Goal: Task Accomplishment & Management: Manage account settings

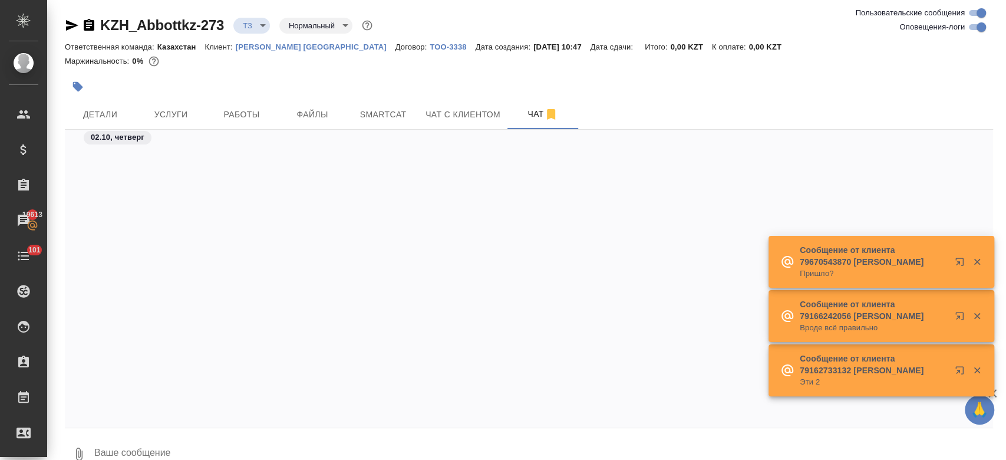
scroll to position [443, 0]
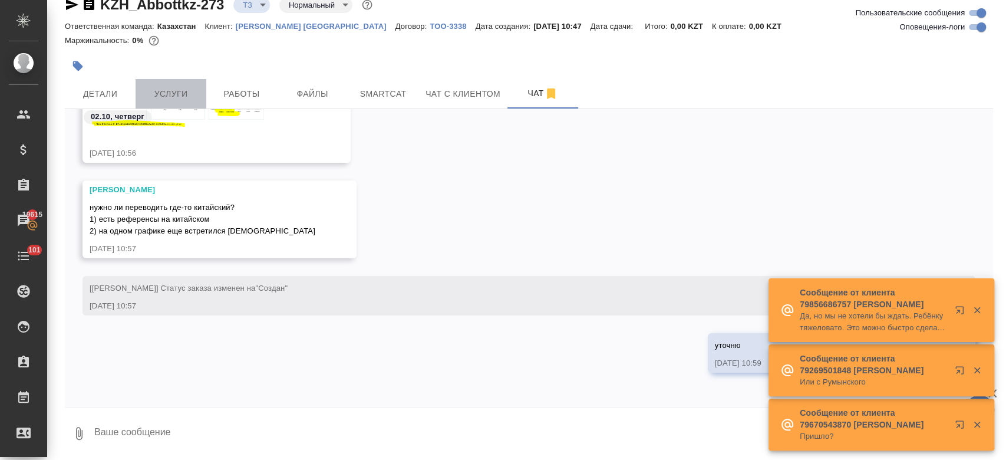
click at [178, 87] on span "Услуги" at bounding box center [171, 94] width 57 height 15
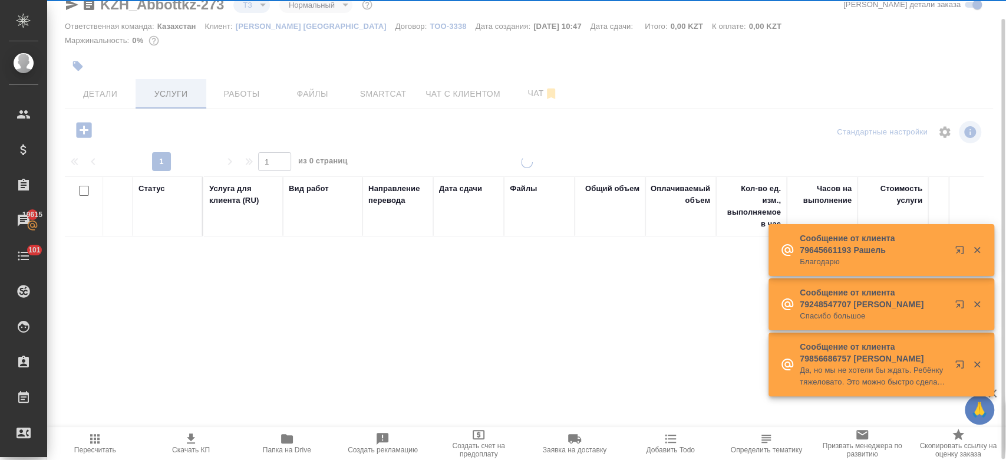
scroll to position [20, 0]
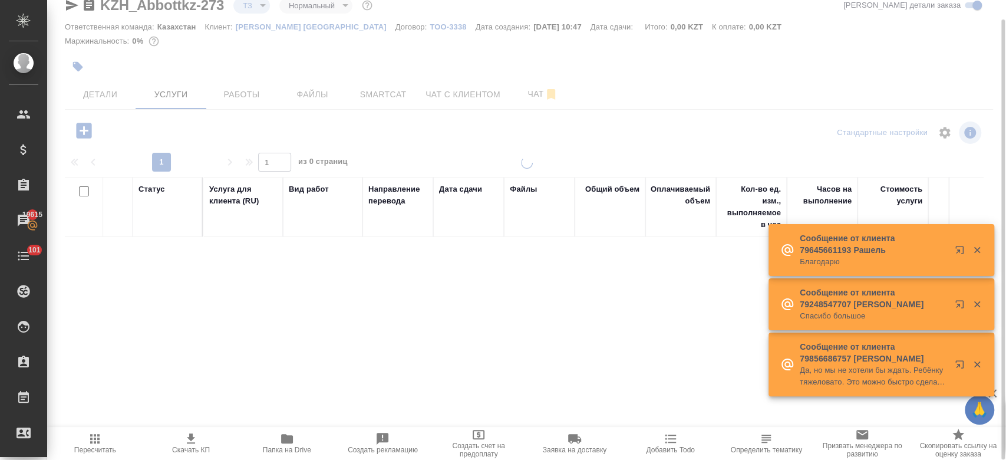
click at [76, 132] on icon "button" at bounding box center [83, 130] width 15 height 15
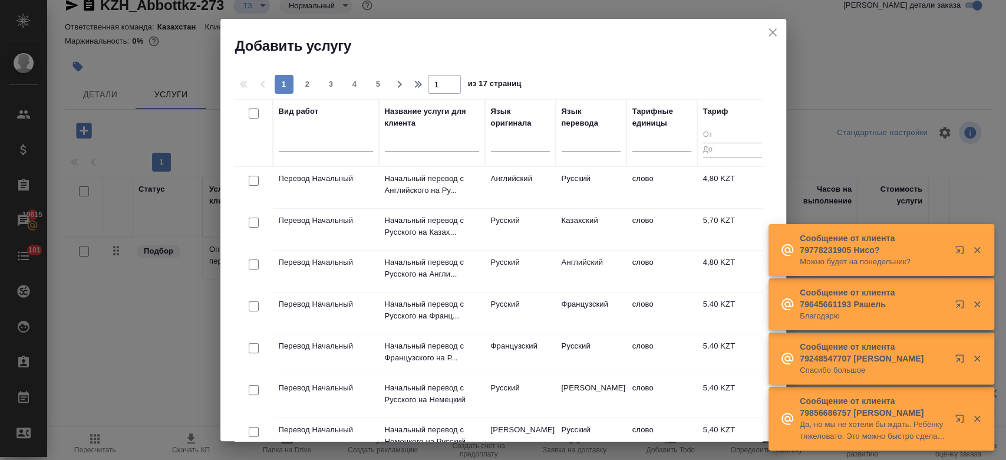
click at [330, 151] on div at bounding box center [326, 144] width 94 height 31
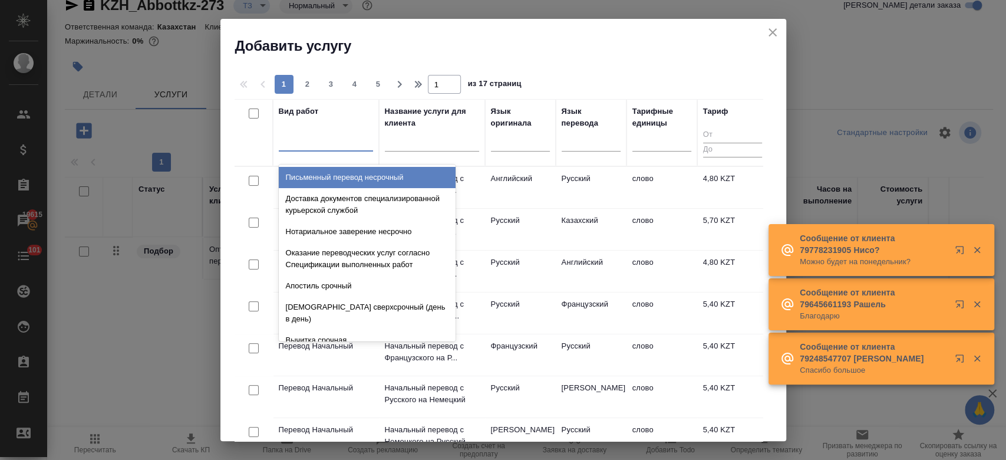
click at [307, 143] on div at bounding box center [326, 139] width 94 height 17
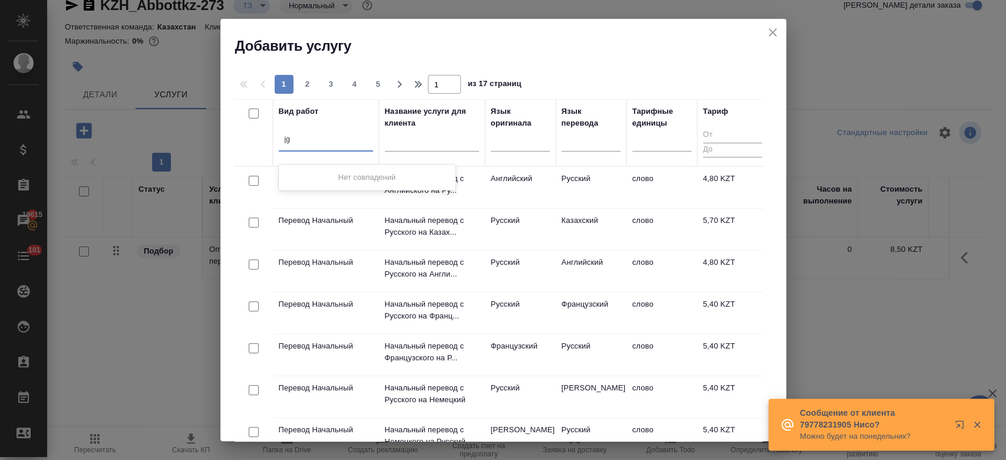
type input "j"
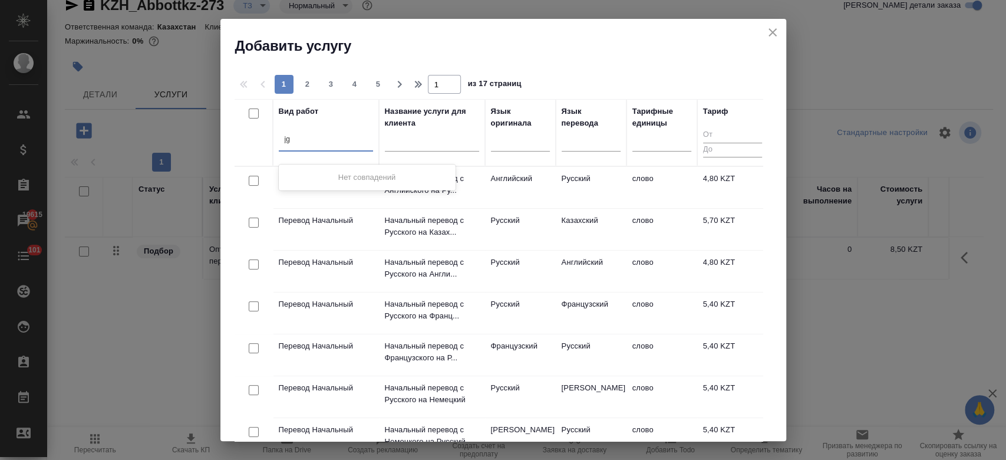
type input "j"
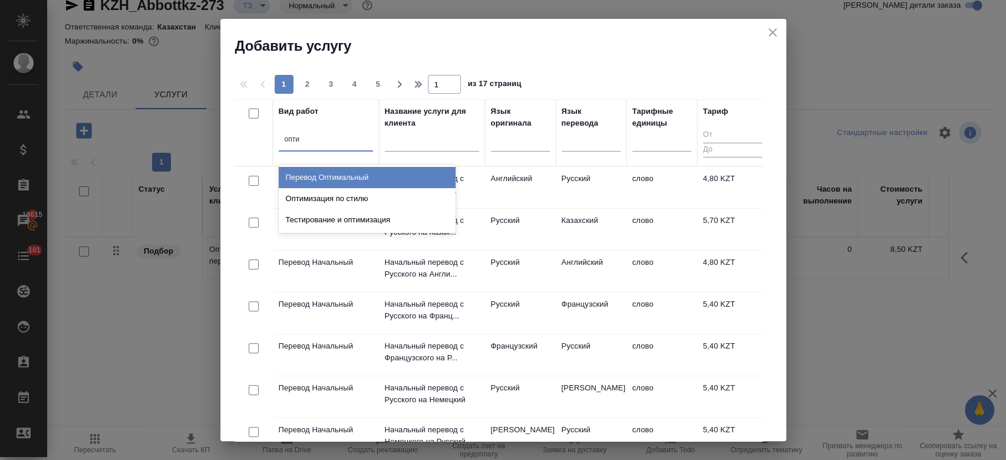
type input "оптим"
click at [320, 171] on div "Перевод Оптимальный" at bounding box center [367, 177] width 177 height 21
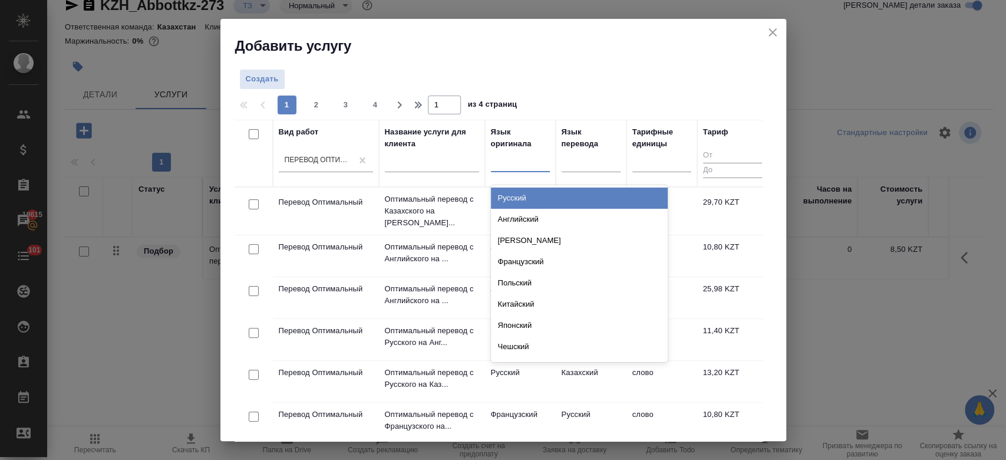
click at [514, 163] on div at bounding box center [520, 159] width 59 height 17
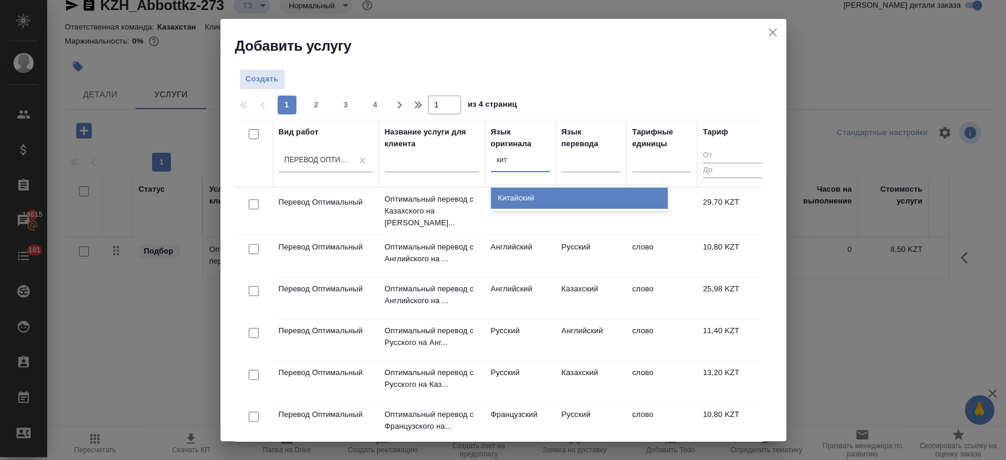
type input "кита"
click at [526, 197] on div "Китайский" at bounding box center [579, 197] width 177 height 21
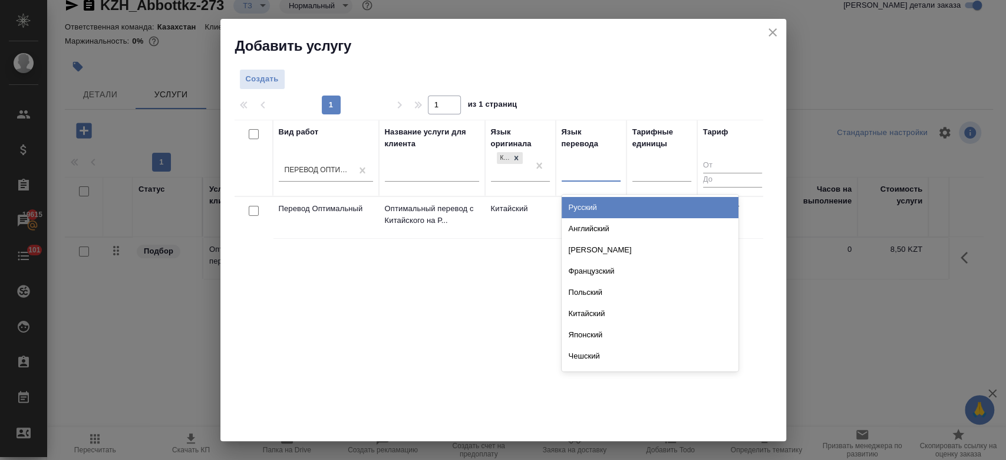
click at [589, 163] on div at bounding box center [591, 169] width 59 height 17
type input "рус"
click at [586, 211] on div "Русский" at bounding box center [650, 207] width 177 height 21
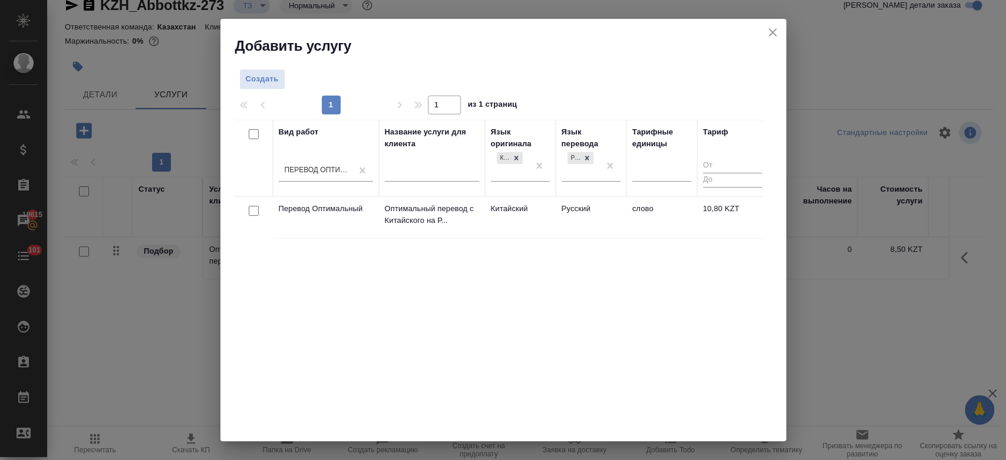
click at [523, 227] on td "Китайский" at bounding box center [520, 217] width 71 height 41
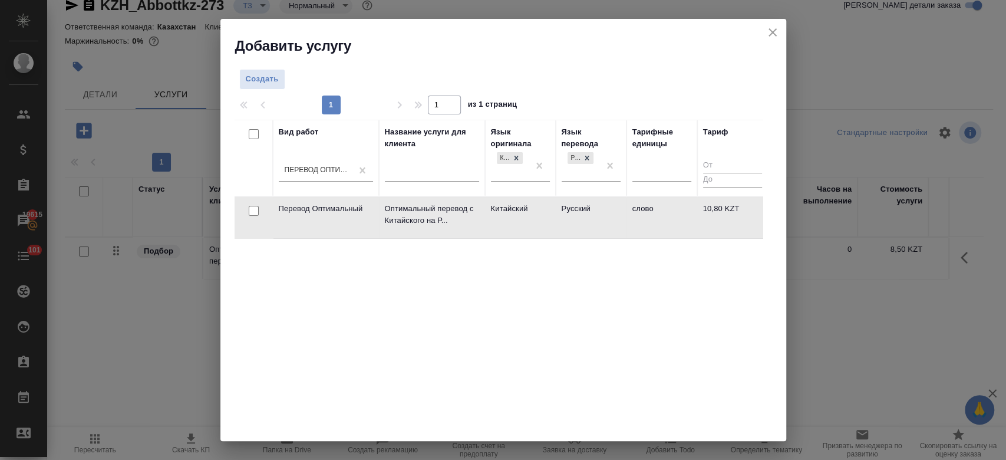
click at [523, 227] on td "Китайский" at bounding box center [520, 217] width 71 height 41
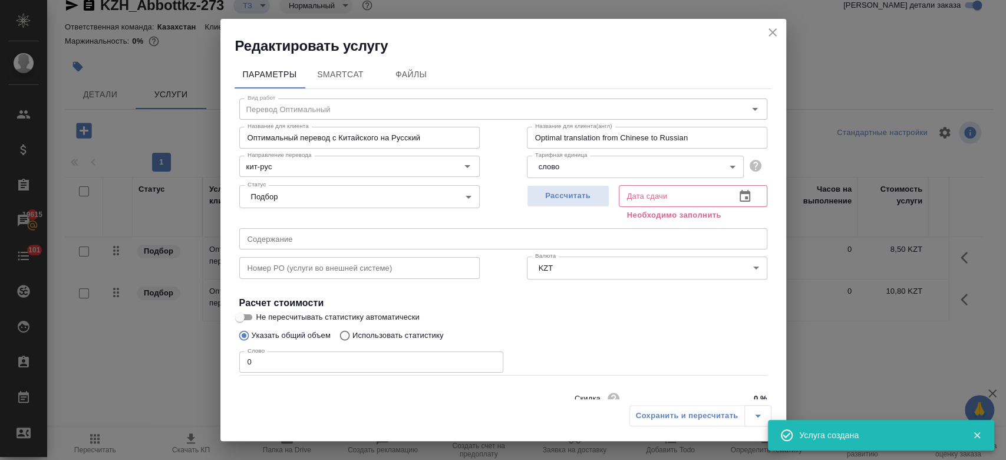
scroll to position [51, 0]
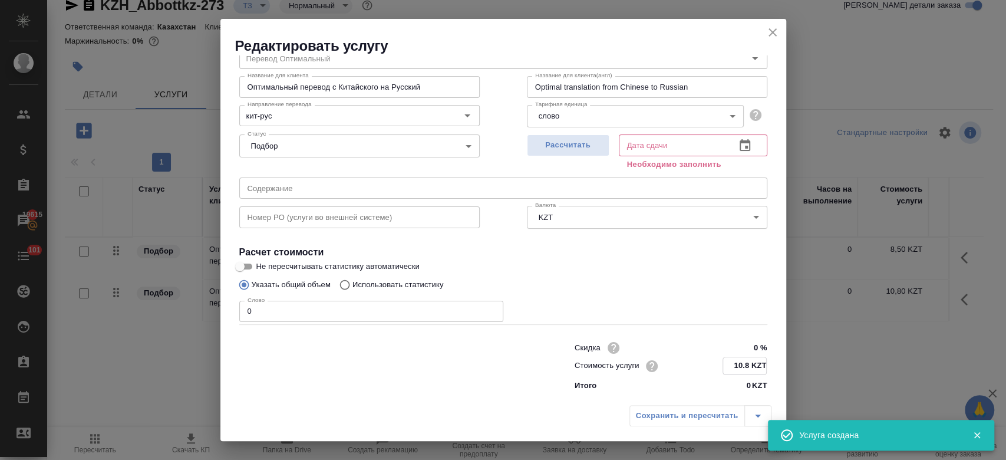
click at [744, 368] on input "10.8 KZT" at bounding box center [744, 365] width 43 height 17
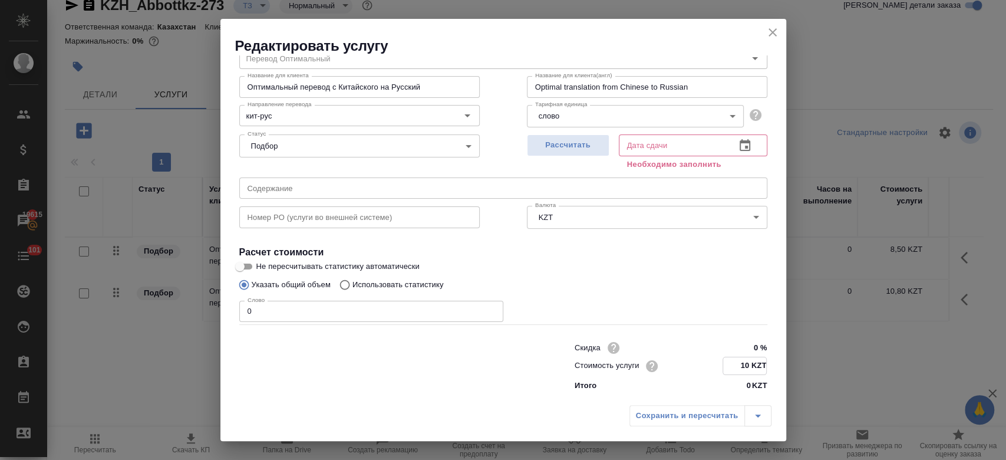
type input "1 KZT"
type input "23.2 KZT"
click at [382, 318] on input "0" at bounding box center [371, 310] width 264 height 21
type input "250"
click at [250, 264] on input "Не пересчитывать статистику автоматически" at bounding box center [240, 266] width 42 height 14
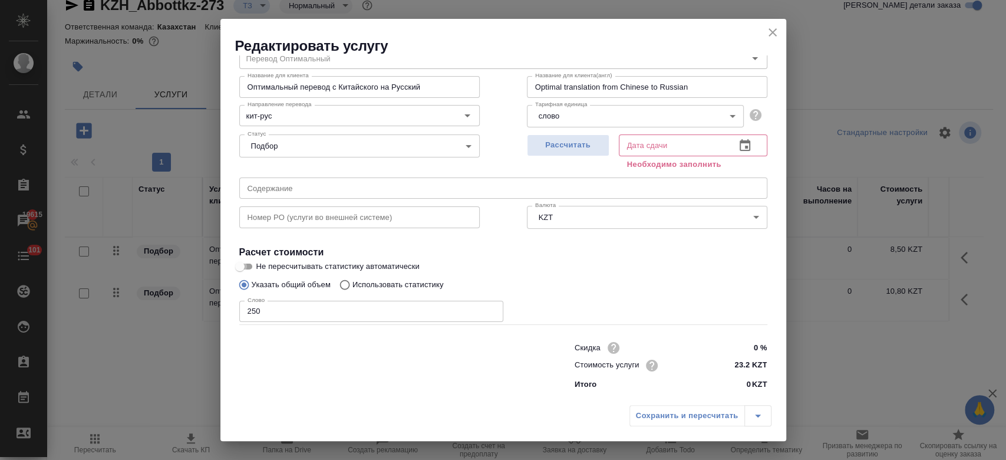
checkbox input "true"
click at [574, 146] on span "Рассчитать" at bounding box center [568, 145] width 70 height 14
type input "02.10.2025 13:04"
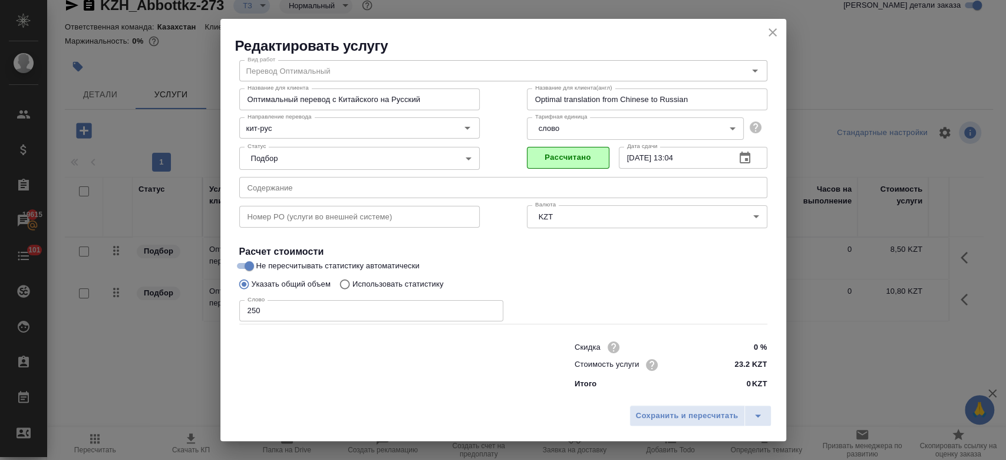
scroll to position [38, 0]
click at [690, 422] on span "Сохранить и пересчитать" at bounding box center [687, 416] width 103 height 14
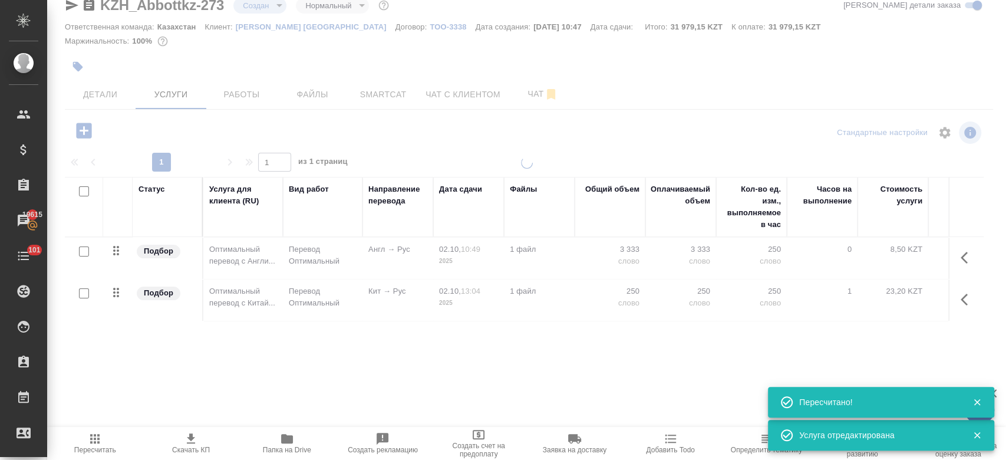
type input "new"
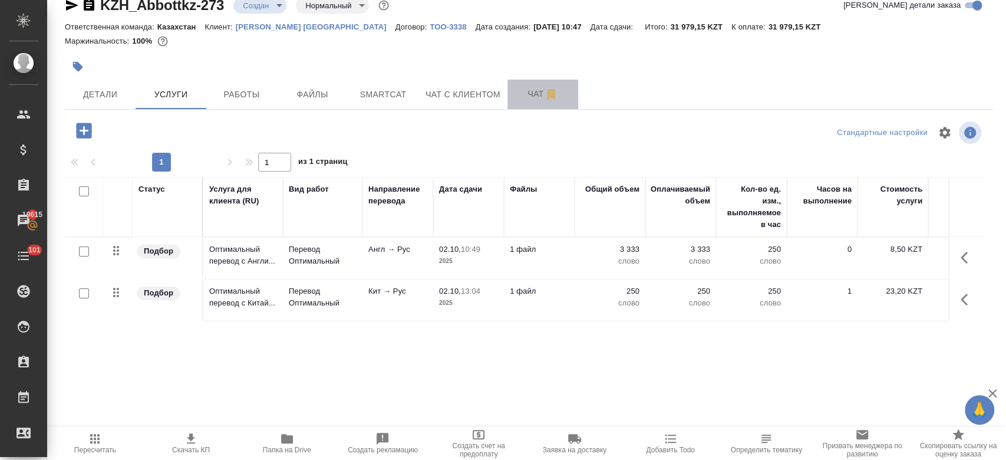
click at [524, 100] on span "Чат" at bounding box center [542, 94] width 57 height 15
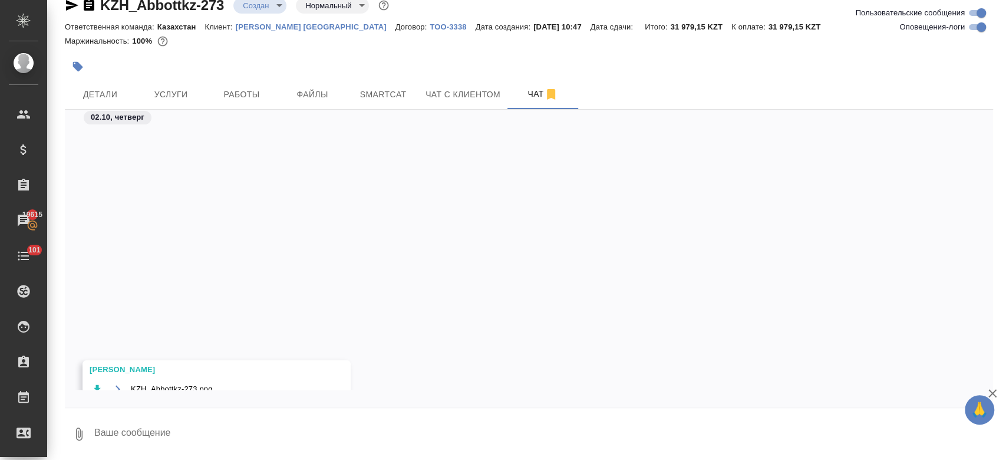
scroll to position [371, 0]
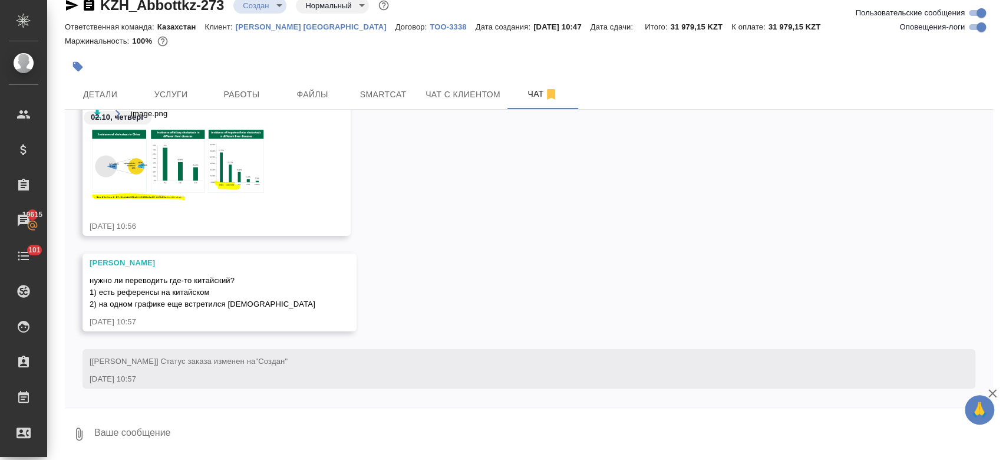
click at [292, 424] on textarea at bounding box center [543, 434] width 900 height 40
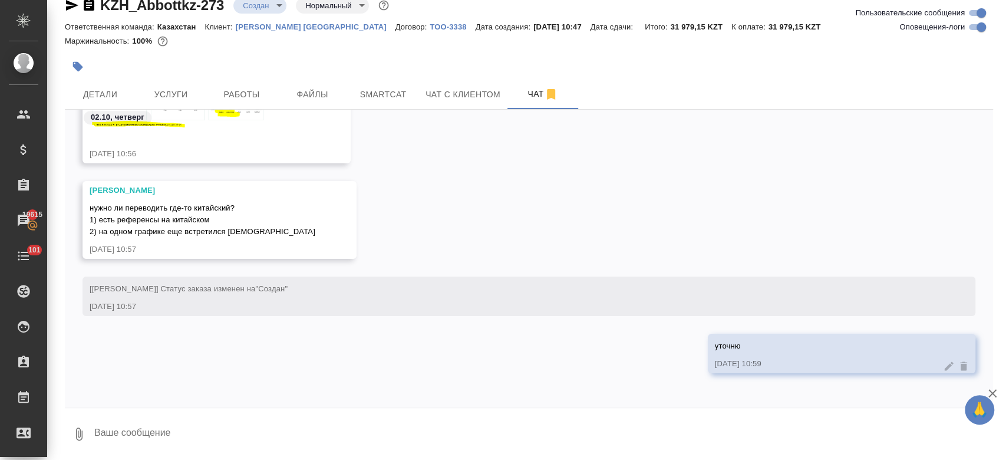
click at [253, 433] on textarea at bounding box center [543, 434] width 900 height 40
type textarea "да переводим"
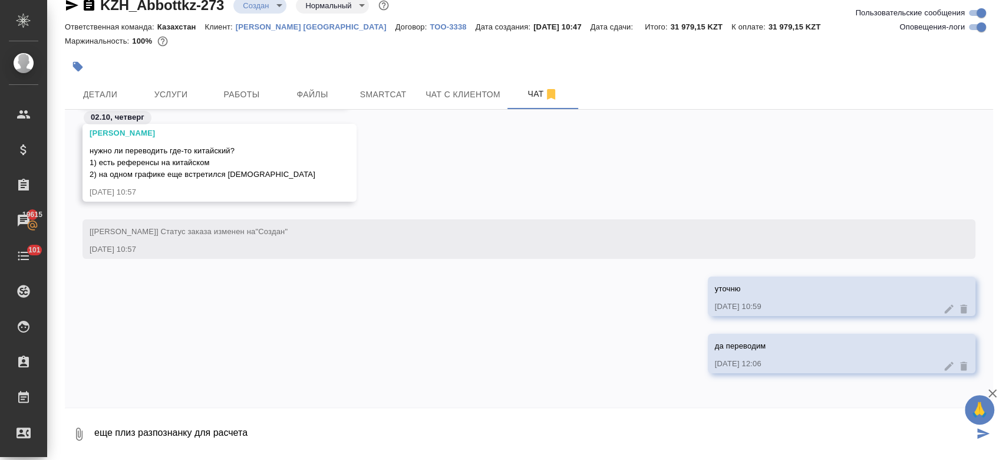
type textarea "еще плиз разпознанку для расчета"
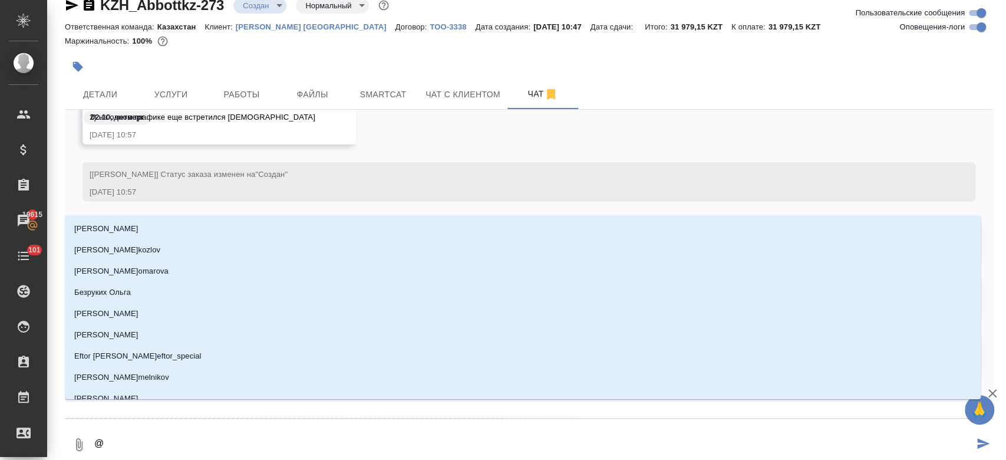
type textarea "@п"
type input "п"
type textarea "@пе"
type input "пе"
type textarea "@пет"
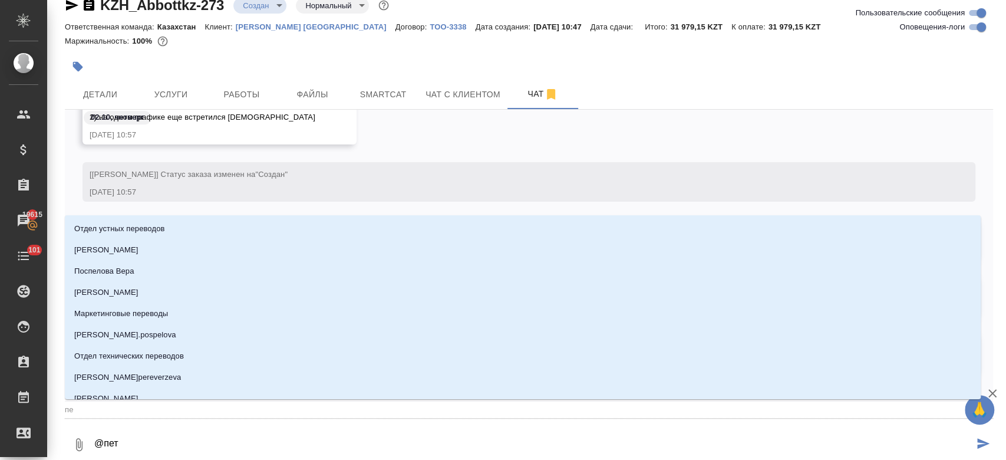
type input "пет"
type textarea "@петр"
type input "петр"
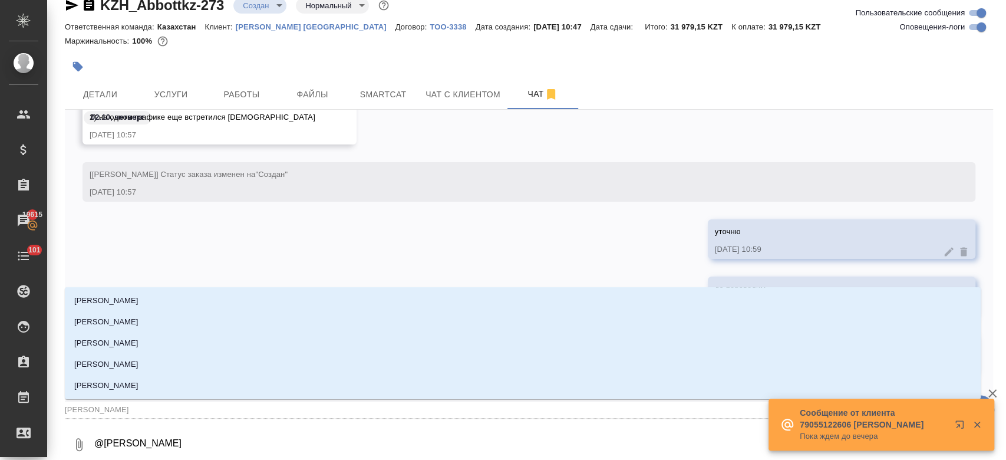
type textarea "@петро"
type input "петро"
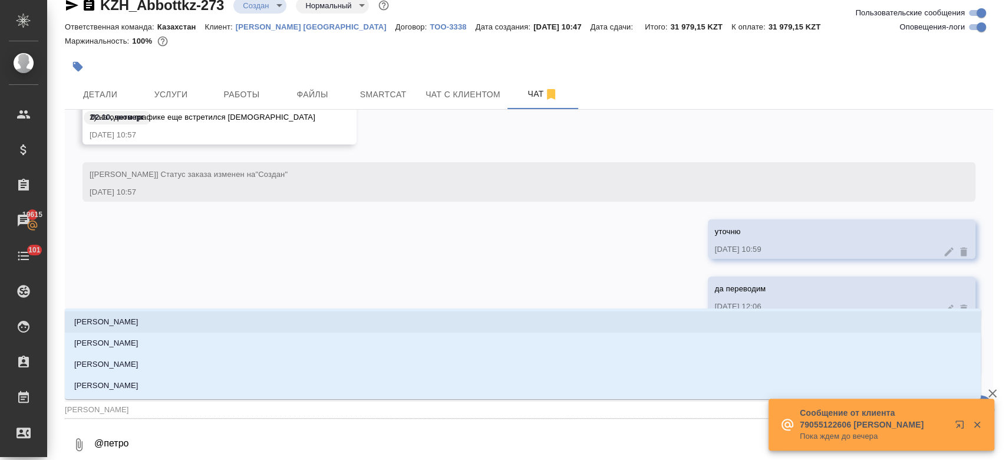
click at [219, 323] on li "Петрова Валерия" at bounding box center [523, 321] width 916 height 21
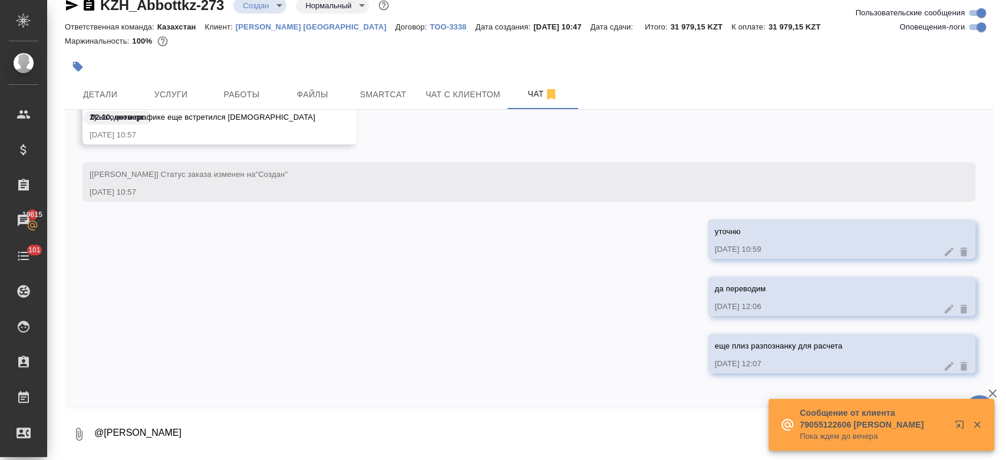
type textarea "@Петрова Валерия"
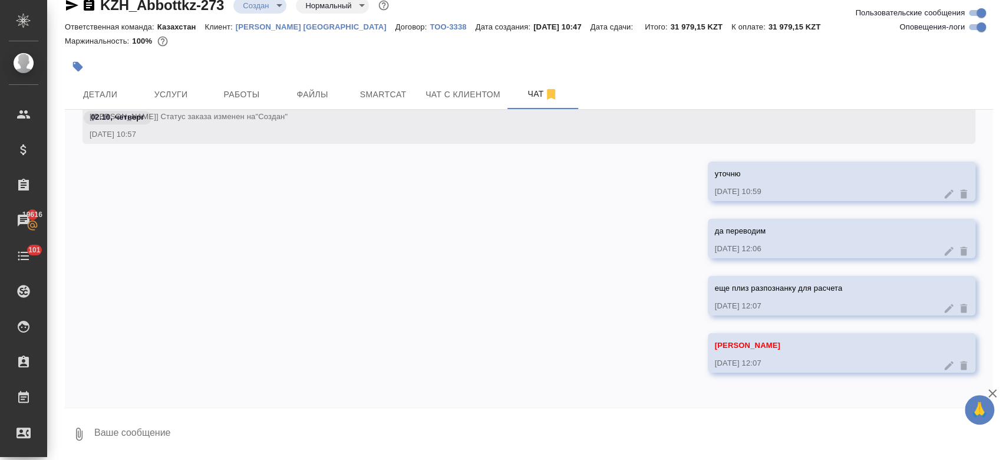
click at [172, 109] on hr at bounding box center [529, 109] width 928 height 1
click at [168, 103] on button "Услуги" at bounding box center [171, 94] width 71 height 29
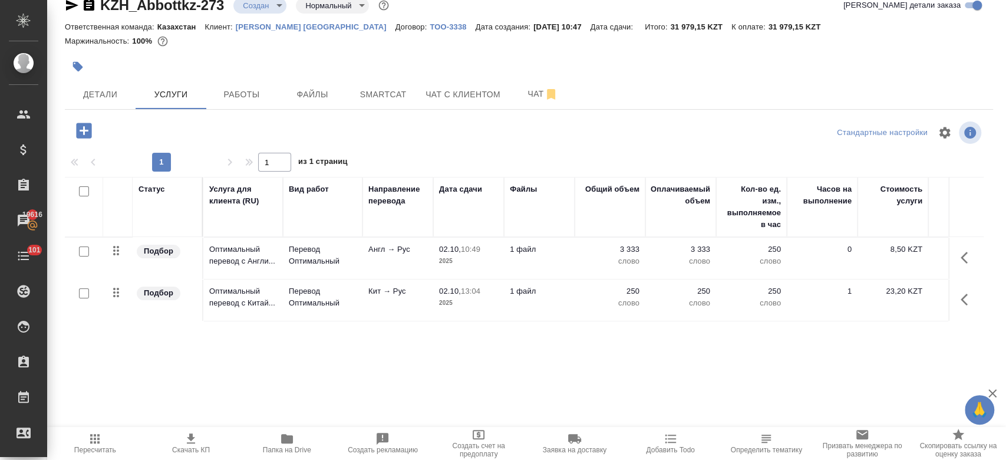
click at [222, 35] on div "Маржинальность: 100%" at bounding box center [529, 41] width 928 height 15
click at [222, 65] on div at bounding box center [374, 67] width 619 height 26
click at [298, 70] on div at bounding box center [374, 67] width 619 height 26
click at [80, 99] on span "Детали" at bounding box center [100, 94] width 57 height 15
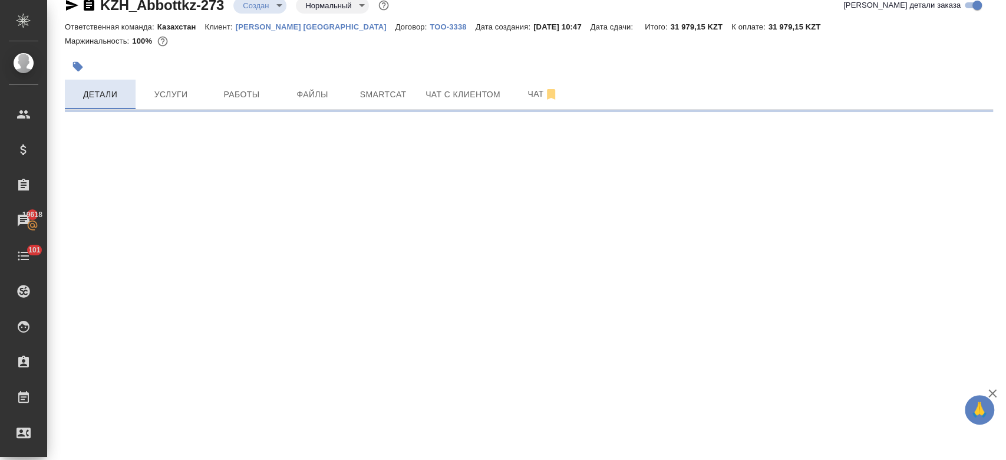
select select "RU"
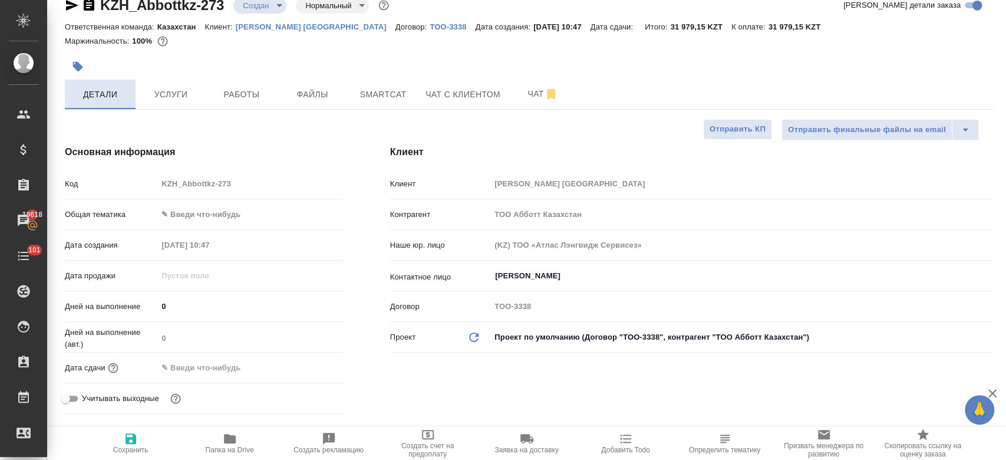
type textarea "x"
type input "[PERSON_NAME]"
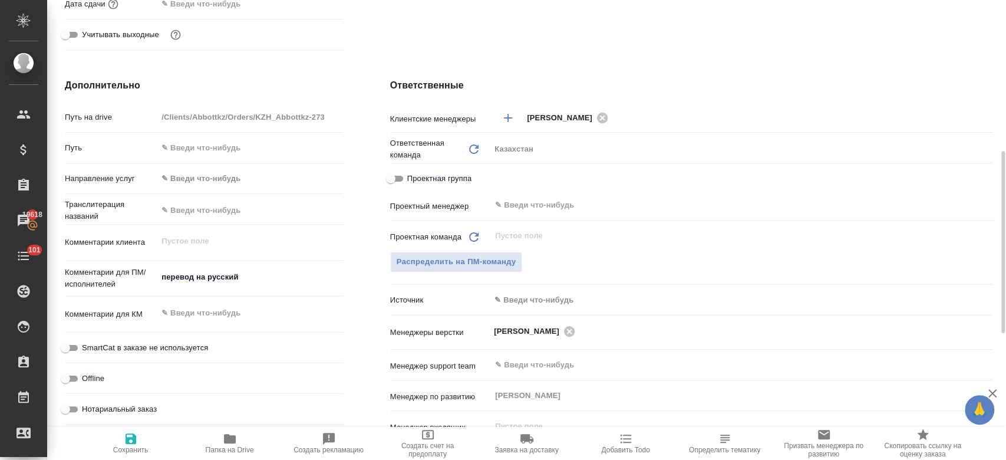
scroll to position [384, 0]
click at [255, 285] on textarea "перевод на русский" at bounding box center [250, 277] width 184 height 20
type textarea "x"
click at [132, 436] on icon "button" at bounding box center [131, 438] width 14 height 14
type textarea "x"
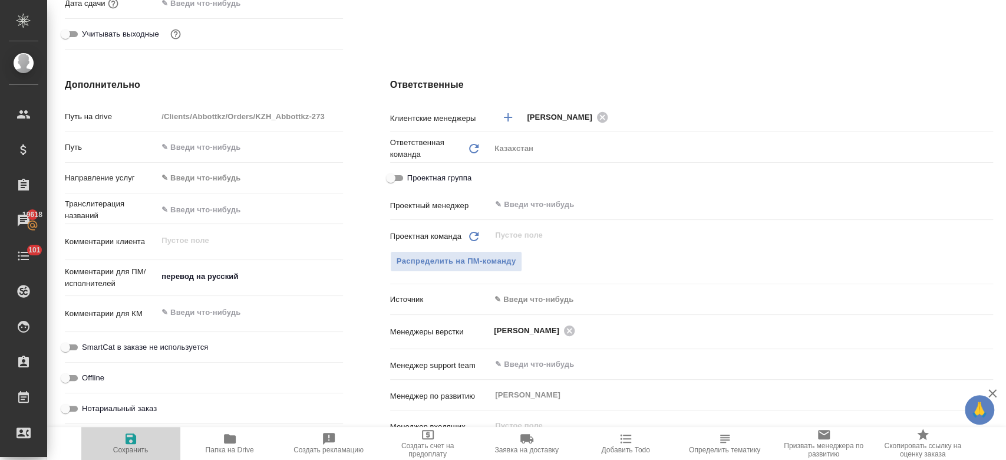
type textarea "x"
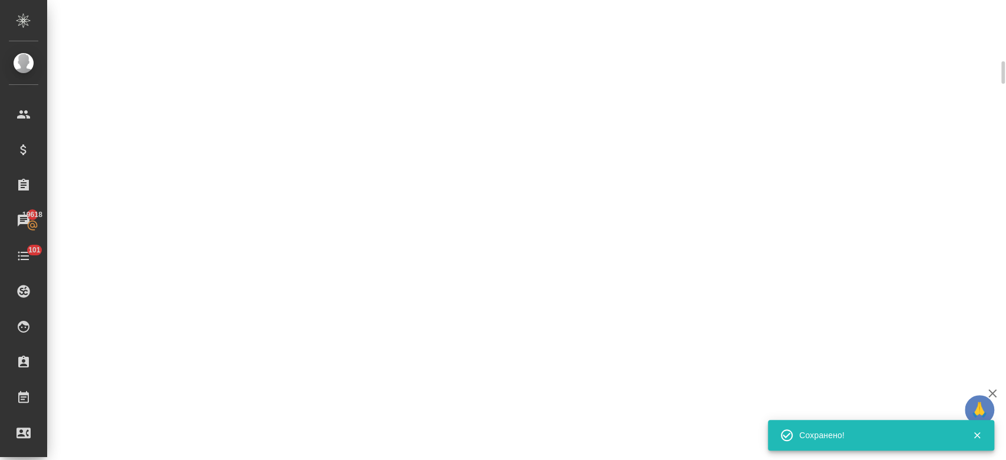
scroll to position [375, 0]
select select "RU"
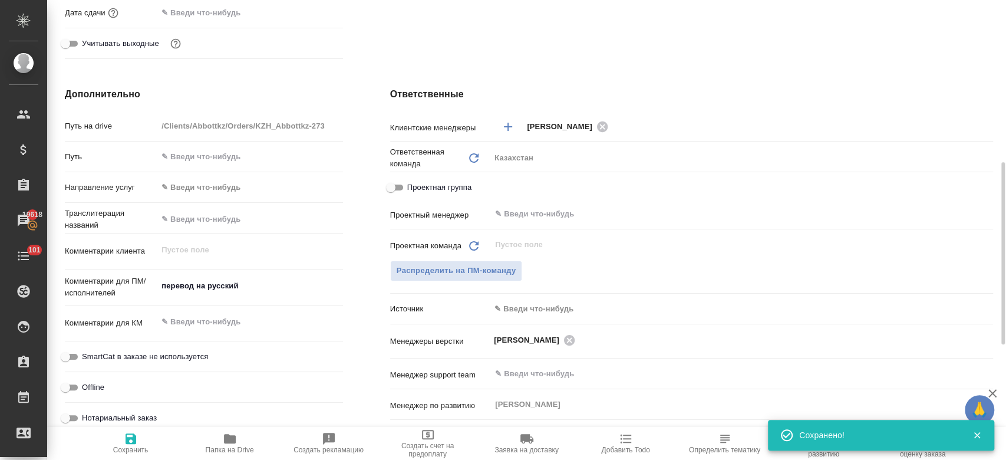
type textarea "x"
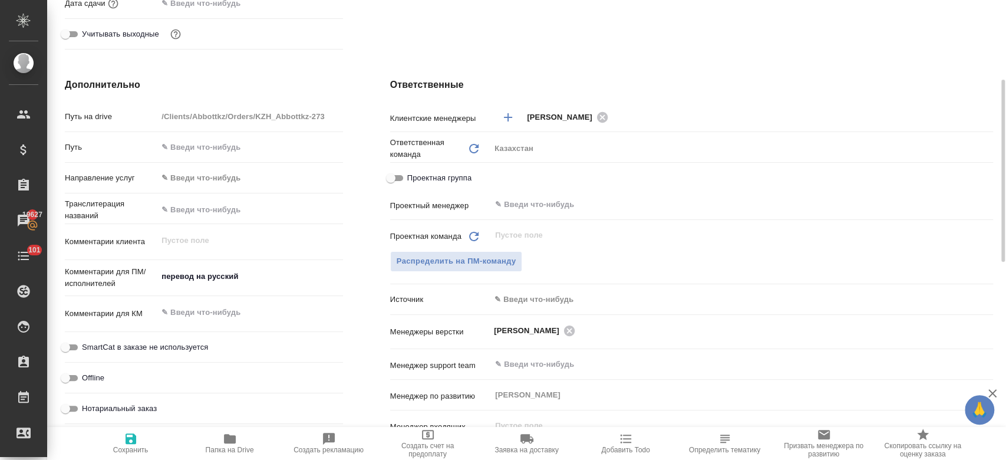
scroll to position [0, 0]
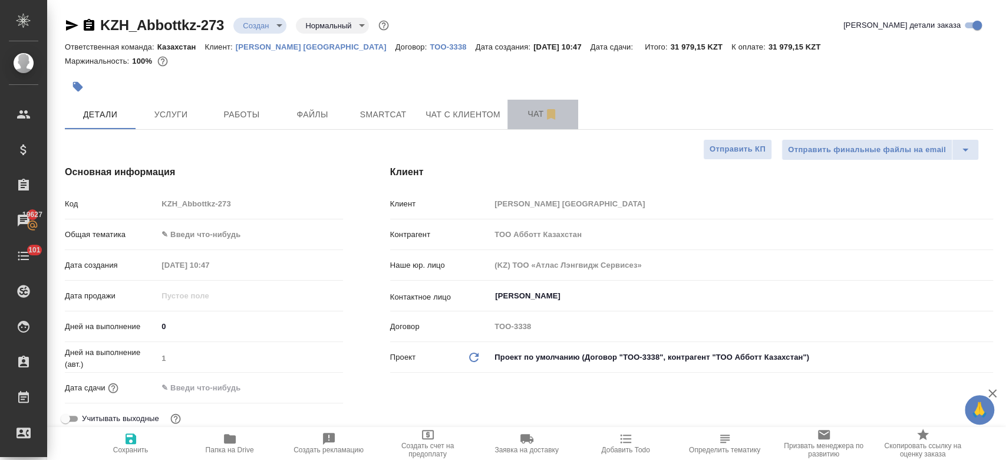
click at [542, 115] on span "Чат" at bounding box center [542, 114] width 57 height 15
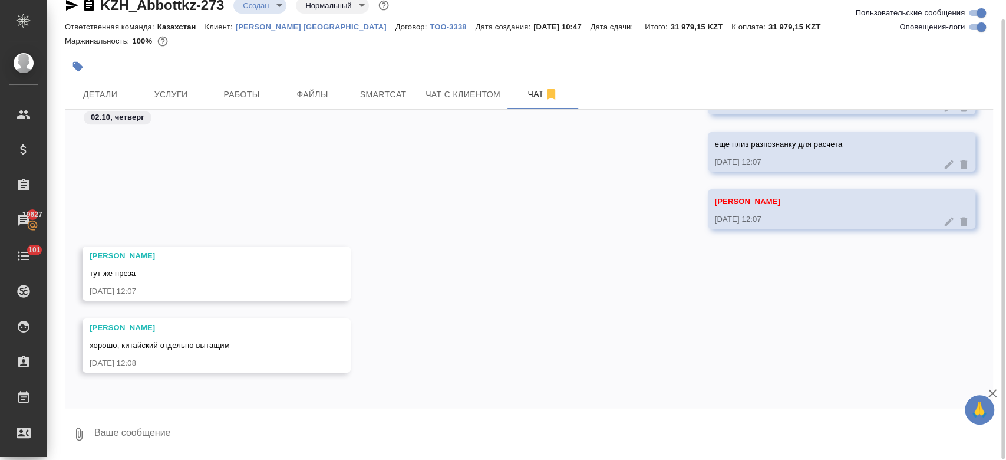
scroll to position [21, 0]
click at [186, 425] on textarea at bounding box center [543, 433] width 900 height 40
click at [184, 427] on textarea "для анг тоже, посчитла по стате" at bounding box center [533, 433] width 880 height 40
click at [288, 434] on textarea "для анг тоже, посчитала по стате" at bounding box center [533, 433] width 880 height 40
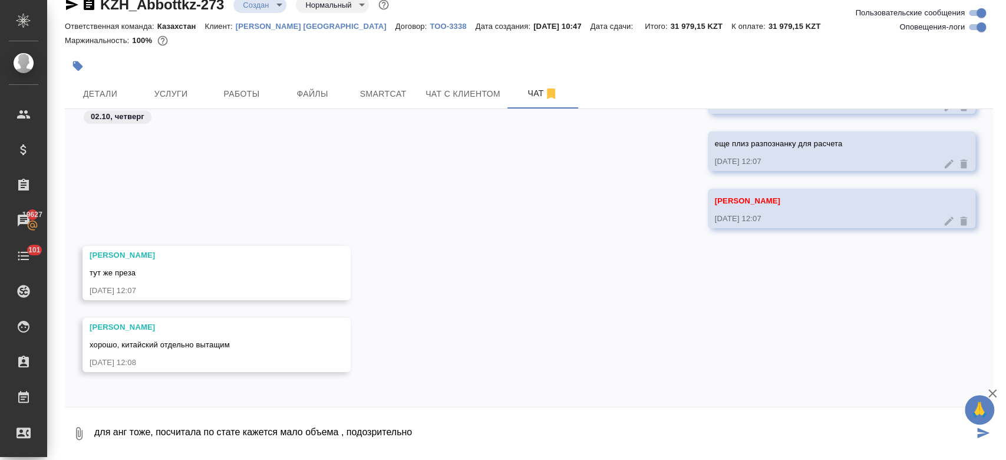
type textarea "для анг тоже, посчитала по стате кажется мало объема , подозрительно"
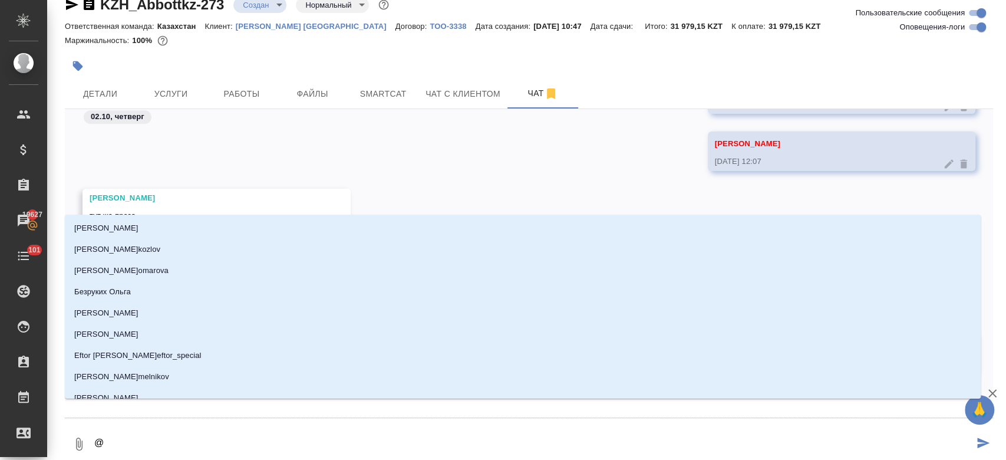
type textarea "@g"
type input "g"
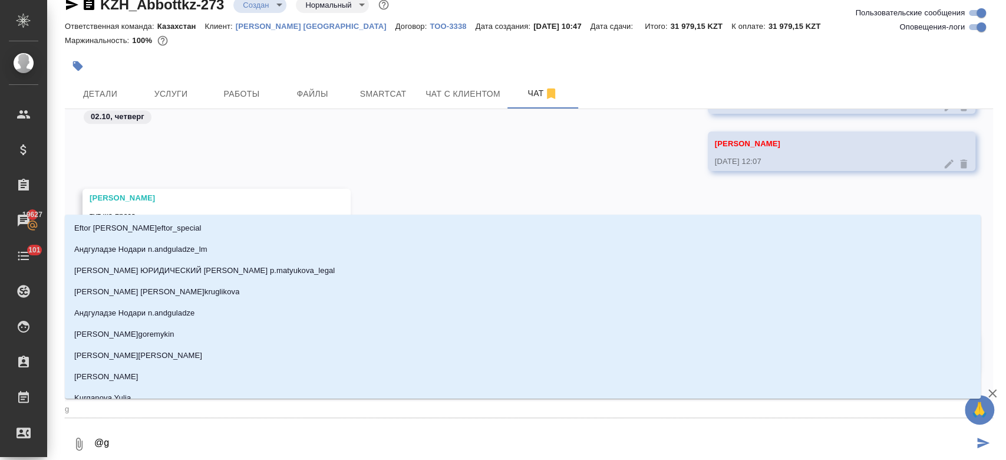
type textarea "@gt"
type input "gt"
type textarea "@gtn"
type input "gtn"
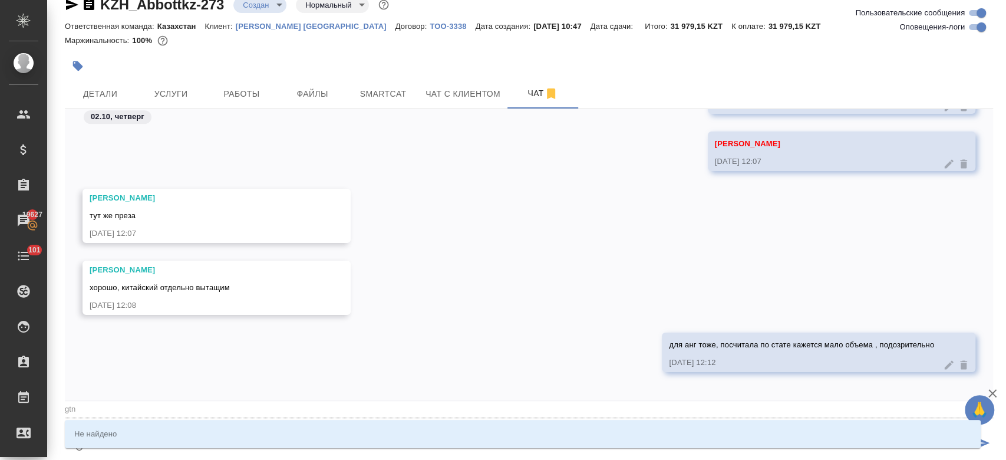
type textarea "@gtnh"
type input "gtnh"
type textarea "@gtn"
type input "gtn"
type textarea "@gt"
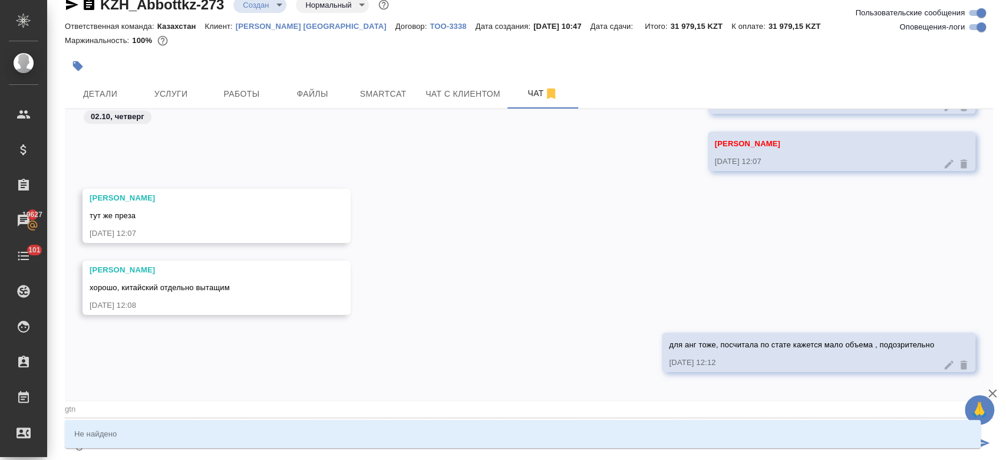
type input "gt"
type textarea "@g"
type input "g"
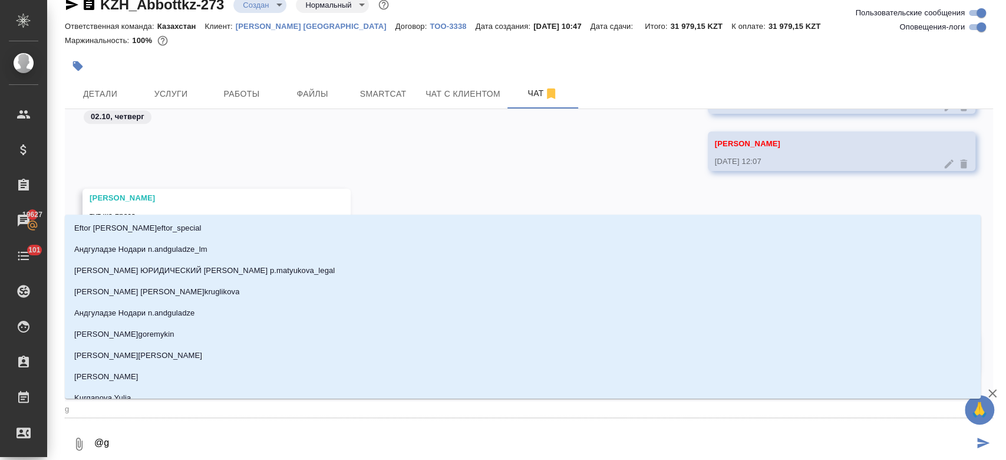
type textarea "@"
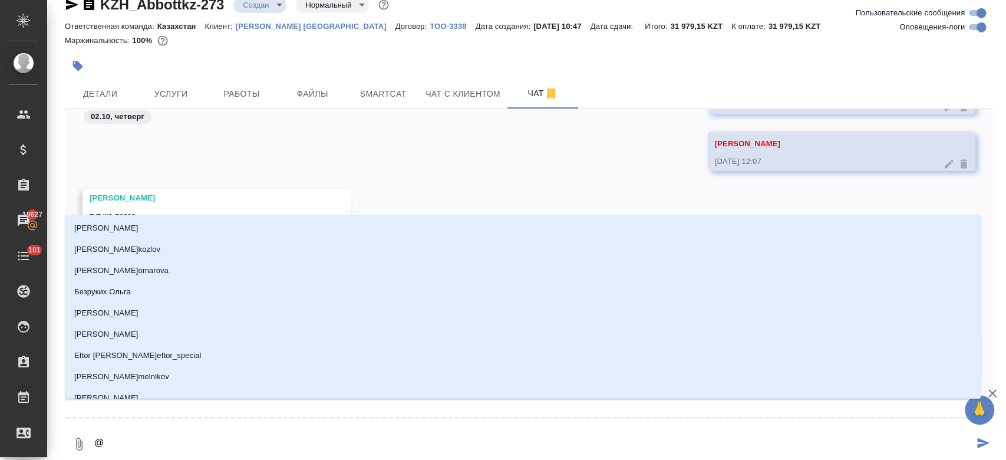
click at [145, 450] on textarea "@" at bounding box center [533, 444] width 880 height 40
type textarea "@п"
type input "п"
type textarea "@пе"
type input "пе"
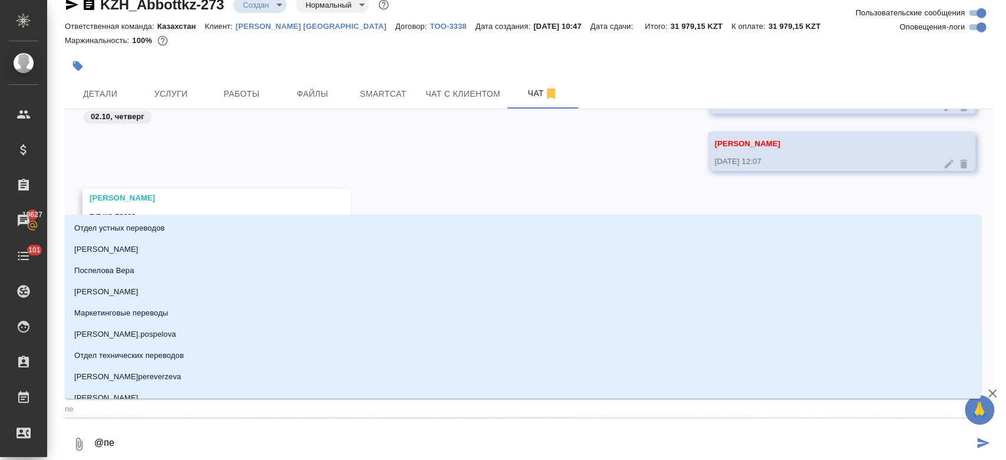
type textarea "@пет"
type input "пет"
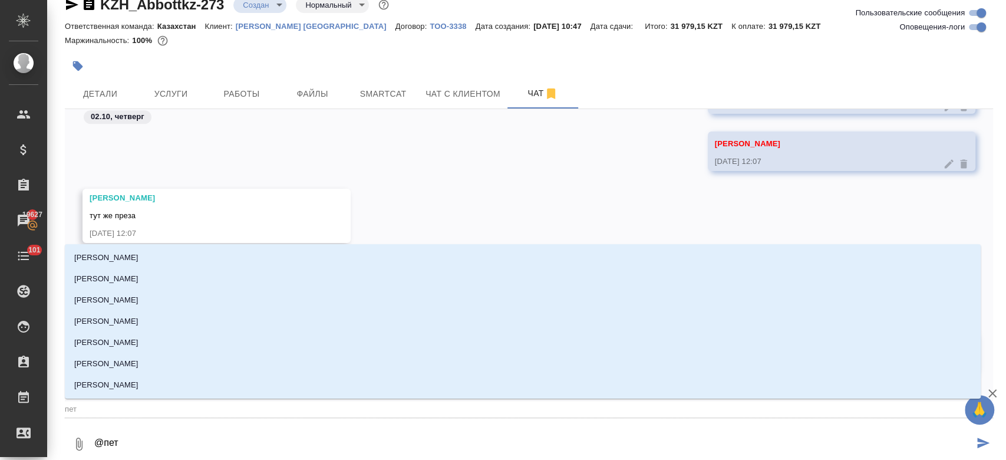
type textarea "@петр"
type input "петр"
type textarea "@петро"
type input "петро"
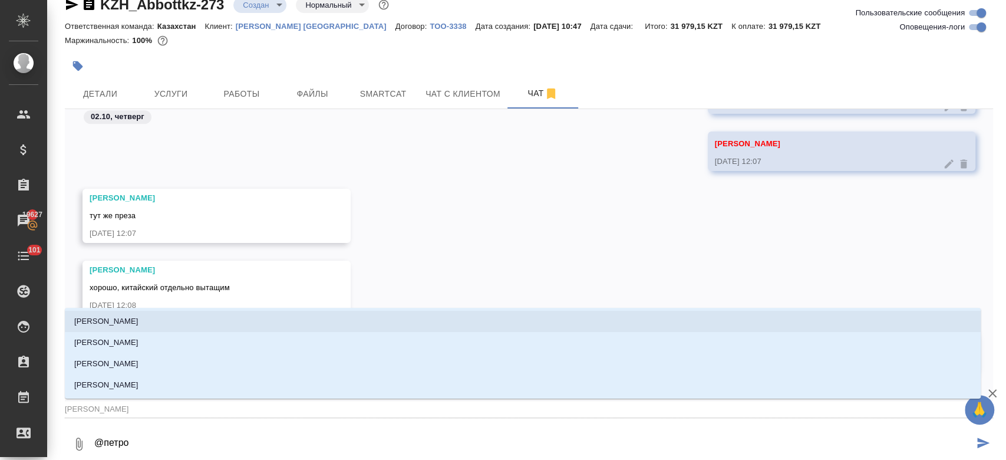
click at [160, 328] on li "[PERSON_NAME]" at bounding box center [523, 321] width 916 height 21
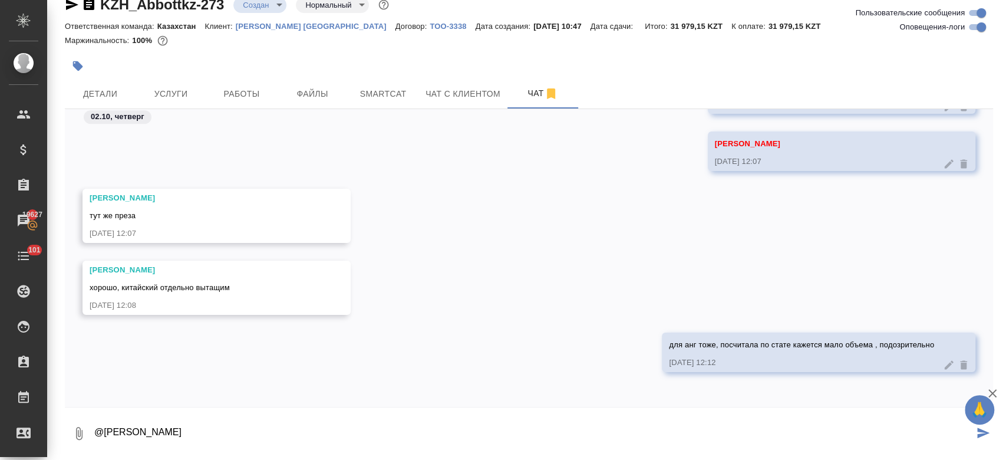
type textarea "@Петрова Валерия"
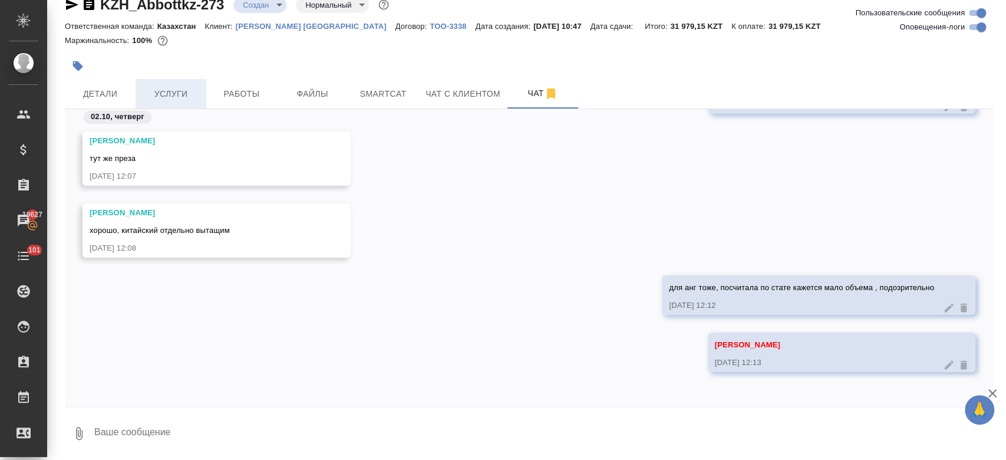
click at [196, 94] on span "Услуги" at bounding box center [171, 94] width 57 height 15
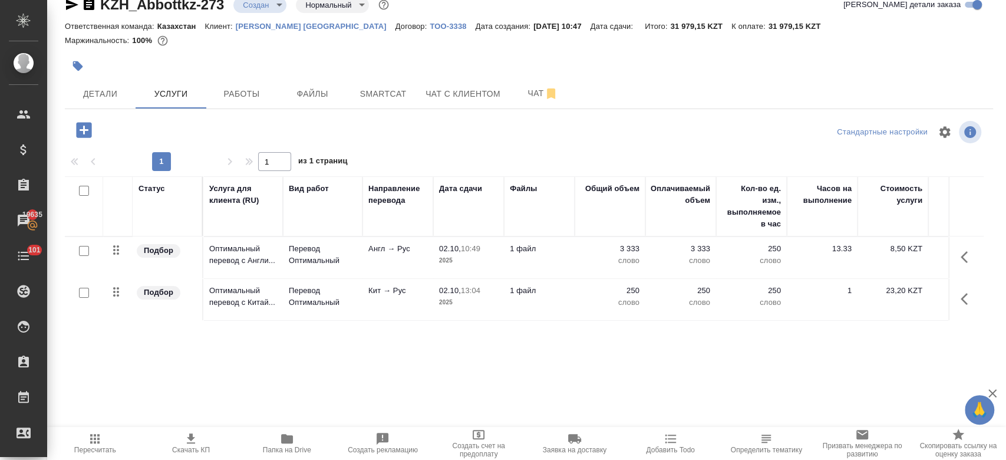
scroll to position [20, 0]
click at [528, 88] on span "Чат" at bounding box center [542, 94] width 57 height 15
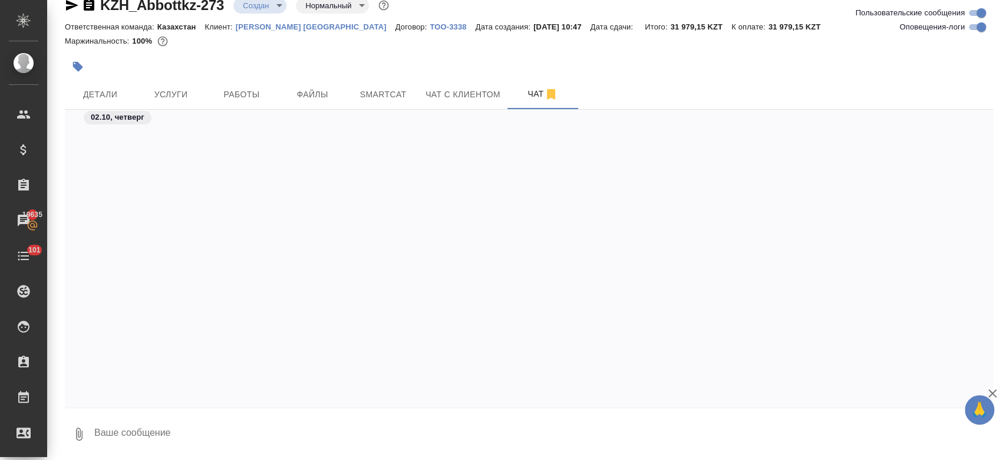
scroll to position [814, 0]
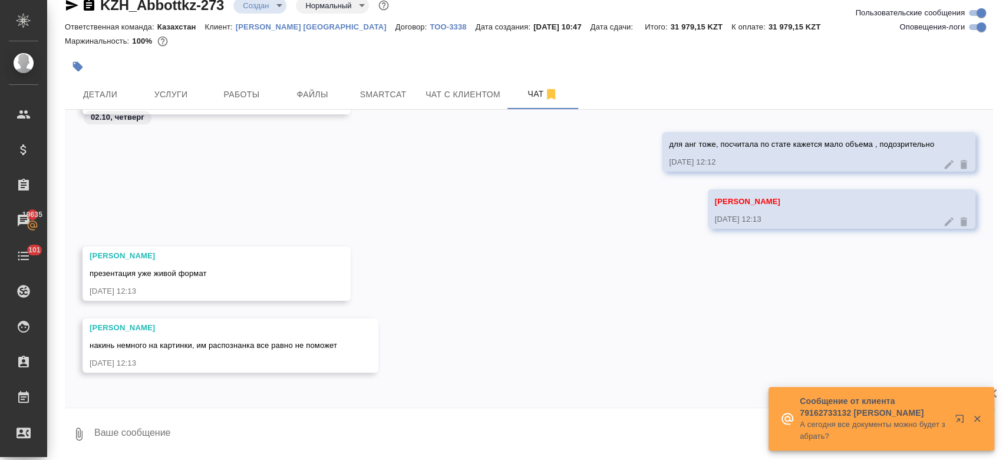
click at [234, 406] on div "02.10, четверг Петрова Валерия хорошо, китайский отдельно вытащим 02.10.25, 12:…" at bounding box center [529, 259] width 928 height 298
click at [227, 417] on textarea at bounding box center [543, 434] width 900 height 40
type textarea "j"
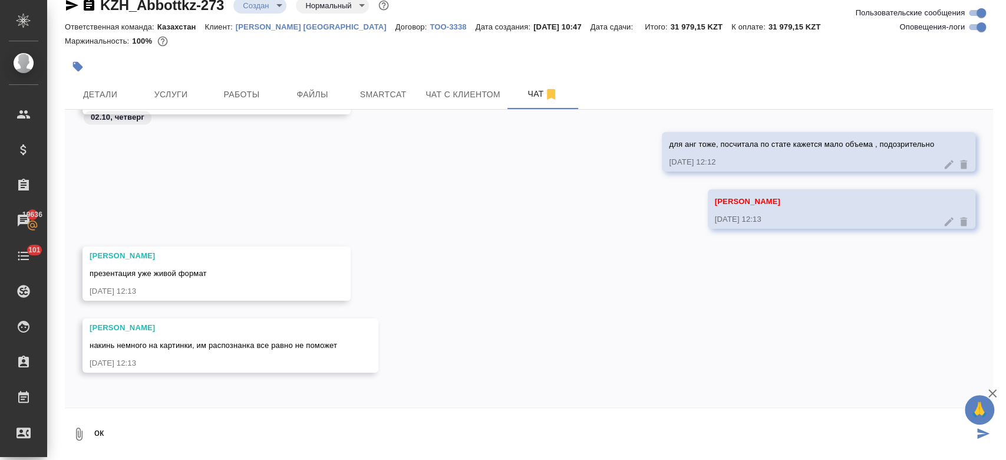
type textarea "ок"
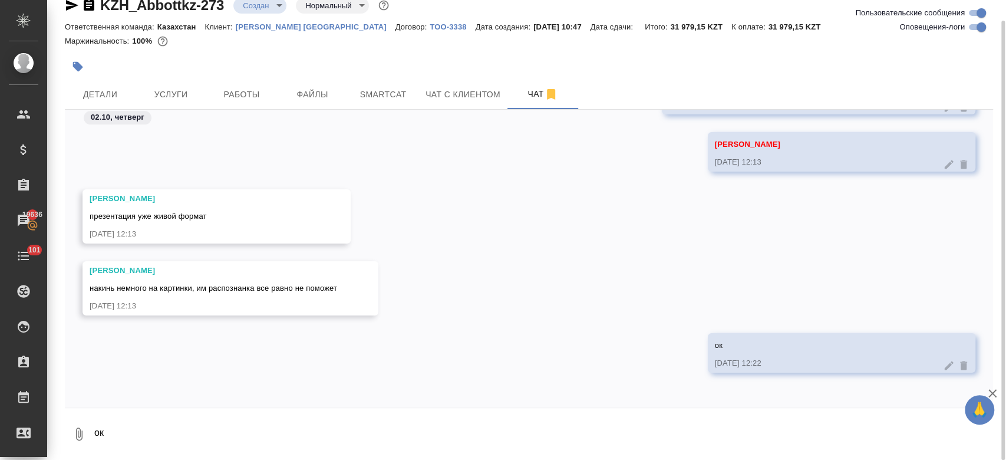
scroll to position [21, 0]
click at [477, 60] on div at bounding box center [374, 66] width 619 height 26
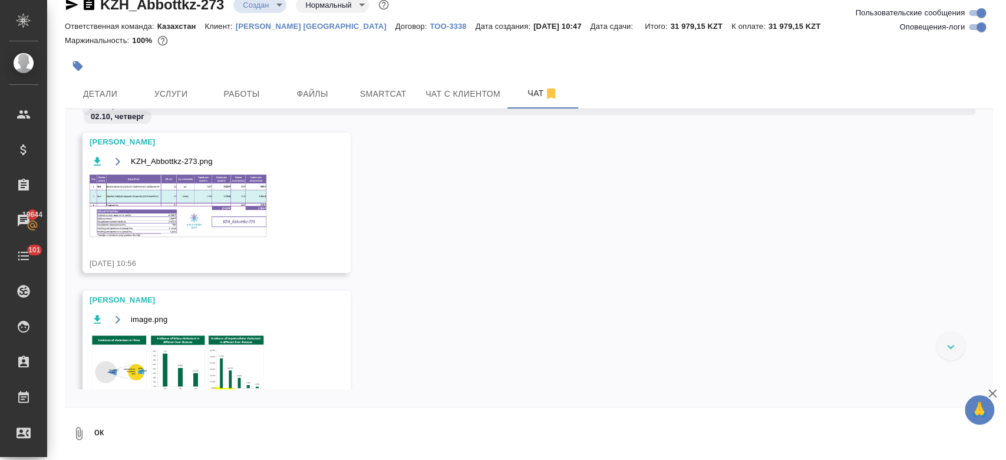
scroll to position [223, 0]
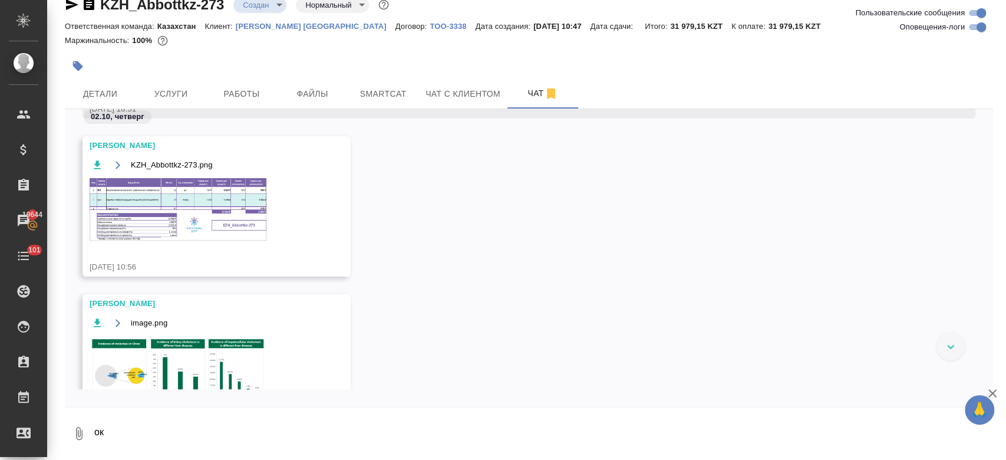
click at [196, 211] on img at bounding box center [178, 209] width 177 height 62
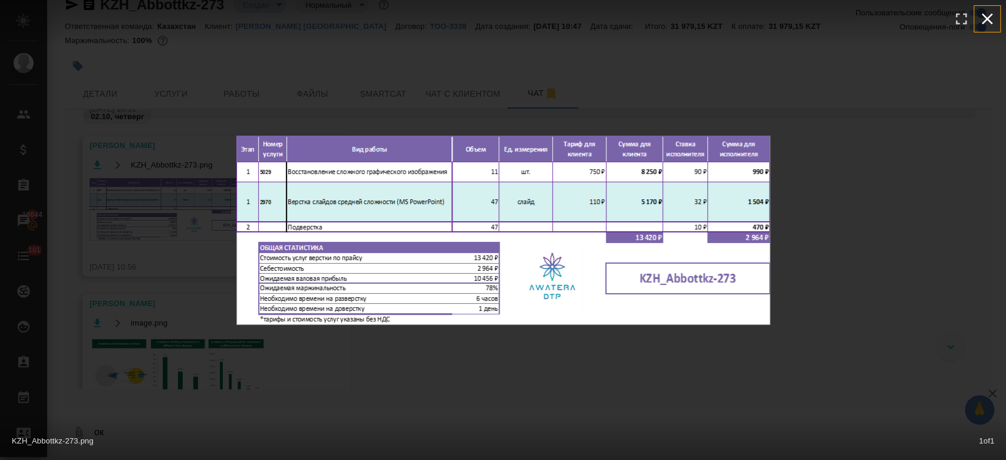
click at [991, 20] on icon "button" at bounding box center [986, 18] width 19 height 19
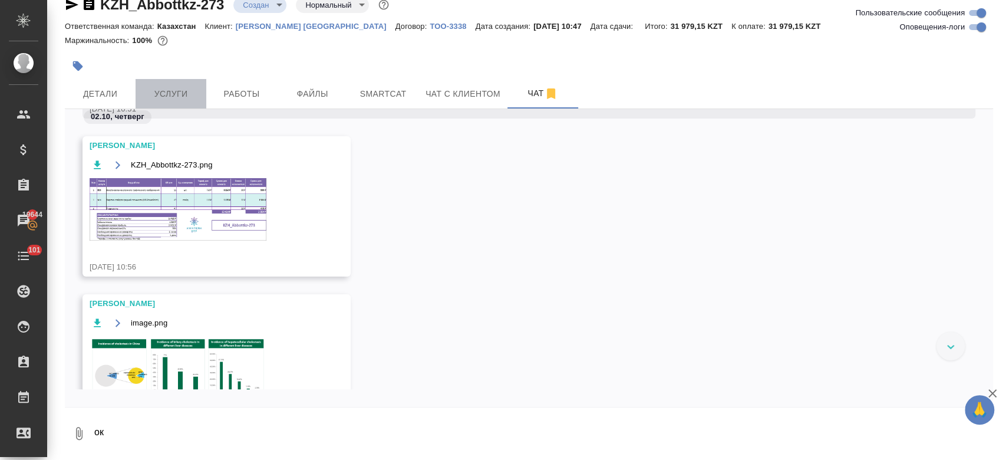
click at [172, 103] on button "Услуги" at bounding box center [171, 93] width 71 height 29
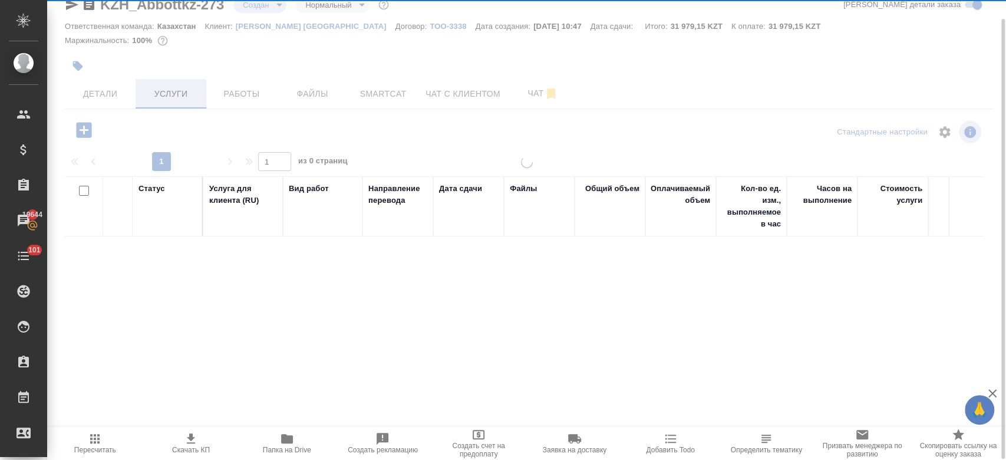
scroll to position [20, 0]
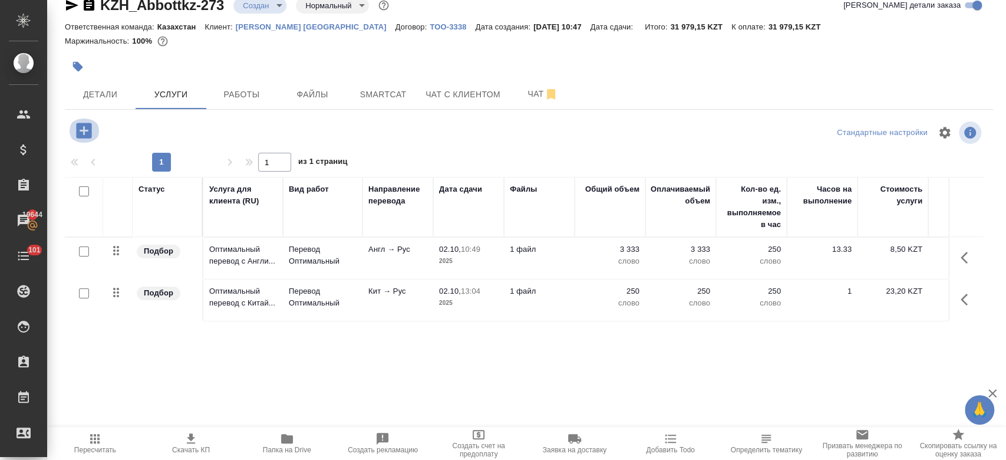
click at [87, 128] on icon "button" at bounding box center [83, 130] width 15 height 15
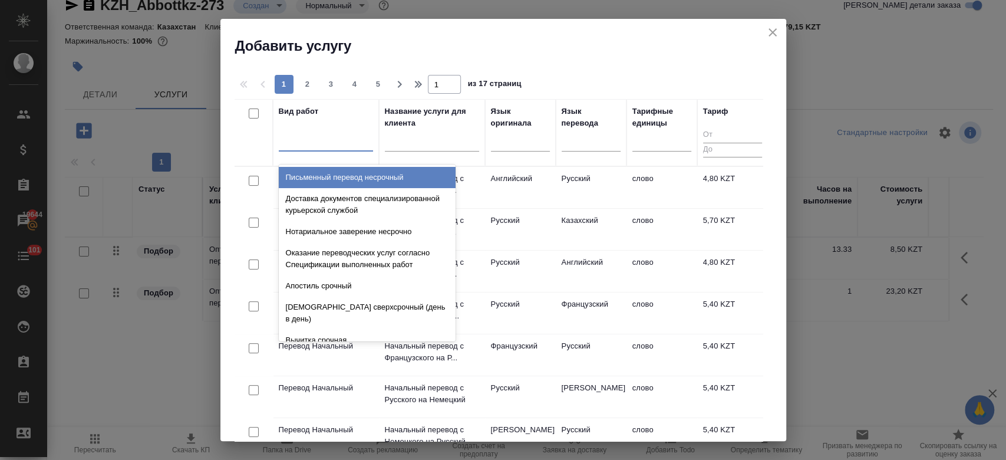
click at [328, 146] on div at bounding box center [326, 139] width 94 height 17
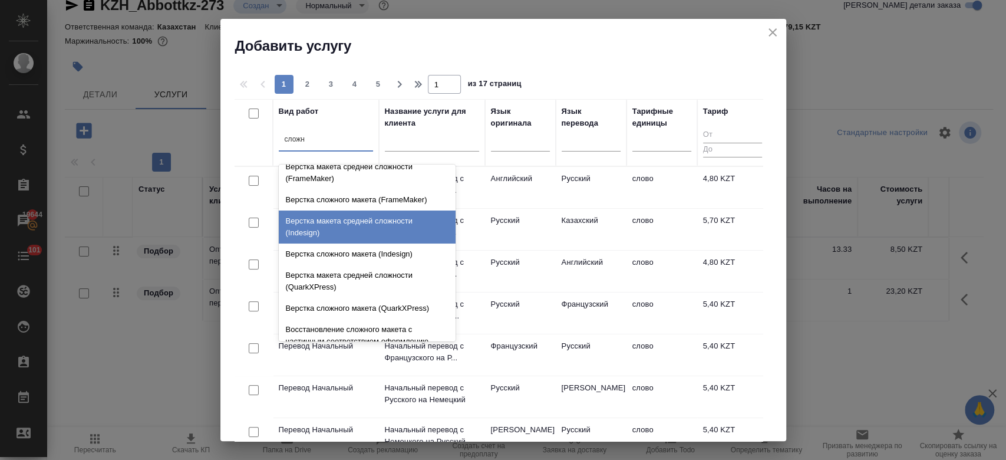
scroll to position [227, 0]
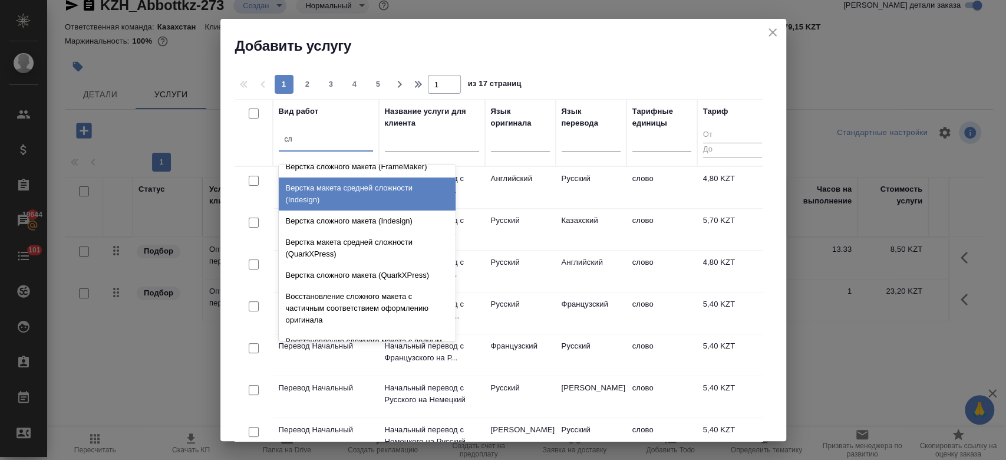
type input "с"
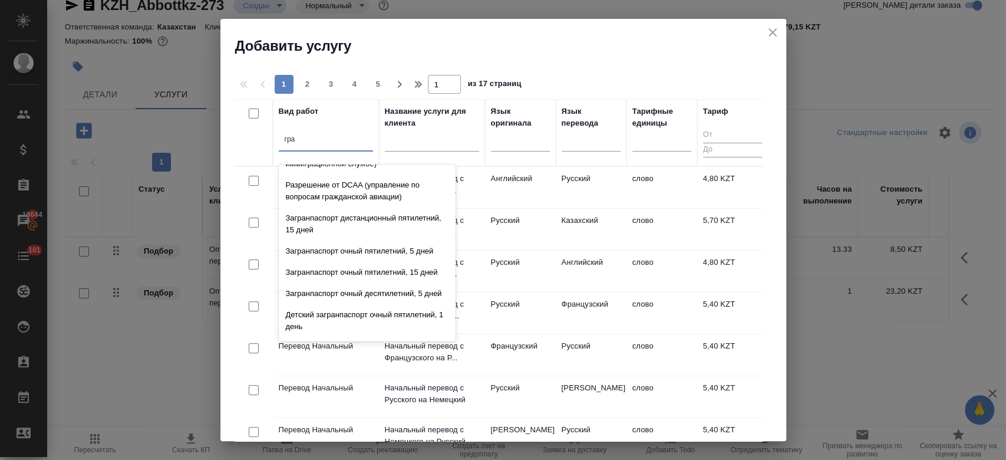
type input "граф"
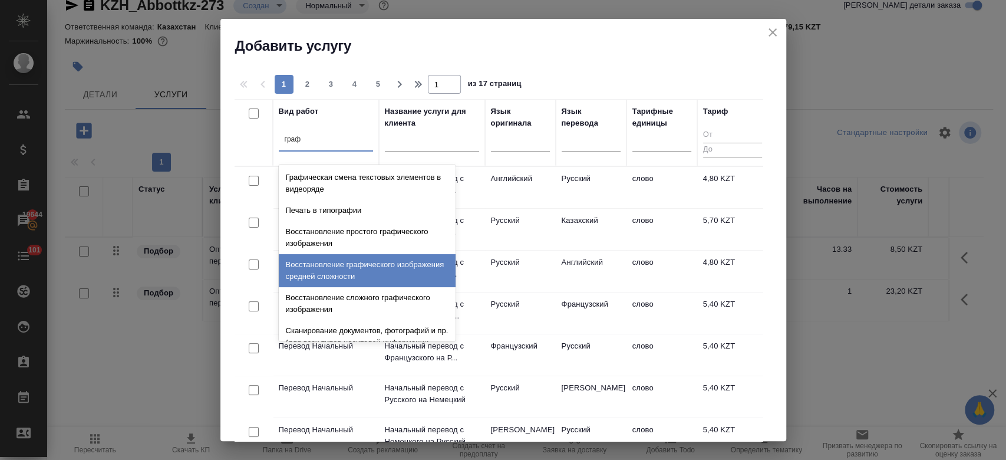
scroll to position [21, 0]
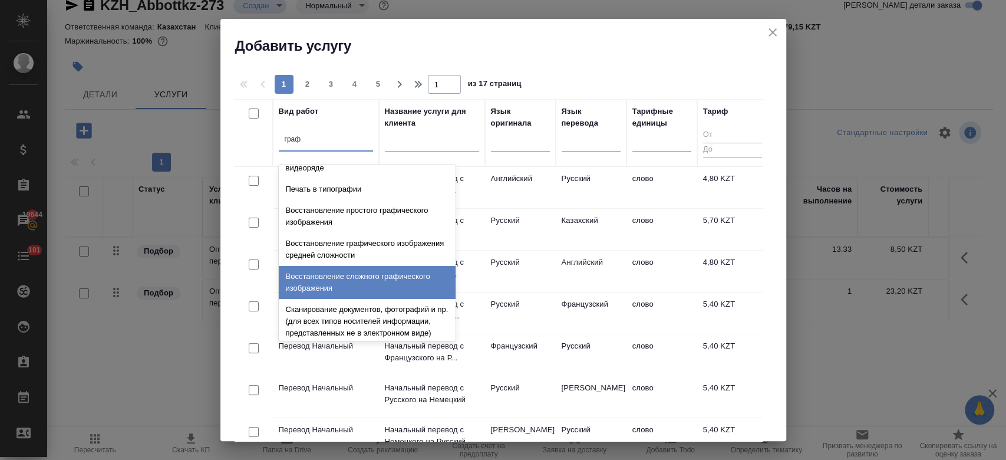
click at [372, 278] on div "Восстановление сложного графического изображения" at bounding box center [367, 282] width 177 height 33
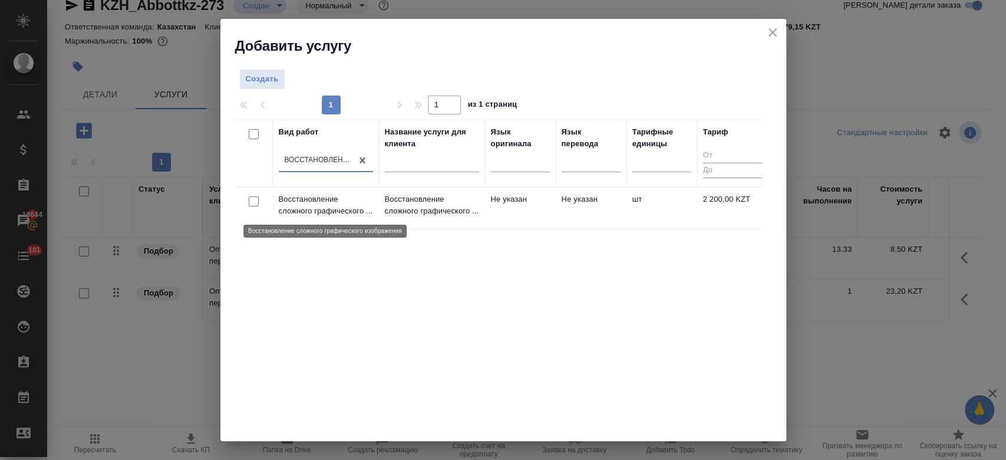
click at [348, 211] on p "Восстановление сложного графического ..." at bounding box center [326, 205] width 94 height 24
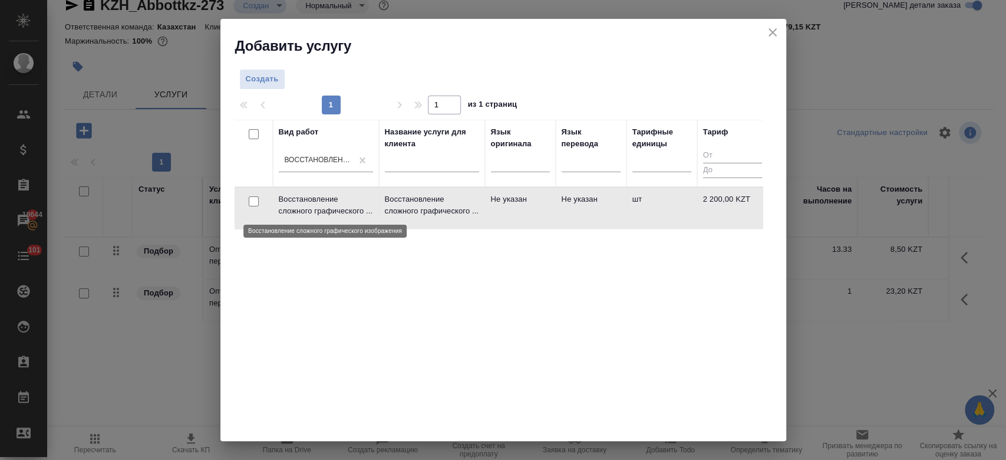
click at [348, 211] on p "Восстановление сложного графического ..." at bounding box center [326, 205] width 94 height 24
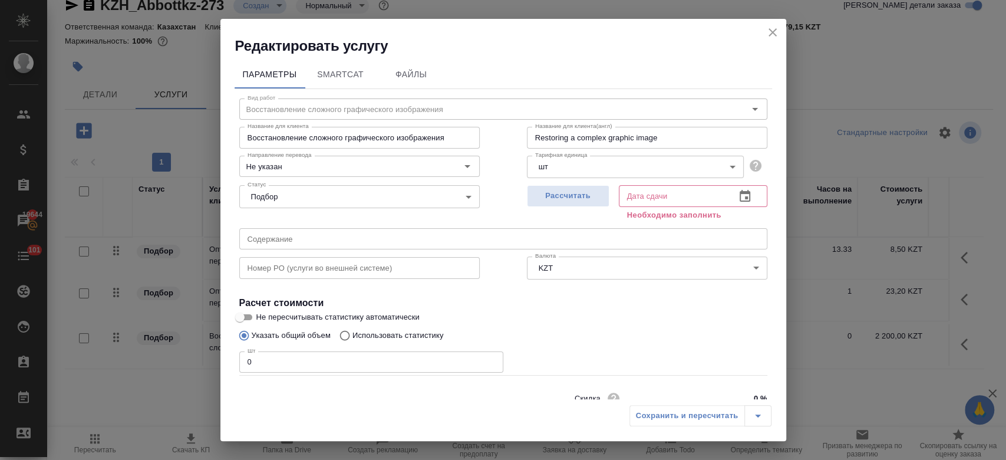
scroll to position [51, 0]
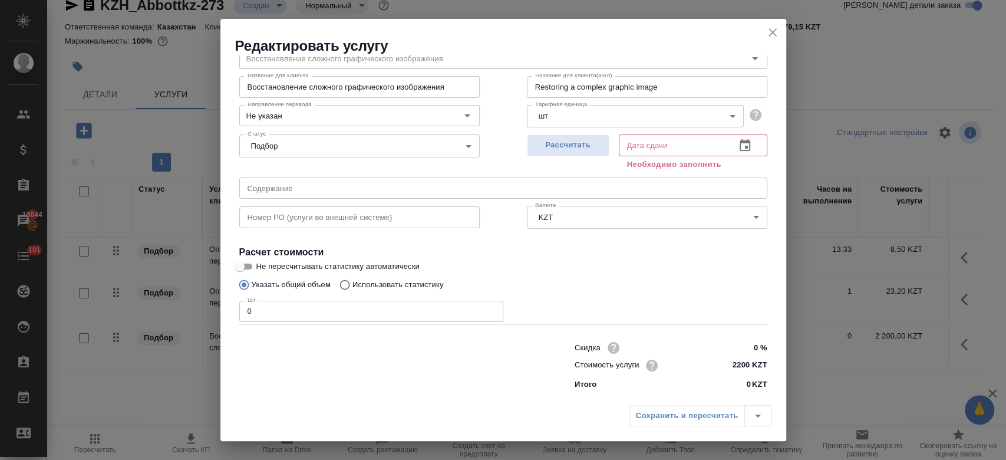
click at [744, 366] on input "2200 KZT" at bounding box center [744, 364] width 44 height 17
type input "2 KZT"
type input "5625 KZT"
click at [316, 313] on input "0" at bounding box center [371, 310] width 264 height 21
type input "11"
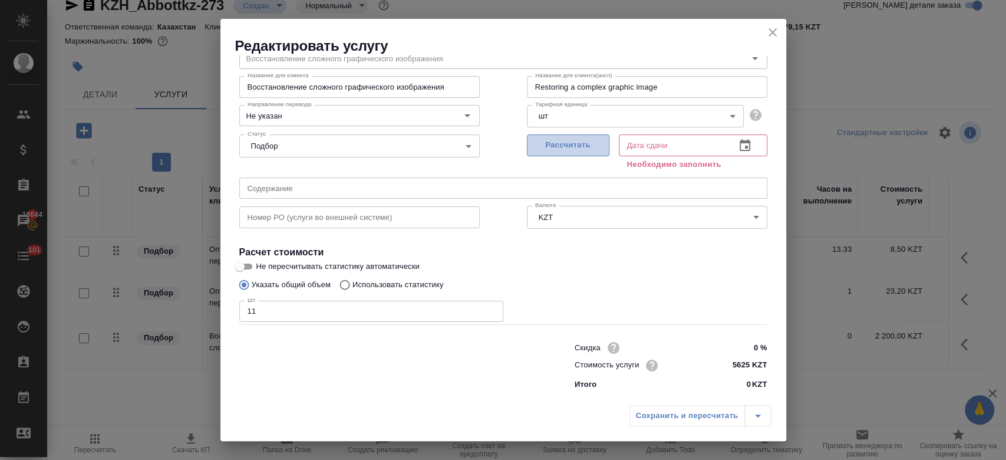
click at [552, 153] on button "Рассчитать" at bounding box center [568, 145] width 82 height 22
type input "03.10.2025 10:08"
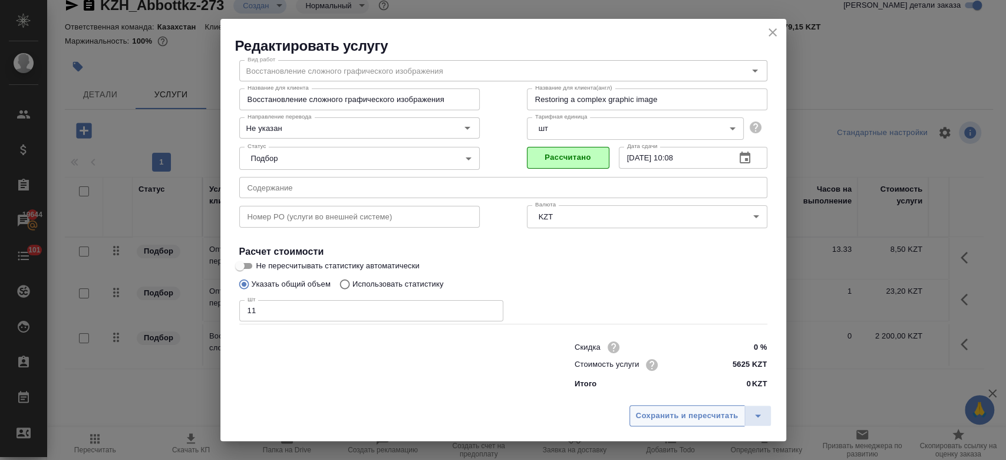
scroll to position [38, 0]
click at [662, 411] on span "Сохранить и пересчитать" at bounding box center [687, 416] width 103 height 14
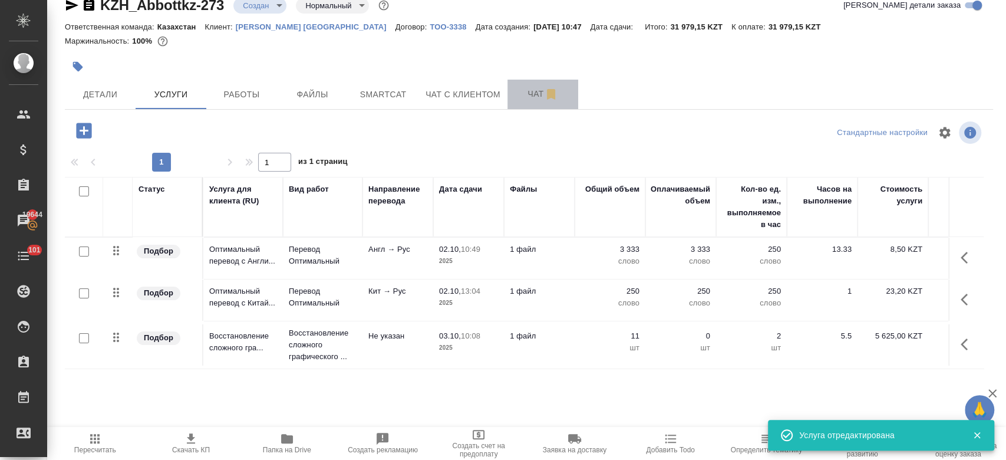
click at [528, 96] on span "Чат" at bounding box center [542, 94] width 57 height 15
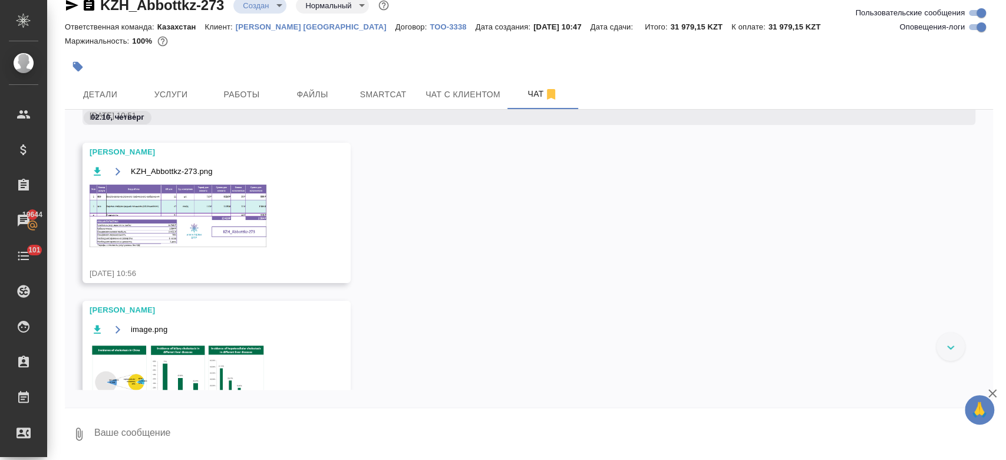
scroll to position [217, 0]
click at [214, 212] on img at bounding box center [178, 216] width 177 height 62
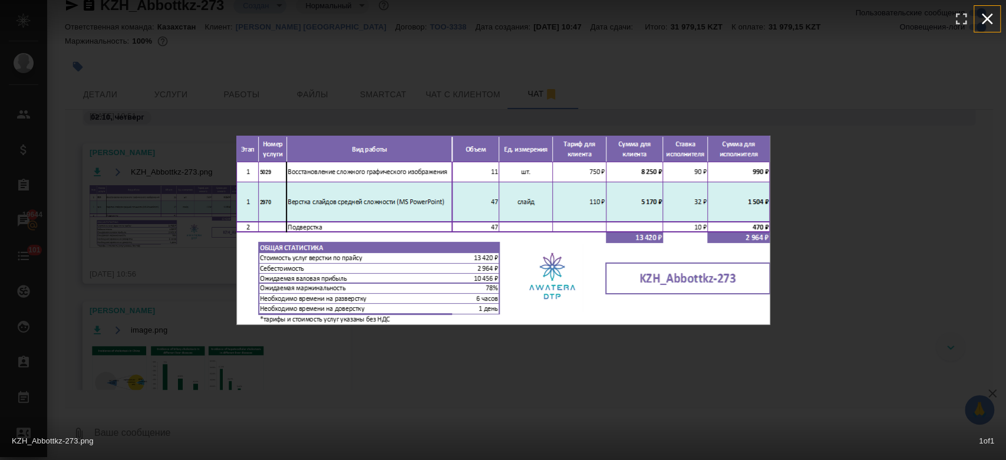
click at [992, 19] on icon "button" at bounding box center [986, 18] width 19 height 19
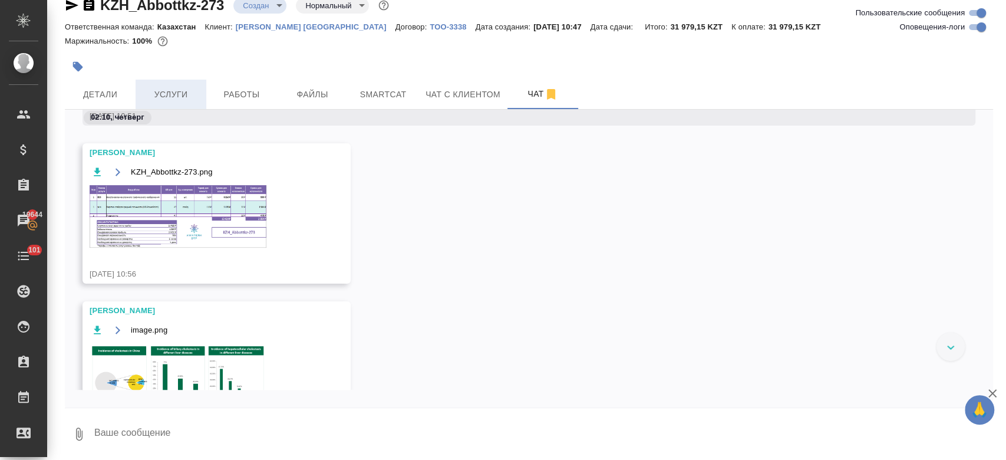
click at [175, 87] on span "Услуги" at bounding box center [171, 94] width 57 height 15
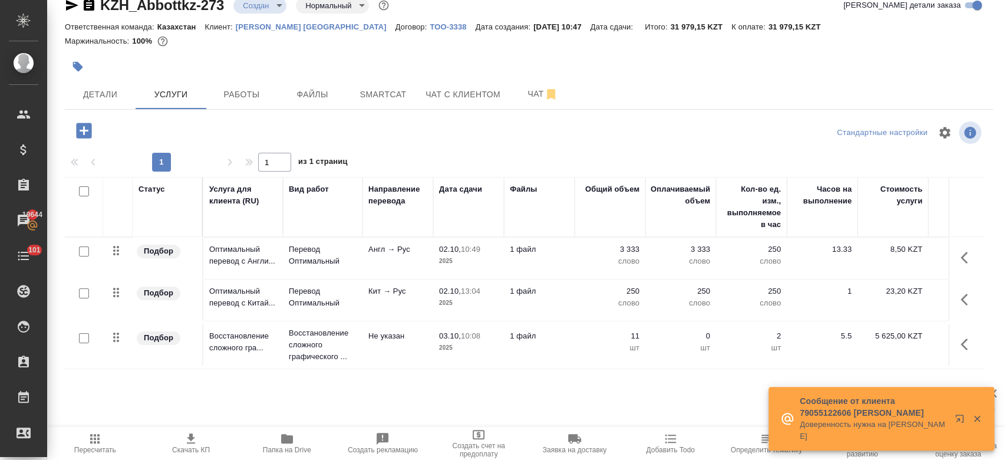
click at [278, 339] on td "Восстановление сложного гра..." at bounding box center [243, 344] width 80 height 41
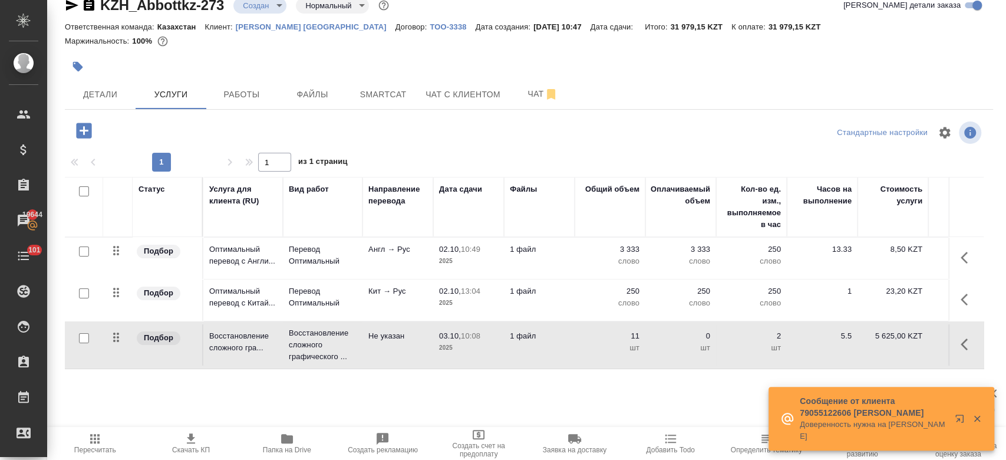
click at [278, 339] on td "Восстановление сложного гра..." at bounding box center [243, 344] width 80 height 41
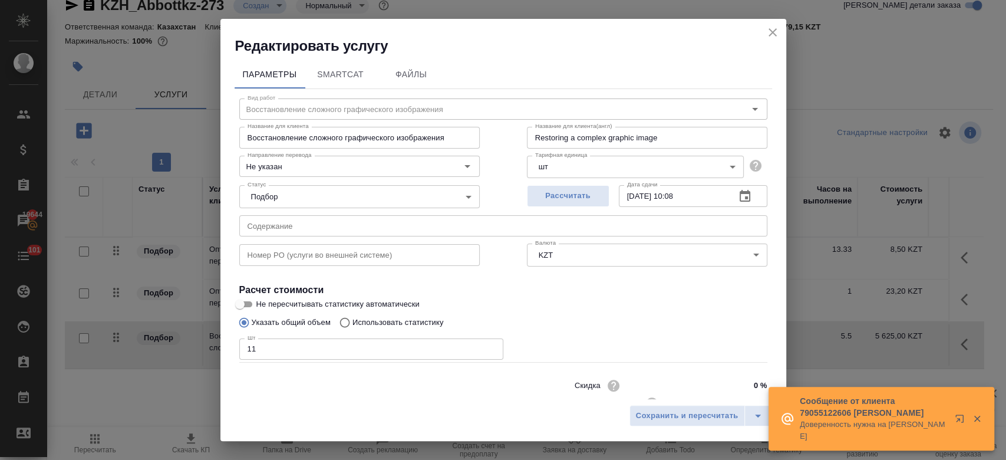
scroll to position [38, 0]
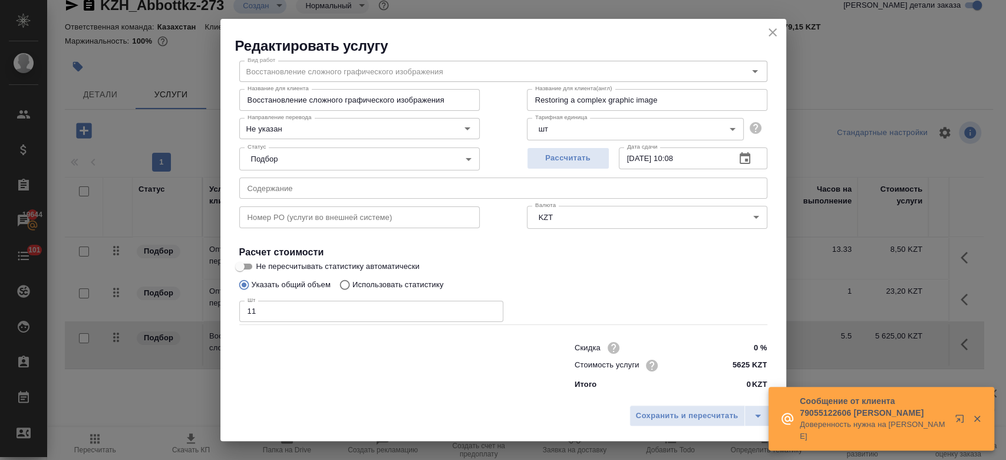
click at [650, 431] on div "Сохранить и пересчитать" at bounding box center [503, 420] width 566 height 42
drag, startPoint x: 650, startPoint y: 427, endPoint x: 649, endPoint y: 413, distance: 14.2
click at [649, 413] on div "Сохранить и пересчитать" at bounding box center [503, 420] width 566 height 42
click at [649, 413] on span "Сохранить и пересчитать" at bounding box center [687, 416] width 103 height 14
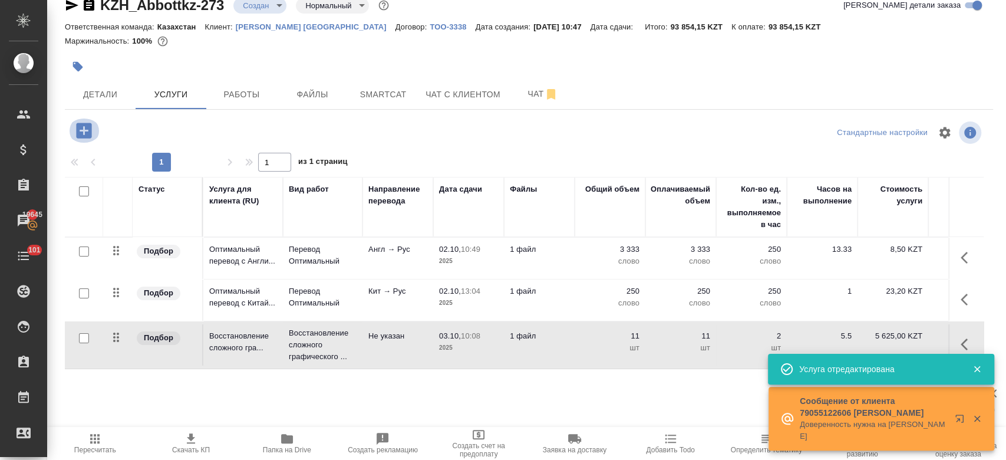
click at [85, 125] on icon "button" at bounding box center [83, 130] width 15 height 15
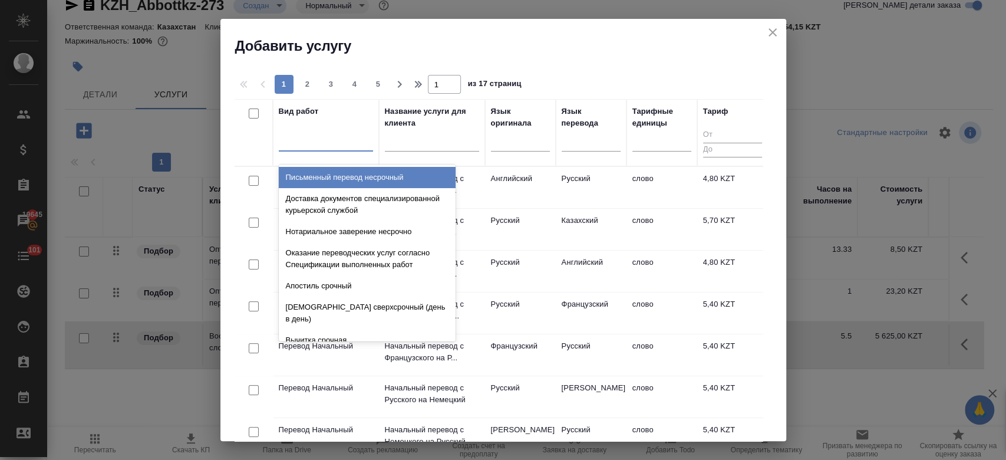
click at [335, 144] on div at bounding box center [326, 139] width 94 height 17
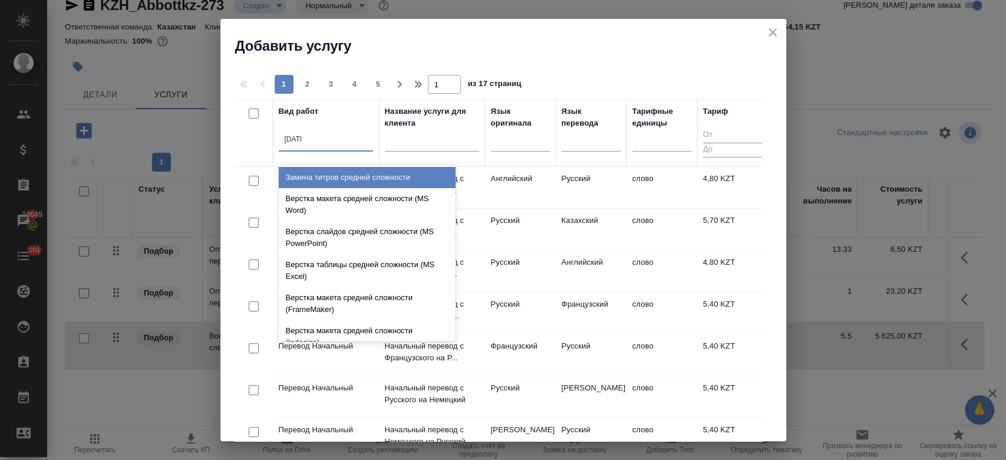
type input "средн"
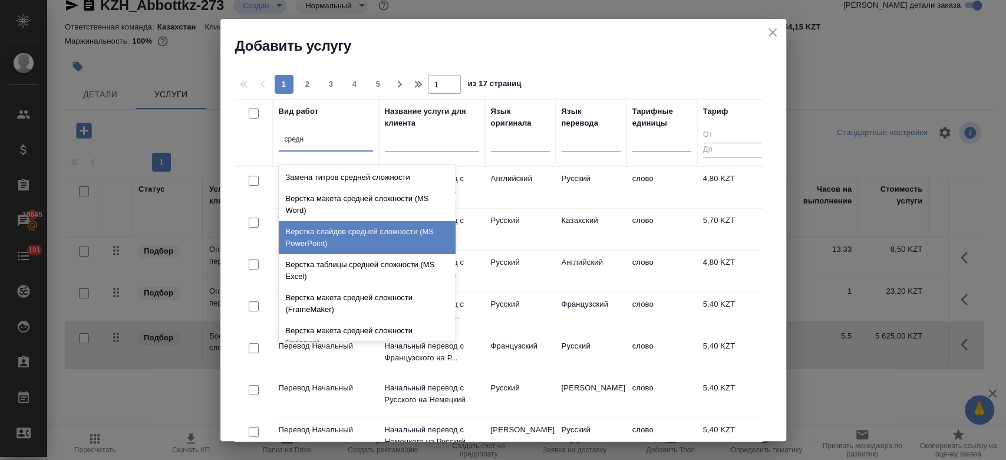
click at [356, 242] on div "Верстка слайдов средней сложности (MS PowerPoint)" at bounding box center [367, 237] width 177 height 33
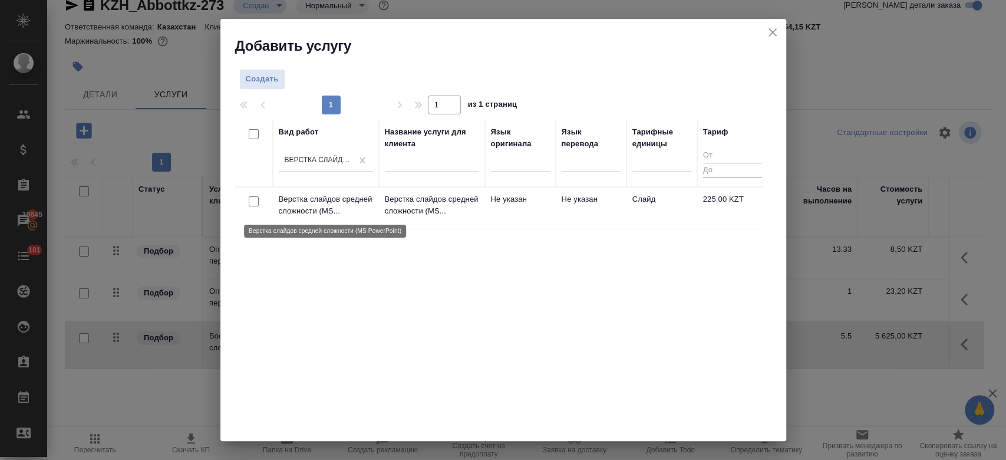
click at [329, 201] on p "Верстка слайдов средней сложности (MS..." at bounding box center [326, 205] width 94 height 24
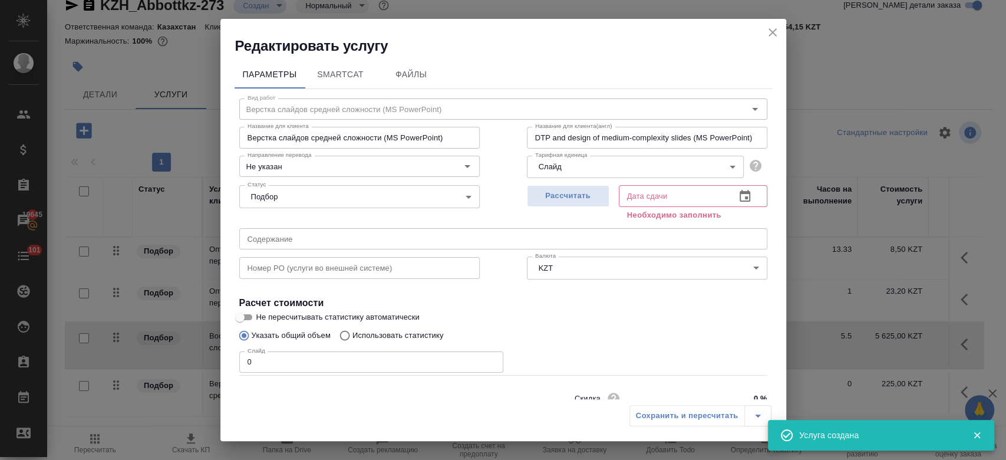
scroll to position [51, 0]
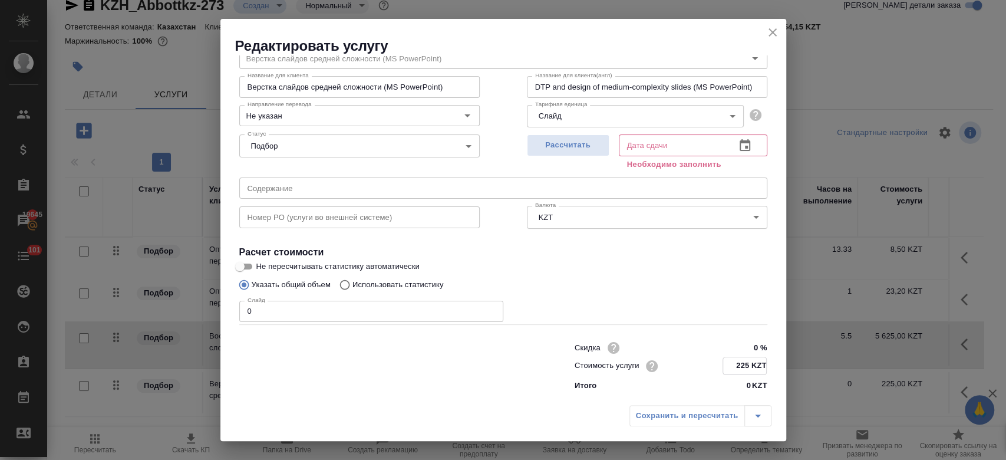
click at [744, 362] on input "225 KZT" at bounding box center [744, 365] width 43 height 17
type input "2 KZT"
type input "938 KZT"
click at [358, 314] on input "0" at bounding box center [371, 310] width 264 height 21
type input "47"
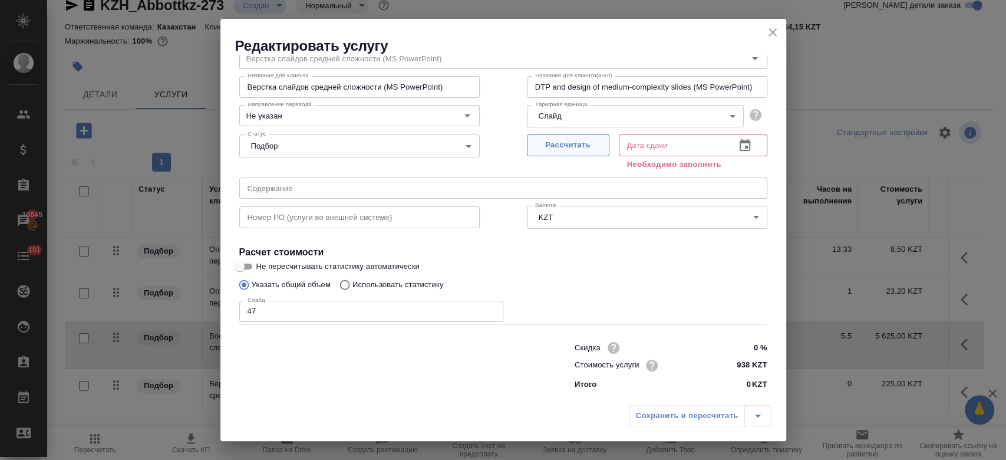
drag, startPoint x: 562, startPoint y: 156, endPoint x: 556, endPoint y: 152, distance: 6.7
click at [556, 152] on div "Рассчитать" at bounding box center [568, 151] width 82 height 42
click at [556, 152] on button "Рассчитать" at bounding box center [568, 145] width 82 height 22
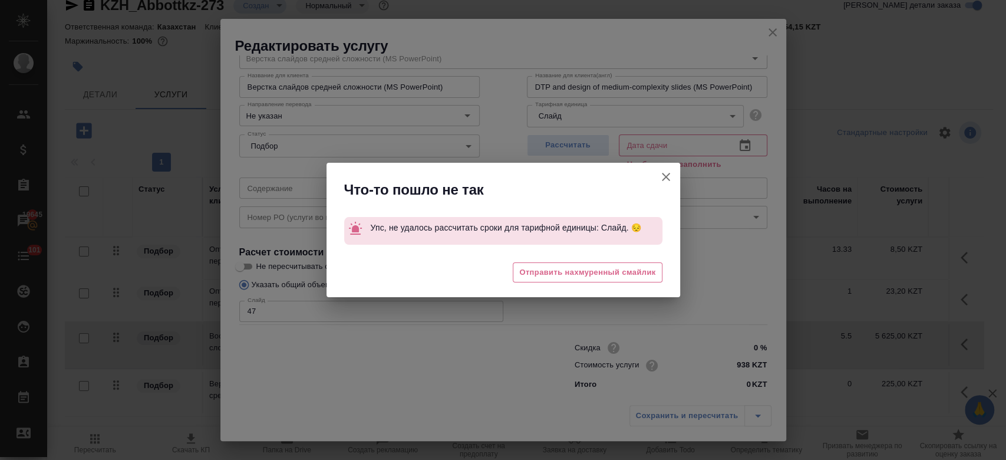
type input "02.10.2025 16:34"
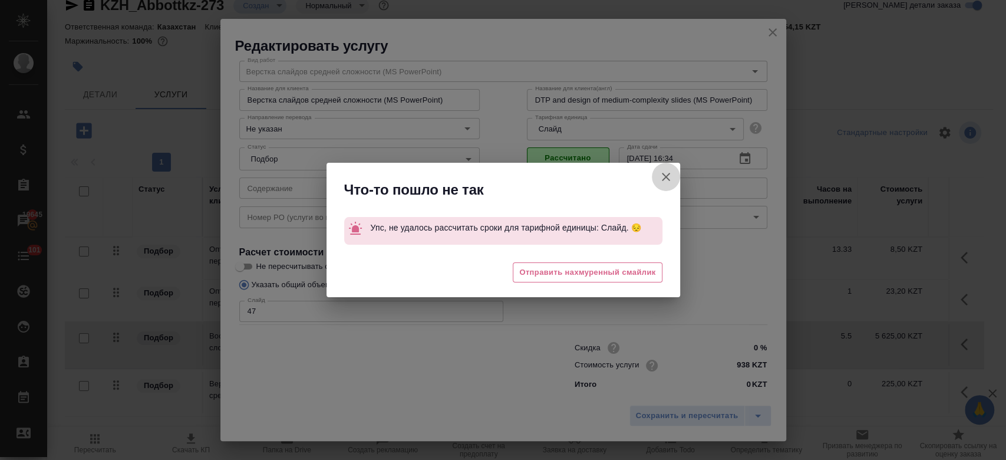
click at [668, 177] on icon "button" at bounding box center [666, 177] width 14 height 14
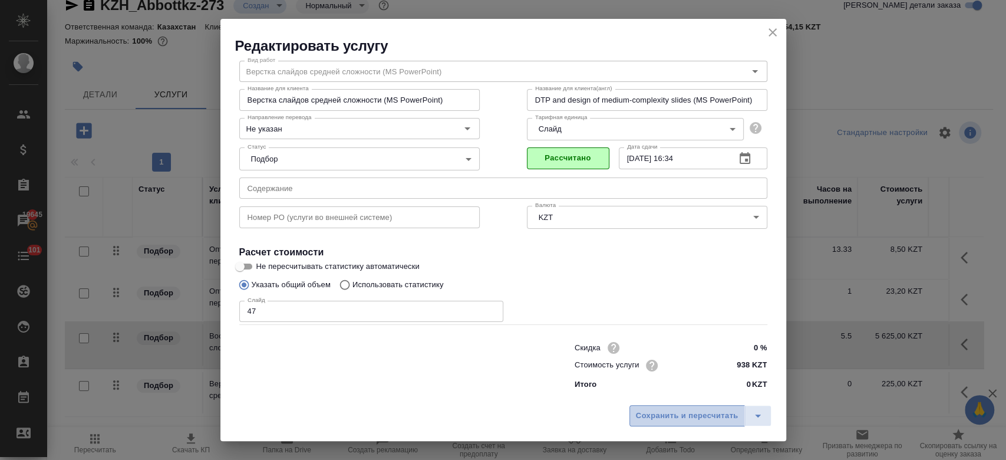
click at [688, 422] on span "Сохранить и пересчитать" at bounding box center [687, 416] width 103 height 14
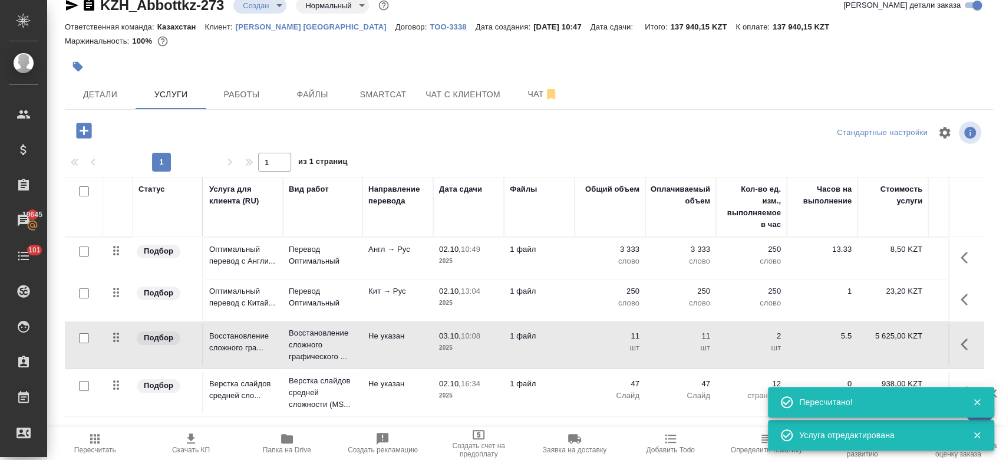
scroll to position [0, 204]
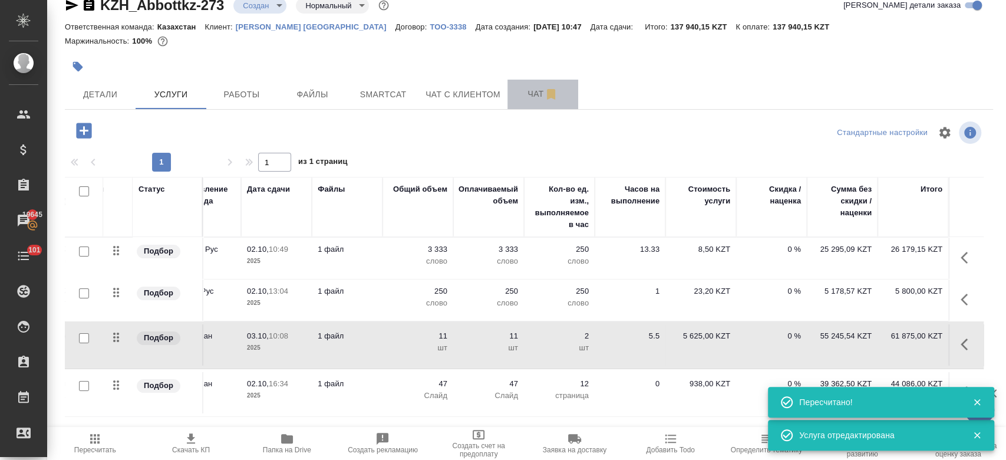
click at [534, 104] on button "Чат" at bounding box center [542, 94] width 71 height 29
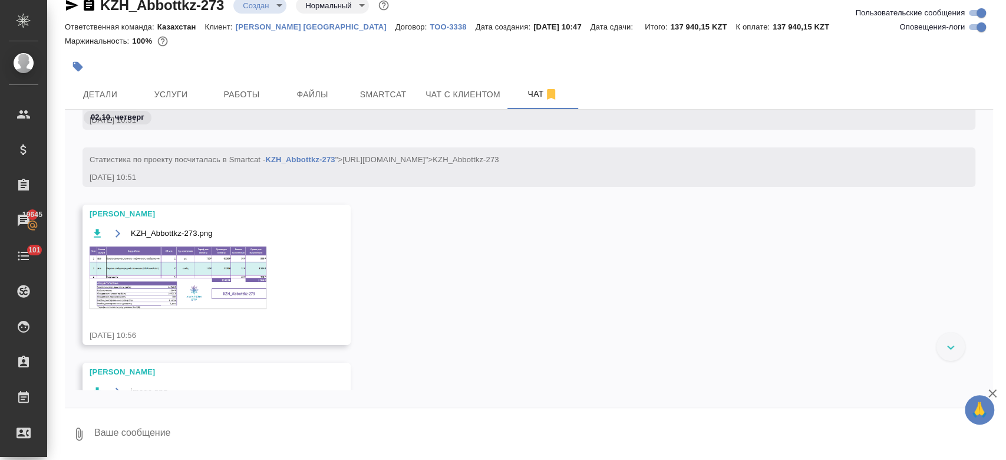
scroll to position [155, 0]
click at [257, 285] on img at bounding box center [178, 278] width 177 height 62
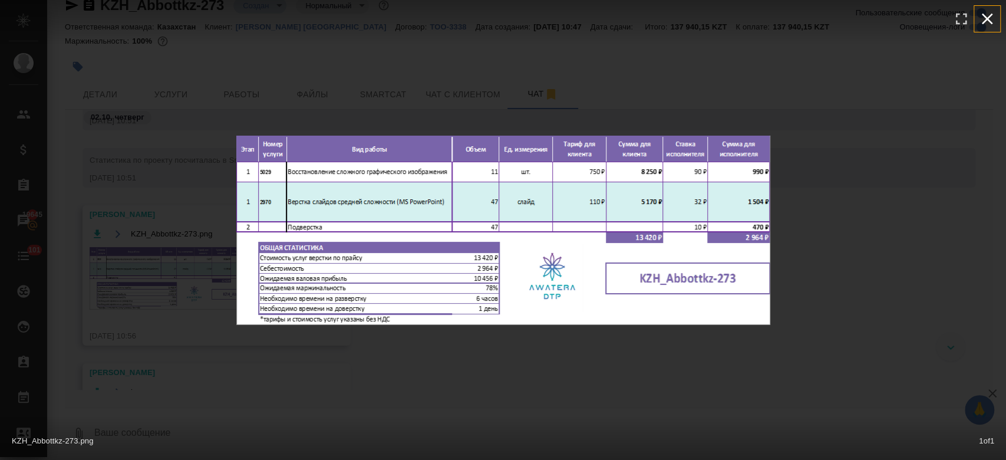
click at [990, 15] on icon "button" at bounding box center [987, 19] width 11 height 11
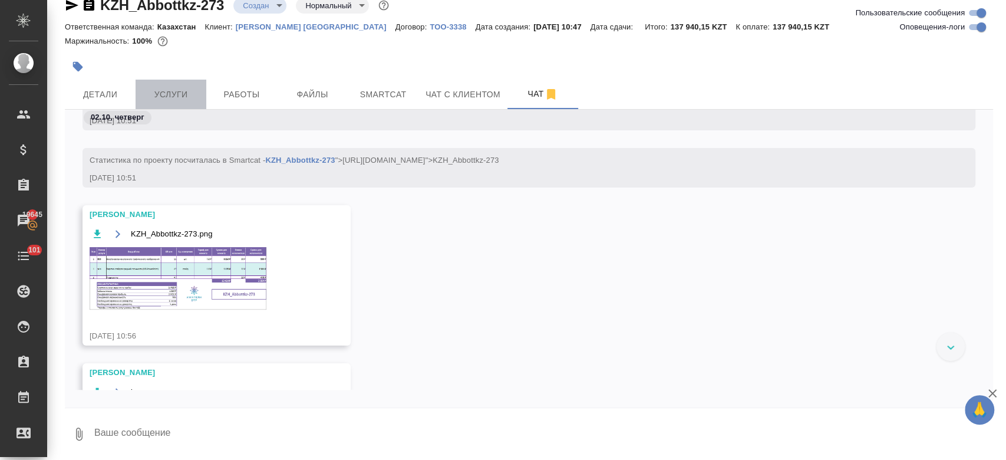
click at [174, 101] on button "Услуги" at bounding box center [171, 94] width 71 height 29
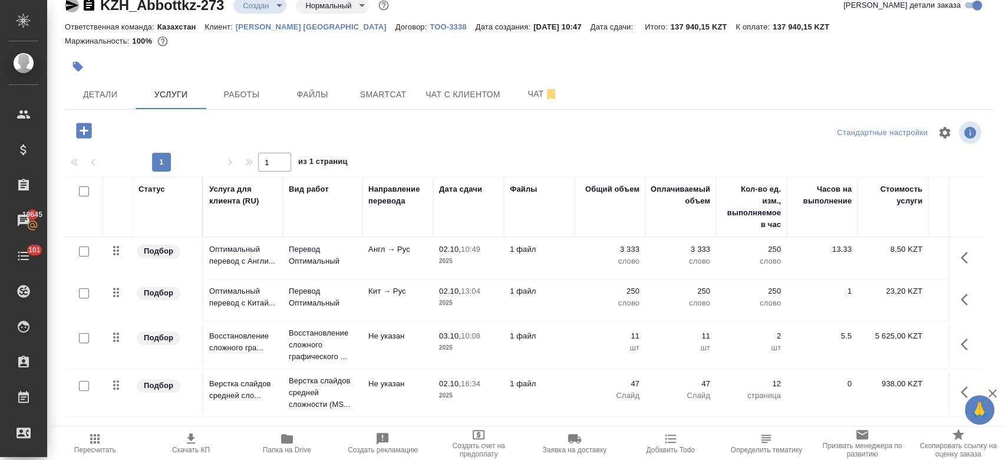
click at [68, 7] on icon "button" at bounding box center [72, 5] width 12 height 11
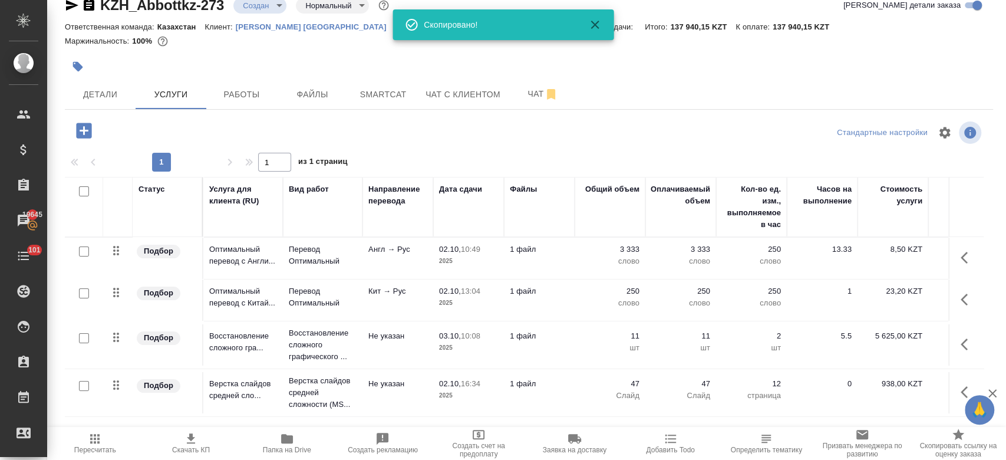
click at [343, 49] on div at bounding box center [529, 50] width 928 height 2
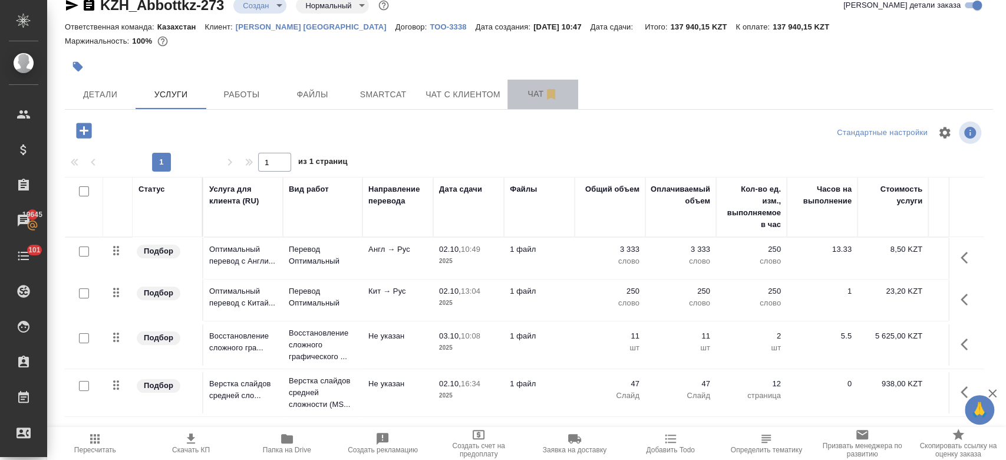
click at [528, 94] on span "Чат" at bounding box center [542, 94] width 57 height 15
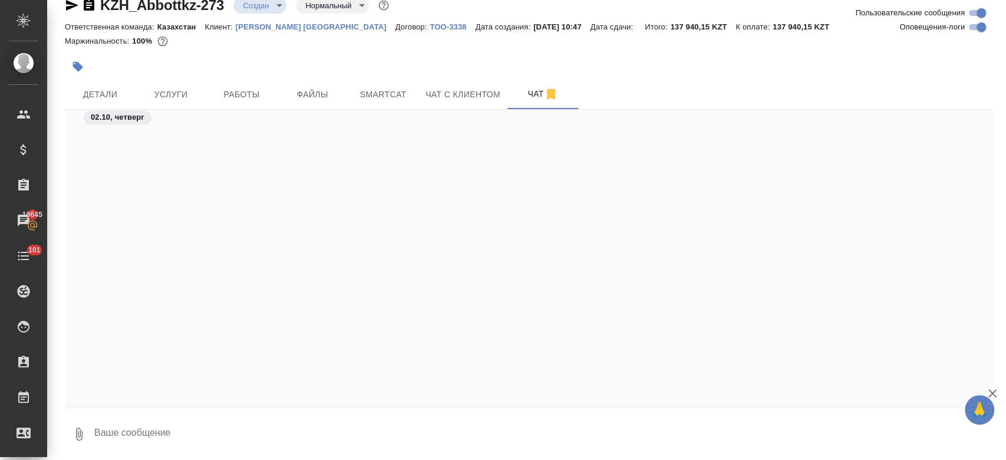
scroll to position [886, 0]
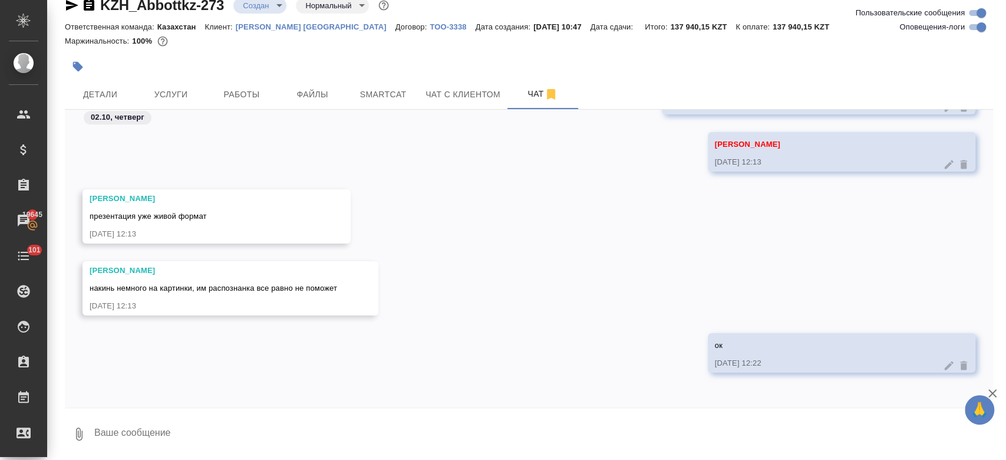
click at [224, 58] on div at bounding box center [374, 67] width 619 height 26
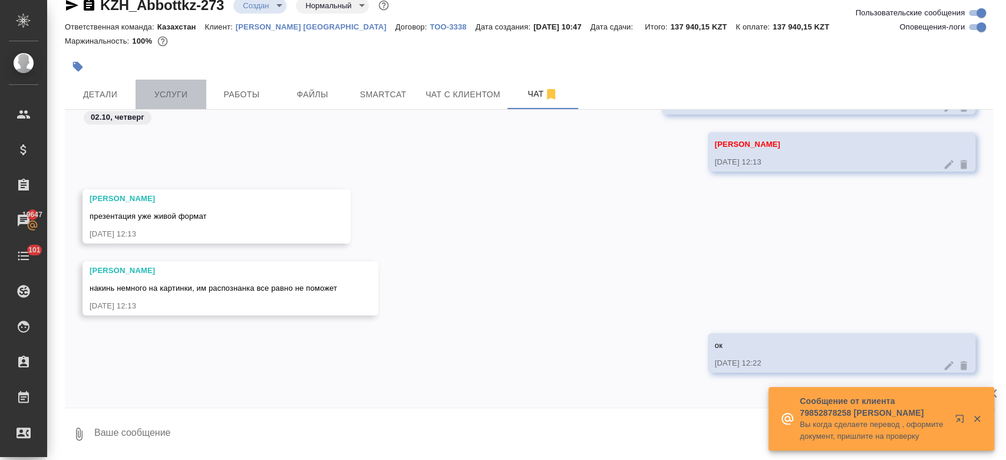
click at [179, 84] on button "Услуги" at bounding box center [171, 94] width 71 height 29
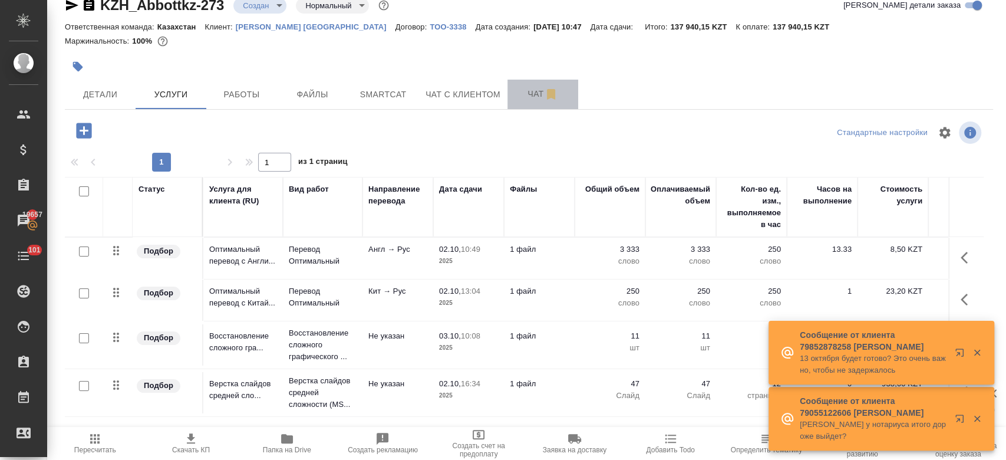
click at [528, 96] on span "Чат" at bounding box center [542, 94] width 57 height 15
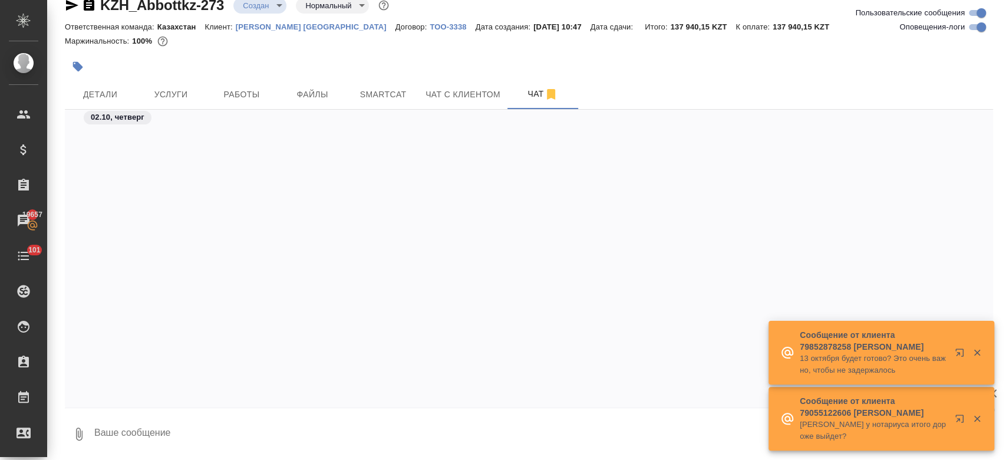
scroll to position [857, 0]
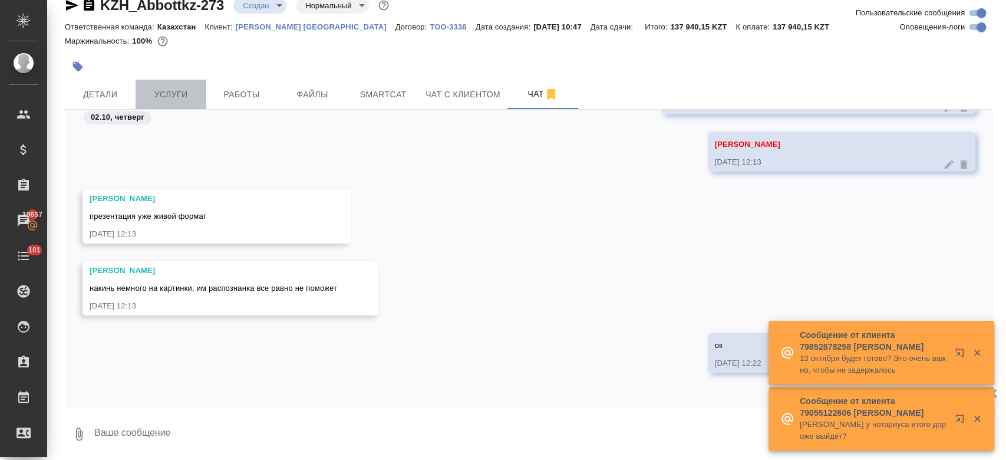
click at [174, 105] on button "Услуги" at bounding box center [171, 94] width 71 height 29
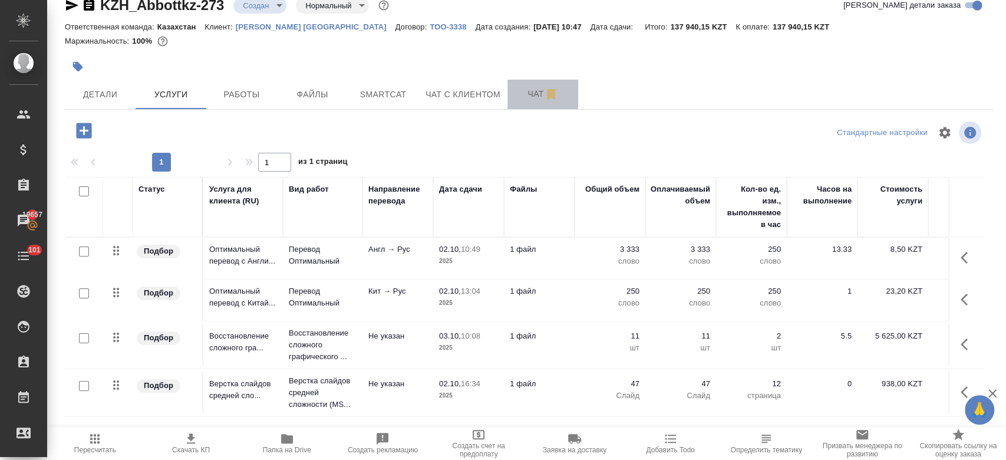
click at [528, 88] on span "Чат" at bounding box center [542, 94] width 57 height 15
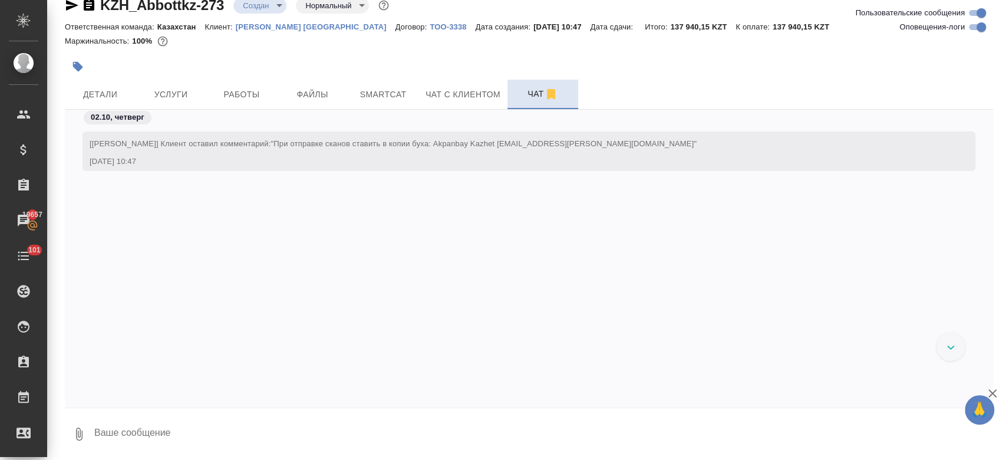
scroll to position [857, 0]
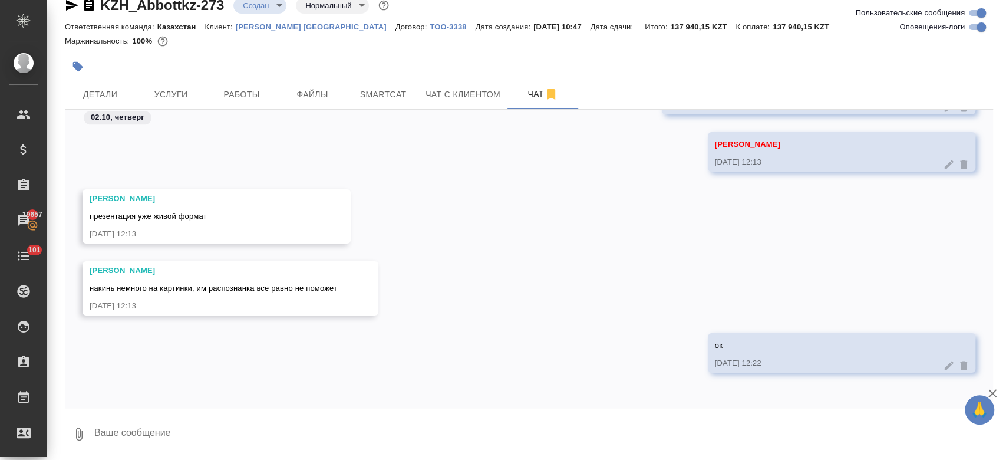
click at [525, 270] on div "Петрова Валерия накинь немного на картинки, им распознанка все равно не поможет…" at bounding box center [529, 297] width 928 height 72
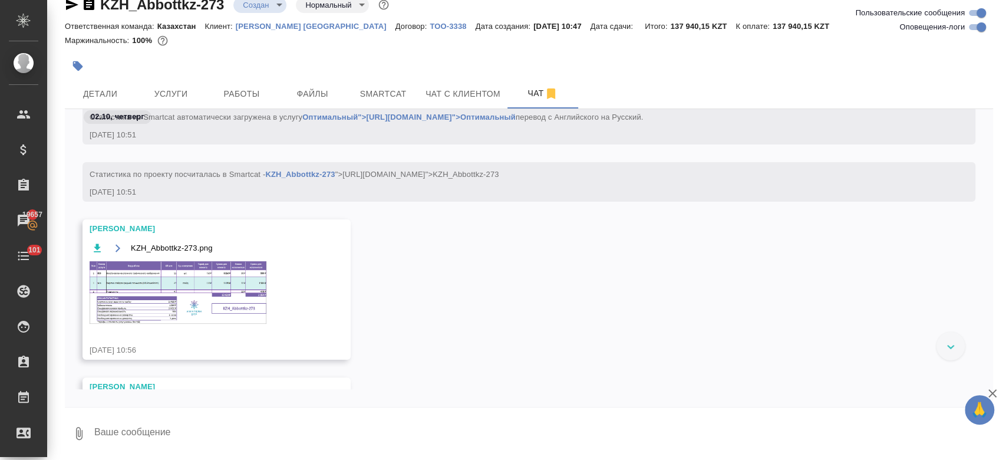
scroll to position [108, 0]
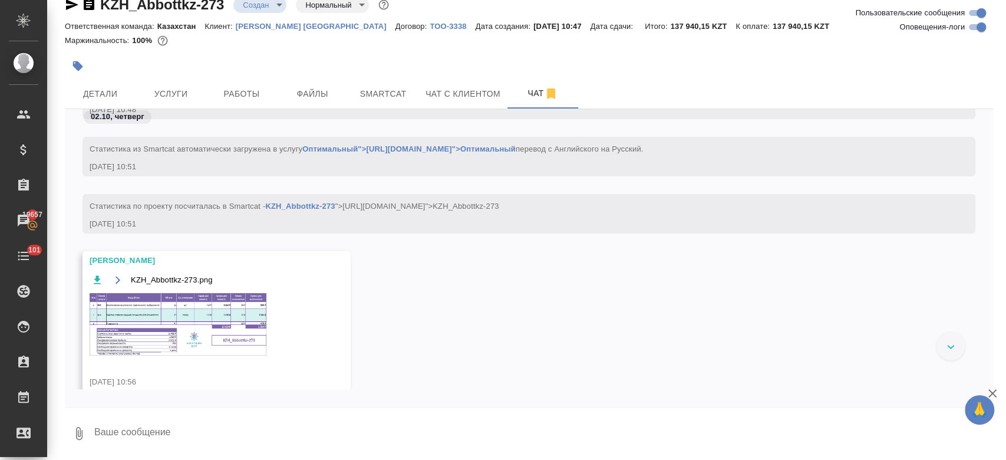
click at [170, 335] on img at bounding box center [178, 324] width 177 height 62
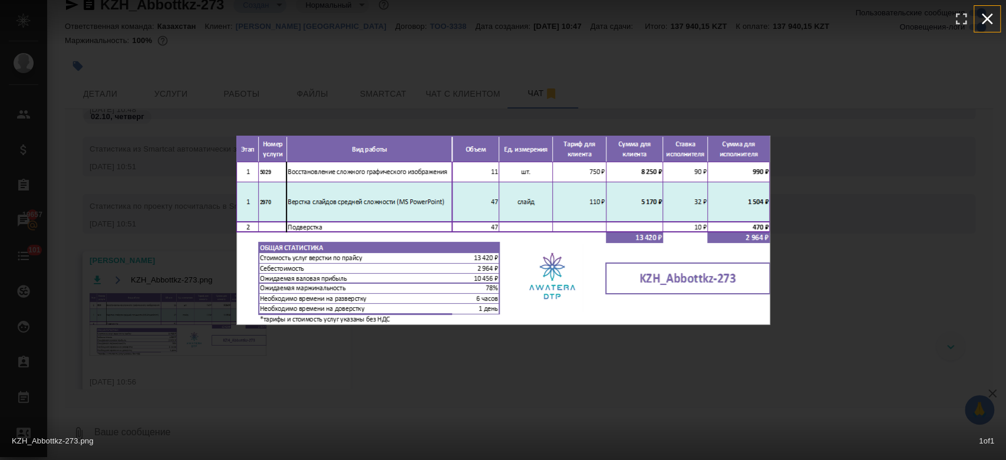
click at [990, 23] on icon "button" at bounding box center [987, 19] width 11 height 11
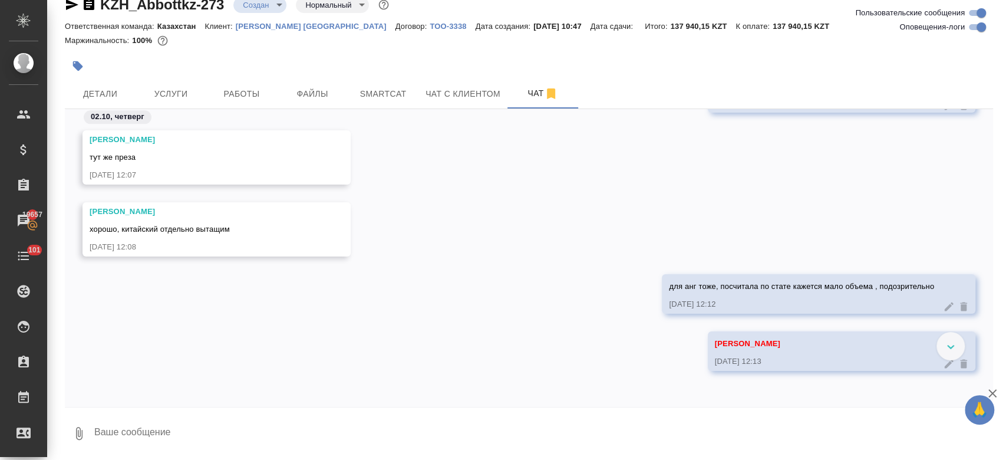
scroll to position [1137, 0]
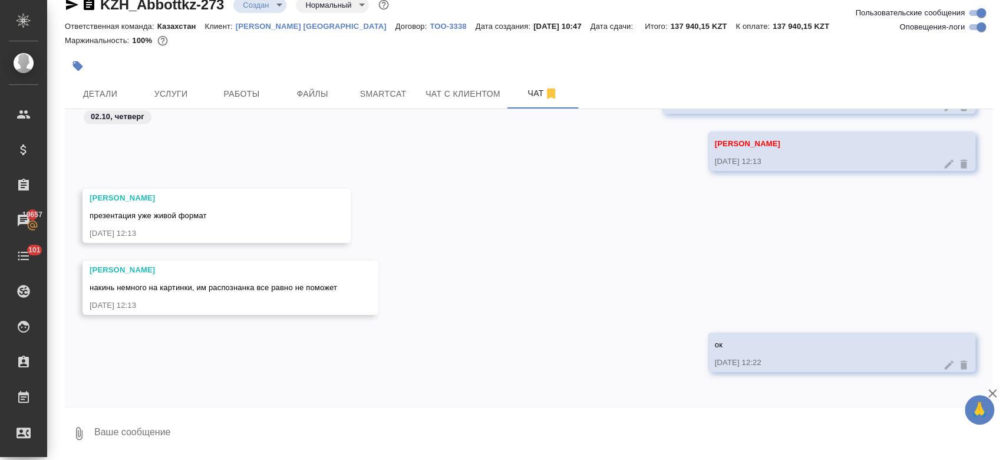
click at [184, 432] on textarea at bounding box center [543, 433] width 900 height 40
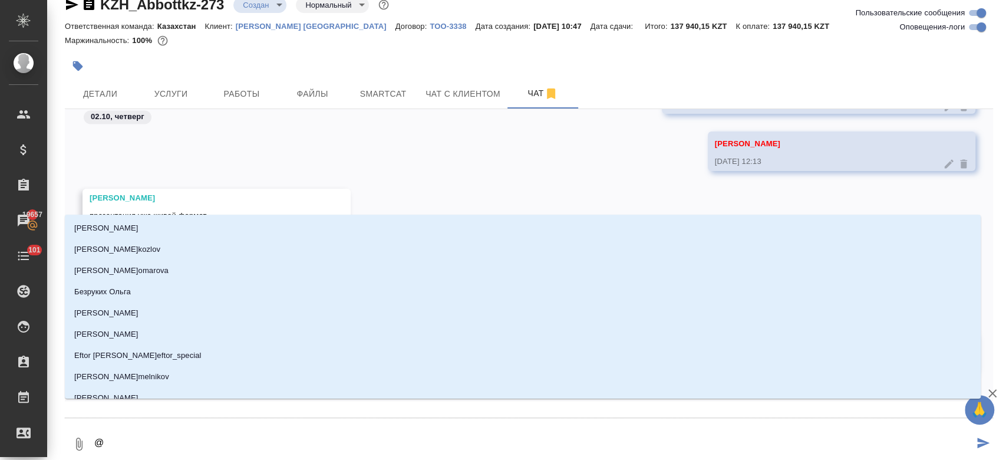
type textarea "@g"
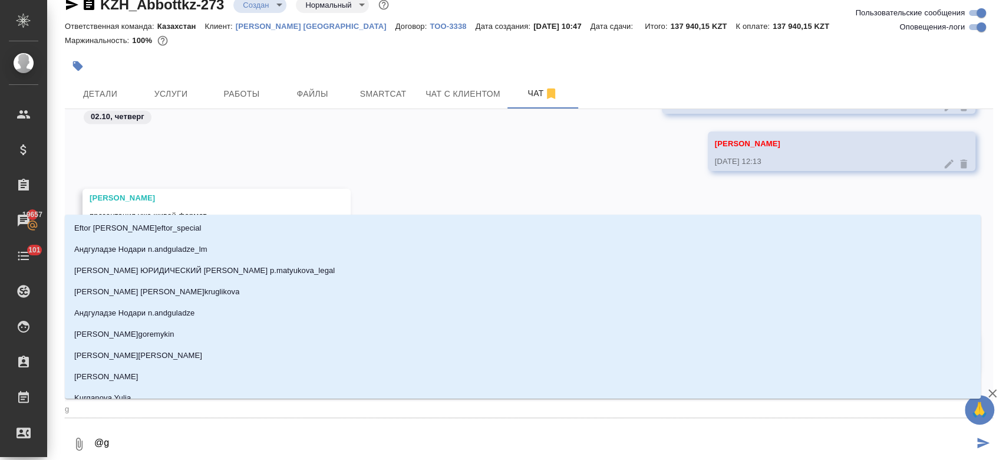
type input "g"
type textarea "@gt"
type input "gt"
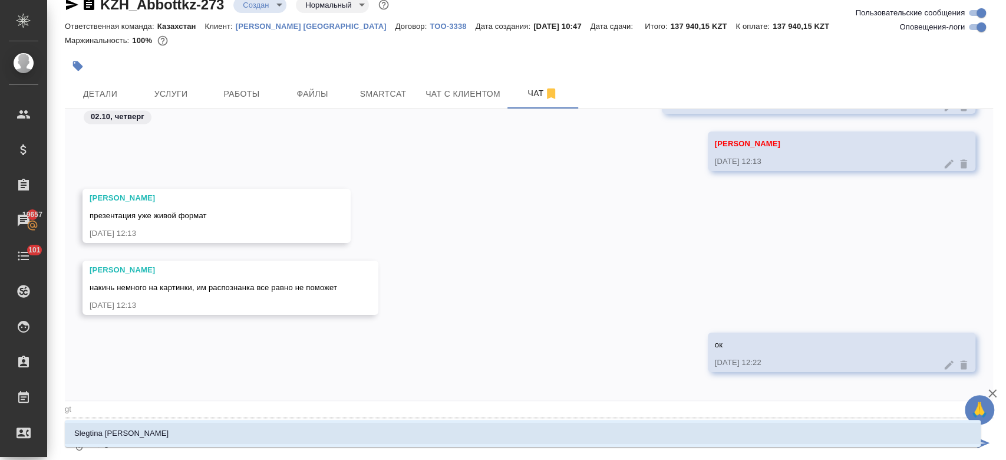
type textarea "@gtn"
type input "gtn"
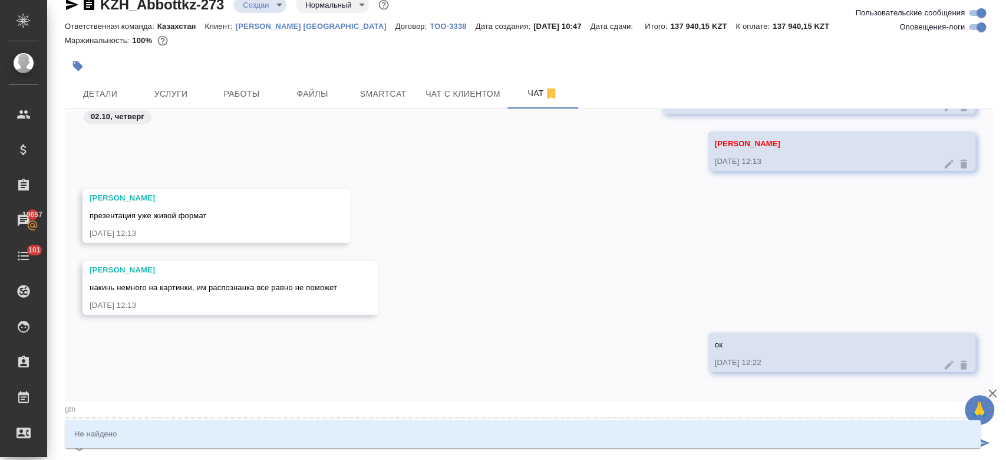
type textarea "@gtnh"
type input "gtnh"
type textarea "@gtnhj"
type input "gtnhj"
type textarea "@gtnhjd"
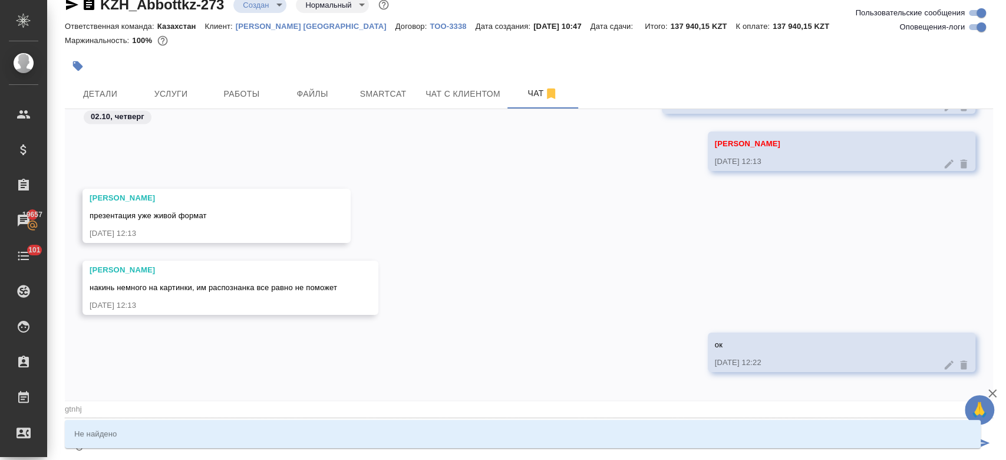
type input "gtnhjd"
type textarea "@gtnhjdf"
type input "gtnhjdf"
type textarea "@gtnhjdf"
type input "gtnhjdf"
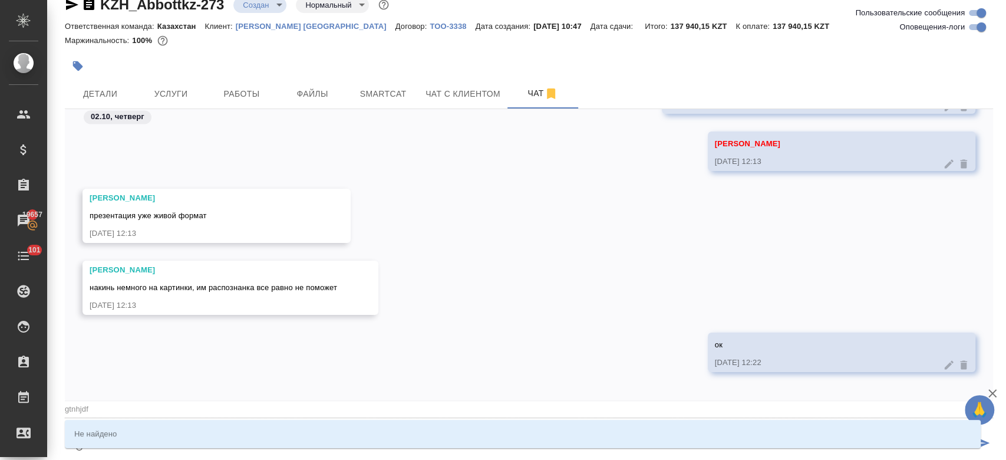
type textarea "@gtnhjdf"
type input "gtnhjdf"
type textarea "@"
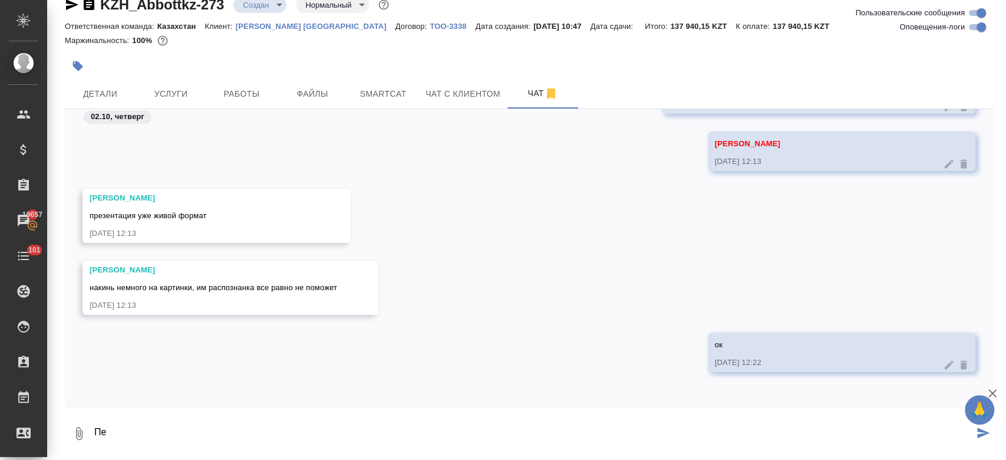
type textarea "П"
type textarea """
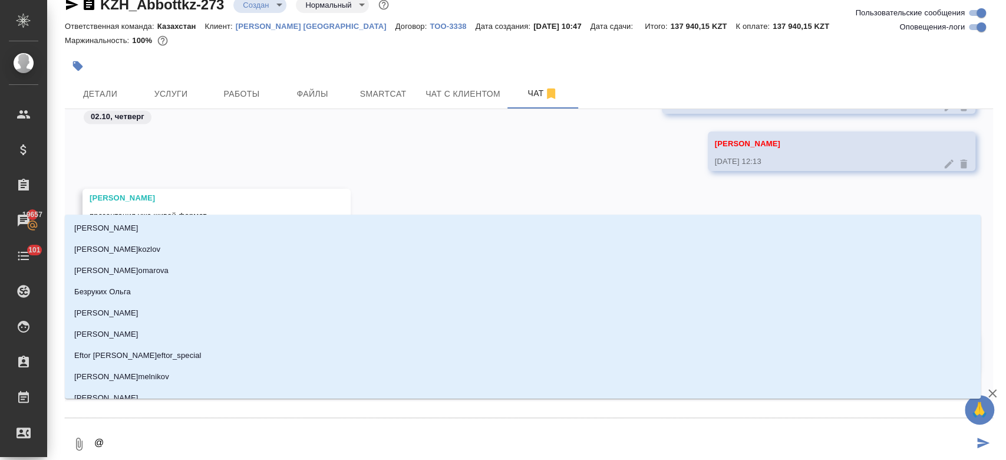
type textarea "@п"
type input "п"
type textarea "@пе"
type input "пе"
type textarea "@пет"
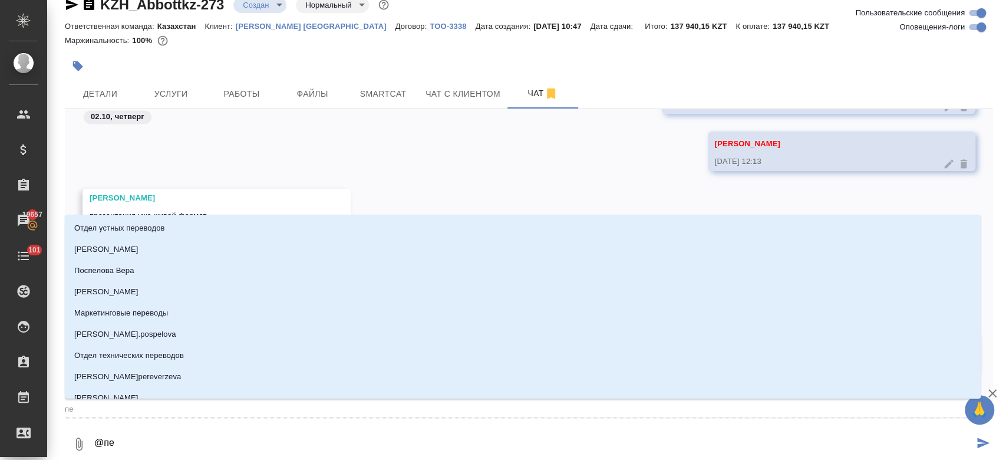
type input "пет"
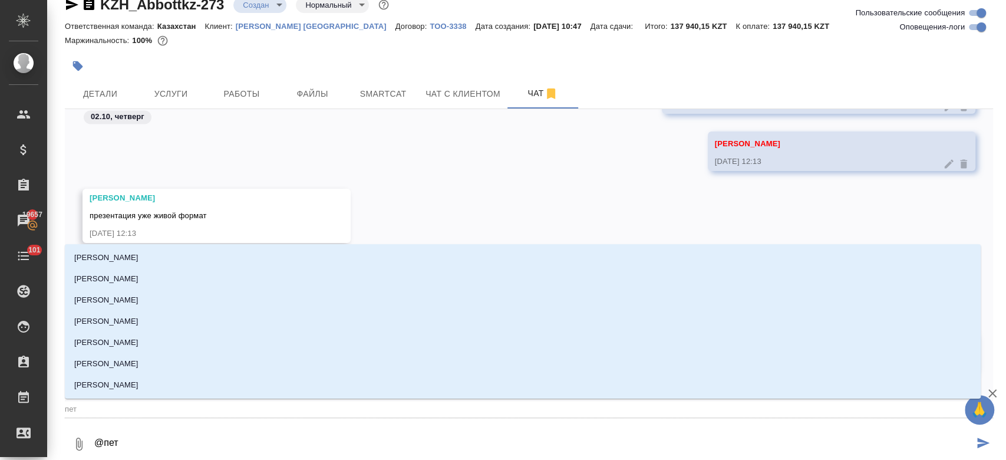
type textarea "@петр"
type input "петр"
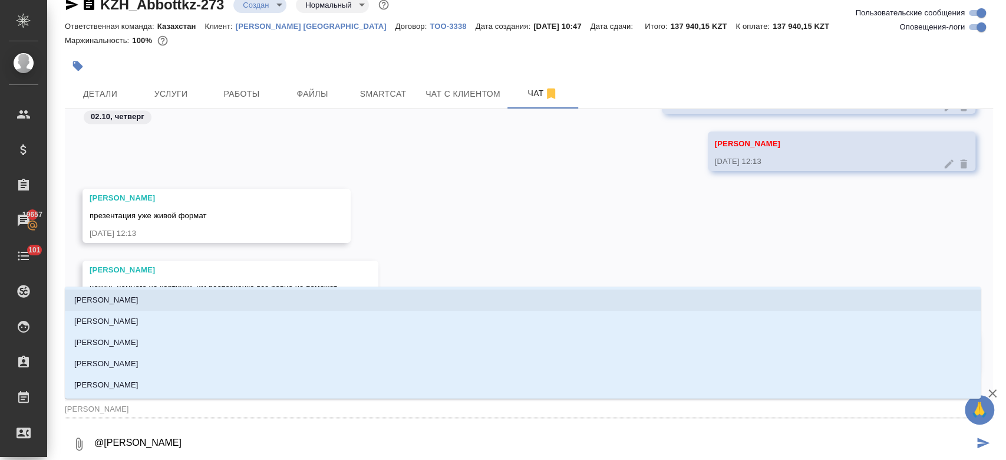
click at [143, 305] on li "[PERSON_NAME]" at bounding box center [523, 299] width 916 height 21
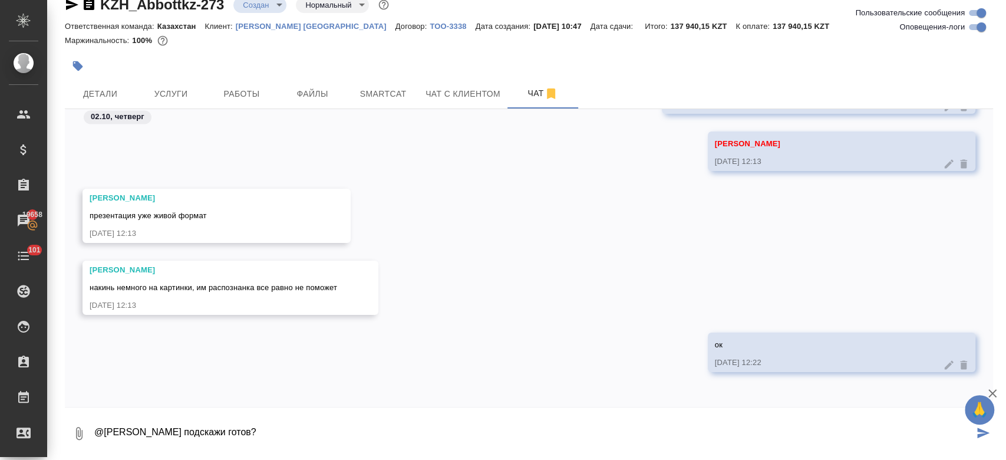
type textarea "@Петрова Валерия подскажи готов?"
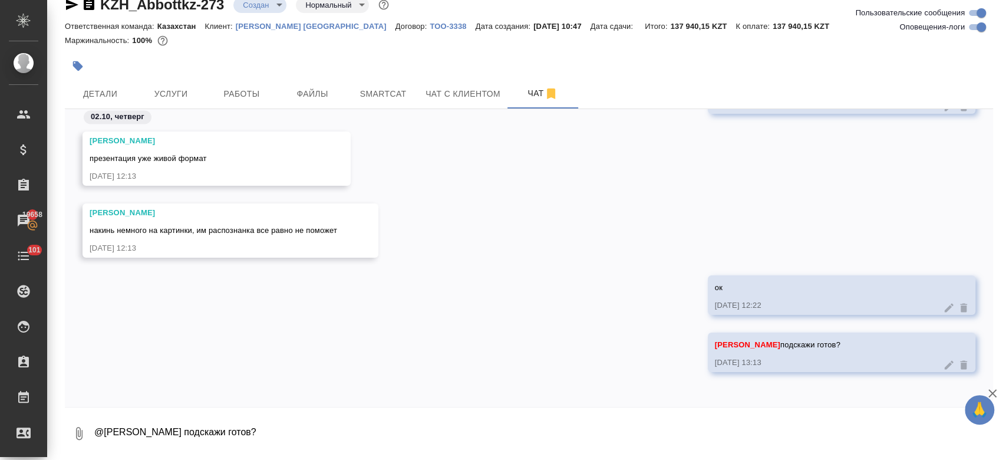
click at [193, 424] on textarea "@Петрова Валерия подскажи готов?" at bounding box center [543, 433] width 900 height 40
click at [200, 440] on textarea "@Петрова Валерия подскажи готов?" at bounding box center [543, 433] width 900 height 40
type textarea "на кит, посмотрела там кажется не больше мин да?"
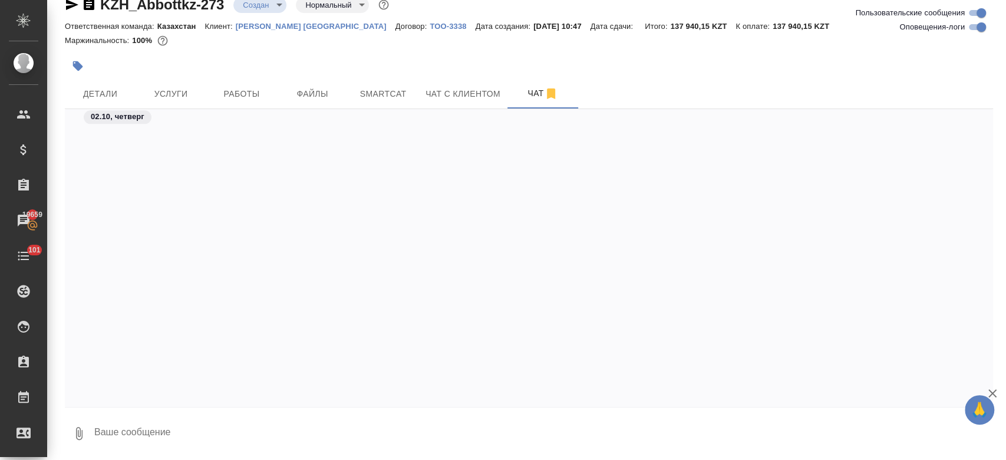
scroll to position [1337, 0]
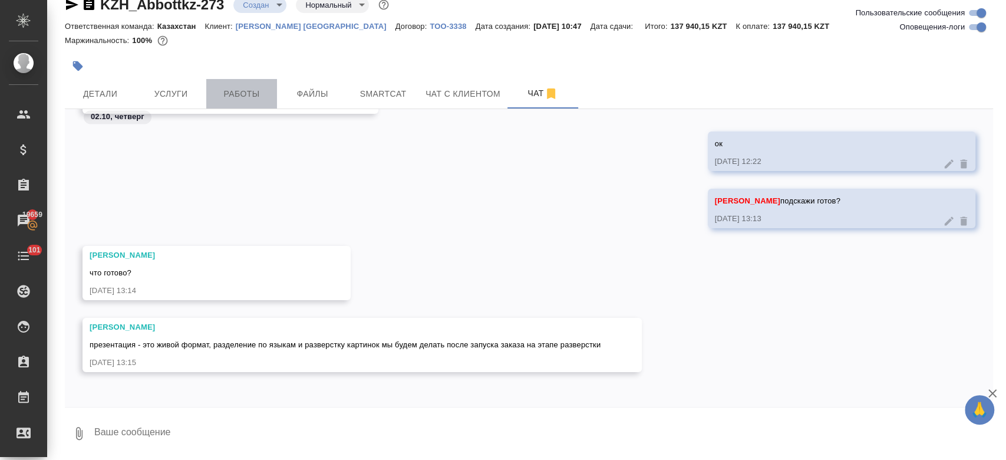
click at [233, 102] on button "Работы" at bounding box center [241, 93] width 71 height 29
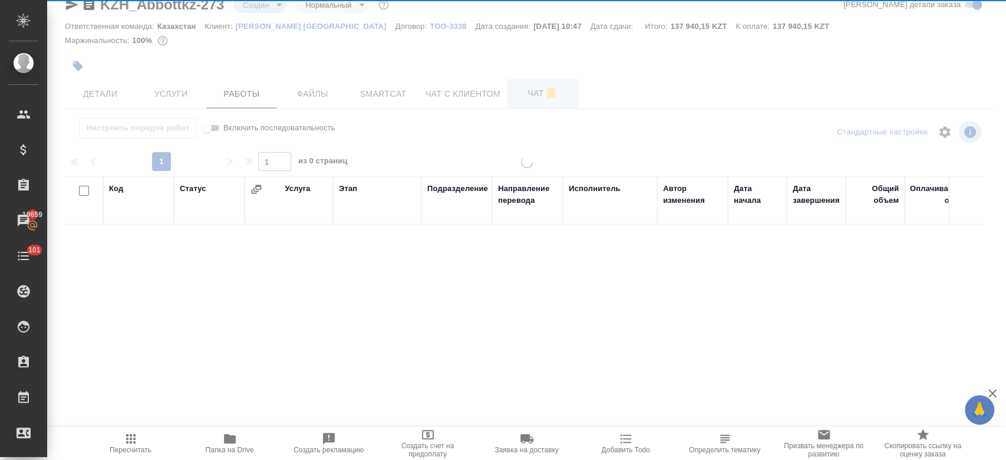
click at [533, 94] on span "Чат" at bounding box center [542, 93] width 57 height 15
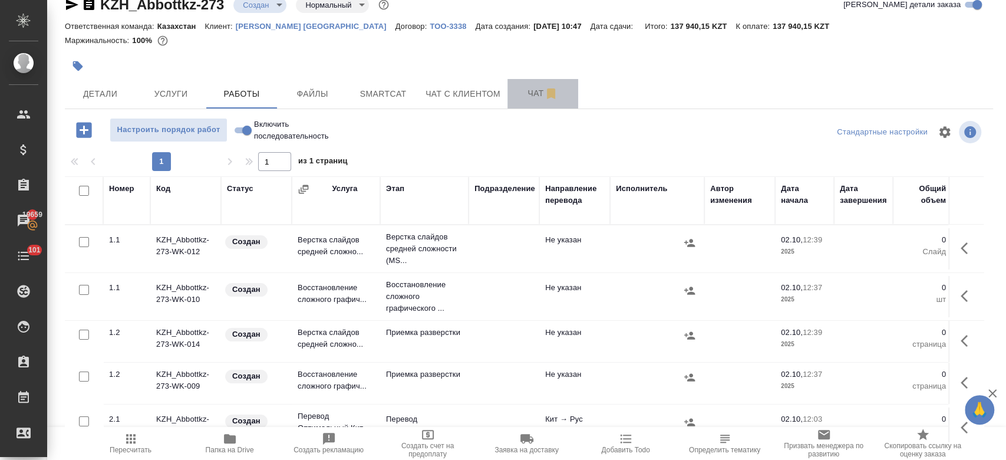
click at [533, 94] on span "Чат" at bounding box center [542, 93] width 57 height 15
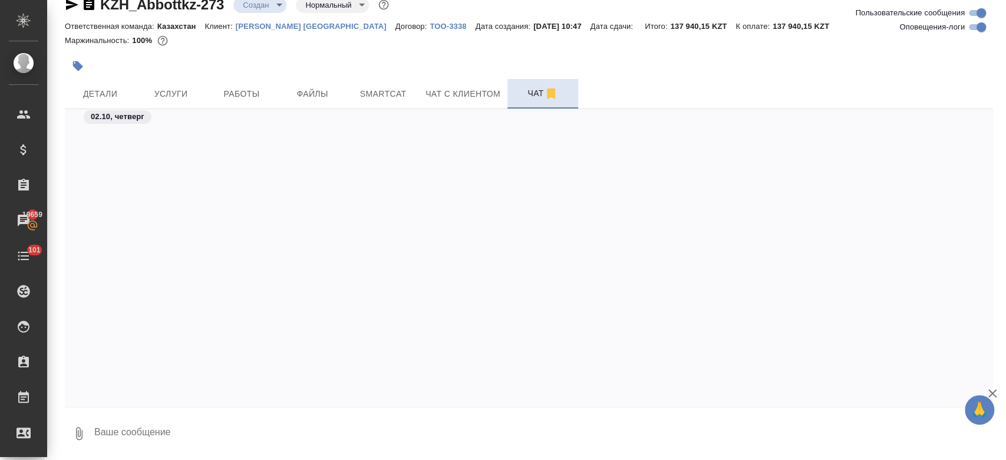
scroll to position [1085, 0]
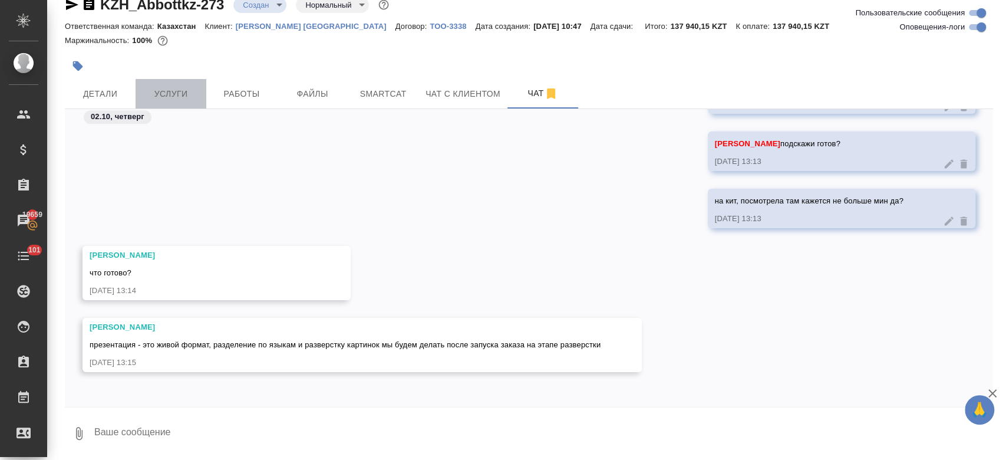
click at [173, 84] on button "Услуги" at bounding box center [171, 93] width 71 height 29
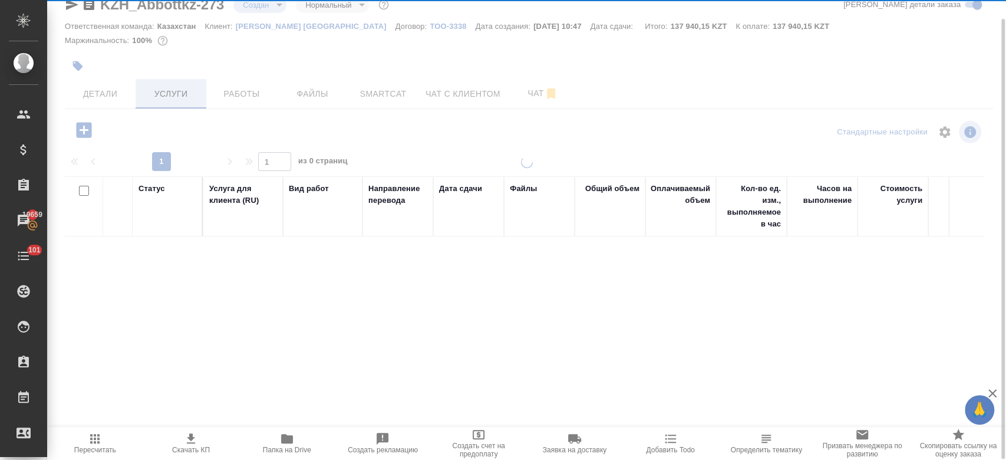
scroll to position [20, 0]
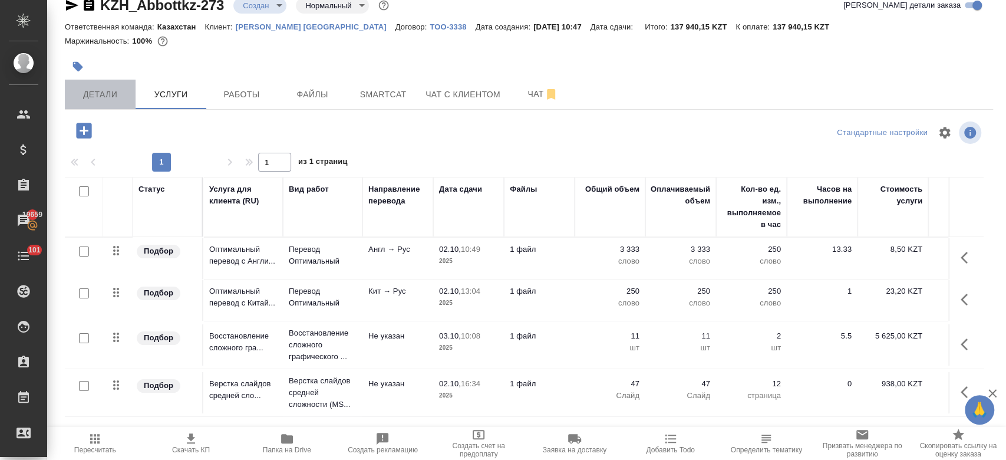
click at [108, 88] on span "Детали" at bounding box center [100, 94] width 57 height 15
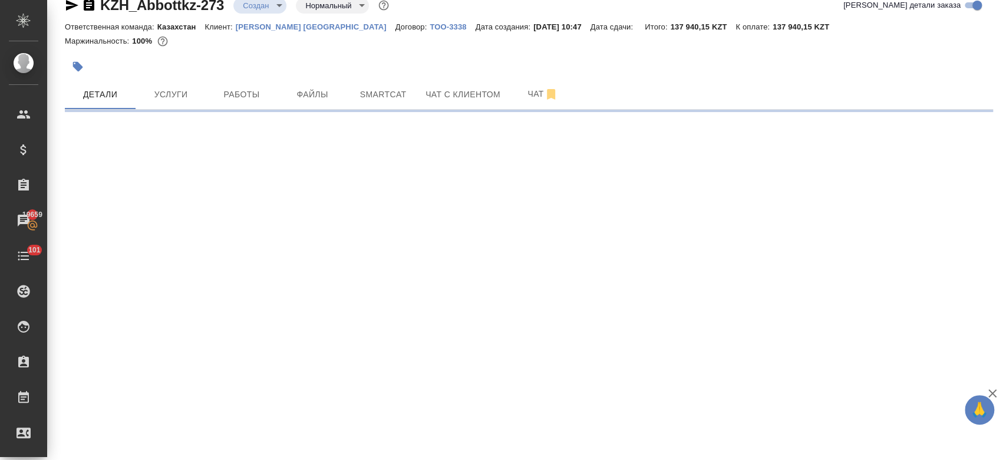
select select "RU"
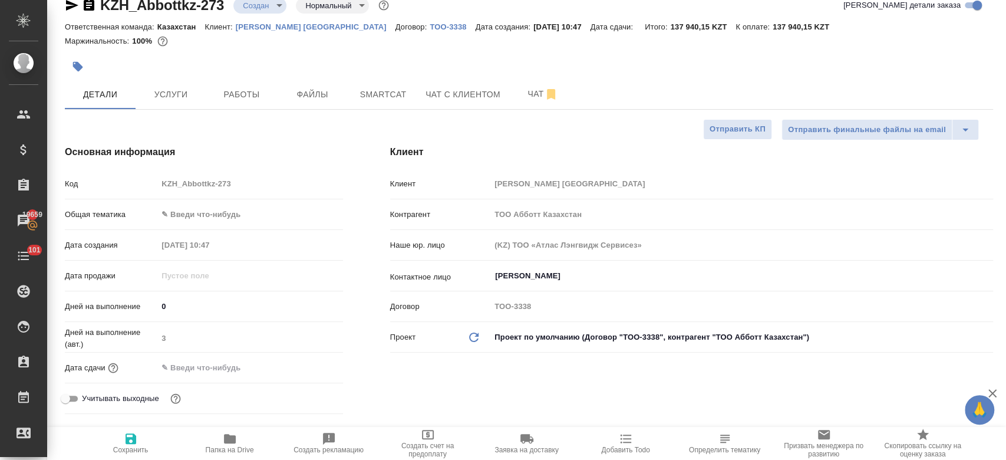
type textarea "x"
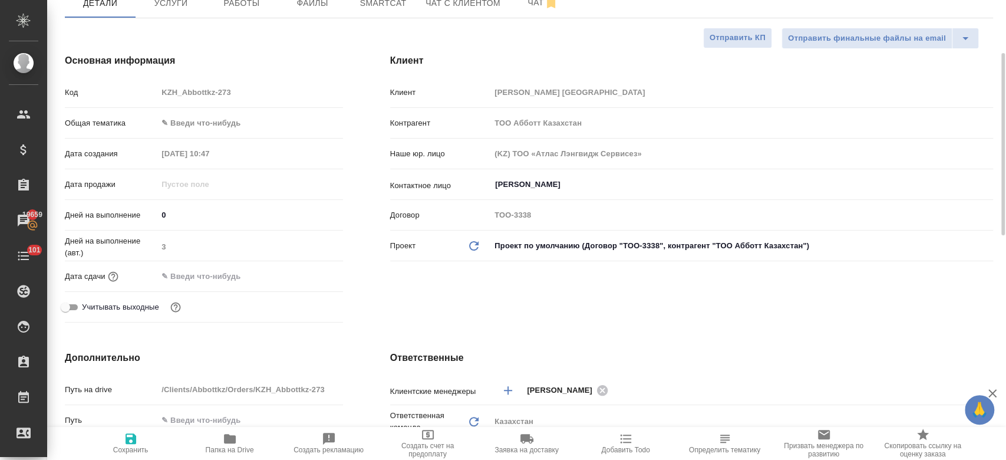
scroll to position [118, 0]
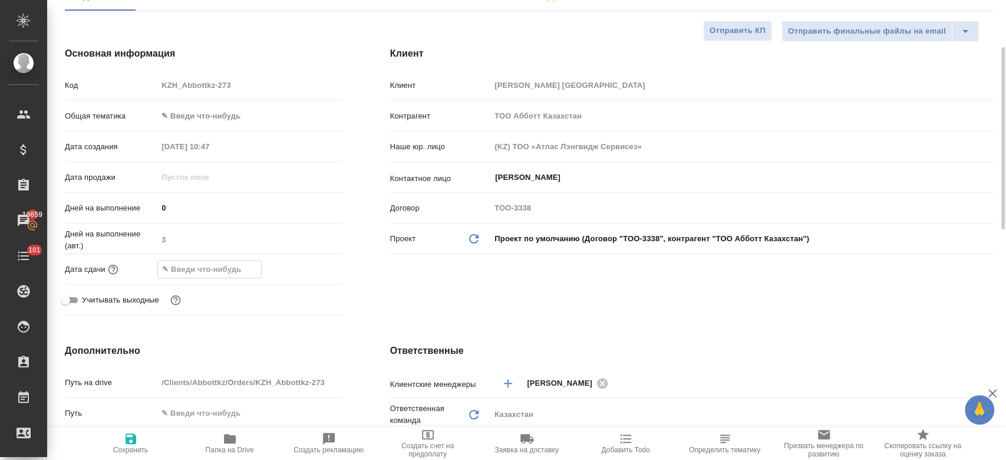
click at [212, 262] on input "text" at bounding box center [209, 268] width 103 height 17
click at [302, 265] on icon "button" at bounding box center [309, 269] width 14 height 14
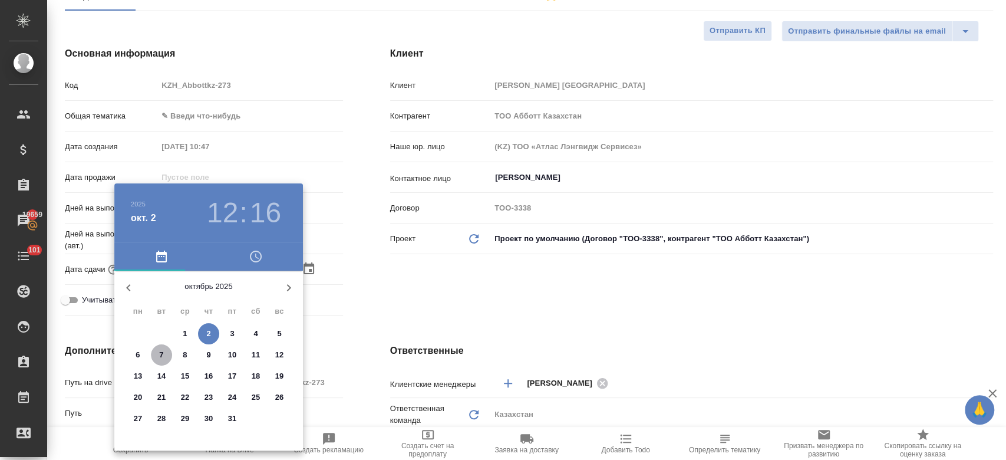
click at [158, 355] on span "7" at bounding box center [161, 355] width 21 height 12
type input "07.10.2025 12:16"
type textarea "x"
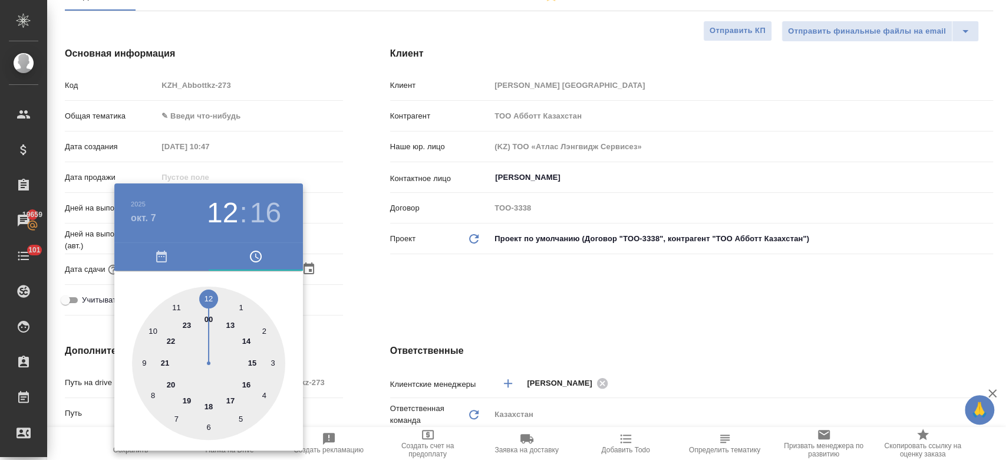
click at [208, 405] on div at bounding box center [208, 362] width 153 height 153
type input "07.10.2025 18:16"
type textarea "x"
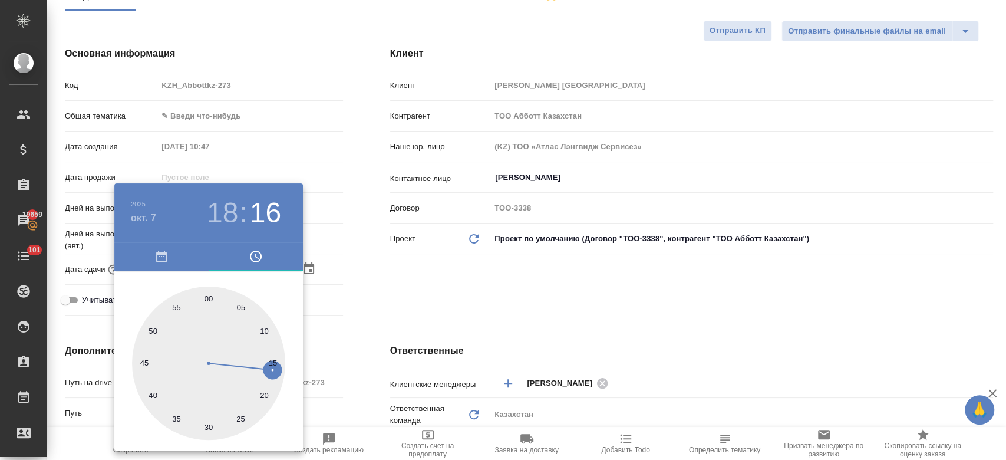
click at [207, 295] on div at bounding box center [208, 362] width 153 height 153
type input "07.10.2025 18:00"
type textarea "x"
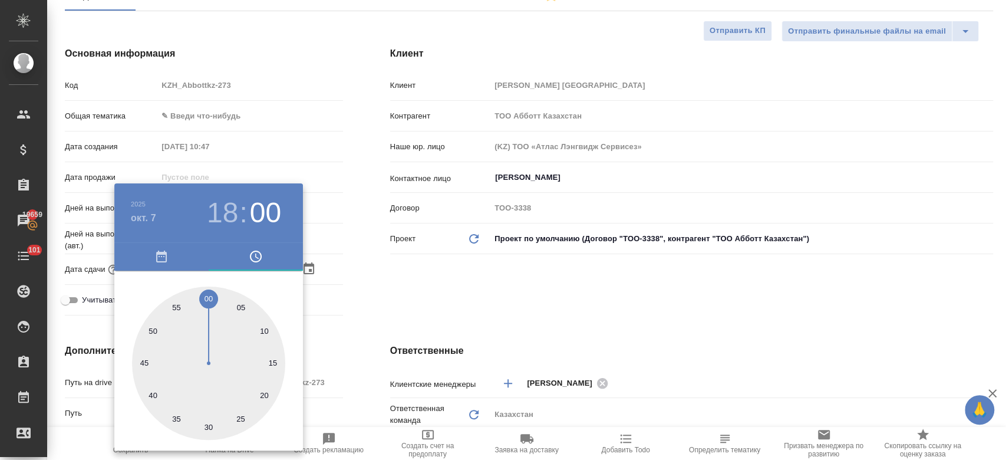
click at [382, 290] on div at bounding box center [503, 230] width 1006 height 460
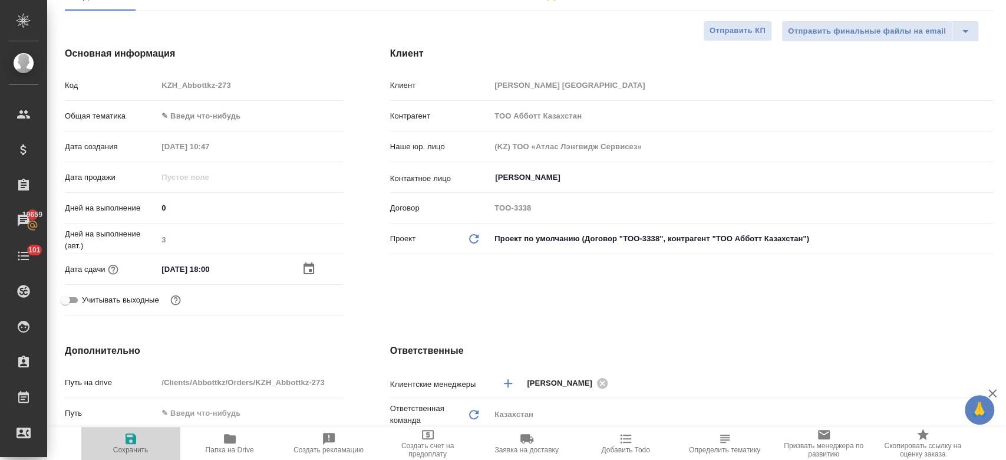
click at [139, 444] on span "Сохранить" at bounding box center [130, 442] width 85 height 22
type textarea "x"
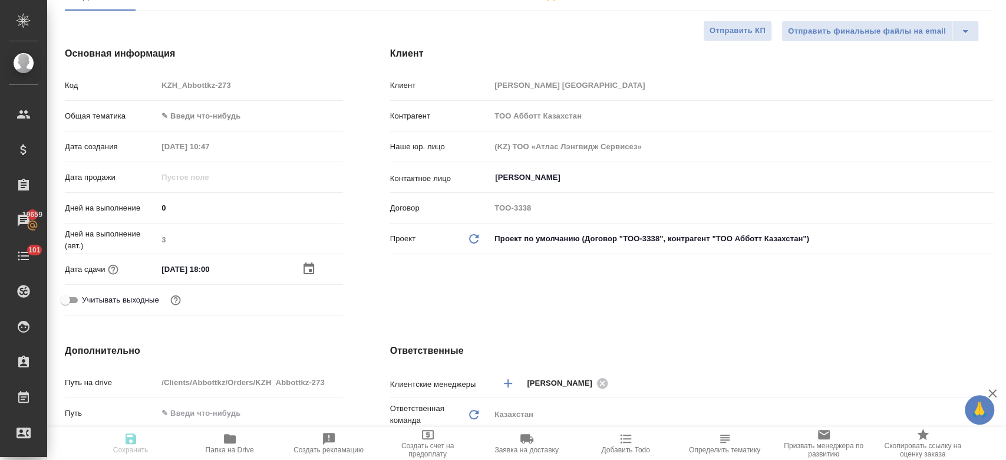
type textarea "x"
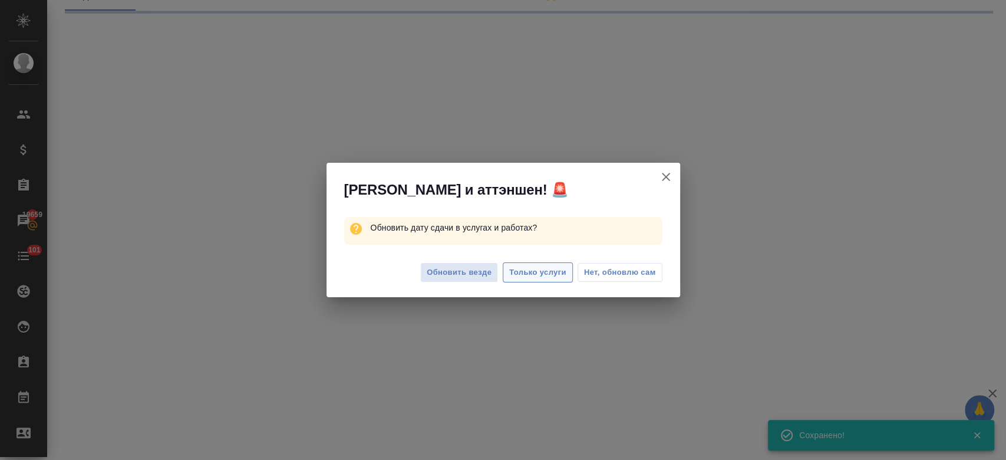
select select "RU"
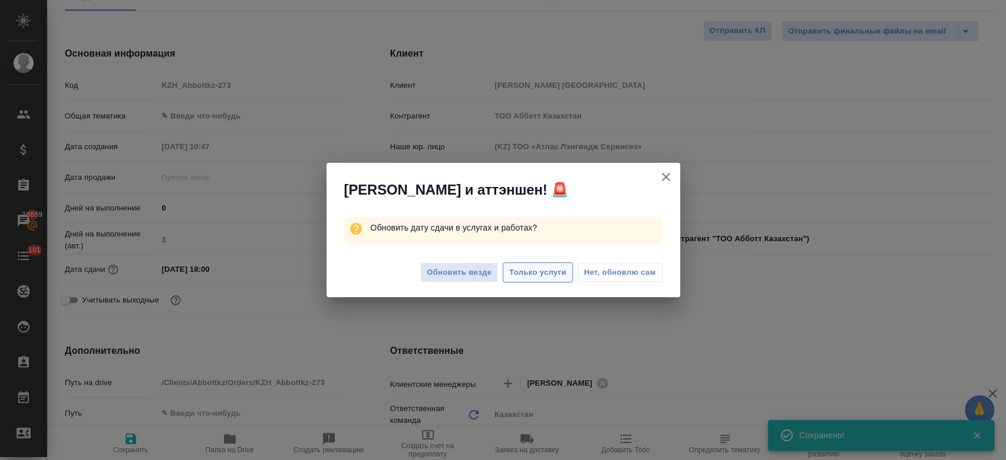
type textarea "x"
click at [524, 280] on button "Только услуги" at bounding box center [538, 272] width 70 height 21
type textarea "x"
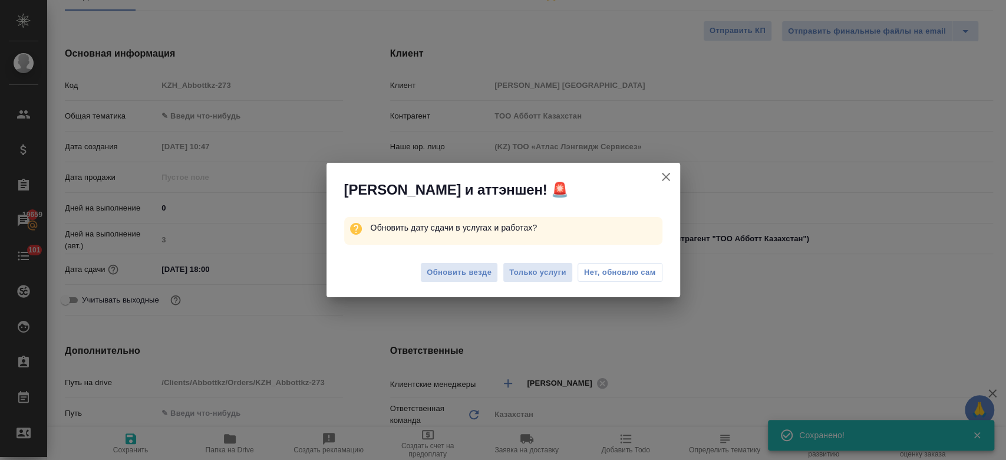
type textarea "x"
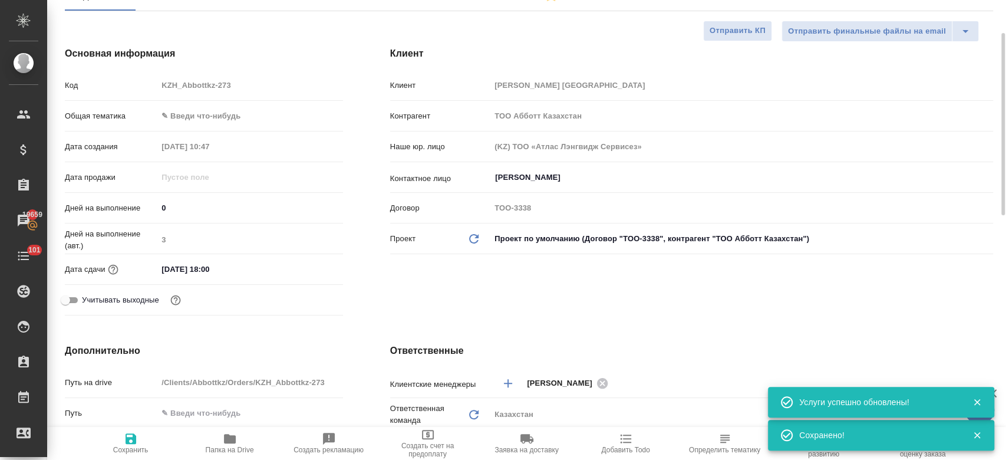
scroll to position [0, 0]
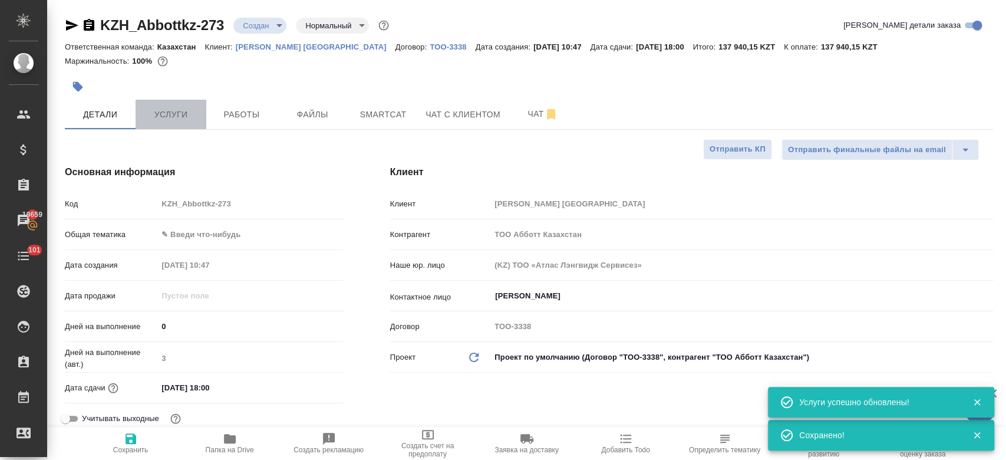
click at [172, 117] on span "Услуги" at bounding box center [171, 114] width 57 height 15
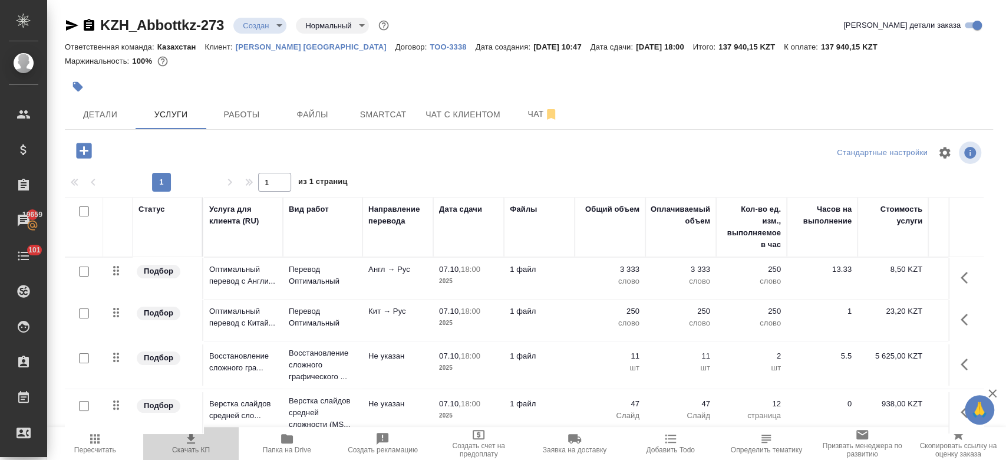
click at [193, 442] on icon "button" at bounding box center [191, 438] width 14 height 14
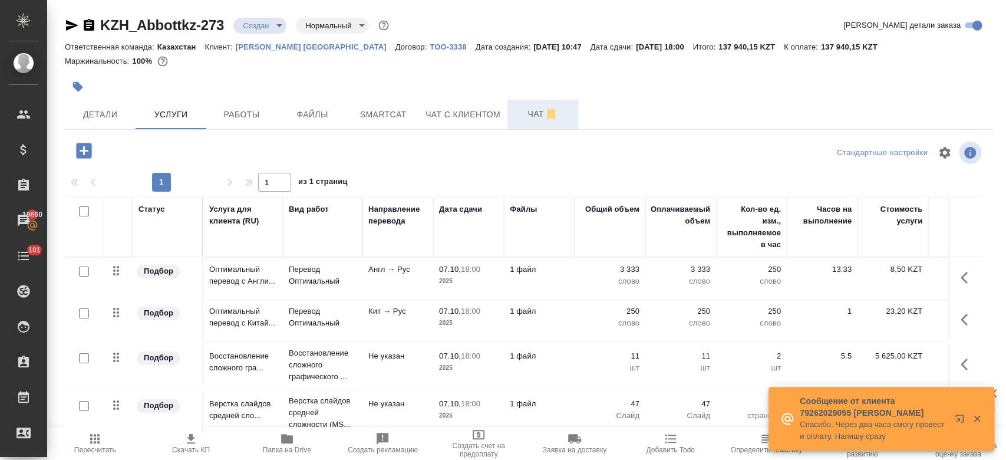
drag, startPoint x: 527, startPoint y: 130, endPoint x: 523, endPoint y: 119, distance: 11.2
click at [523, 119] on div "KZH_Abbottkz-273 Создан new Нормальный normal Кратко детали заказа Ответственна…" at bounding box center [528, 240] width 941 height 480
click at [374, 117] on span "Smartcat" at bounding box center [383, 114] width 57 height 15
click at [315, 114] on span "Файлы" at bounding box center [312, 114] width 57 height 15
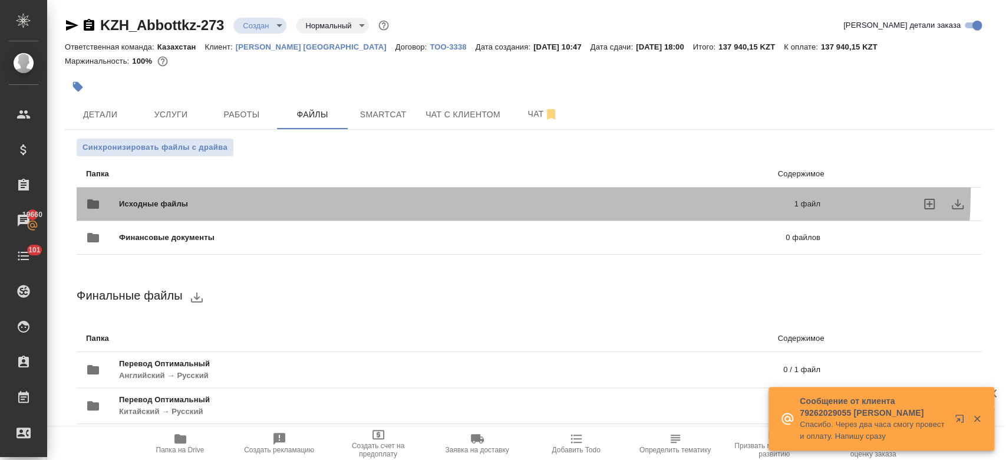
click at [343, 183] on div "Исходные файлы 1 файл" at bounding box center [453, 204] width 758 height 52
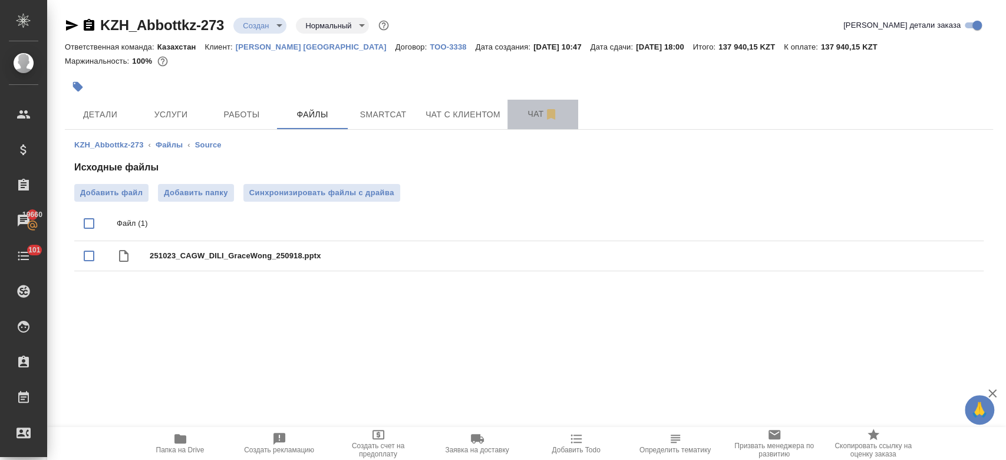
click at [535, 105] on button "Чат" at bounding box center [542, 114] width 71 height 29
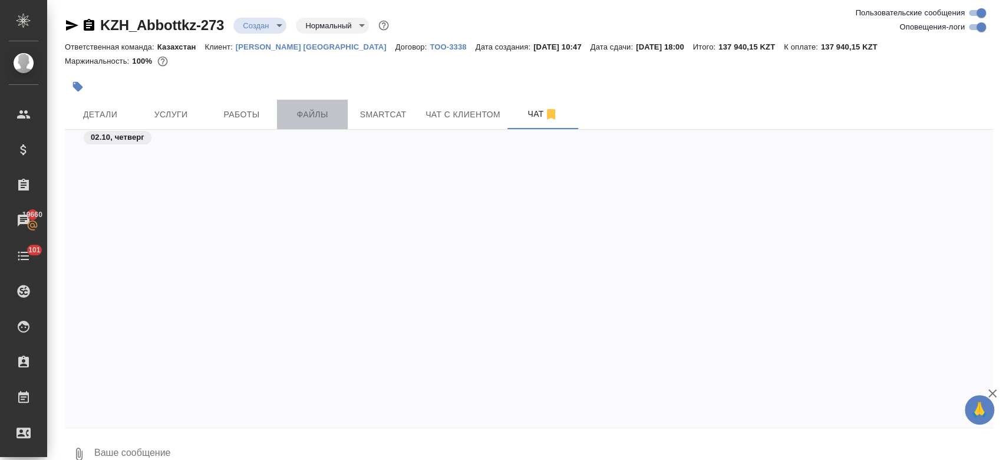
click at [323, 123] on button "Файлы" at bounding box center [312, 114] width 71 height 29
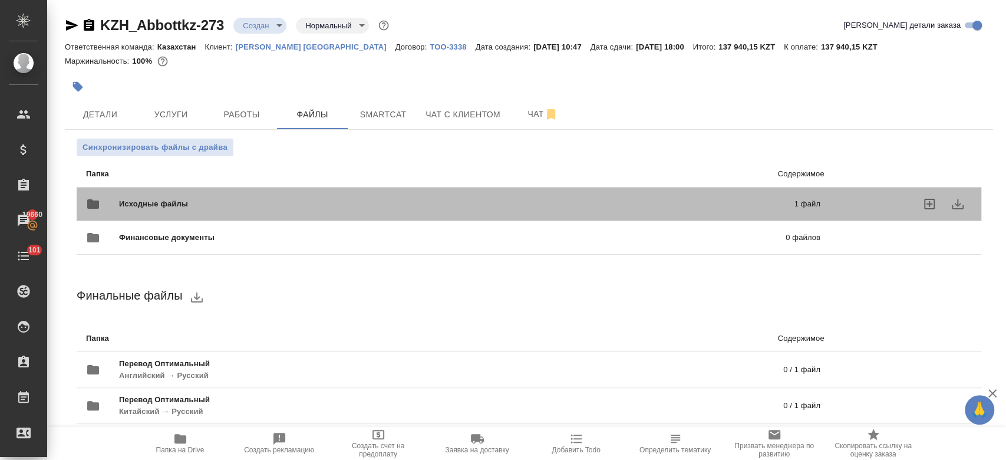
click at [608, 192] on div "Исходные файлы 1 файл" at bounding box center [453, 204] width 734 height 28
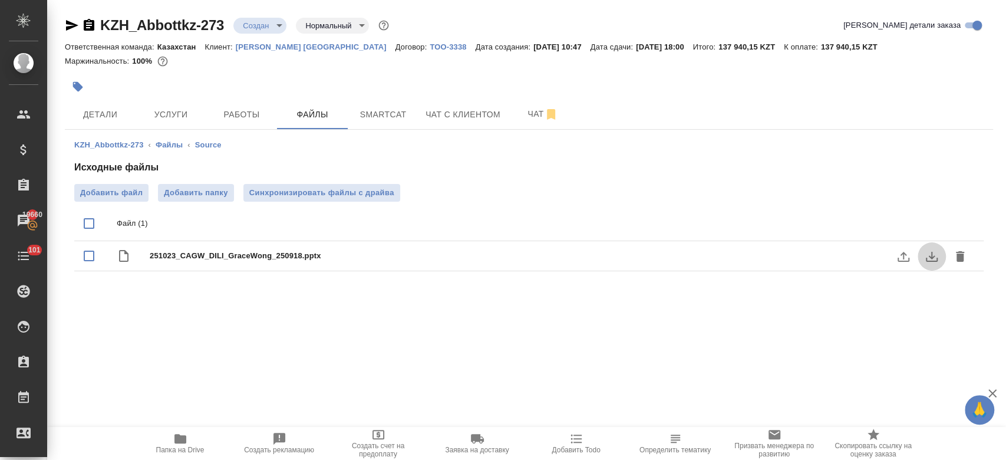
click at [924, 255] on icon "download" at bounding box center [931, 256] width 14 height 14
click at [523, 110] on span "Чат" at bounding box center [542, 114] width 57 height 15
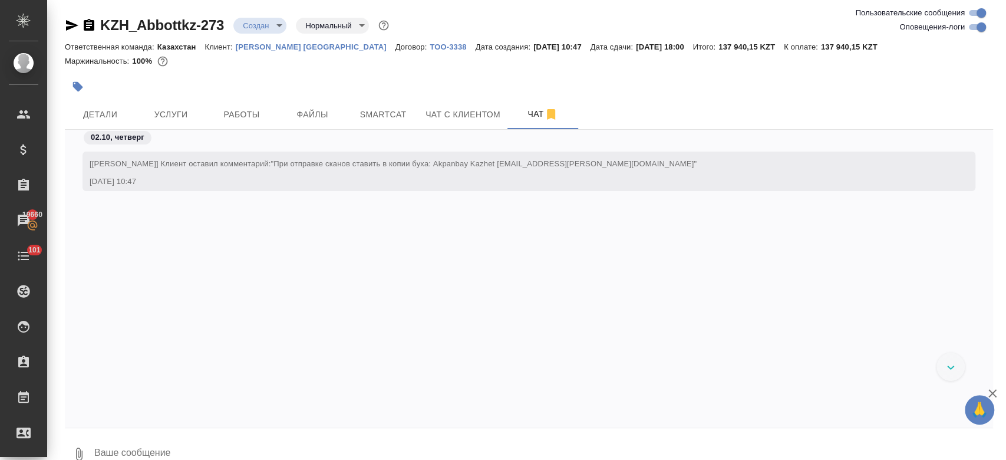
scroll to position [1085, 0]
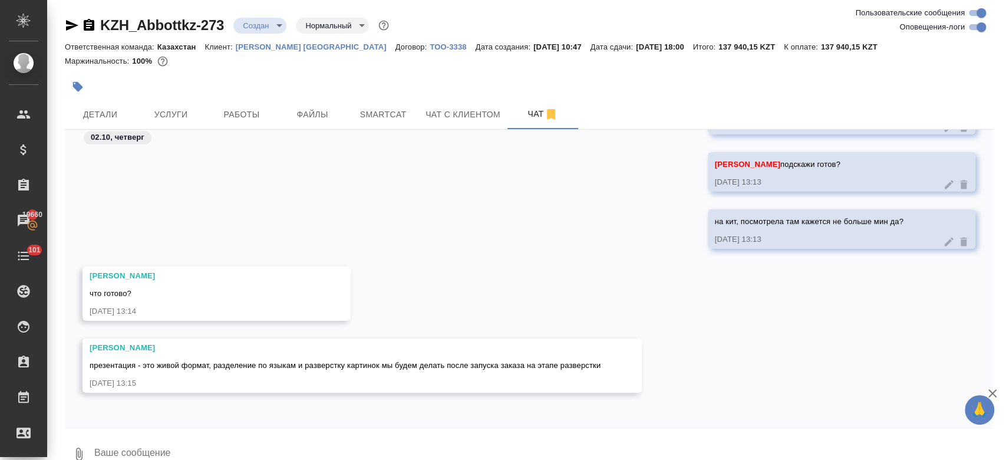
click at [254, 434] on textarea at bounding box center [543, 454] width 900 height 40
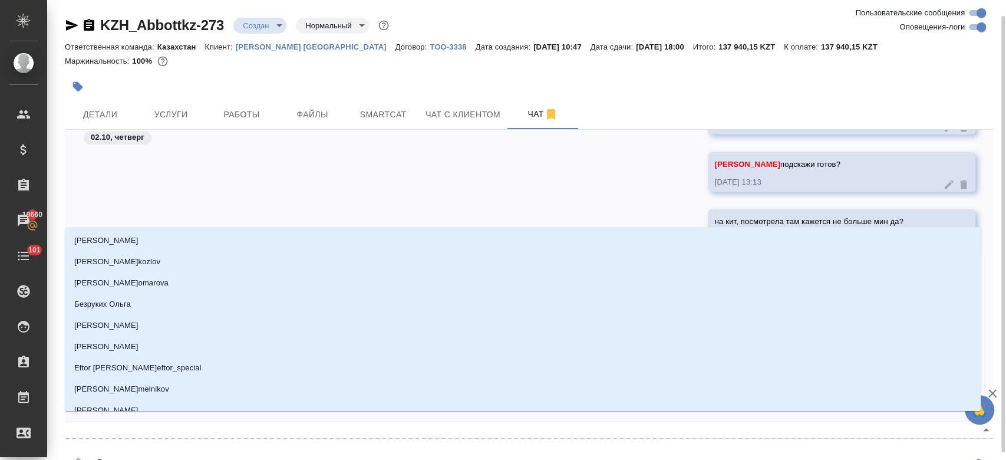
scroll to position [8, 0]
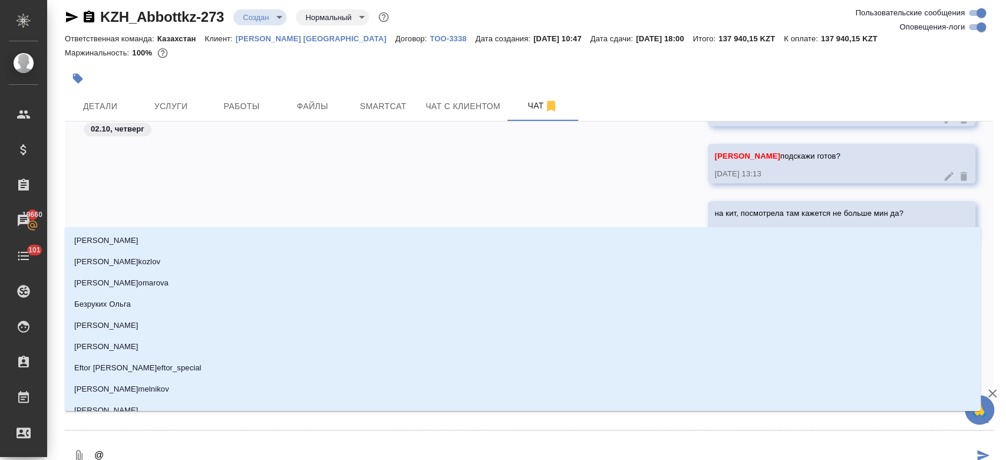
type textarea "@м"
type input "м"
type textarea "@му"
type input "му"
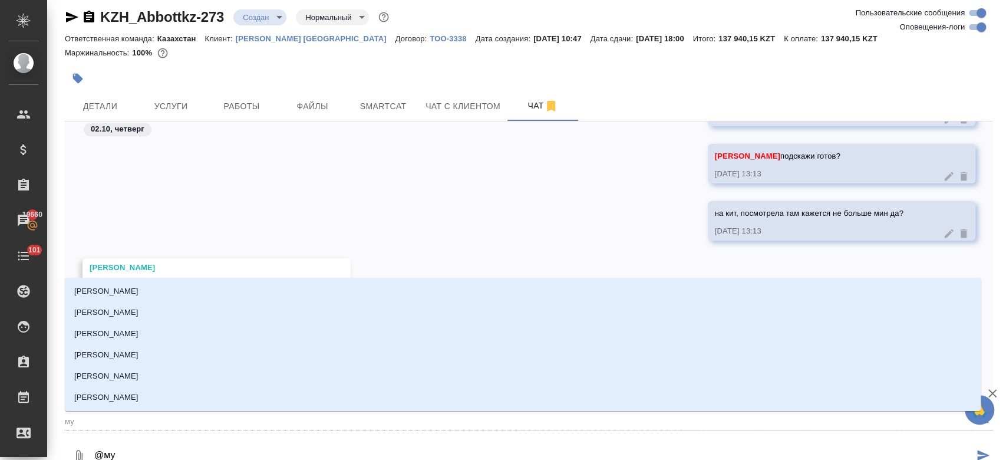
type textarea "@мух"
type input "мух"
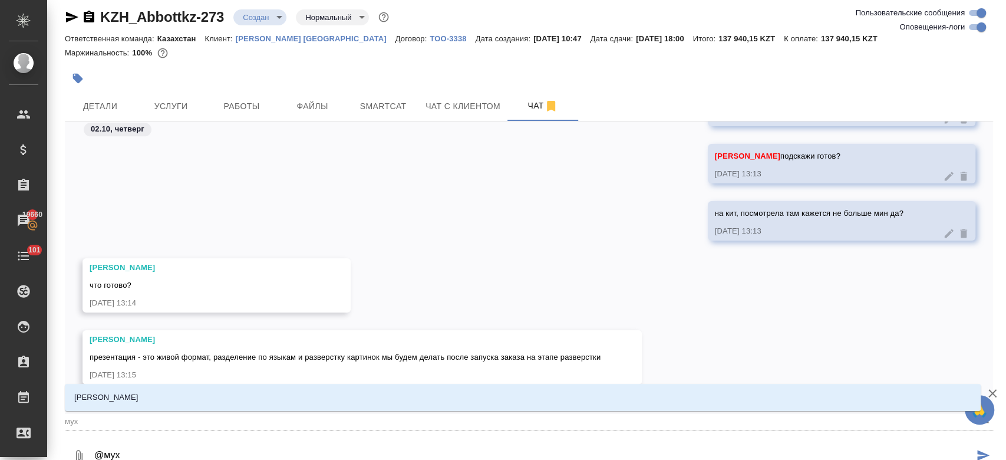
type textarea "@мухи"
type input "мухи"
type textarea "@мухин"
type input "мухин"
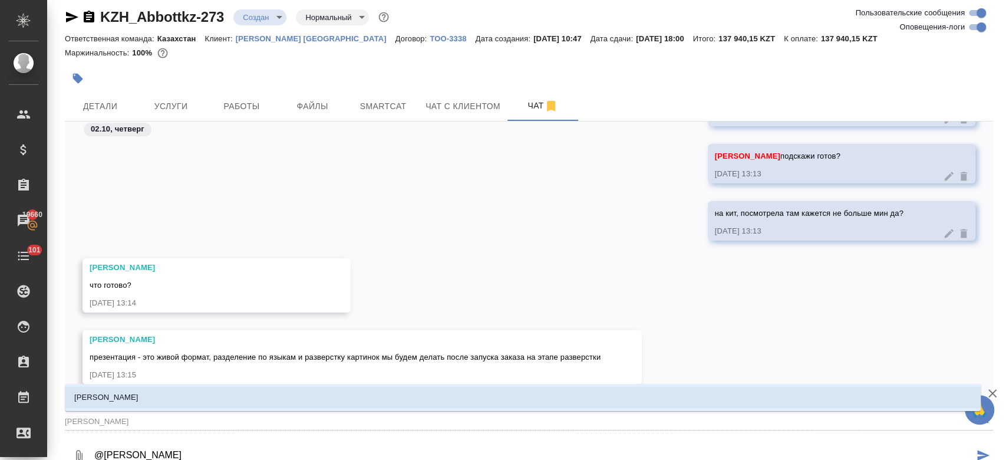
click at [173, 397] on li "Мухин Павел" at bounding box center [523, 397] width 916 height 21
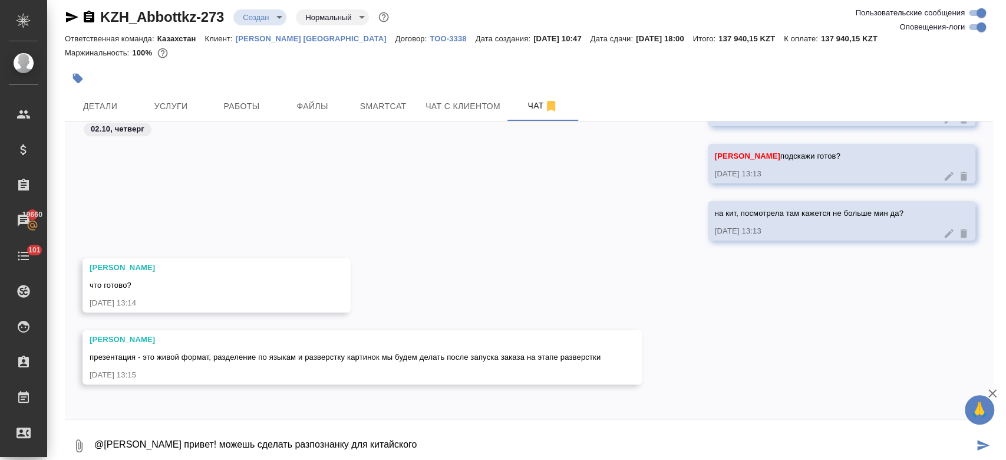
type textarea "@Мухин Павел привет! можешь сделать разпознанку для китайского"
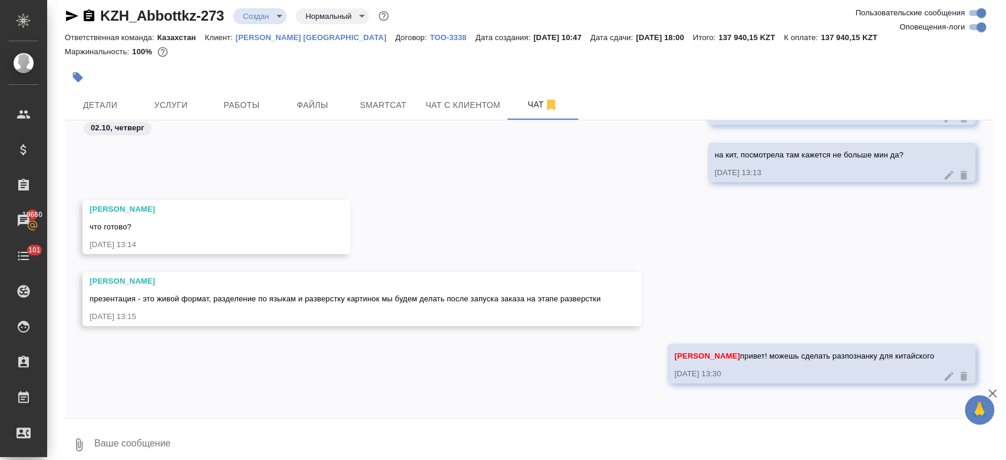
scroll to position [21, 0]
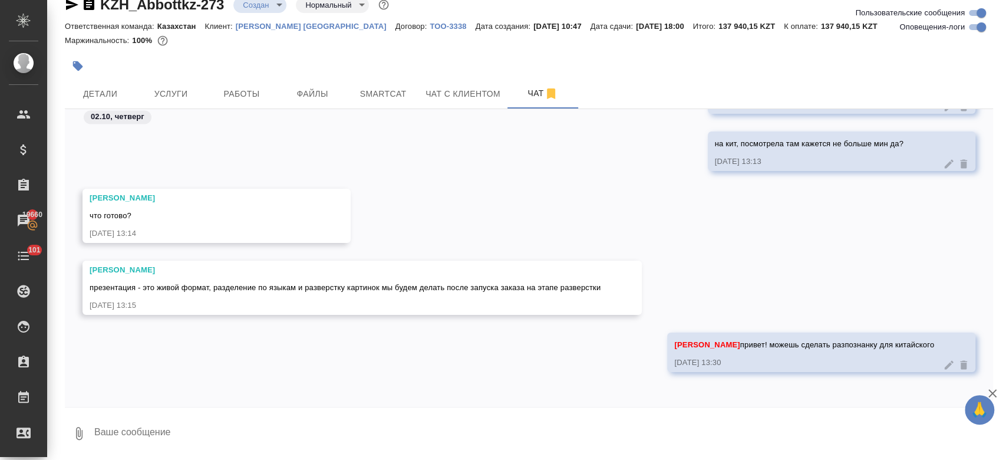
click at [286, 49] on div at bounding box center [529, 49] width 928 height 2
click at [379, 36] on div "Маржинальность: 100%" at bounding box center [529, 40] width 928 height 15
click at [68, 10] on icon "button" at bounding box center [72, 5] width 14 height 14
click at [64, 11] on div "KZH_Abbottkz-273 Создан new Нормальный normal Ответственная команда: Казахстан …" at bounding box center [528, 219] width 941 height 481
click at [67, 3] on icon "button" at bounding box center [72, 5] width 14 height 14
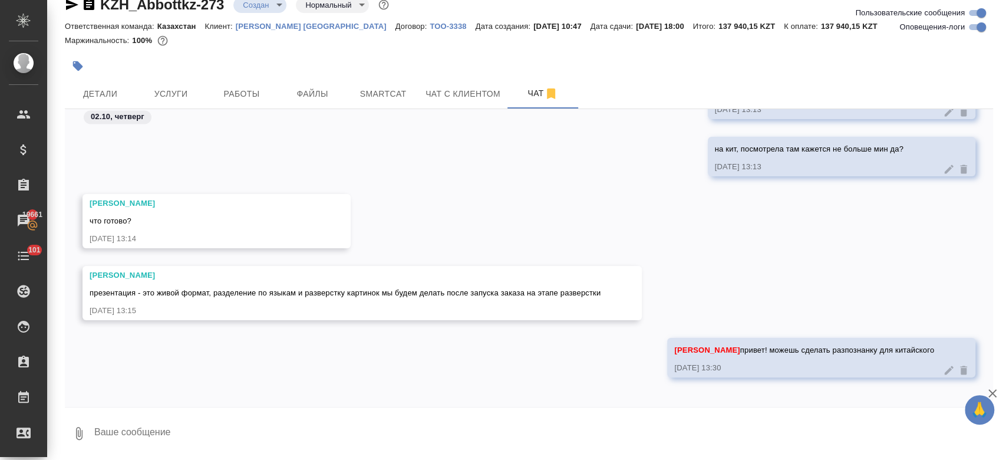
scroll to position [1201, 0]
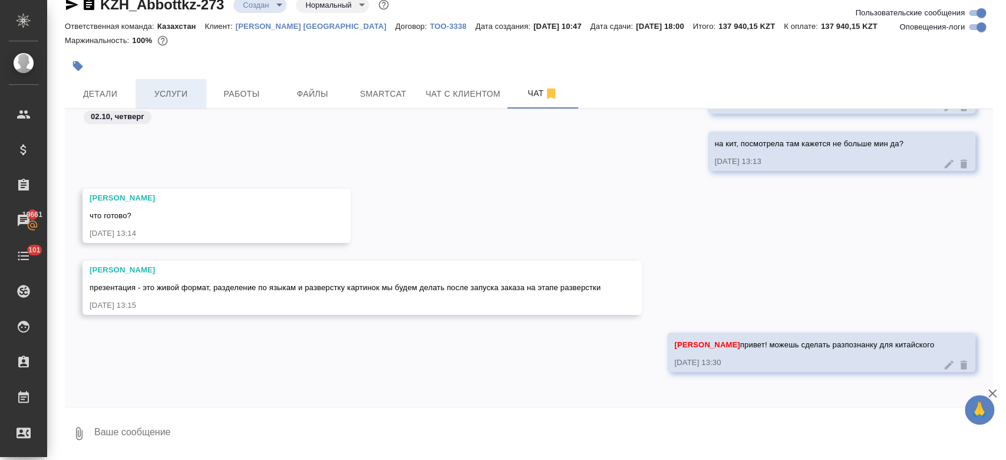
click at [179, 90] on span "Услуги" at bounding box center [171, 94] width 57 height 15
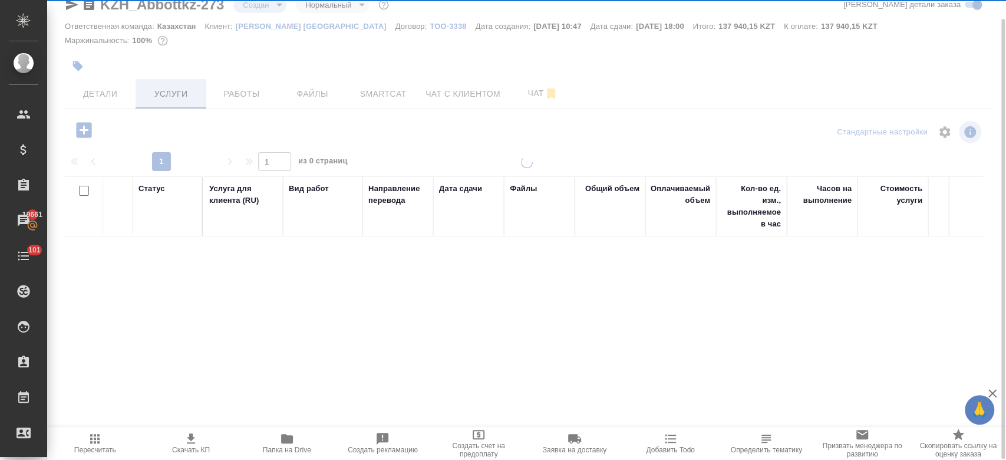
scroll to position [20, 0]
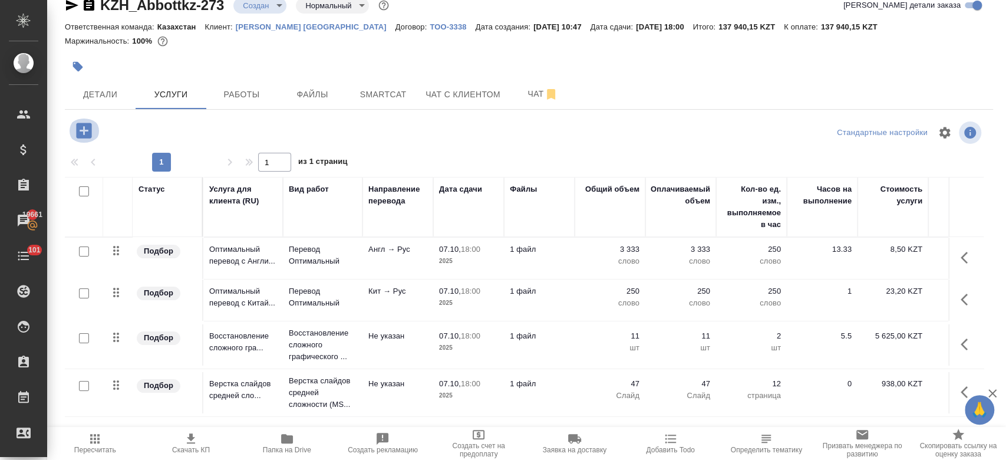
click at [86, 136] on icon "button" at bounding box center [83, 130] width 15 height 15
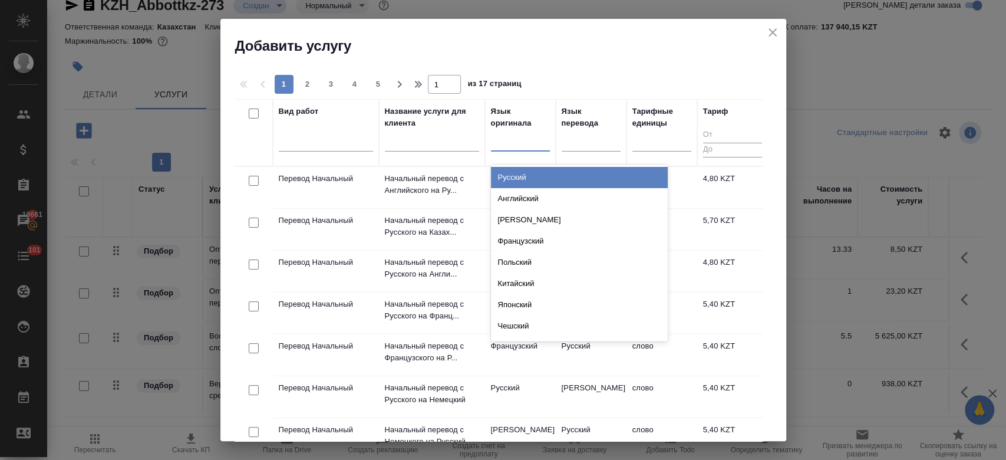
click at [524, 137] on div at bounding box center [520, 139] width 59 height 17
type input "кит"
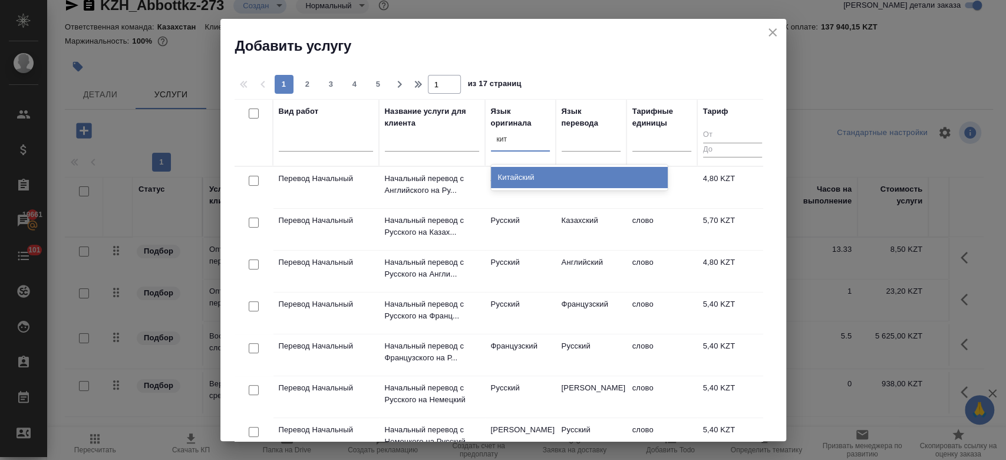
click at [528, 177] on div "Китайский" at bounding box center [579, 177] width 177 height 21
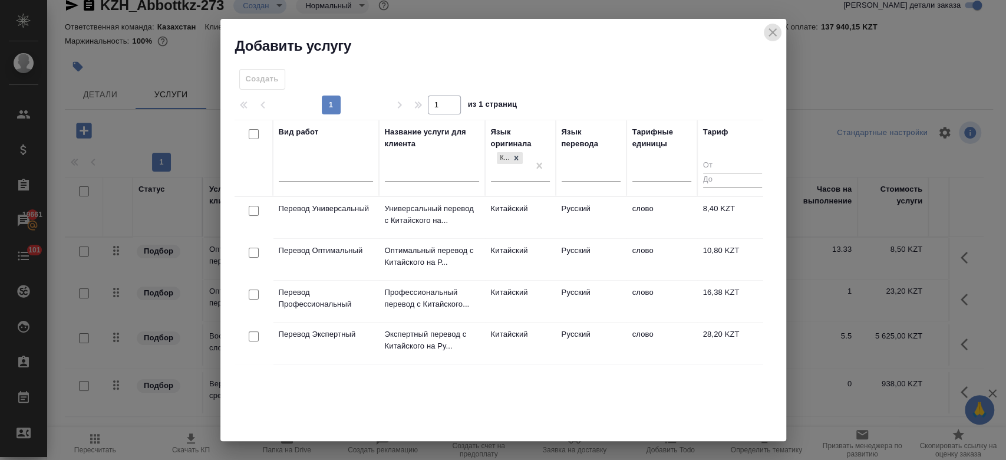
click at [777, 26] on icon "close" at bounding box center [772, 32] width 14 height 14
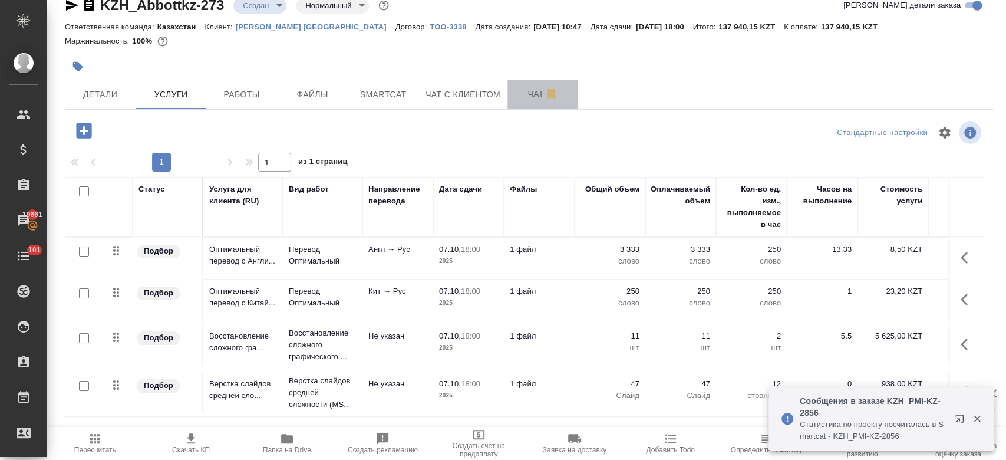
click at [518, 93] on span "Чат" at bounding box center [542, 94] width 57 height 15
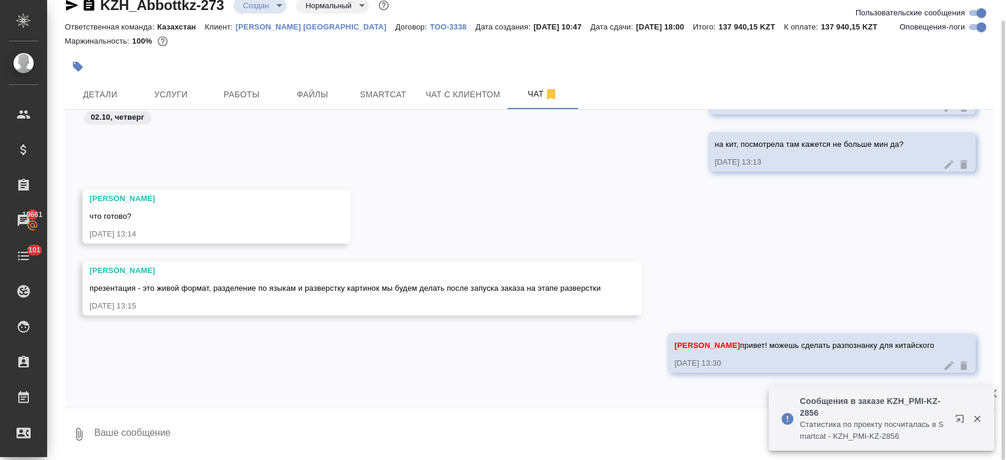
scroll to position [21, 0]
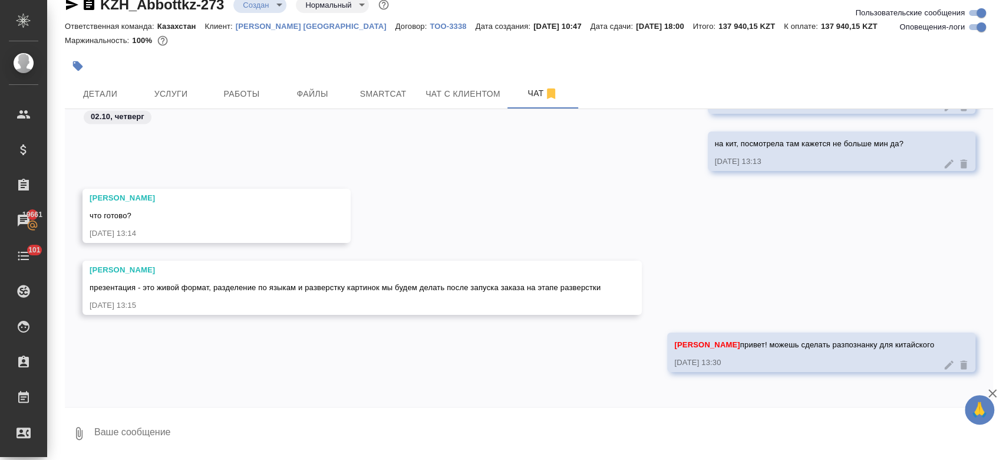
click at [960, 367] on icon at bounding box center [963, 365] width 7 height 9
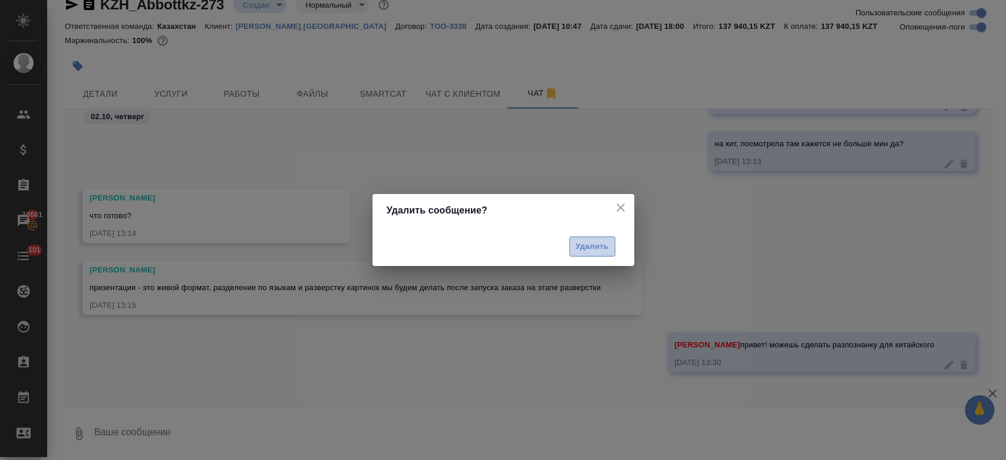
click at [603, 245] on span "Удалить" at bounding box center [592, 247] width 33 height 14
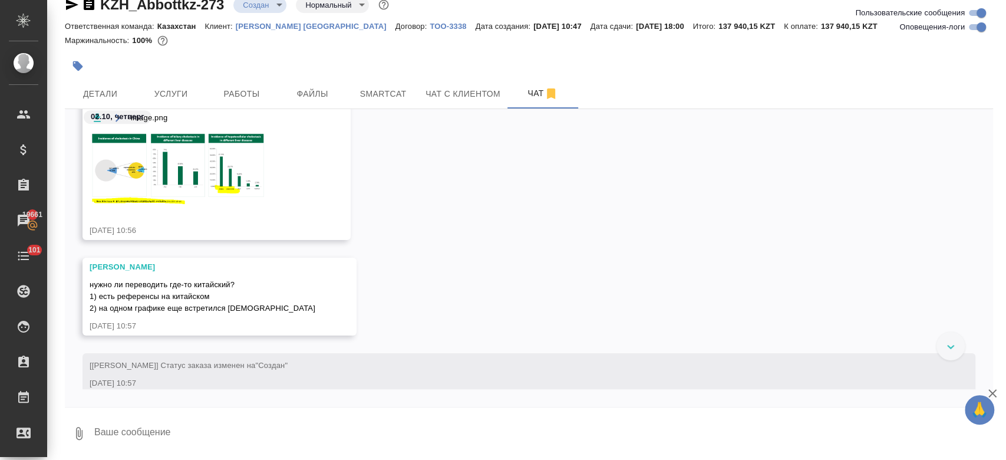
scroll to position [422, 0]
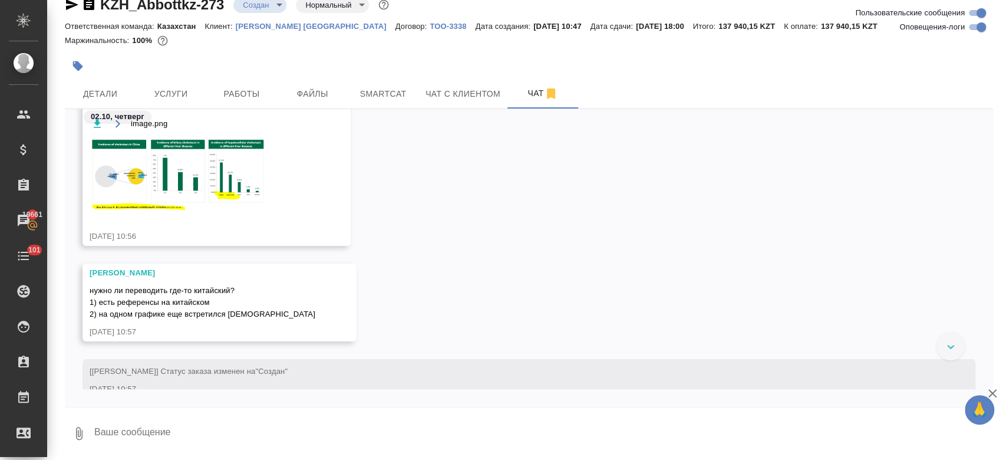
click at [210, 181] on img at bounding box center [178, 173] width 177 height 73
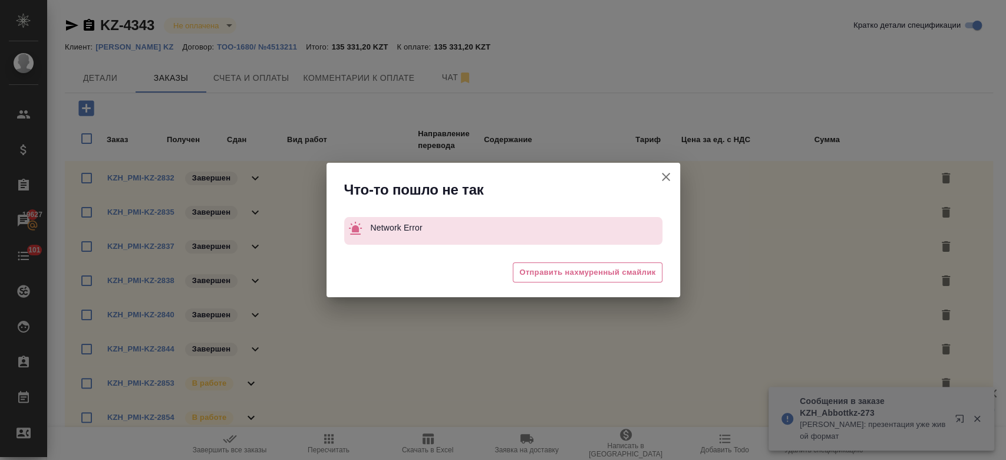
scroll to position [9, 0]
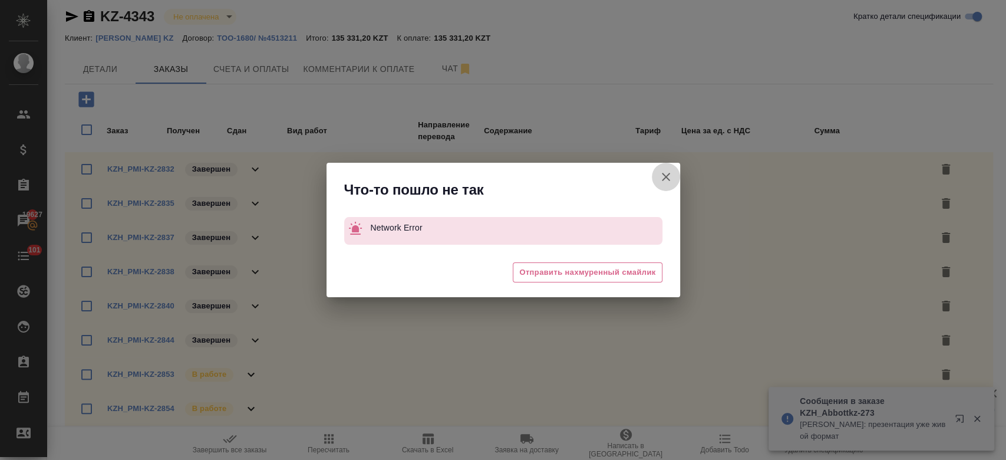
click at [661, 177] on icon "button" at bounding box center [666, 177] width 14 height 14
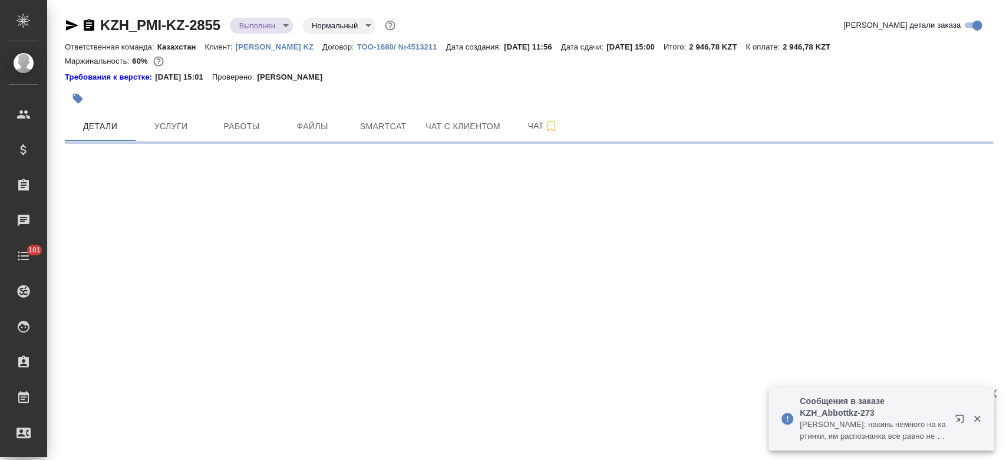
select select "RU"
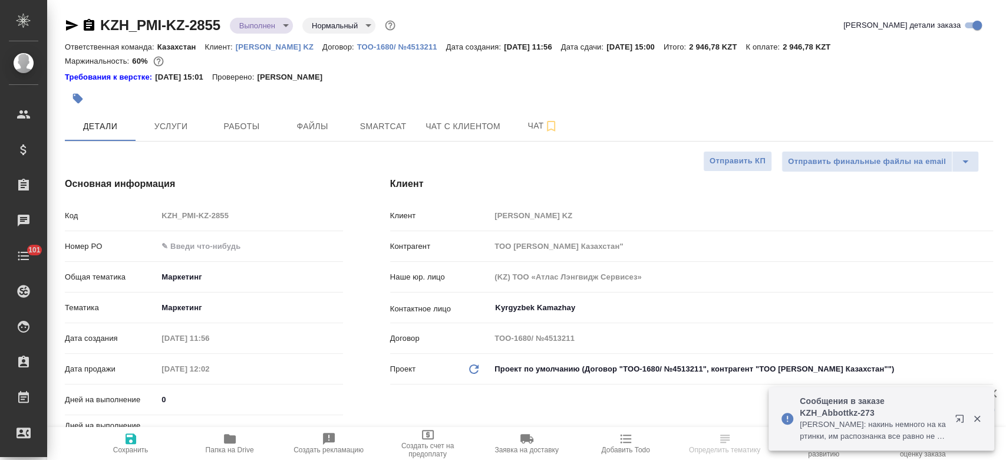
click at [257, 43] on p "[PERSON_NAME] KZ" at bounding box center [279, 46] width 87 height 9
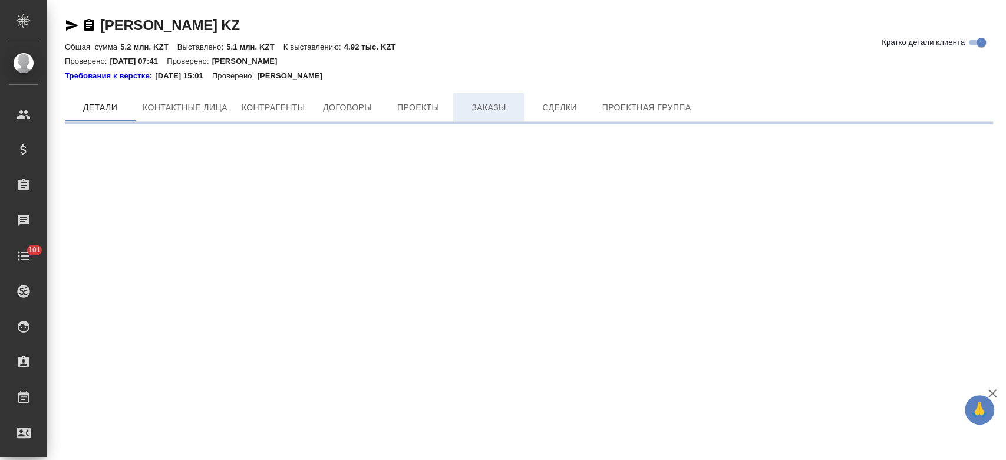
click at [487, 110] on span "Заказы" at bounding box center [488, 107] width 57 height 15
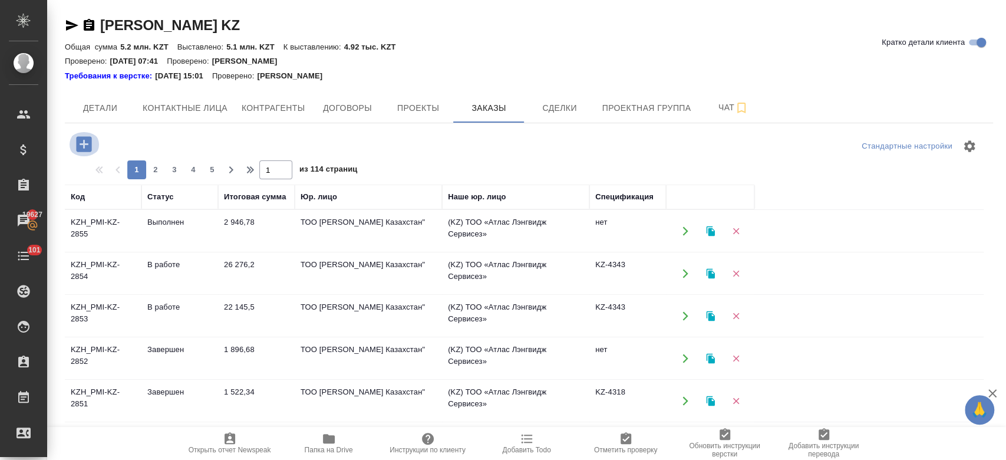
click at [86, 141] on icon "button" at bounding box center [83, 143] width 15 height 15
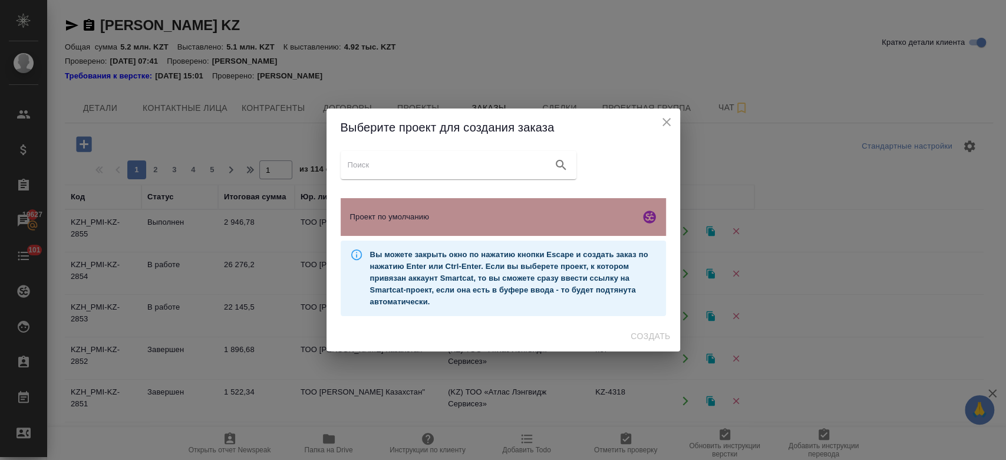
click at [476, 219] on span "Проект по умолчанию" at bounding box center [492, 217] width 285 height 12
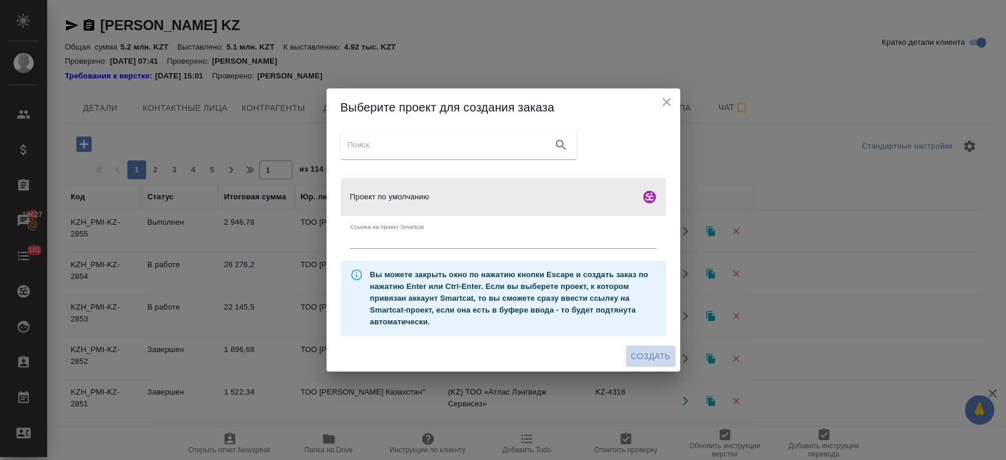
click at [655, 357] on span "Создать" at bounding box center [649, 356] width 39 height 15
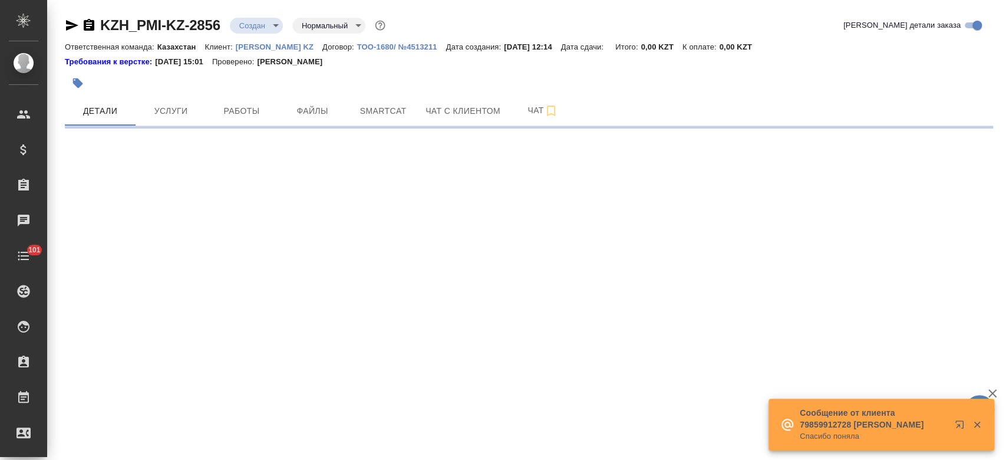
select select "RU"
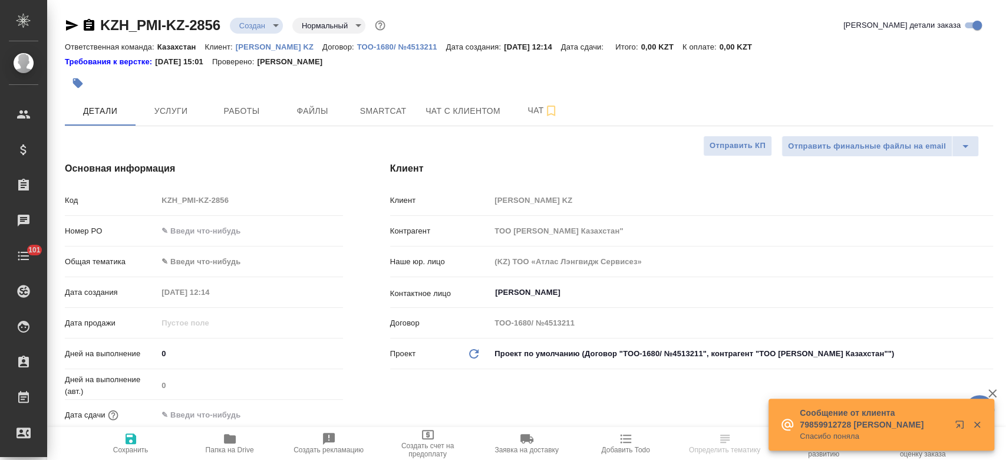
type textarea "x"
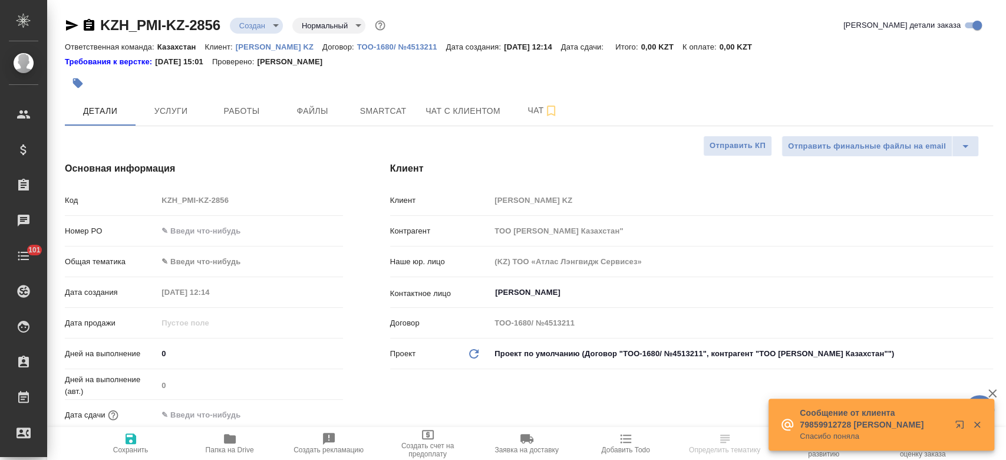
type textarea "x"
click at [88, 28] on icon "button" at bounding box center [89, 25] width 14 height 14
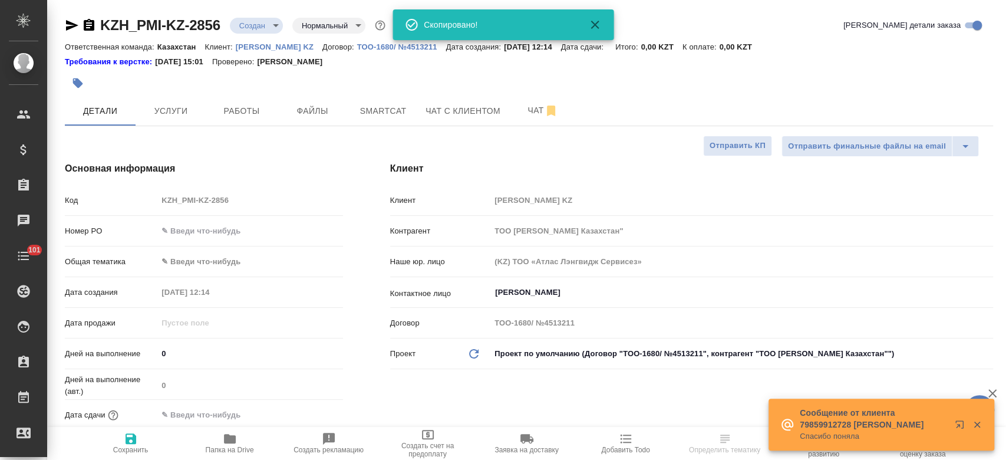
type textarea "x"
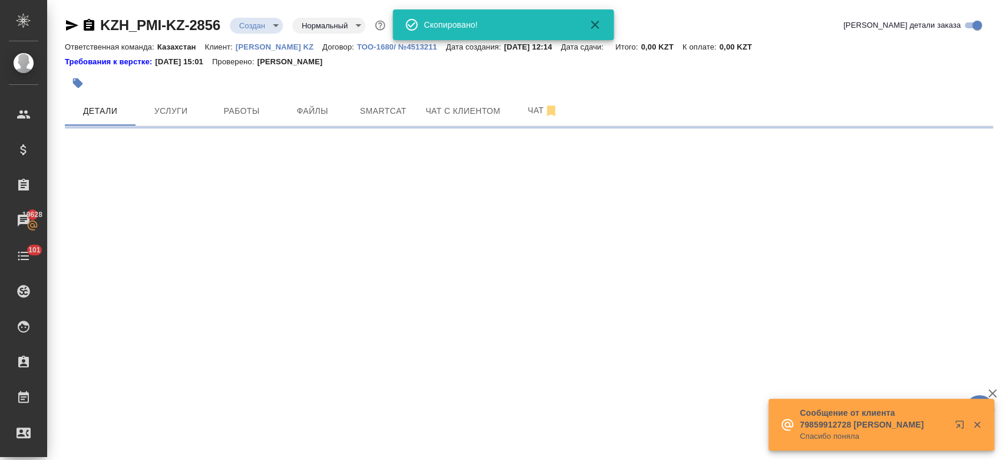
select select "RU"
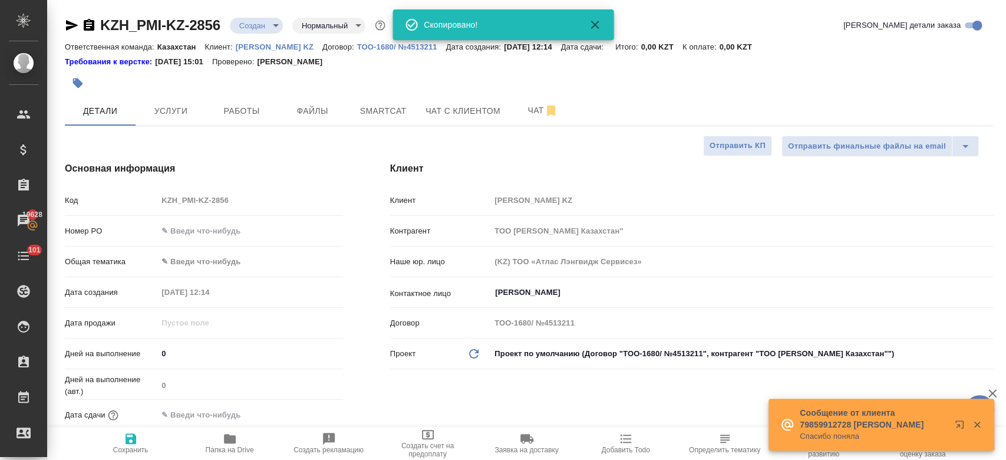
type textarea "x"
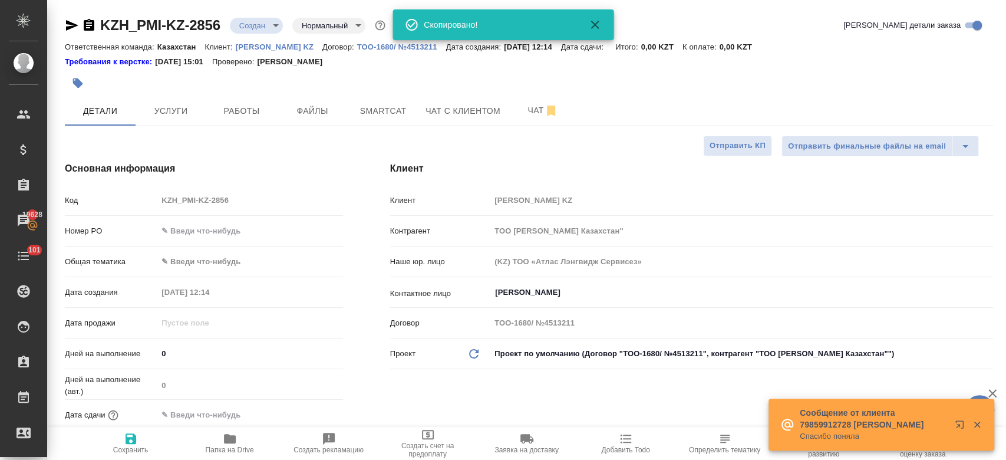
type textarea "x"
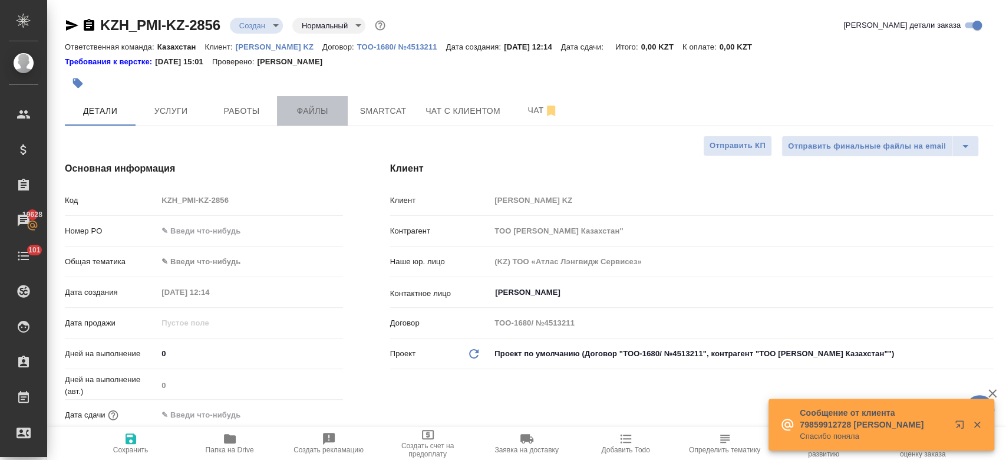
click at [321, 106] on span "Файлы" at bounding box center [312, 111] width 57 height 15
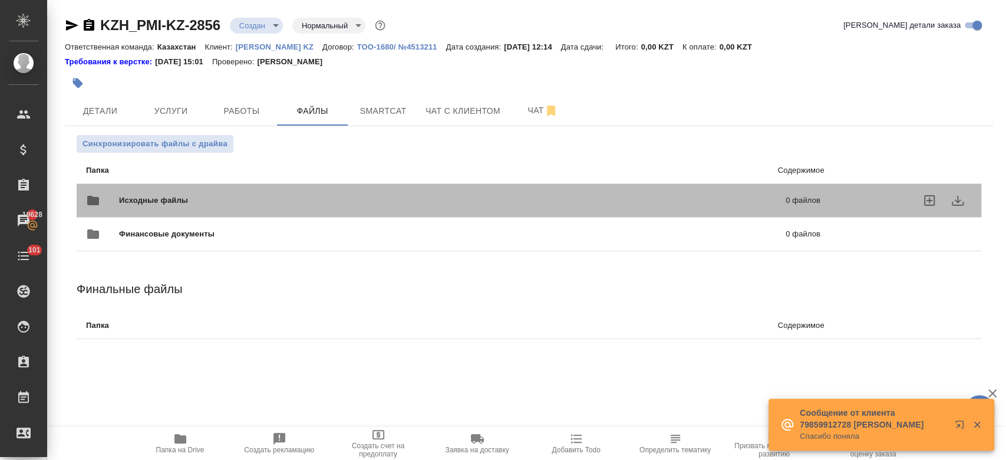
click at [233, 198] on span "Исходные файлы" at bounding box center [303, 200] width 368 height 12
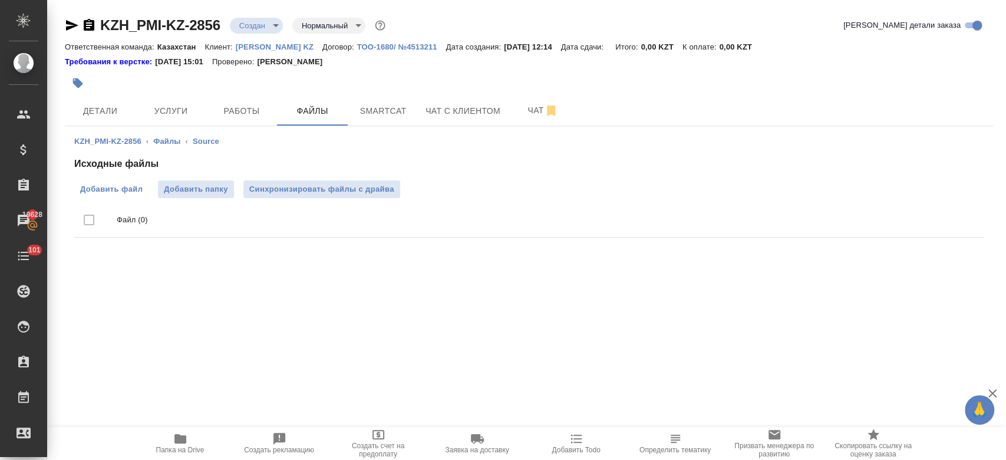
click at [128, 194] on span "Добавить файл" at bounding box center [111, 189] width 62 height 12
click at [0, 0] on input "Добавить файл" at bounding box center [0, 0] width 0 height 0
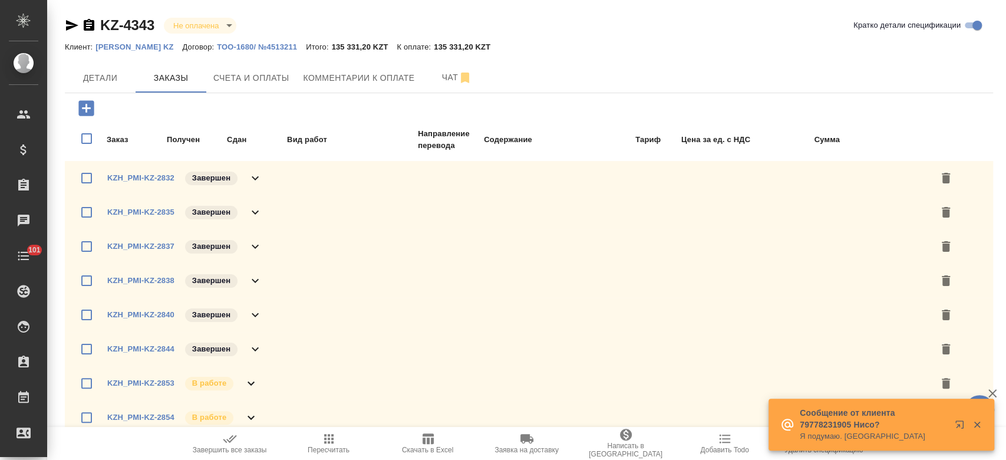
scroll to position [9, 0]
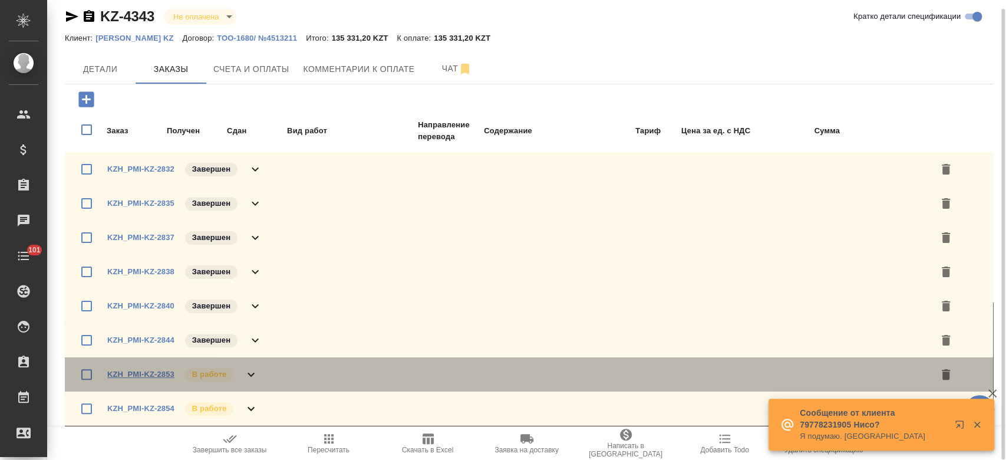
click at [147, 370] on link "KZH_PMI-KZ-2853" at bounding box center [140, 373] width 67 height 9
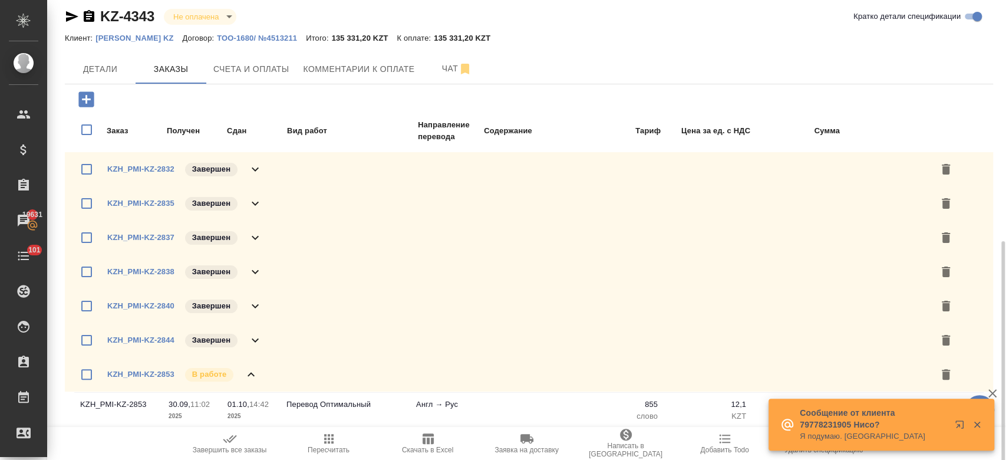
scroll to position [141, 0]
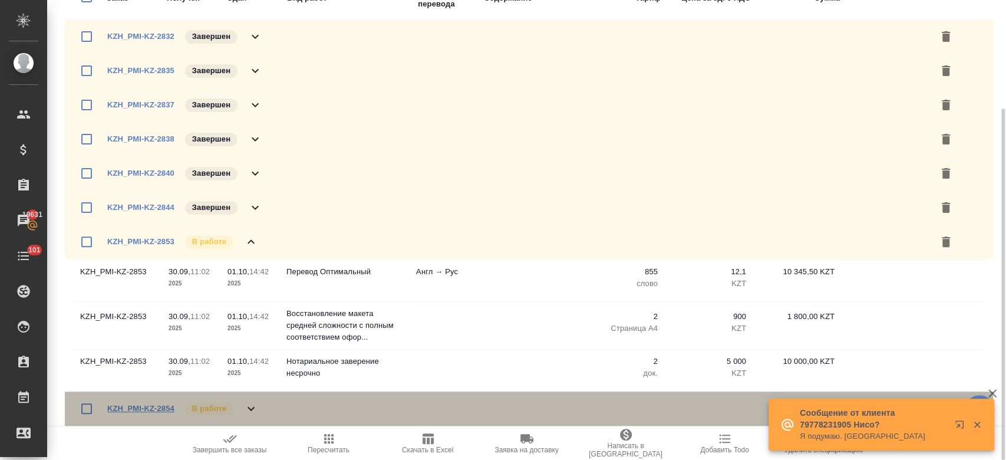
click at [148, 405] on link "KZH_PMI-KZ-2854" at bounding box center [140, 408] width 67 height 9
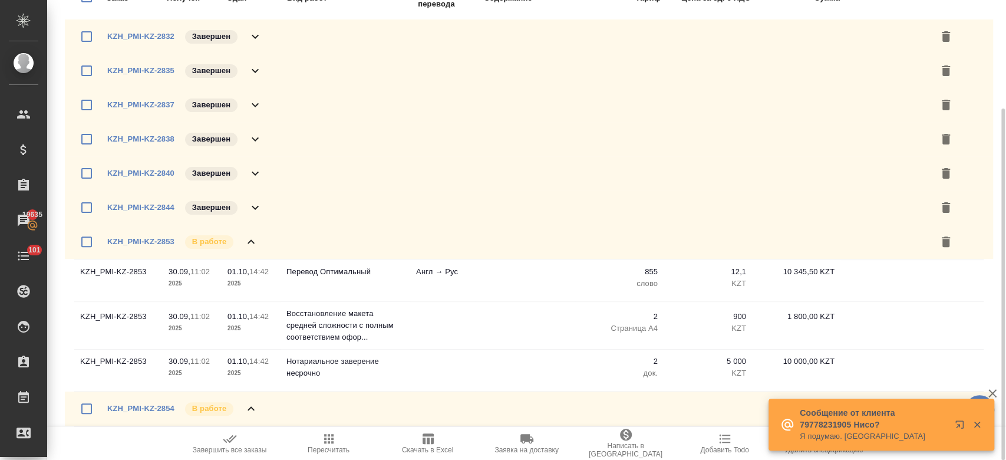
scroll to position [0, 0]
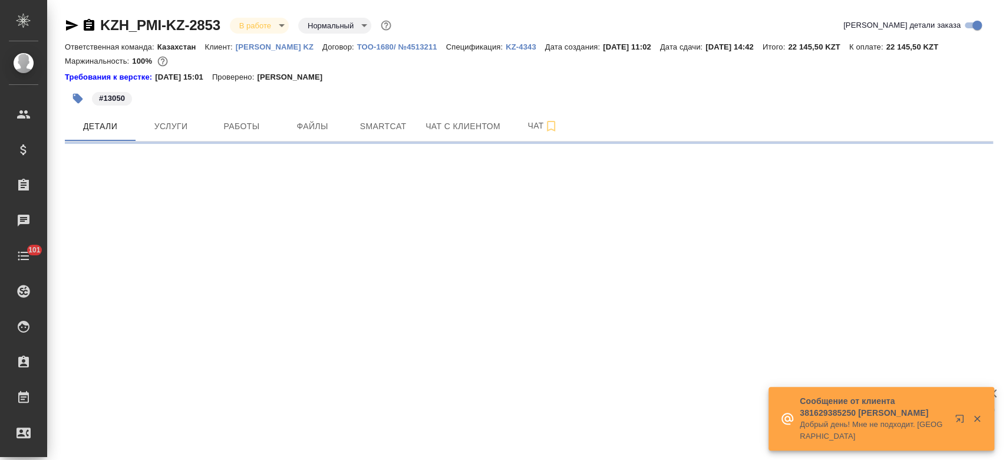
select select "RU"
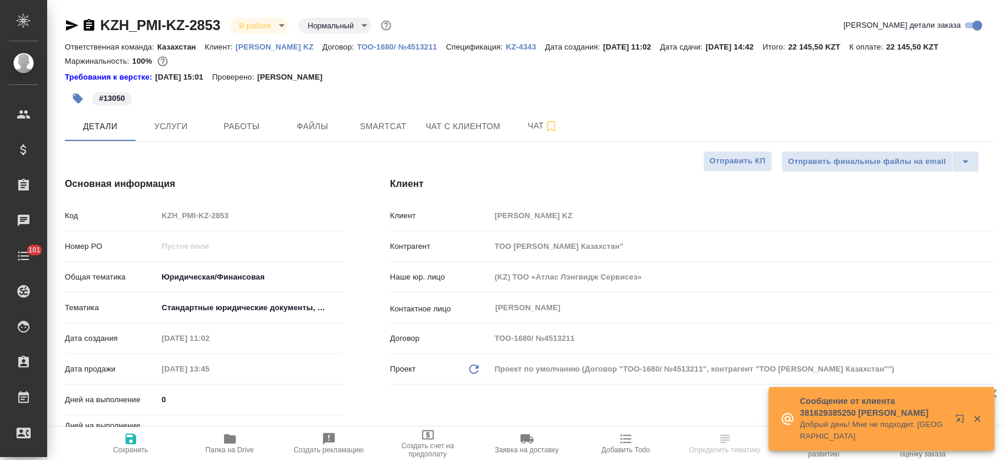
type textarea "x"
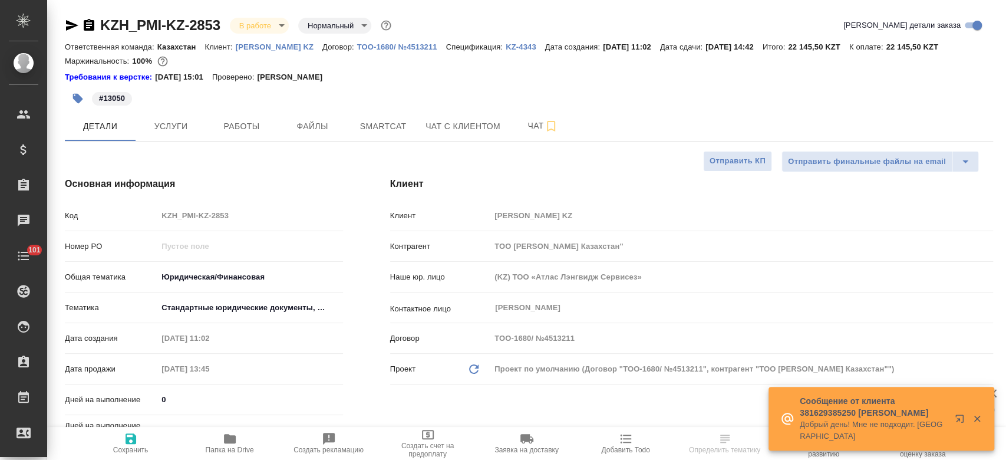
type textarea "x"
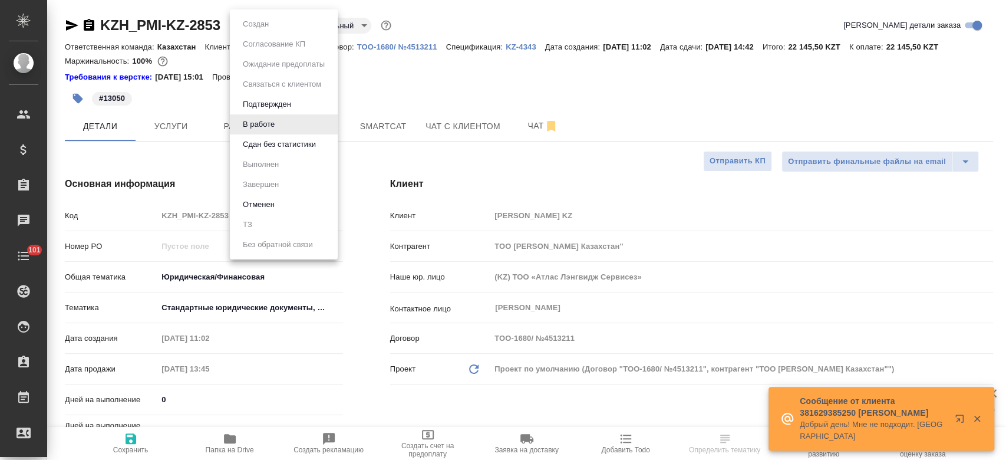
click at [244, 31] on body "🙏 .cls-1 fill:#fff; AWATERA Kosherbayeva Nazerke Клиенты Спецификации Заказы Ча…" at bounding box center [503, 230] width 1006 height 460
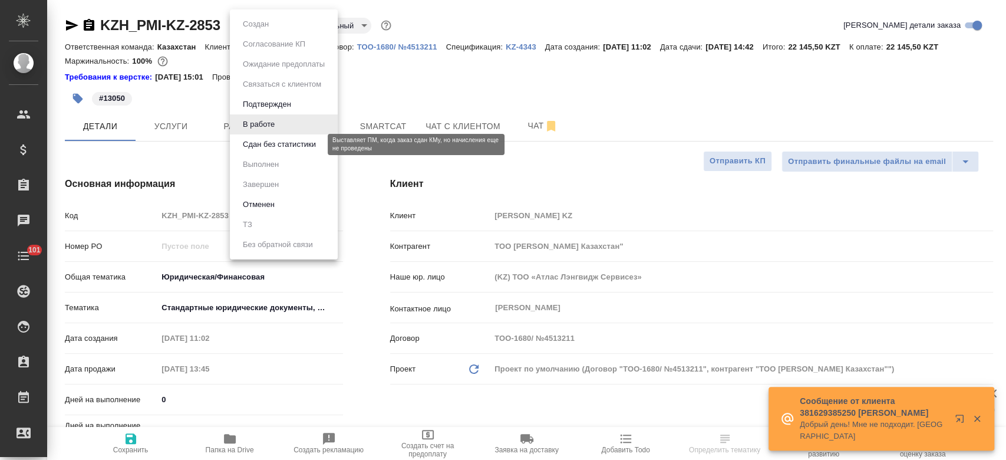
click at [266, 141] on button "Сдан без статистики" at bounding box center [279, 144] width 80 height 13
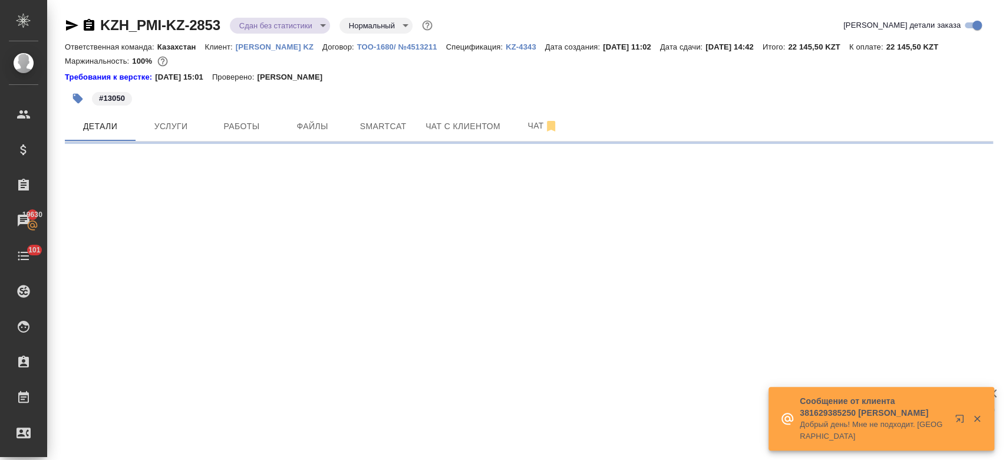
select select "RU"
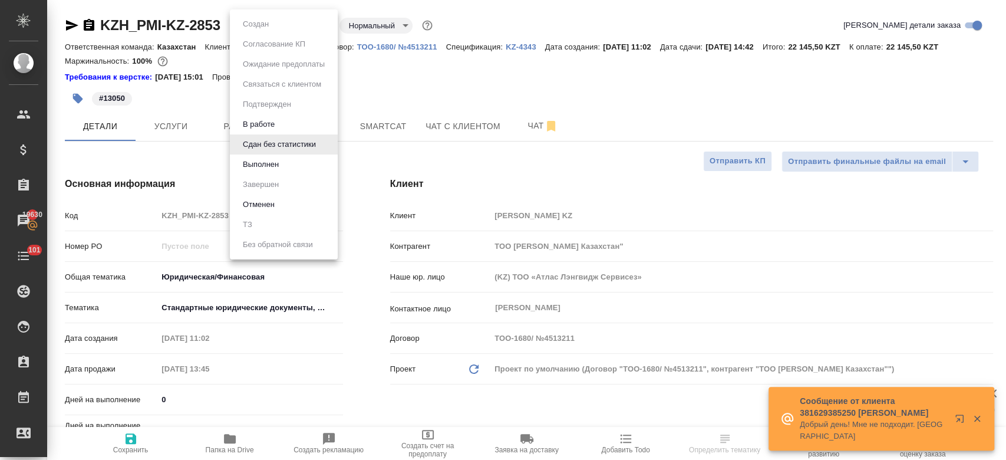
click at [260, 33] on body "🙏 .cls-1 fill:#fff; AWATERA Kosherbayeva Nazerke Клиенты Спецификации Заказы 19…" at bounding box center [503, 230] width 1006 height 460
type textarea "x"
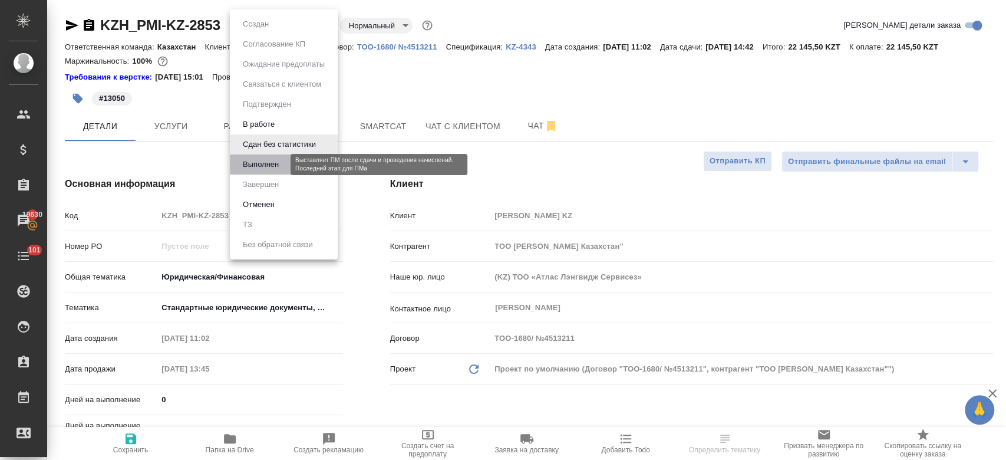
click at [267, 167] on button "Выполнен" at bounding box center [260, 164] width 43 height 13
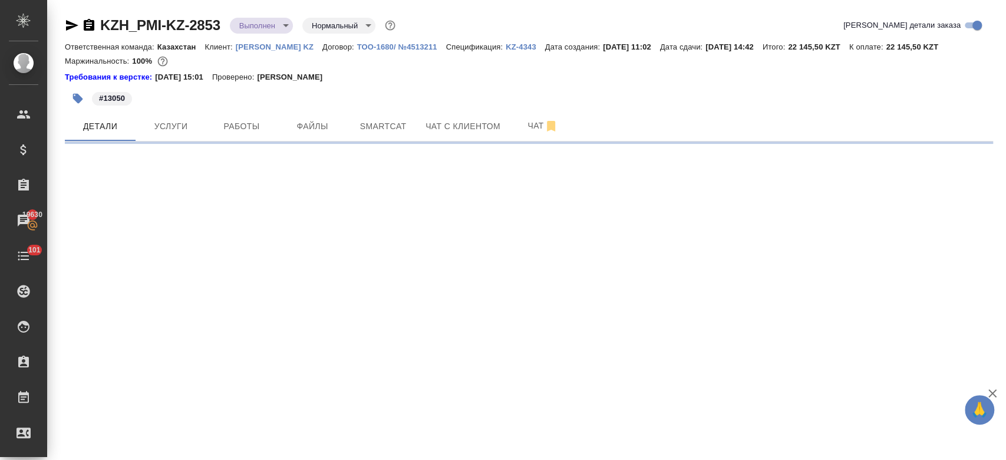
select select "RU"
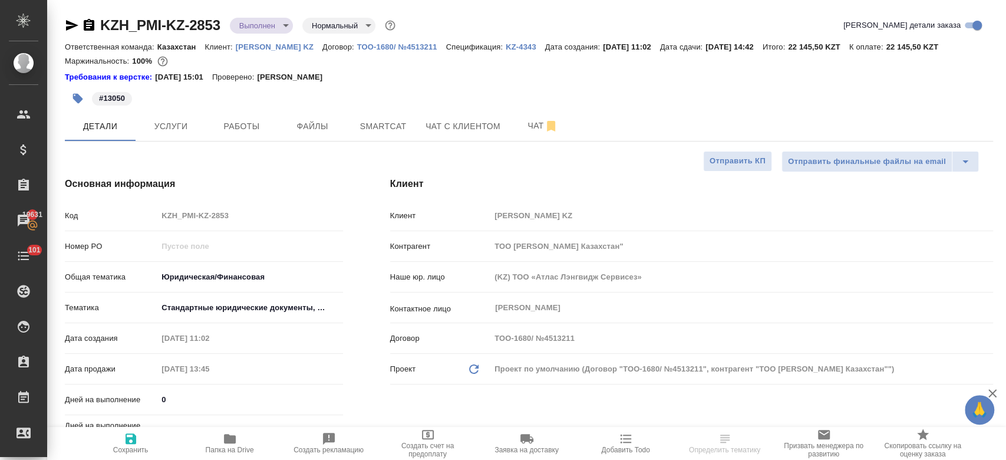
type textarea "x"
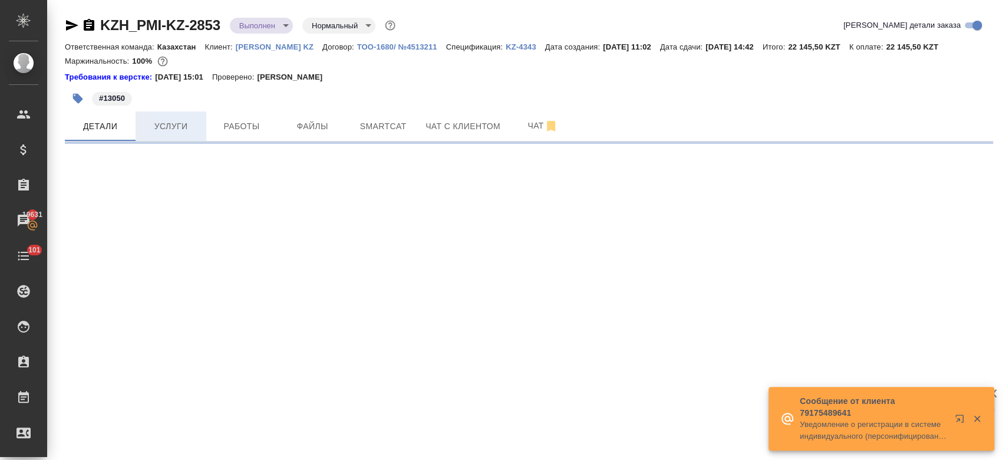
select select "RU"
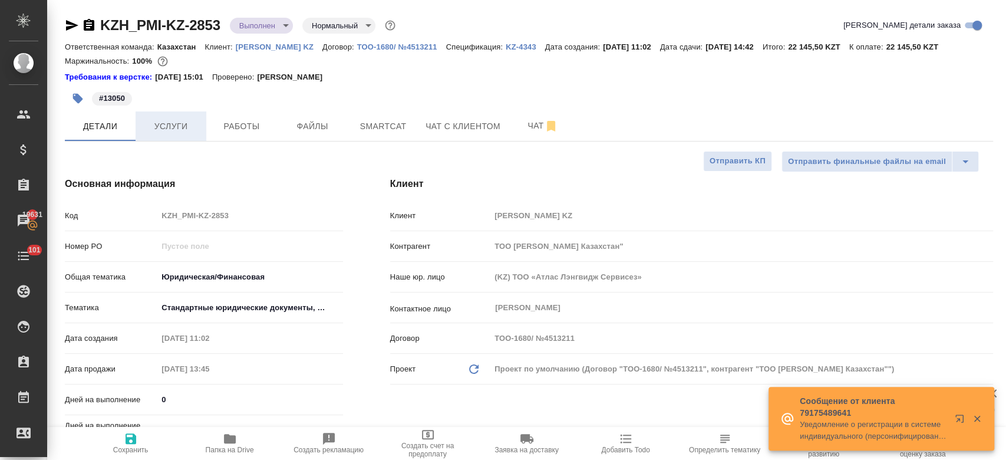
type textarea "x"
click at [228, 128] on span "Работы" at bounding box center [241, 126] width 57 height 15
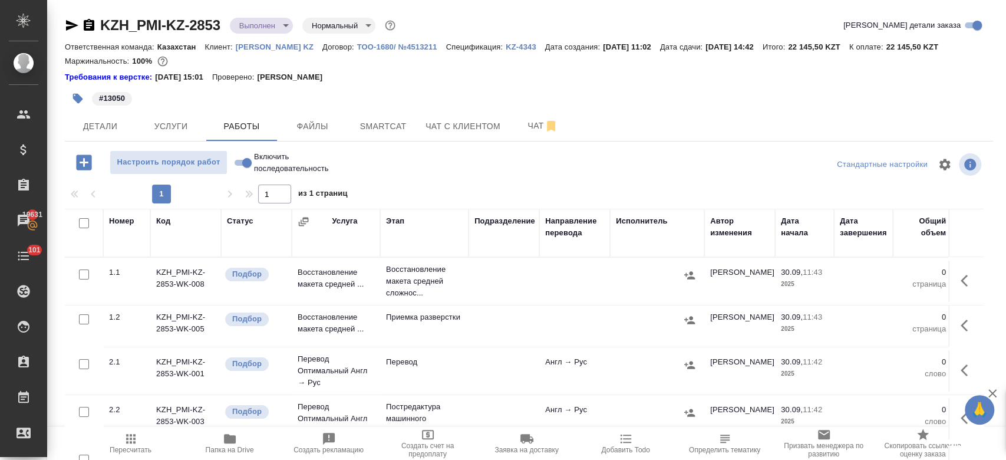
click at [87, 222] on input "checkbox" at bounding box center [84, 223] width 10 height 10
checkbox input "true"
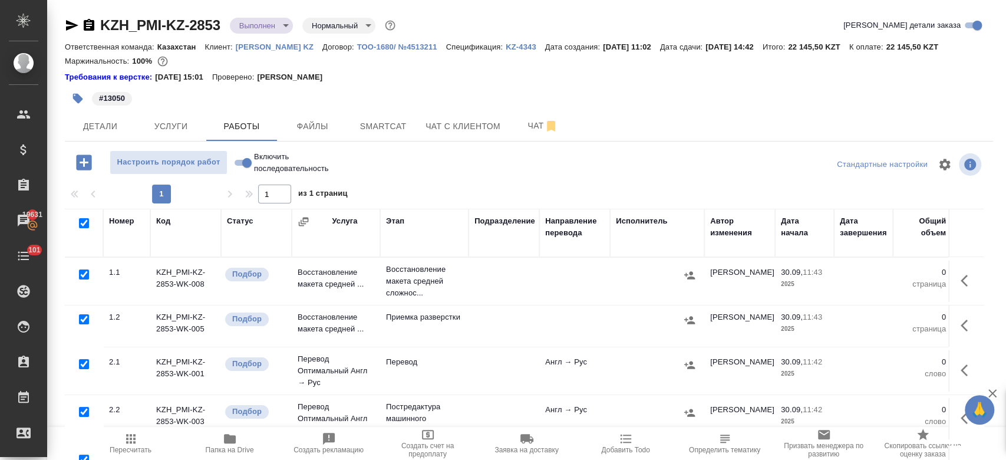
checkbox input "true"
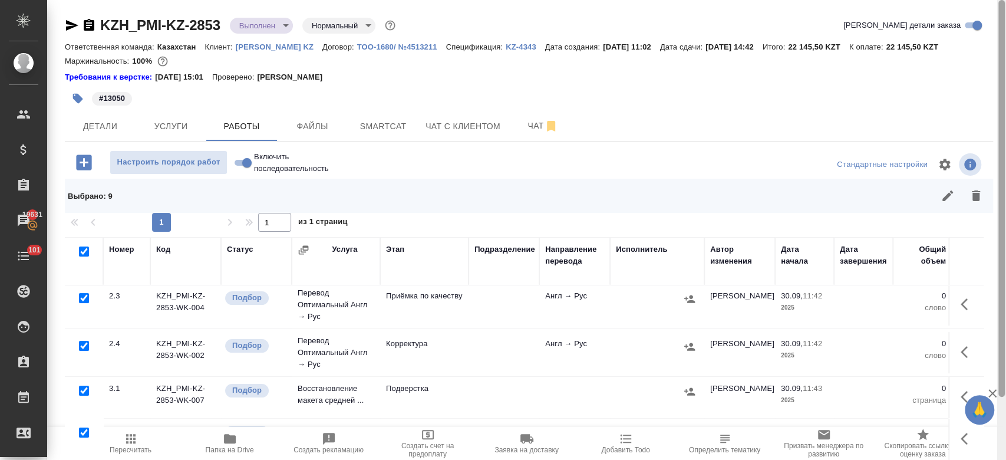
scroll to position [72, 0]
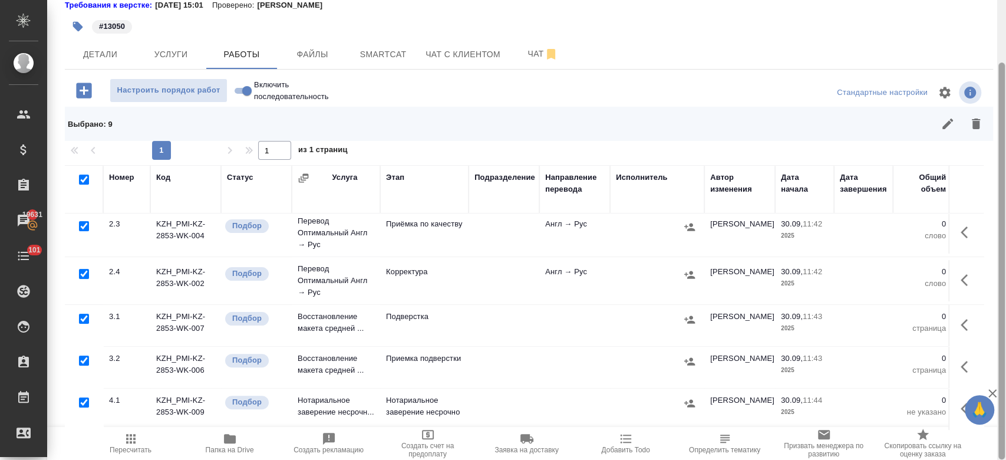
drag, startPoint x: 1002, startPoint y: 212, endPoint x: 975, endPoint y: 372, distance: 163.1
click at [975, 372] on div "KZH_PMI-KZ-2853 Выполнен completed Нормальный normal Кратко детали заказа Ответ…" at bounding box center [526, 230] width 959 height 460
click at [79, 397] on input "checkbox" at bounding box center [84, 402] width 10 height 10
checkbox input "false"
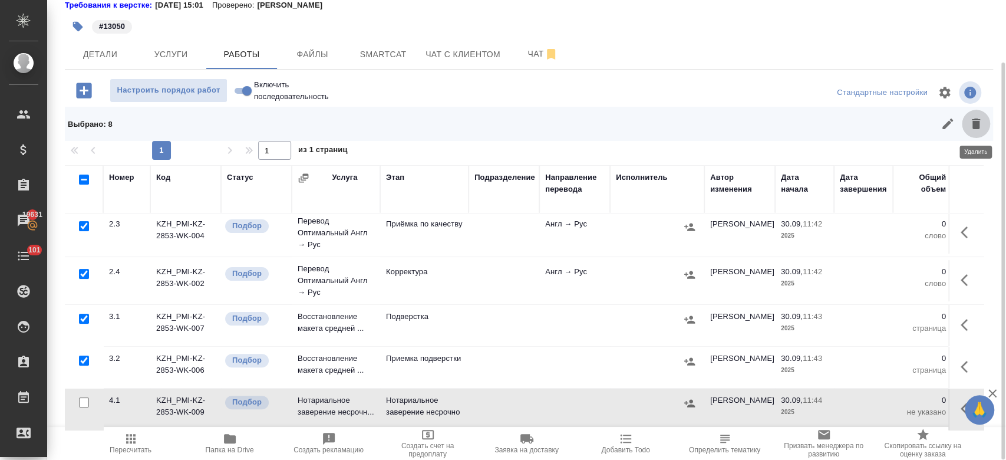
click at [978, 114] on button "button" at bounding box center [976, 124] width 28 height 28
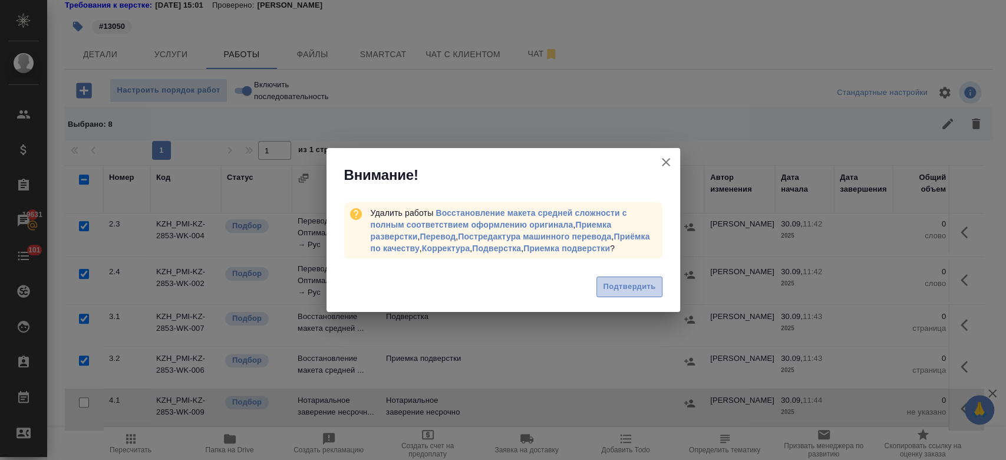
click at [622, 286] on span "Подтвердить" at bounding box center [629, 287] width 52 height 14
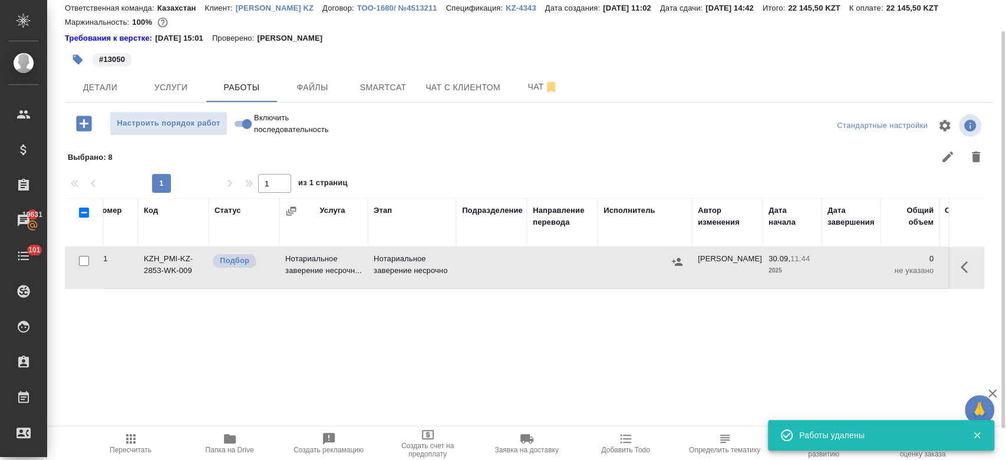
scroll to position [37, 0]
click at [960, 276] on button "button" at bounding box center [967, 269] width 28 height 28
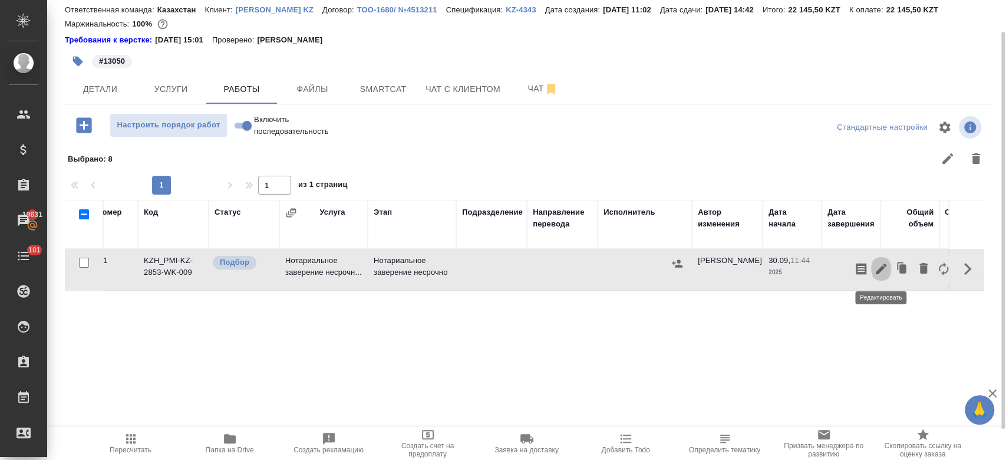
click at [881, 268] on icon "button" at bounding box center [881, 268] width 11 height 11
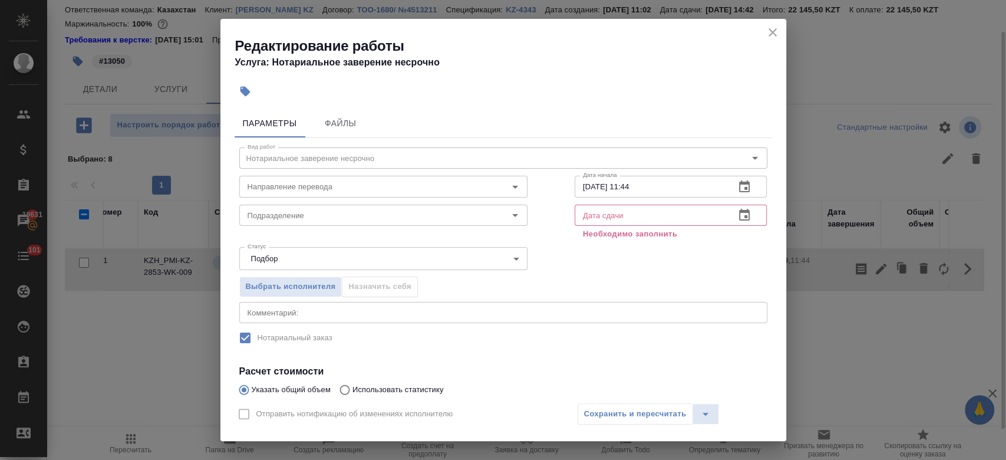
scroll to position [52, 0]
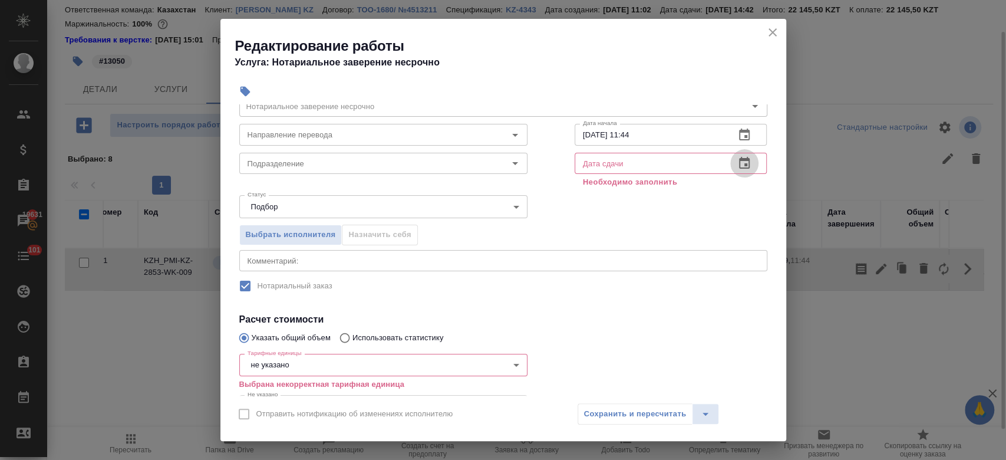
click at [740, 163] on button "button" at bounding box center [744, 163] width 28 height 28
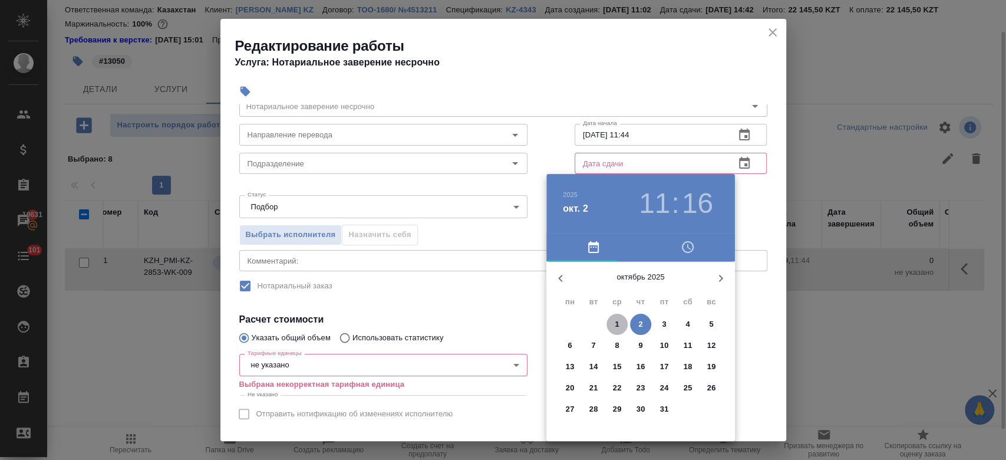
click at [617, 322] on p "1" at bounding box center [617, 324] width 4 height 12
type input "01.10.2025 11:16"
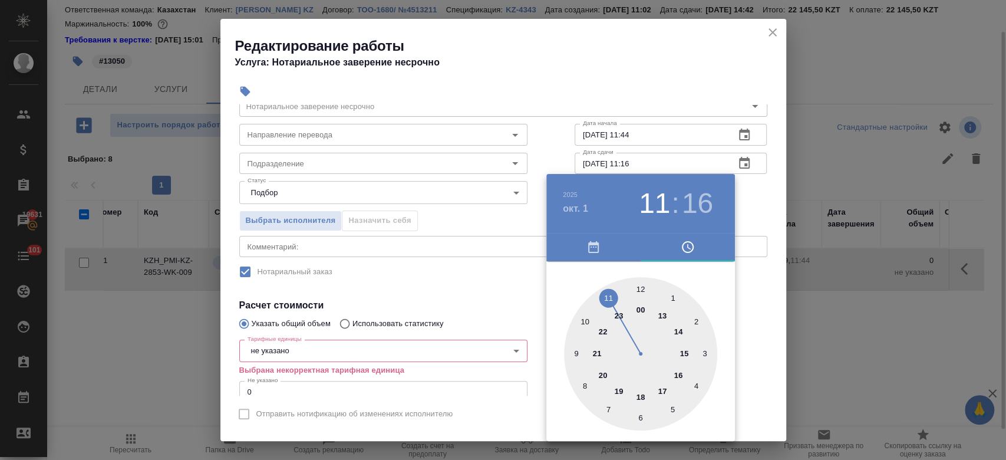
click at [742, 209] on div at bounding box center [503, 230] width 1006 height 460
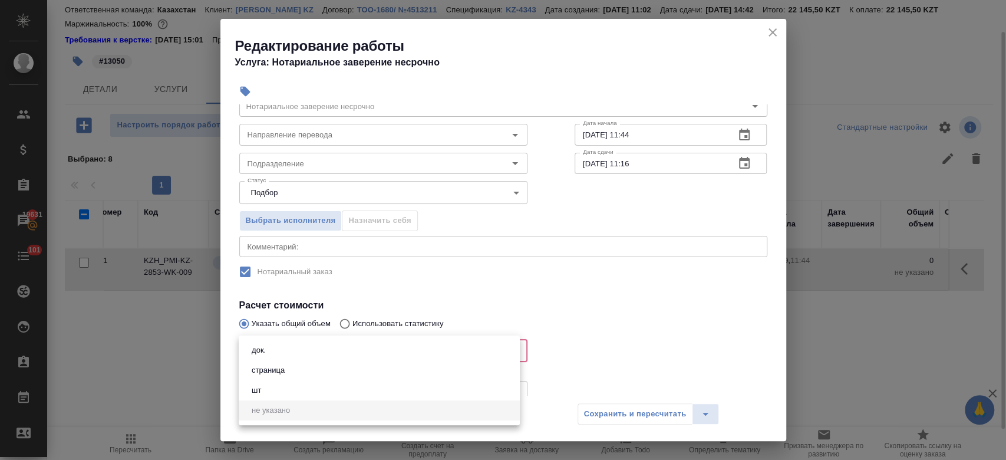
click at [464, 346] on body "🙏 .cls-1 fill:#fff; AWATERA Kosherbayeva Nazerke Клиенты Спецификации Заказы 19…" at bounding box center [503, 230] width 1006 height 460
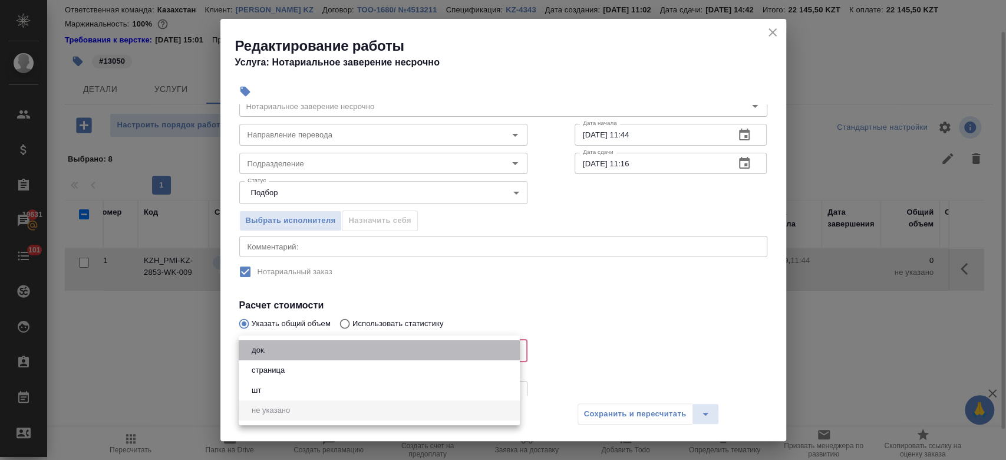
click at [416, 352] on li "док." at bounding box center [379, 350] width 281 height 20
type input "5a8b1489cc6b4906c91bfd8b"
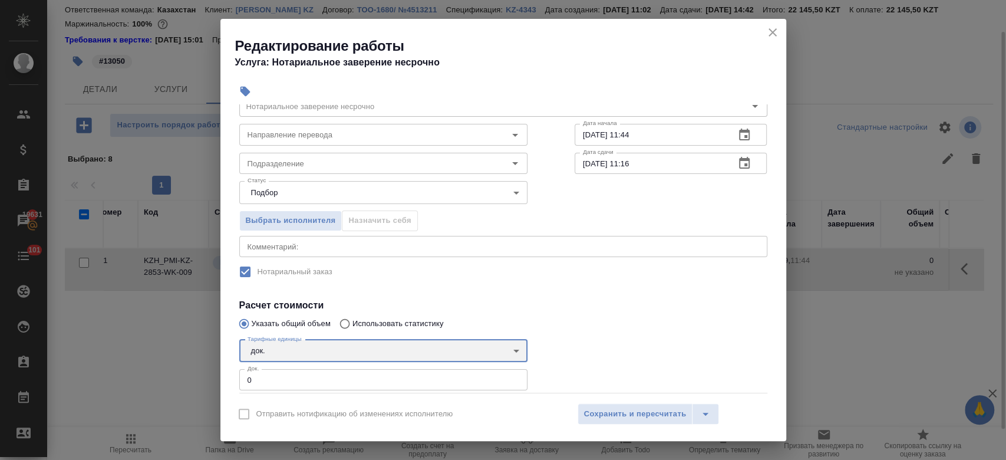
scroll to position [120, 0]
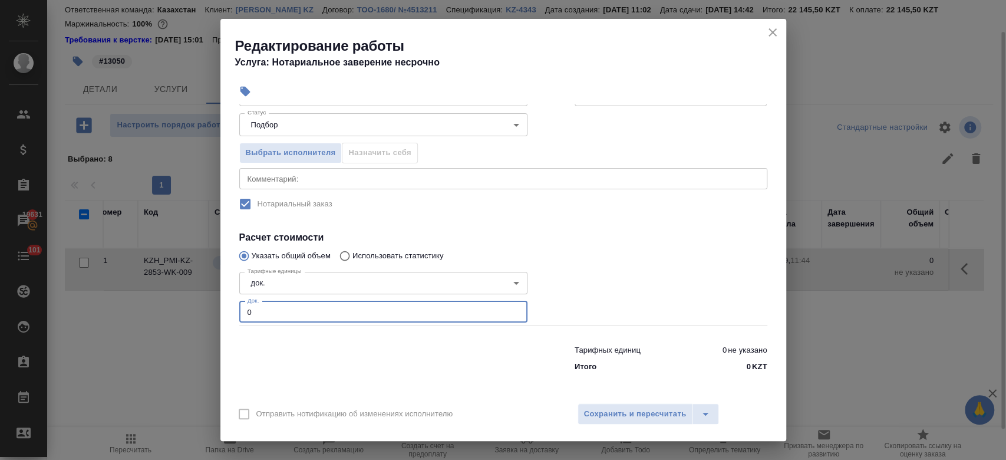
click at [391, 309] on input "0" at bounding box center [383, 311] width 288 height 21
type input "1"
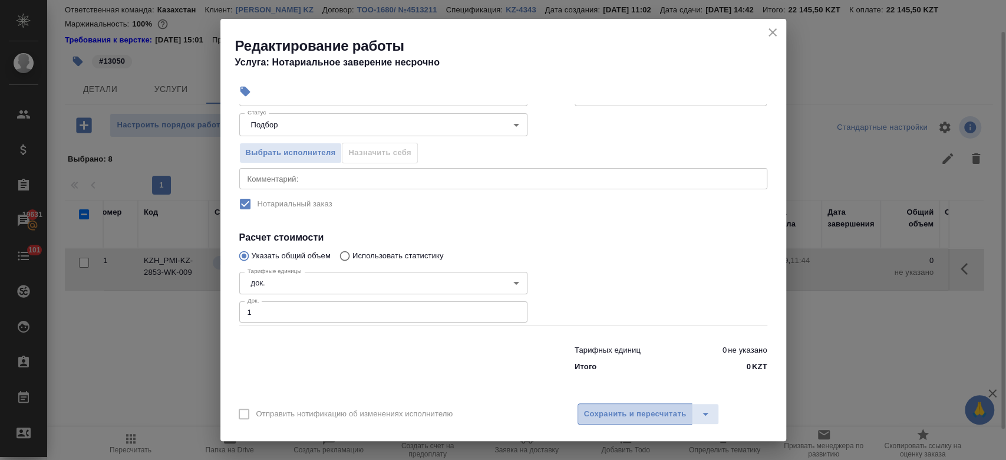
click at [659, 410] on span "Сохранить и пересчитать" at bounding box center [635, 414] width 103 height 14
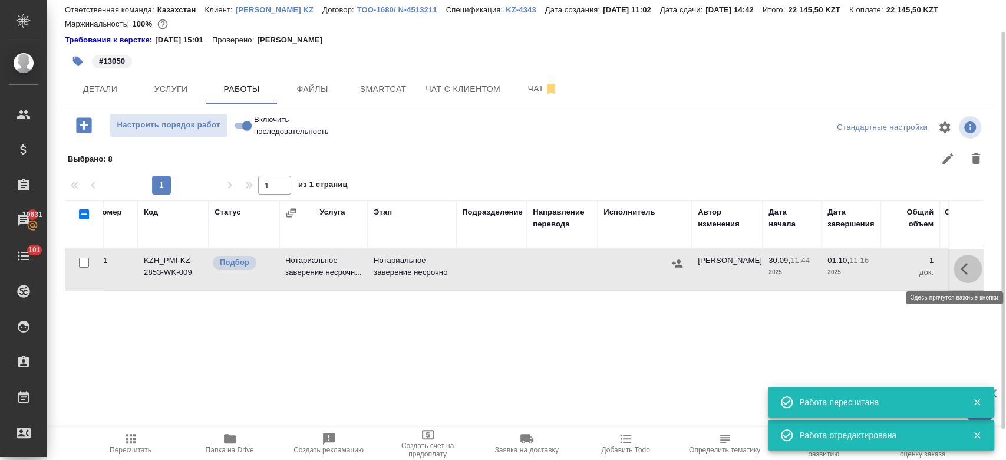
click at [967, 269] on icon "button" at bounding box center [967, 269] width 14 height 14
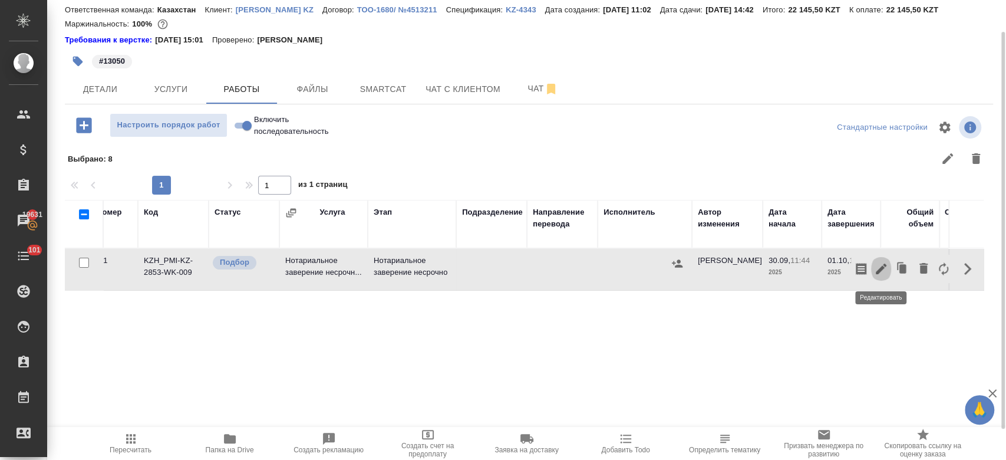
click at [884, 267] on icon "button" at bounding box center [881, 269] width 14 height 14
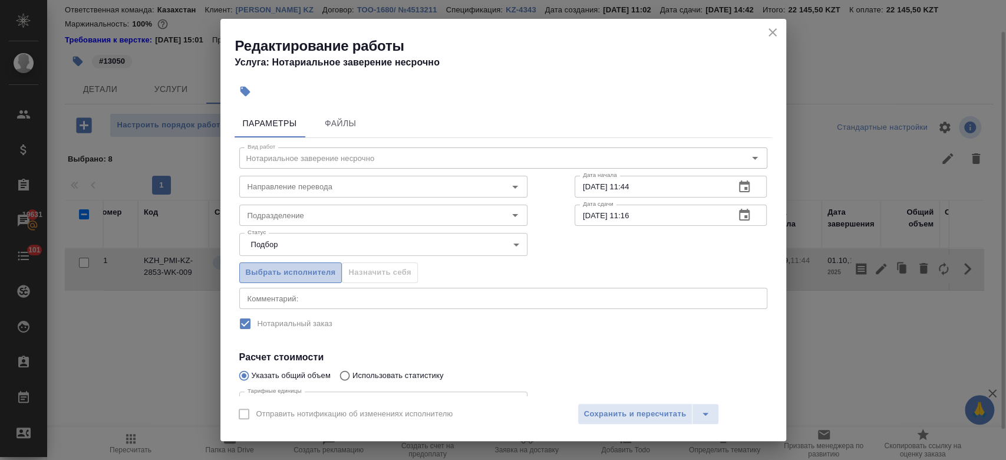
click at [324, 266] on span "Выбрать исполнителя" at bounding box center [291, 273] width 90 height 14
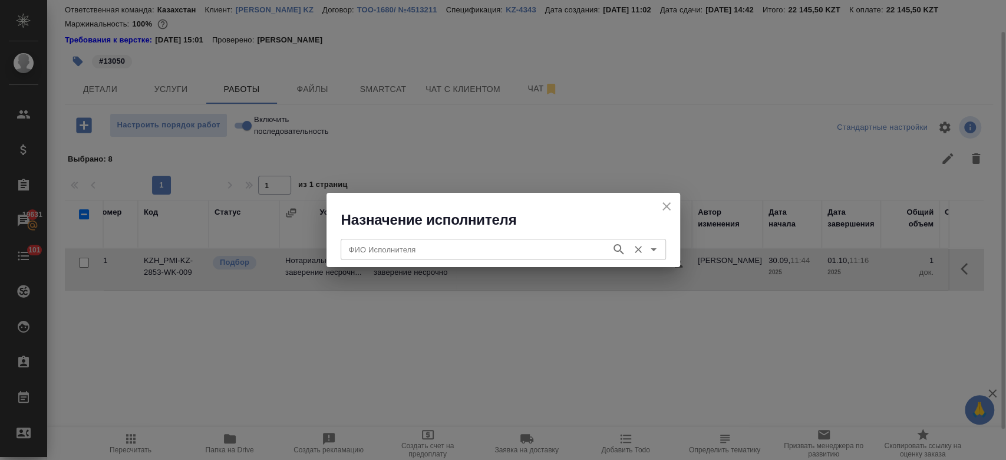
click at [418, 249] on input "ФИО Исполнителя" at bounding box center [474, 249] width 261 height 14
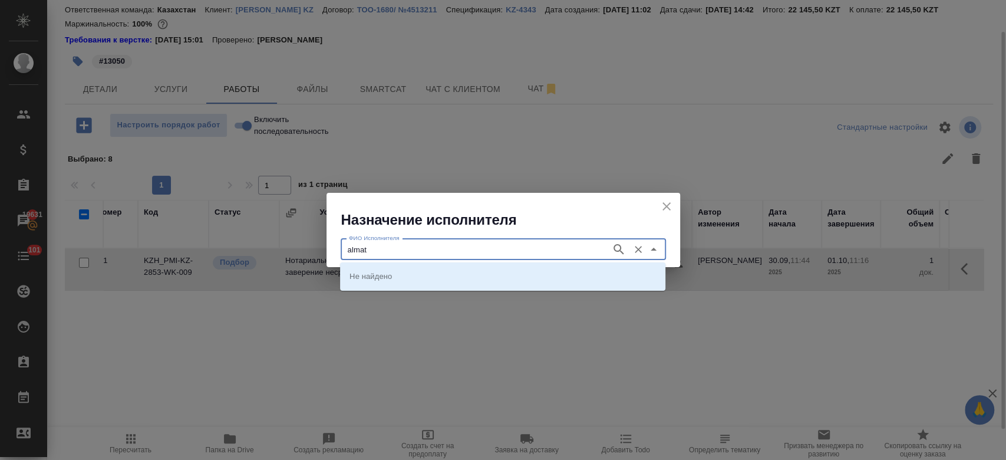
type input "almaty"
click at [623, 244] on icon "button" at bounding box center [619, 249] width 14 height 14
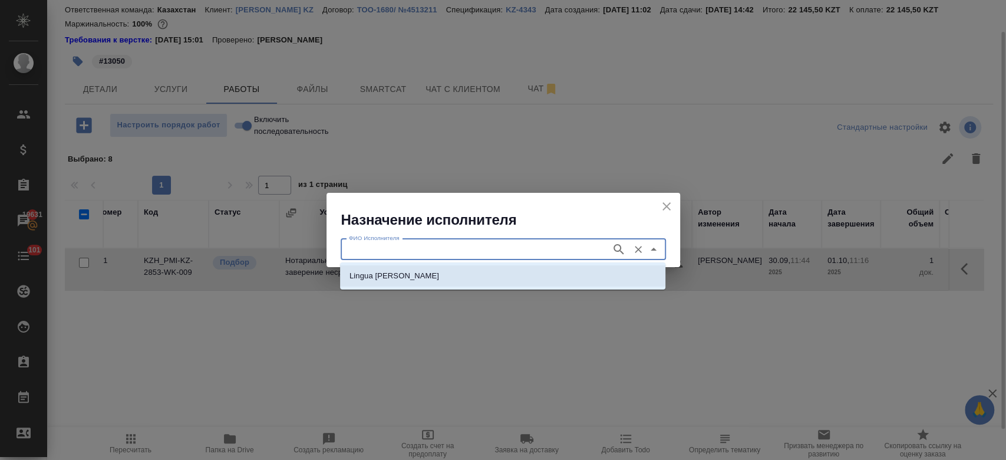
click at [536, 279] on li "Lingua Franka Almaty" at bounding box center [502, 275] width 325 height 21
type input "Lingua Franka Almaty"
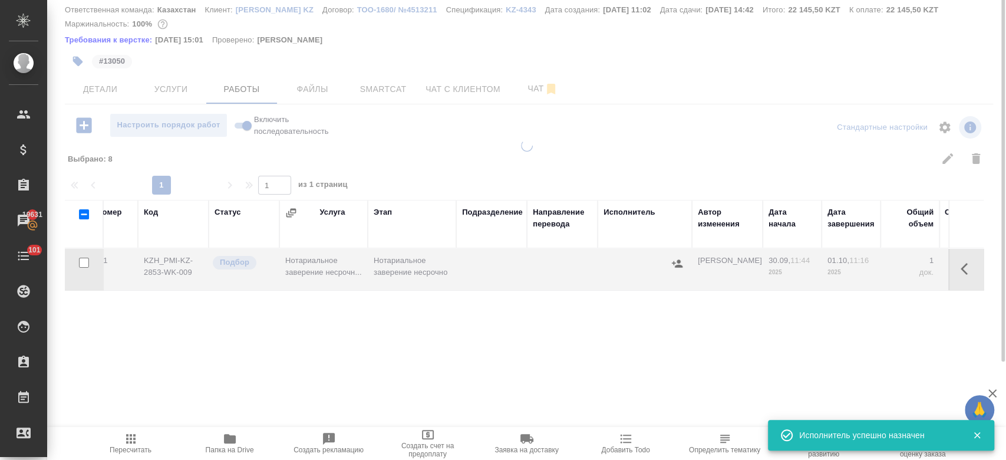
scroll to position [0, 0]
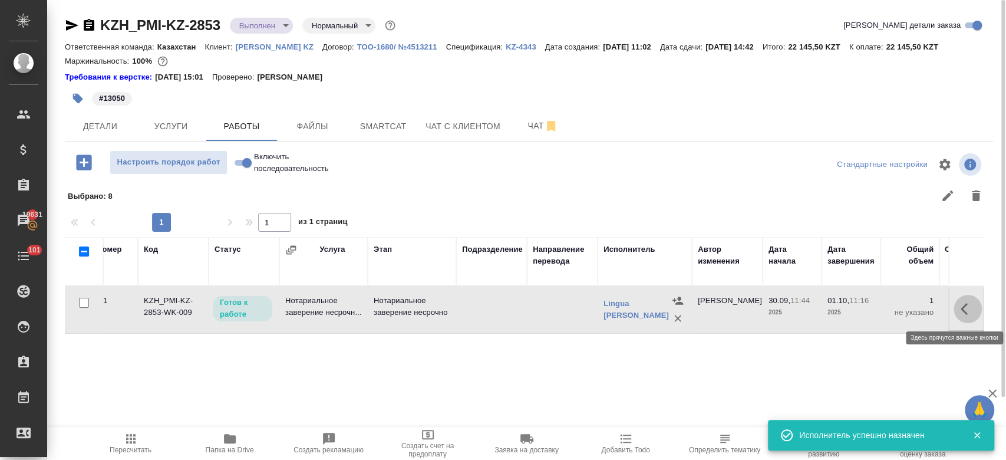
click at [965, 305] on icon "button" at bounding box center [963, 309] width 7 height 12
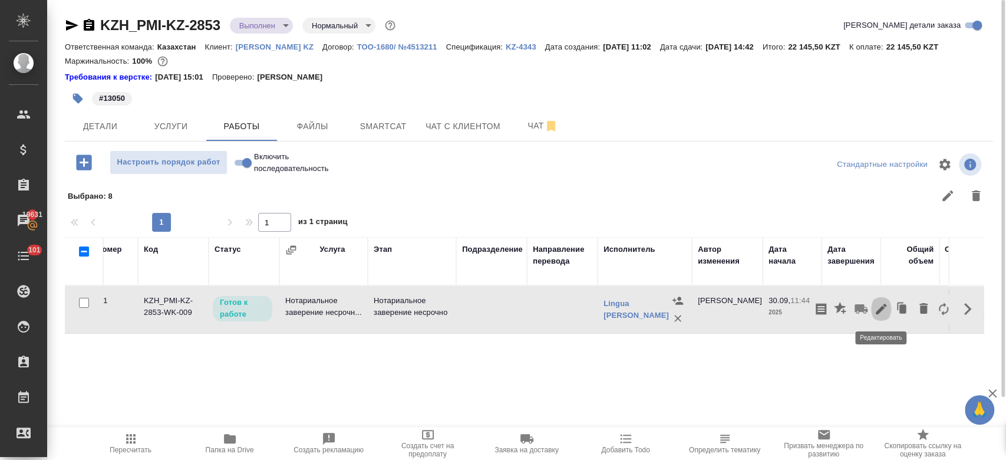
click at [877, 312] on icon "button" at bounding box center [881, 308] width 11 height 11
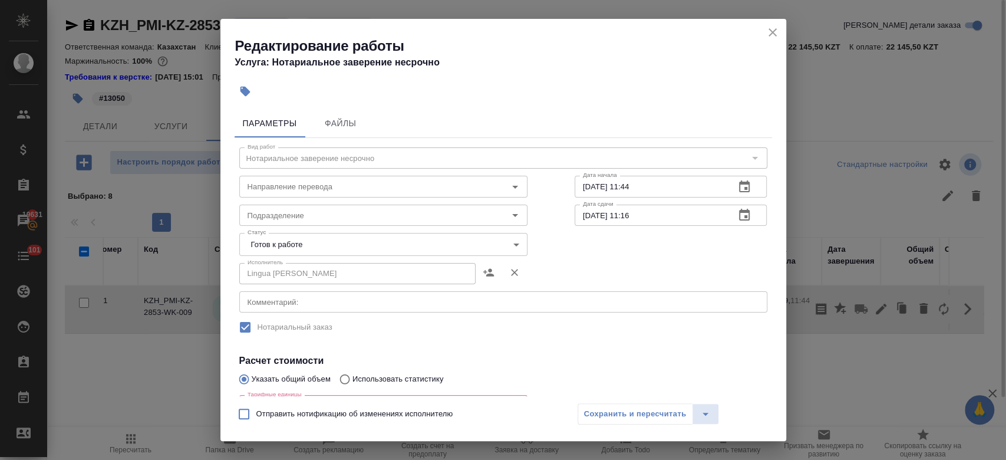
scroll to position [206, 0]
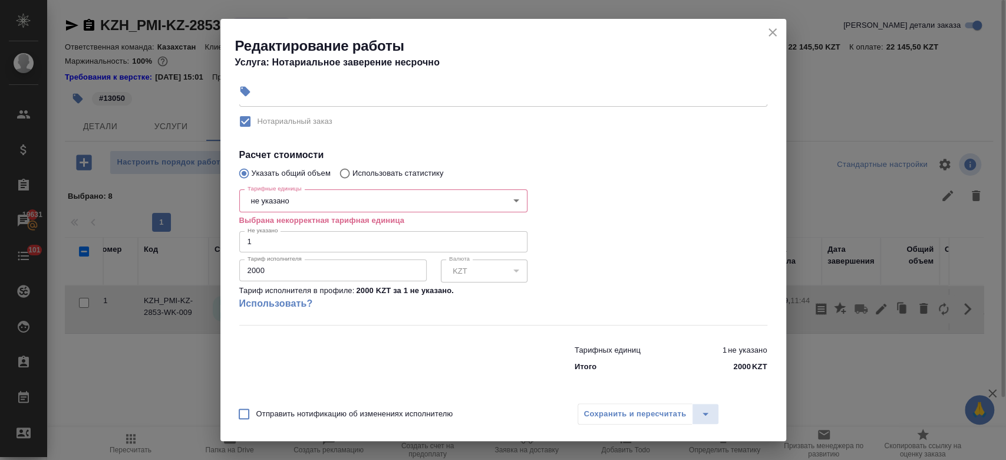
click at [374, 187] on div "Тарифные единицы не указано 5a8b1489cc6b4906c91bfd89 Тарифные единицы Выбрана н…" at bounding box center [383, 254] width 288 height 140
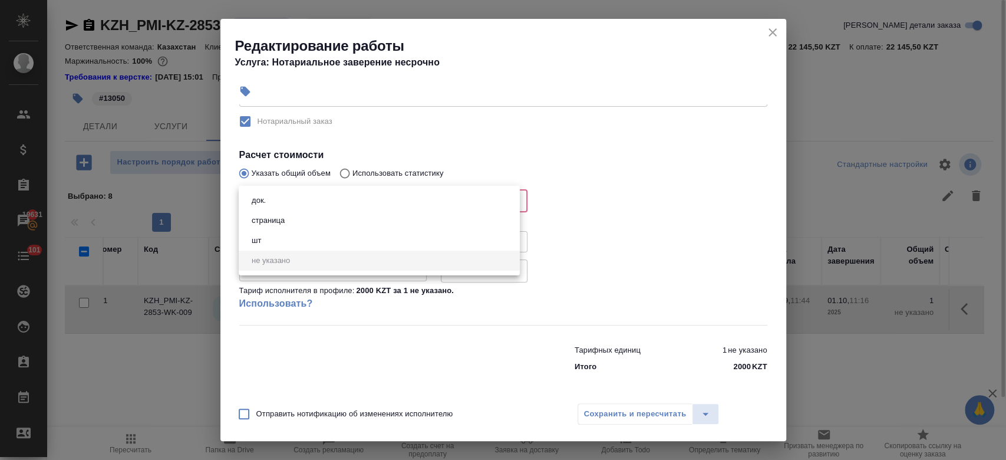
click at [373, 194] on body "🙏 .cls-1 fill:#fff; AWATERA Kosherbayeva Nazerke Клиенты Спецификации Заказы 19…" at bounding box center [503, 230] width 1006 height 460
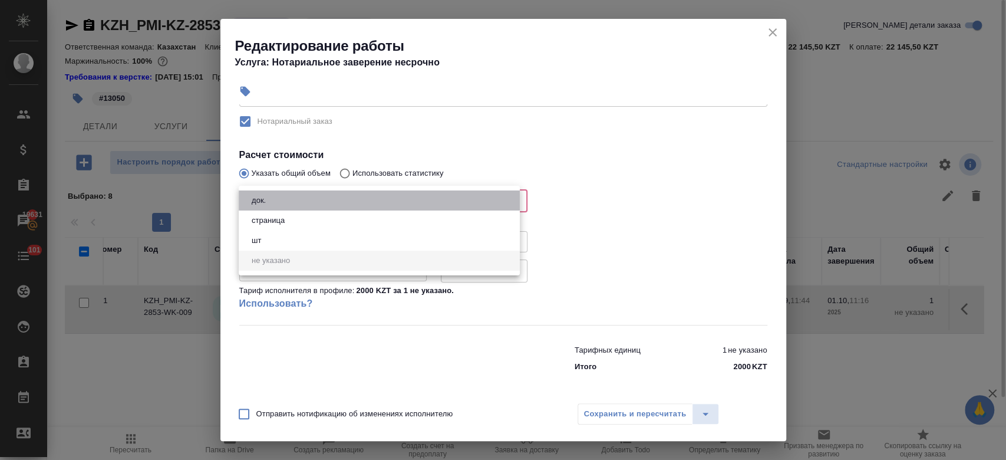
click at [363, 204] on li "док." at bounding box center [379, 200] width 281 height 20
type input "5a8b1489cc6b4906c91bfd8b"
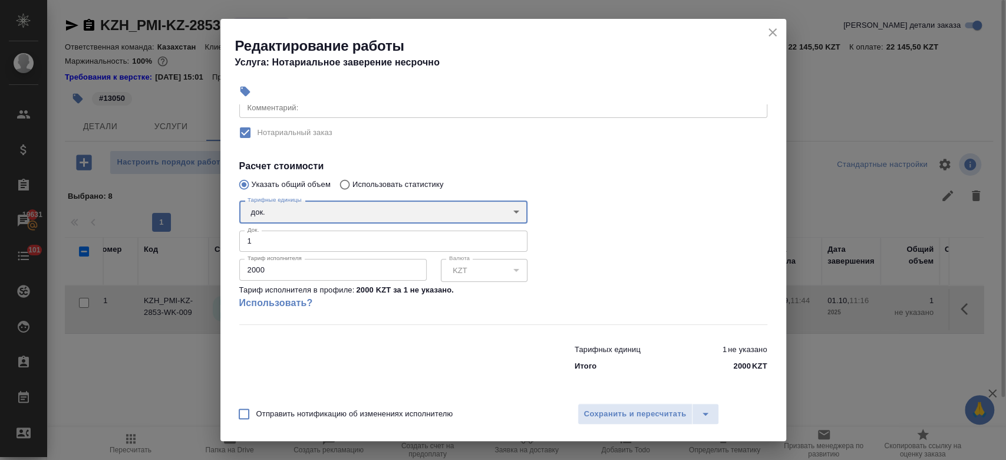
scroll to position [193, 0]
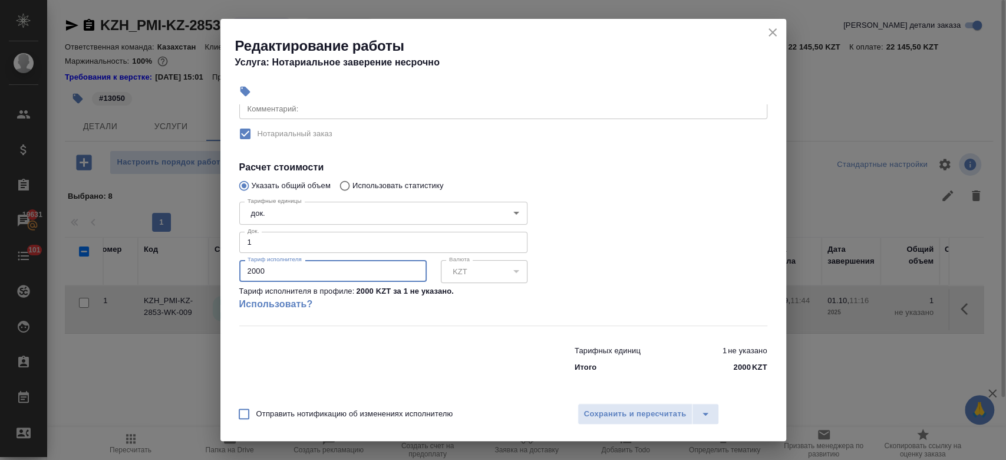
click at [338, 270] on input "2000" at bounding box center [332, 270] width 187 height 21
type input "2"
type input "13050"
click at [708, 247] on div at bounding box center [671, 260] width 240 height 175
click at [636, 413] on span "Сохранить и пересчитать" at bounding box center [635, 414] width 103 height 14
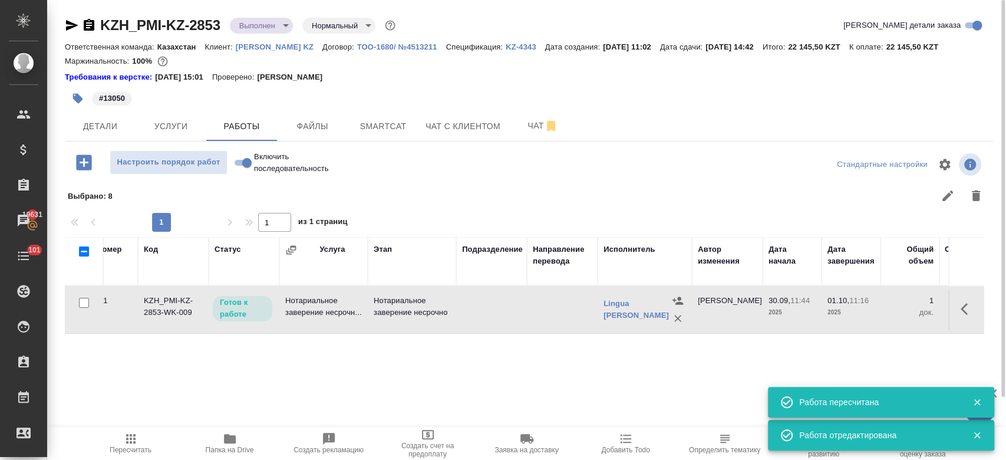
click at [477, 69] on div "Требования к верстке: 28.08.2024 15:01 Проверено: Петрова Валерия" at bounding box center [529, 76] width 928 height 14
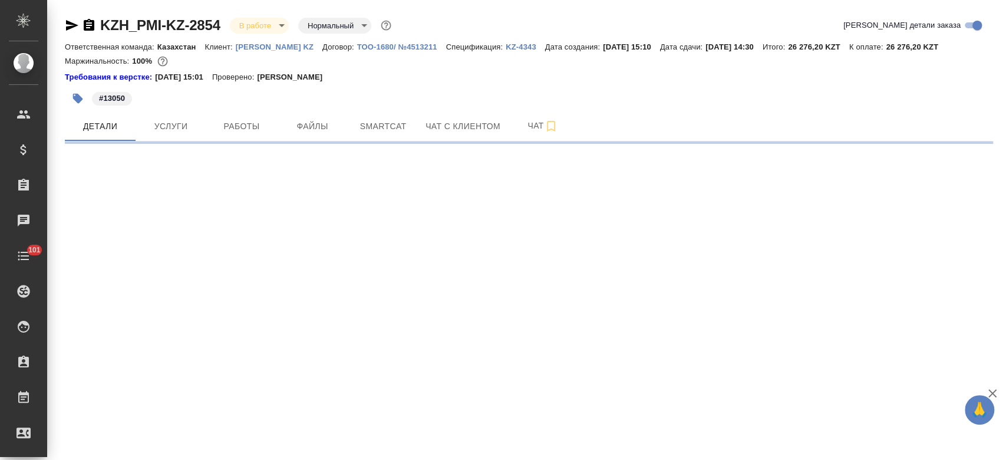
select select "RU"
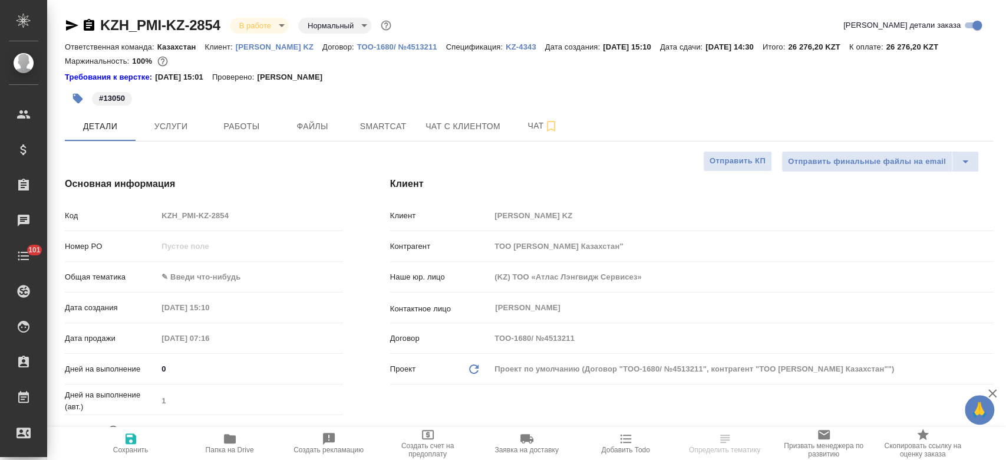
type textarea "x"
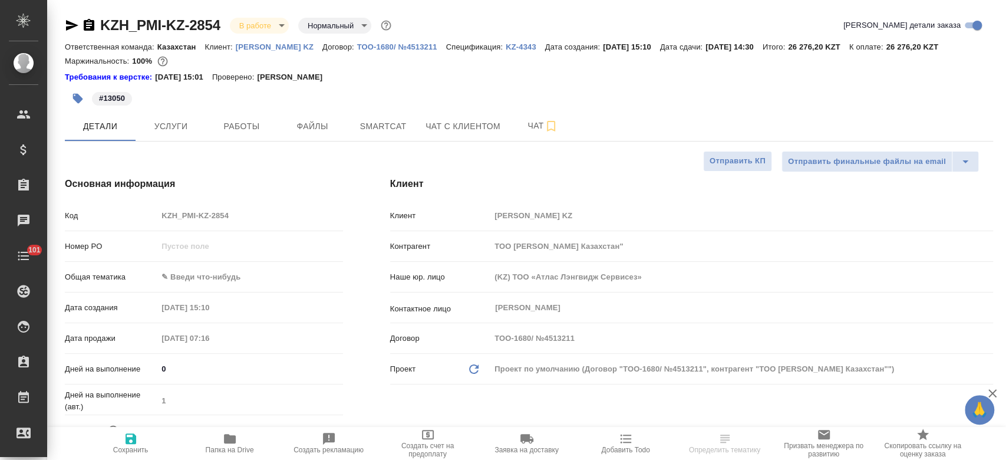
type textarea "x"
click at [272, 28] on body "🙏 .cls-1 fill:#fff; AWATERA Kosherbayeva Nazerke Клиенты Спецификации Заказы Ча…" at bounding box center [503, 230] width 1006 height 460
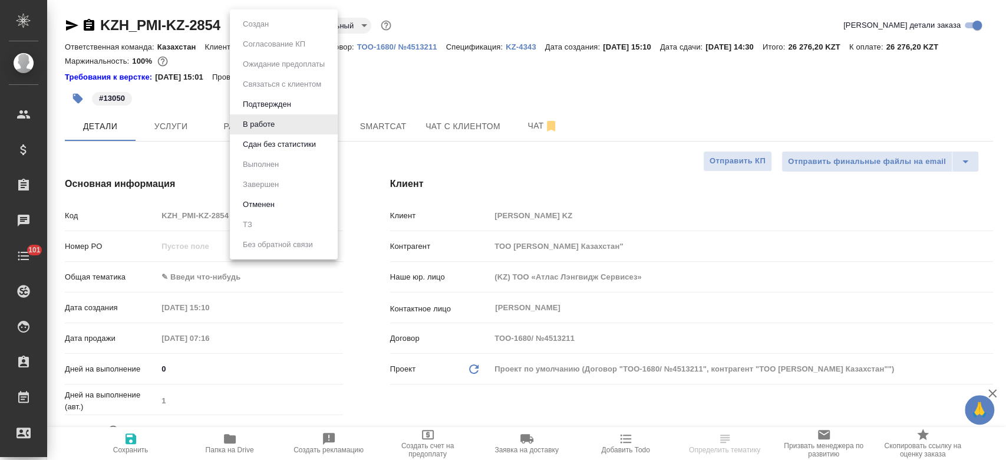
type textarea "x"
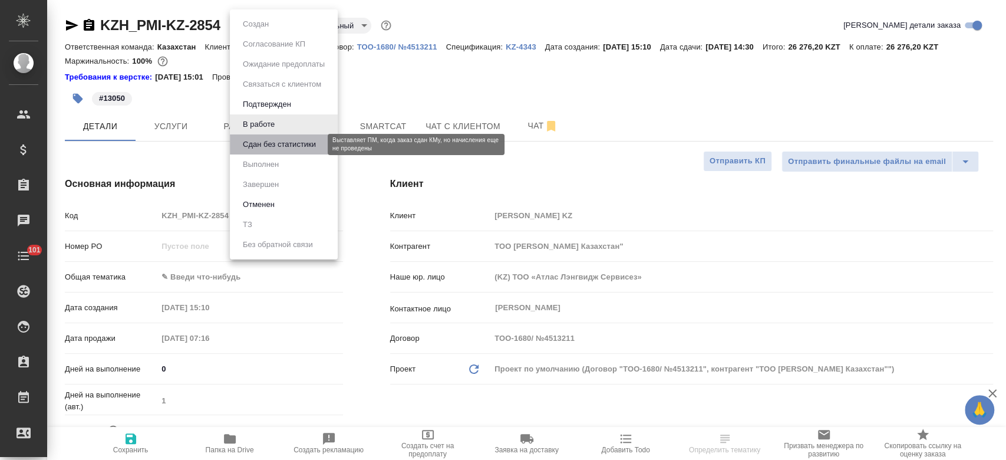
click at [272, 138] on button "Сдан без статистики" at bounding box center [279, 144] width 80 height 13
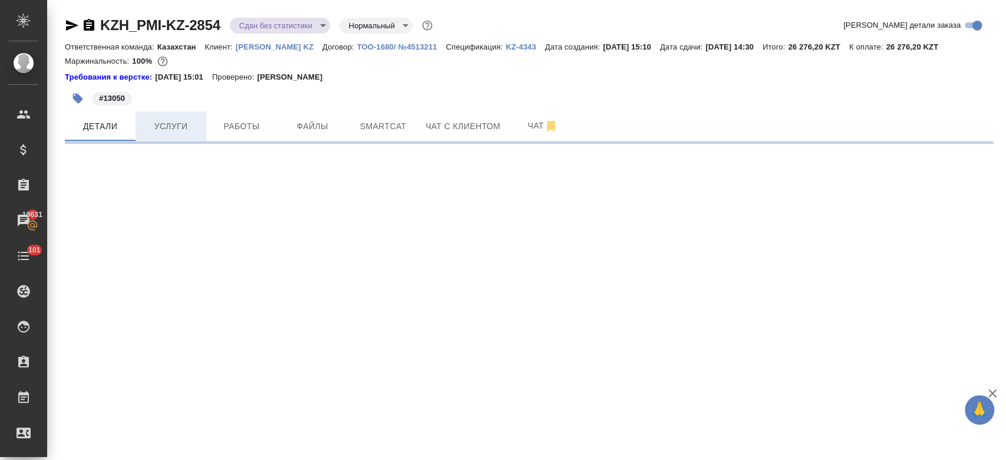
select select "RU"
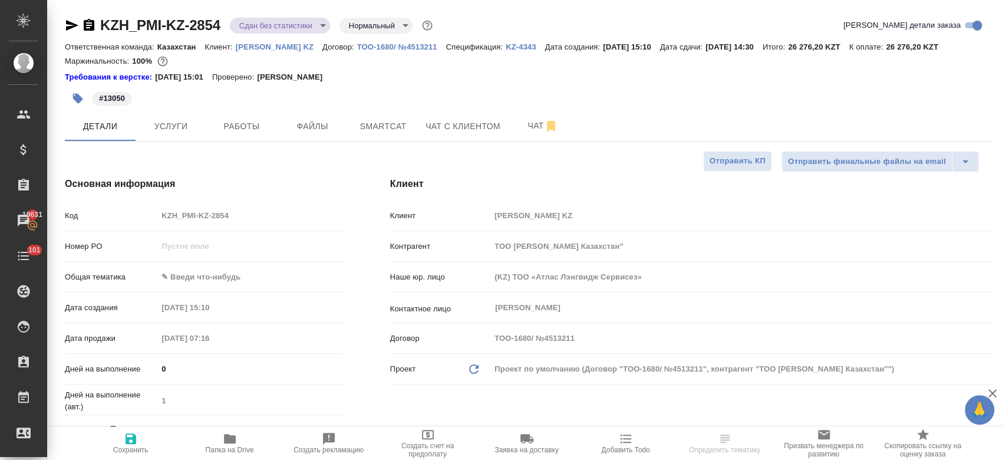
type textarea "x"
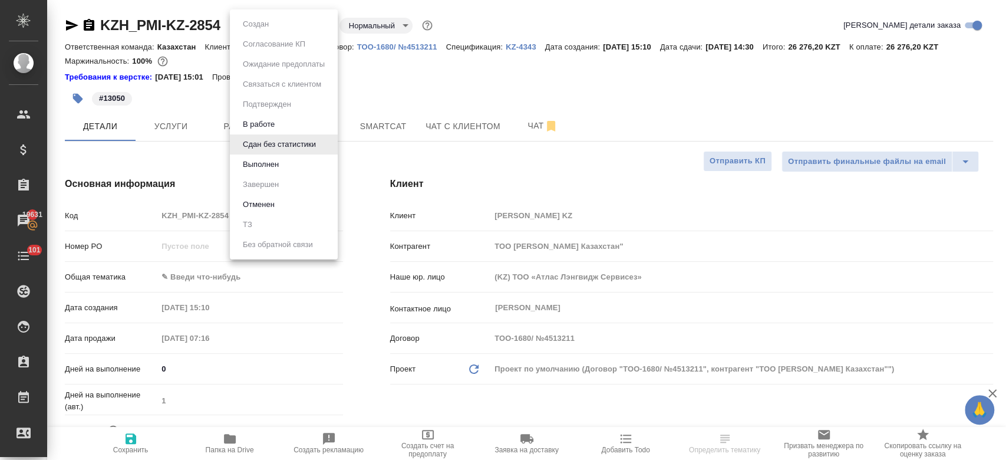
click at [282, 26] on body "🙏 .cls-1 fill:#fff; AWATERA Kosherbayeva Nazerke Клиенты Спецификации Заказы 19…" at bounding box center [503, 230] width 1006 height 460
click at [263, 161] on button "Выполнен" at bounding box center [260, 164] width 43 height 13
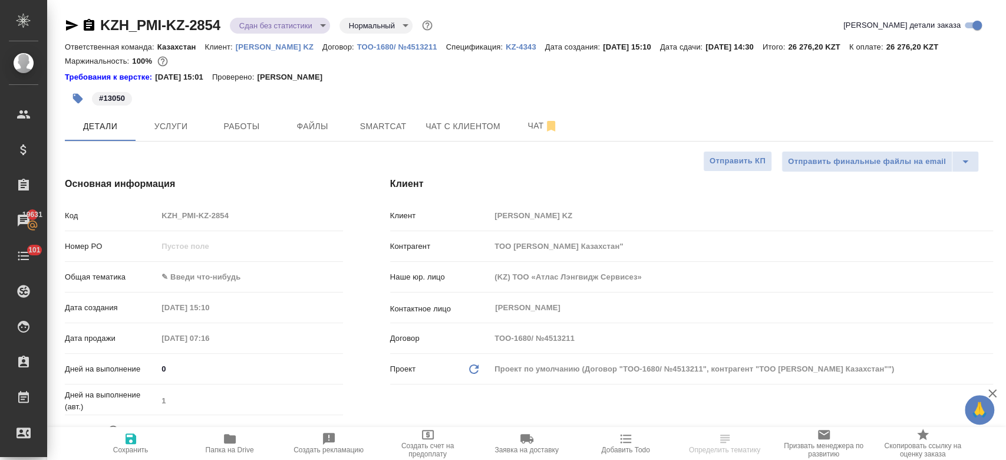
type textarea "x"
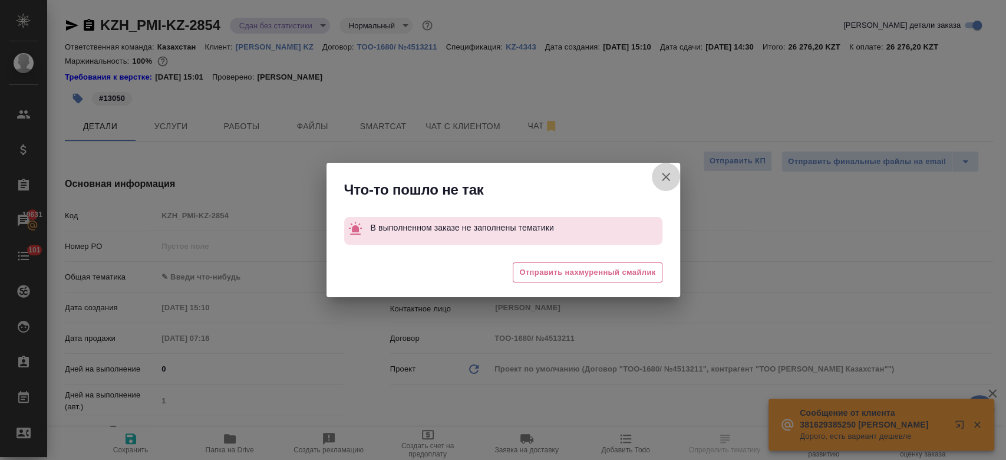
click at [662, 177] on icon "button" at bounding box center [666, 177] width 14 height 14
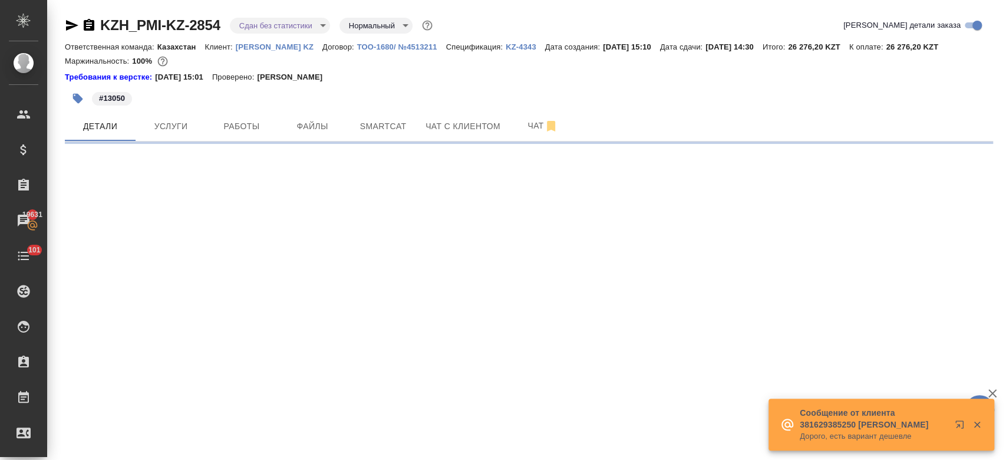
select select "RU"
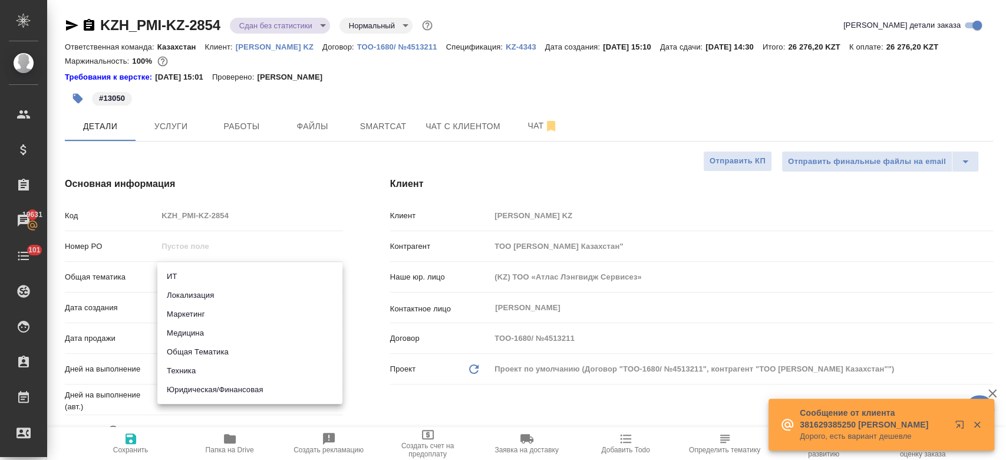
type textarea "x"
click at [210, 281] on body "🙏 .cls-1 fill:#fff; AWATERA Kosherbayeva Nazerke Клиенты Спецификации Заказы 19…" at bounding box center [503, 230] width 1006 height 460
click at [219, 384] on li "Юридическая/Финансовая" at bounding box center [249, 389] width 185 height 19
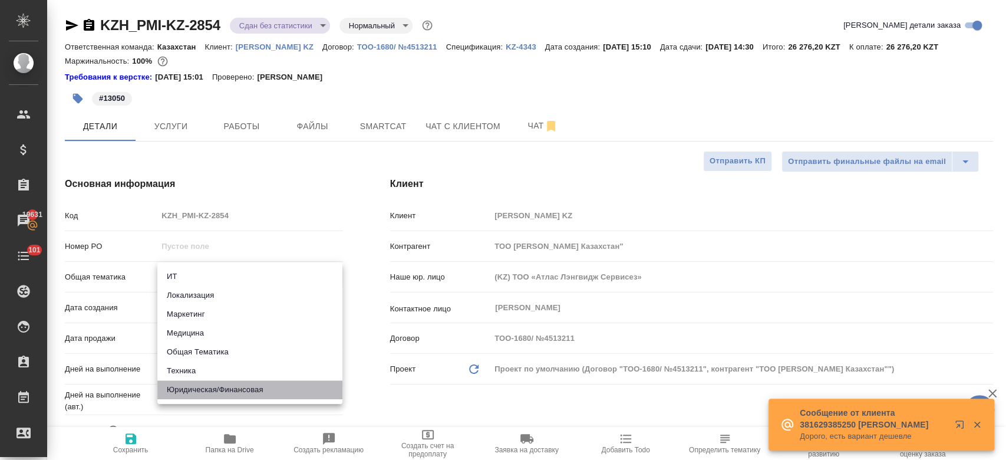
type input "yr-fn"
type textarea "x"
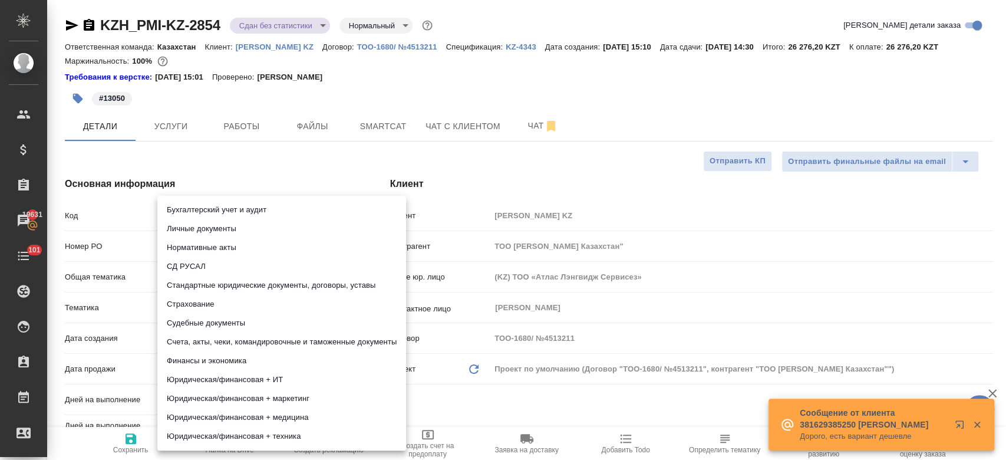
click at [216, 313] on body "🙏 .cls-1 fill:#fff; AWATERA Kosherbayeva Nazerke Клиенты Спецификации Заказы 19…" at bounding box center [503, 230] width 1006 height 460
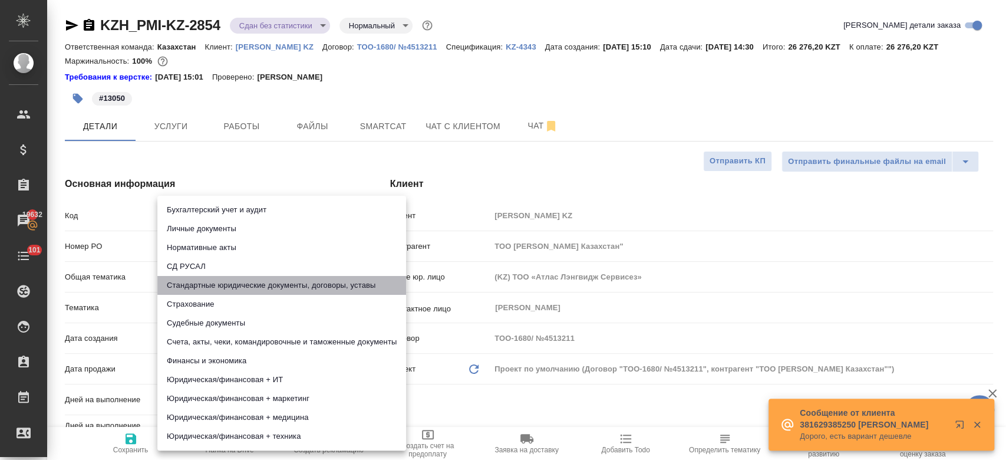
click at [235, 282] on li "Стандартные юридические документы, договоры, уставы" at bounding box center [281, 285] width 249 height 19
type textarea "x"
type input "5f647205b73bc97568ca66bf"
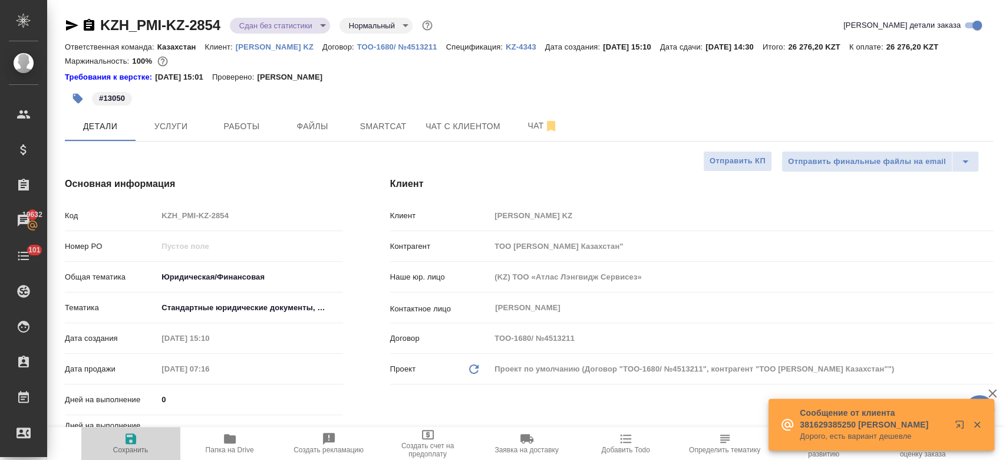
click at [137, 445] on span "Сохранить" at bounding box center [130, 449] width 35 height 8
type textarea "x"
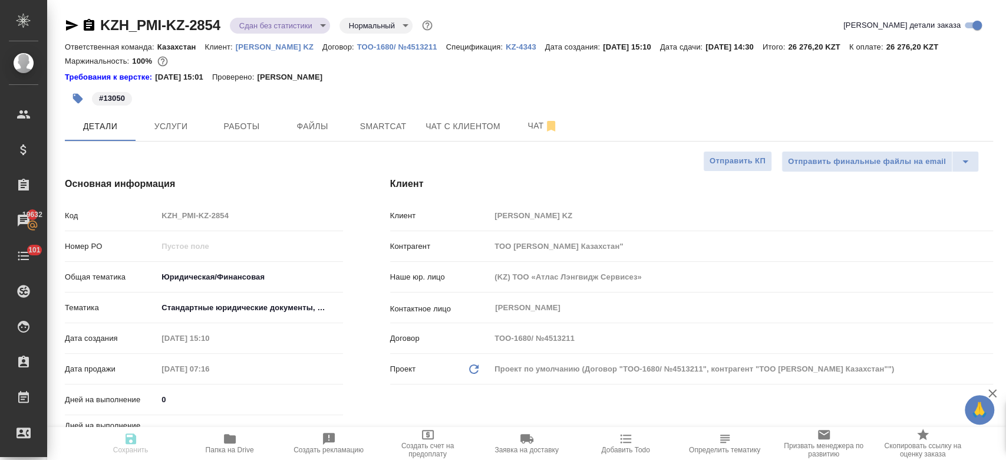
type textarea "x"
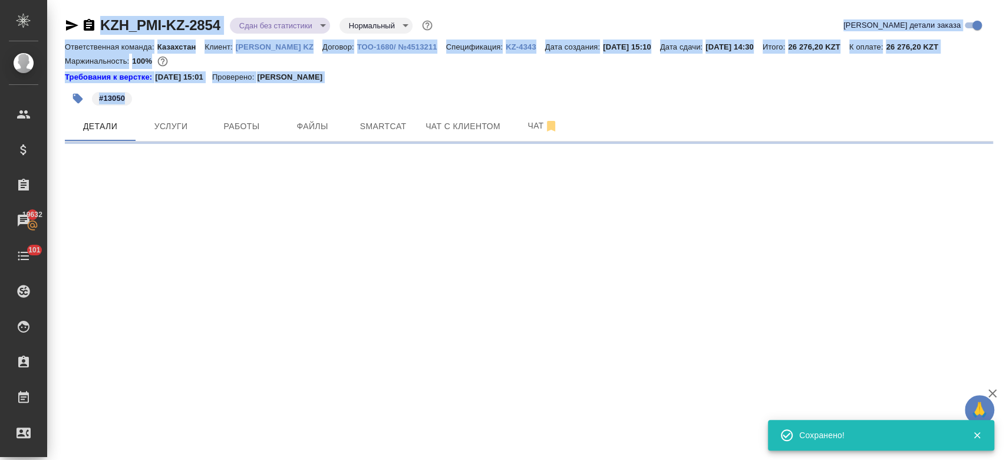
drag, startPoint x: 137, startPoint y: 445, endPoint x: 297, endPoint y: 71, distance: 407.0
click at [290, 124] on div ".cls-1 fill:#fff; AWATERA Kosherbayeva Nazerke Клиенты Спецификации Заказы 1963…" at bounding box center [503, 230] width 1006 height 460
select select "RU"
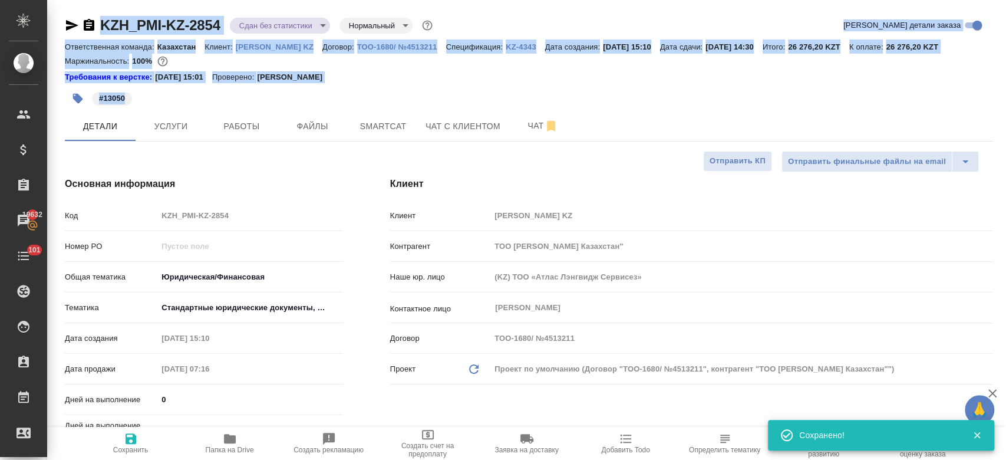
type textarea "x"
click at [291, 57] on div "Маржинальность: 100%" at bounding box center [529, 61] width 928 height 15
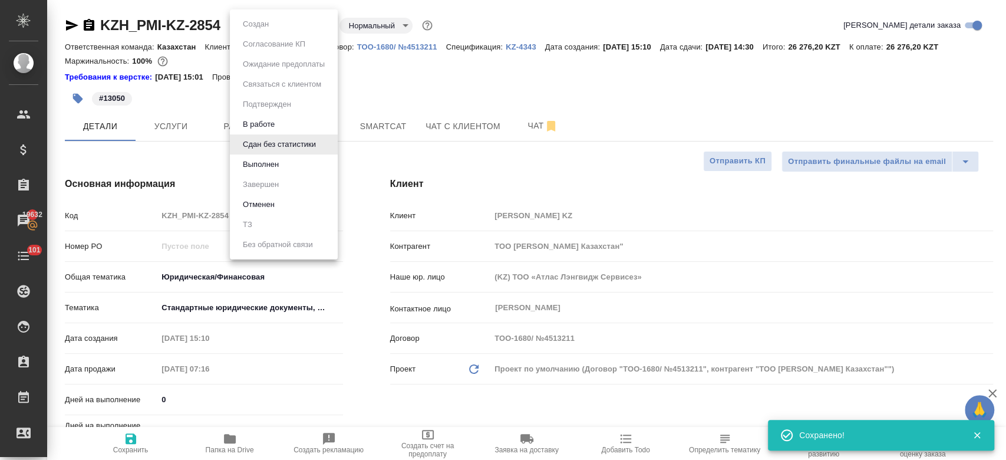
click at [270, 26] on body "🙏 .cls-1 fill:#fff; AWATERA Kosherbayeva Nazerke Клиенты Спецификации Заказы 19…" at bounding box center [503, 230] width 1006 height 460
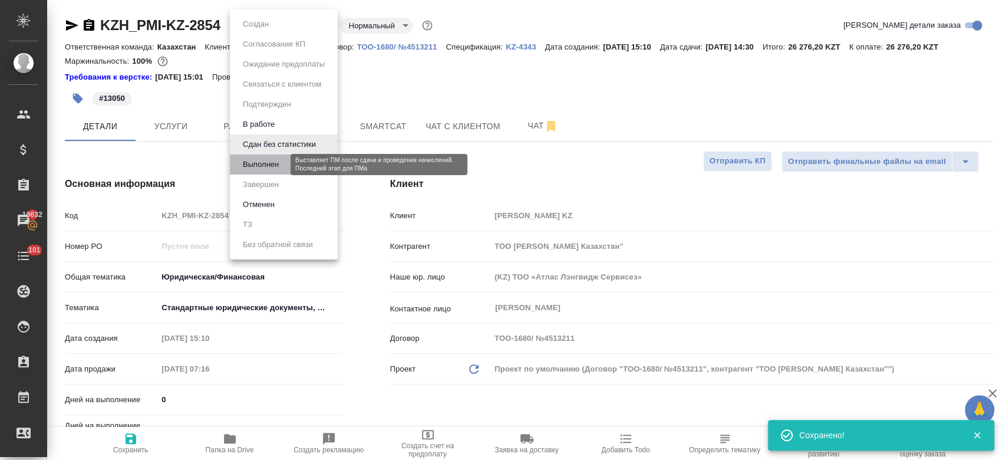
click at [273, 158] on button "Выполнен" at bounding box center [260, 164] width 43 height 13
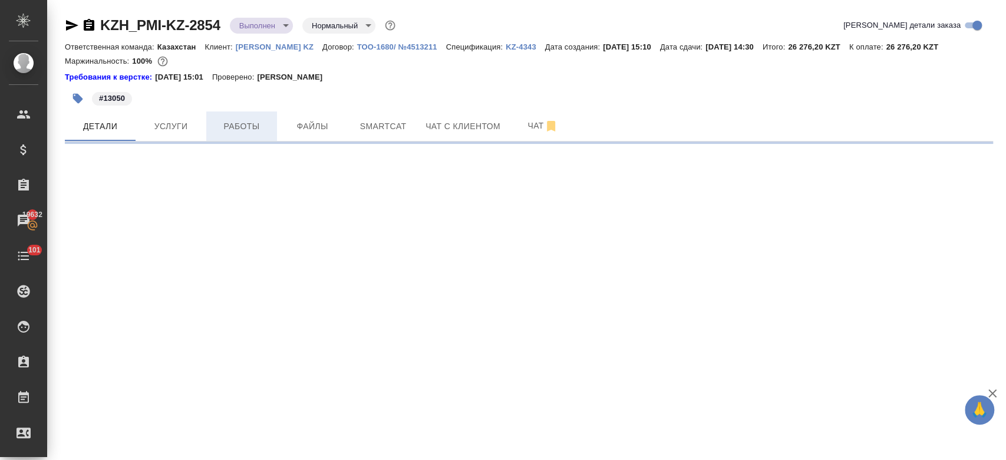
select select "RU"
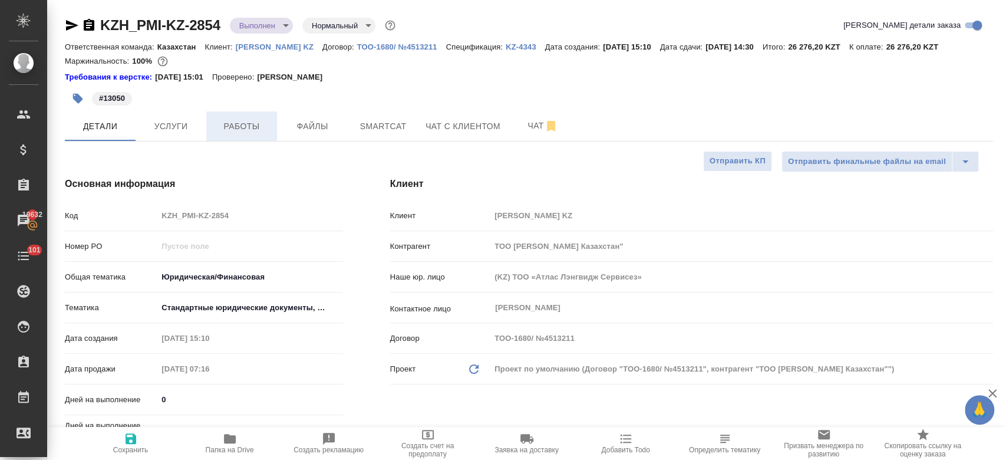
type textarea "x"
click at [234, 128] on span "Работы" at bounding box center [241, 126] width 57 height 15
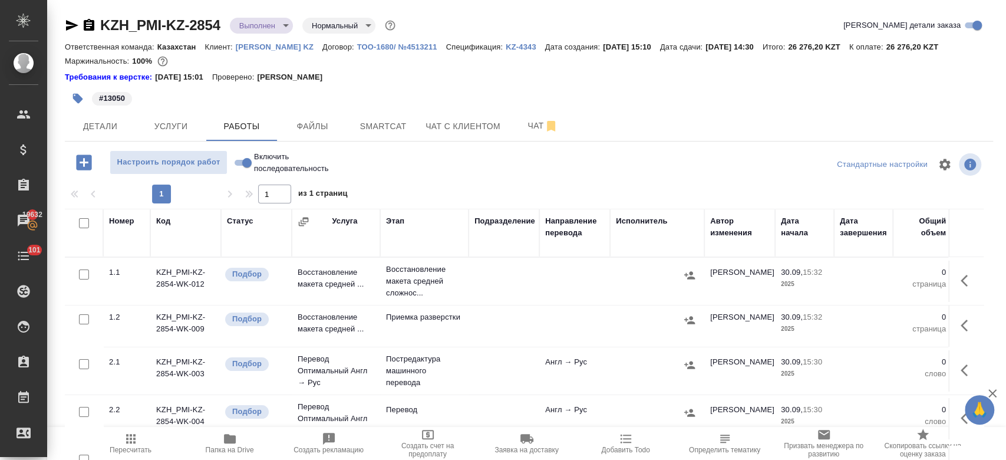
click at [87, 224] on input "checkbox" at bounding box center [84, 223] width 10 height 10
checkbox input "true"
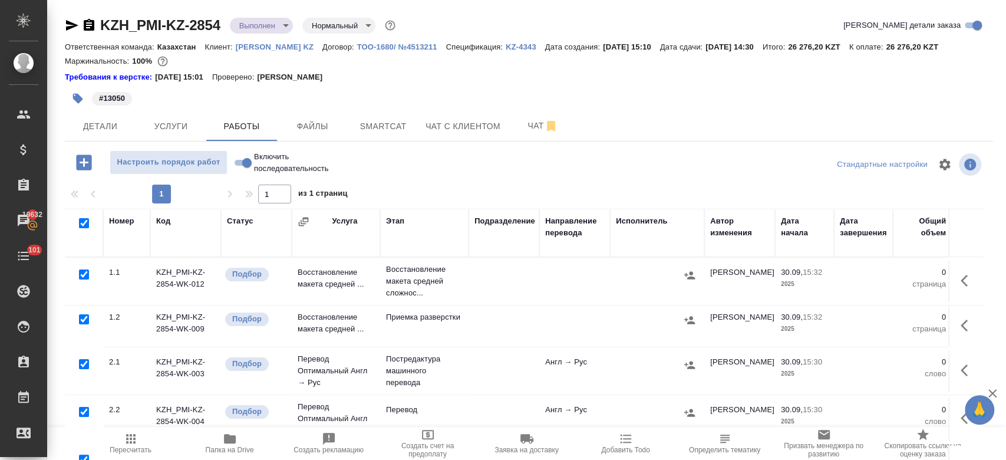
checkbox input "true"
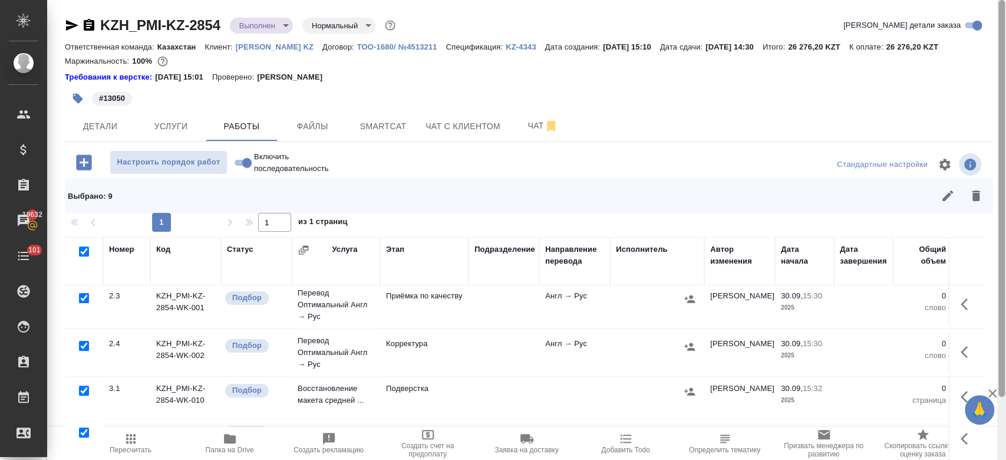
scroll to position [72, 0]
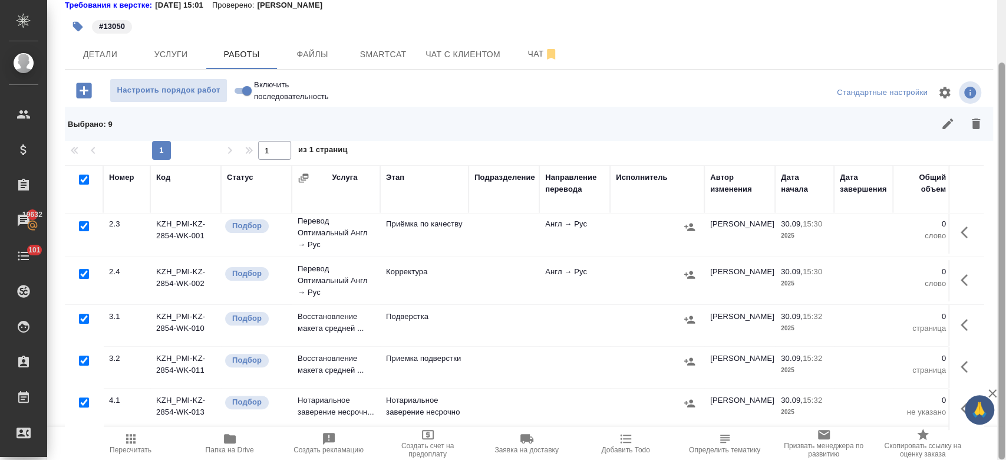
drag, startPoint x: 1001, startPoint y: 257, endPoint x: 979, endPoint y: 404, distance: 147.7
click at [979, 404] on div "🙏 .cls-1 fill:#fff; AWATERA Kosherbayeva Nazerke Клиенты Спецификации Заказы 19…" at bounding box center [503, 230] width 1006 height 460
click at [83, 394] on div at bounding box center [84, 402] width 27 height 16
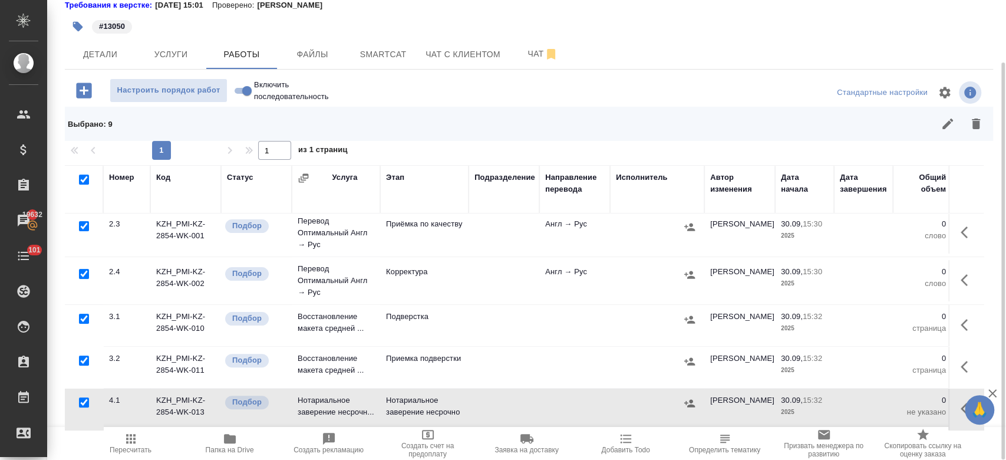
click at [82, 397] on input "checkbox" at bounding box center [84, 402] width 10 height 10
checkbox input "false"
click at [983, 125] on button "button" at bounding box center [976, 124] width 28 height 28
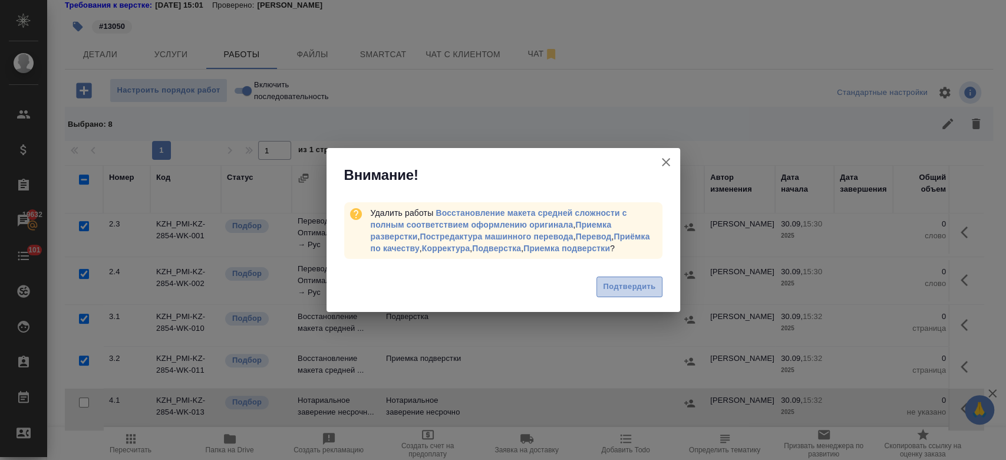
click at [641, 281] on span "Подтвердить" at bounding box center [629, 287] width 52 height 14
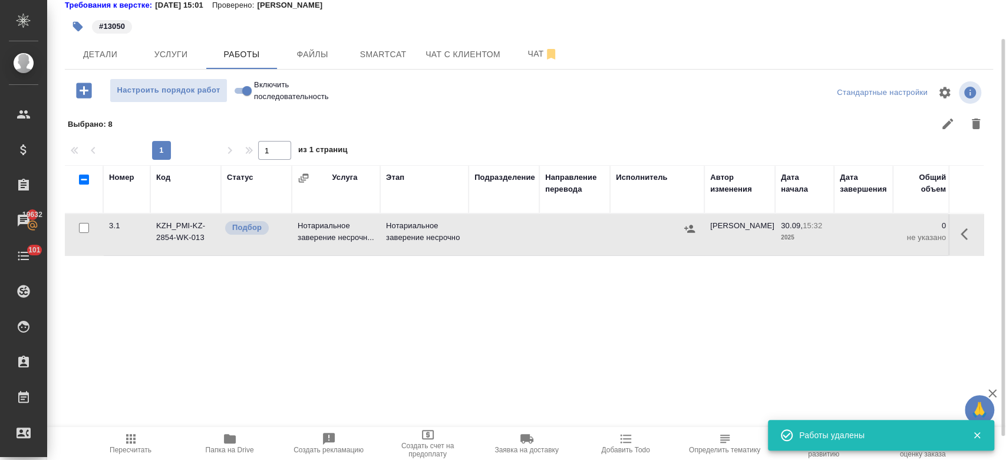
scroll to position [16, 0]
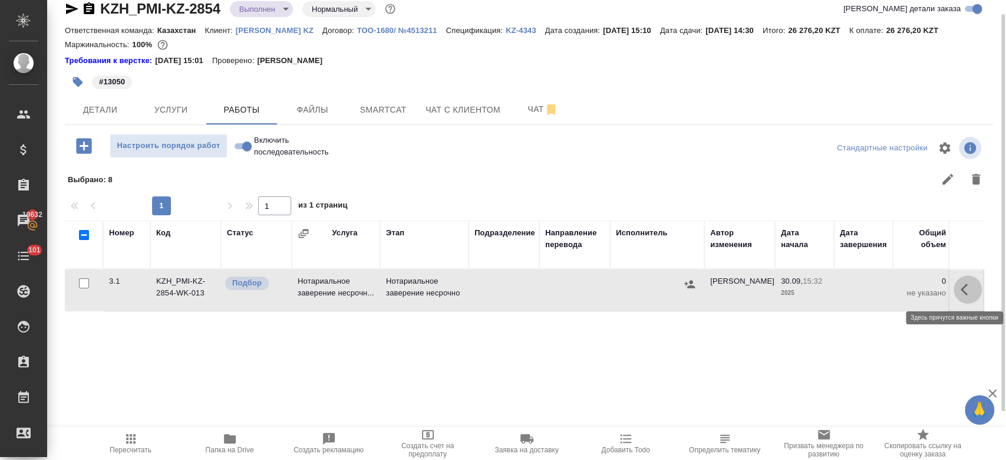
click at [966, 289] on icon "button" at bounding box center [967, 289] width 14 height 14
click at [877, 292] on icon "button" at bounding box center [881, 289] width 11 height 11
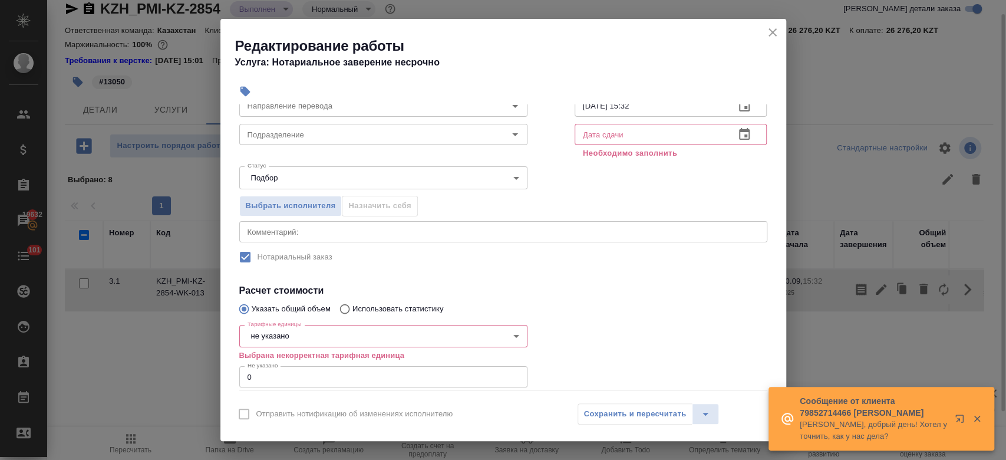
scroll to position [81, 0]
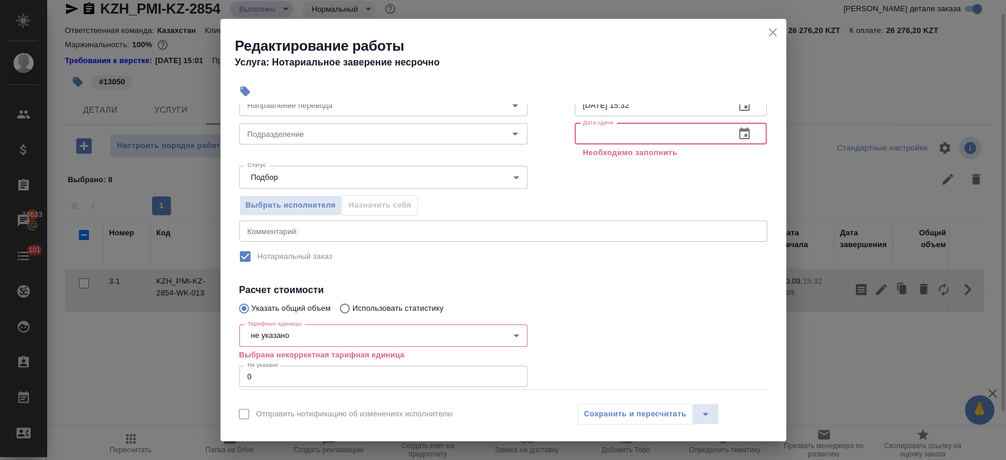
click at [625, 139] on input "text" at bounding box center [649, 133] width 151 height 21
click at [739, 130] on icon "button" at bounding box center [744, 133] width 11 height 12
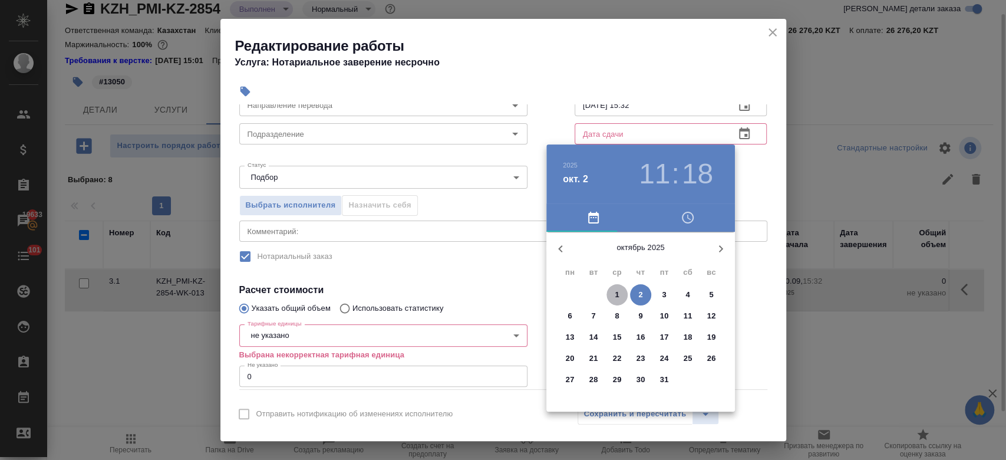
click at [617, 288] on button "1" at bounding box center [616, 294] width 21 height 21
type input "01.10.2025 11:18"
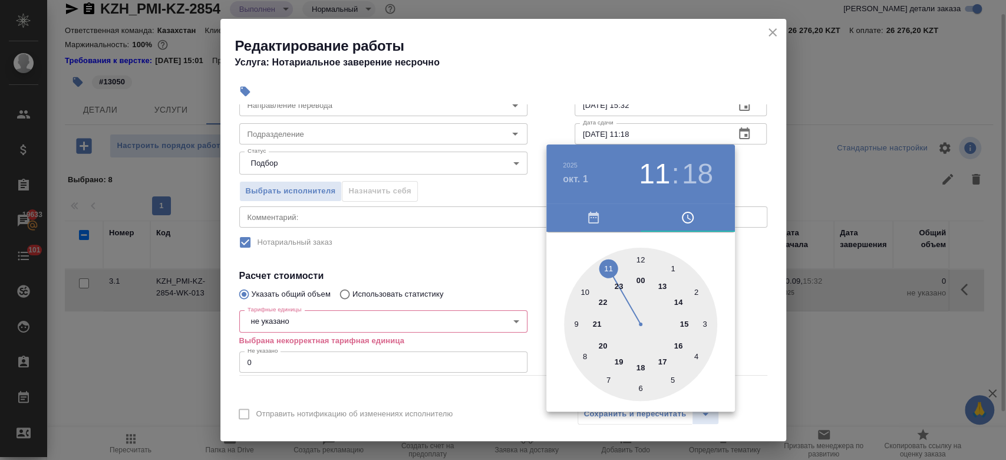
click at [748, 158] on div at bounding box center [503, 230] width 1006 height 460
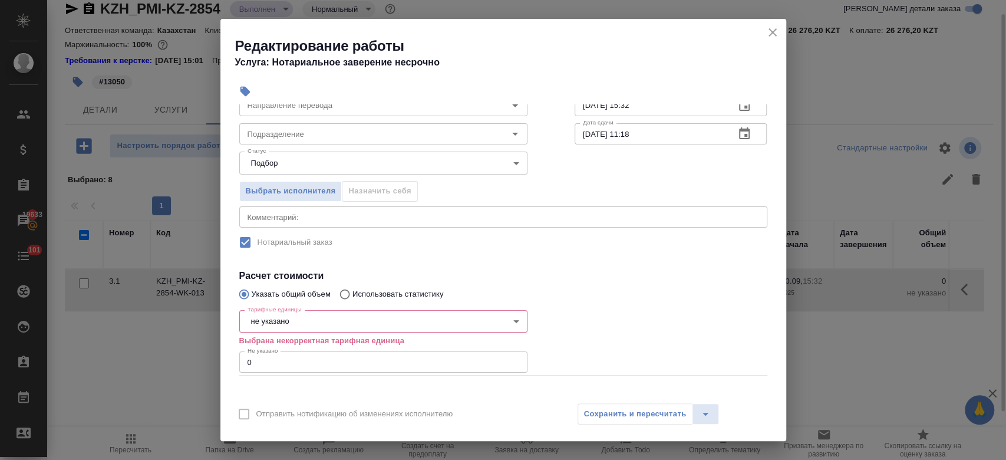
click at [372, 325] on body "🙏 .cls-1 fill:#fff; AWATERA Kosherbayeva Nazerke Клиенты Спецификации Заказы 19…" at bounding box center [503, 230] width 1006 height 460
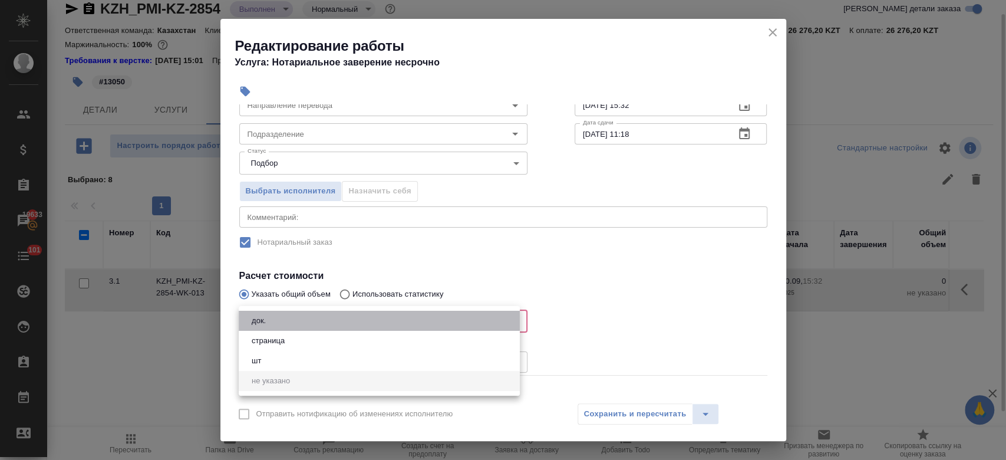
click at [356, 323] on li "док." at bounding box center [379, 321] width 281 height 20
type input "5a8b1489cc6b4906c91bfd8b"
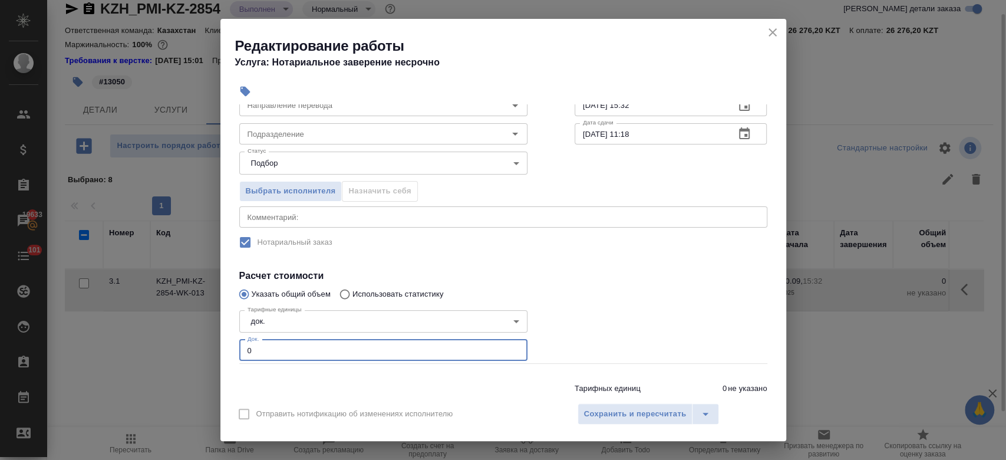
click at [315, 351] on input "0" at bounding box center [383, 349] width 288 height 21
type input "1"
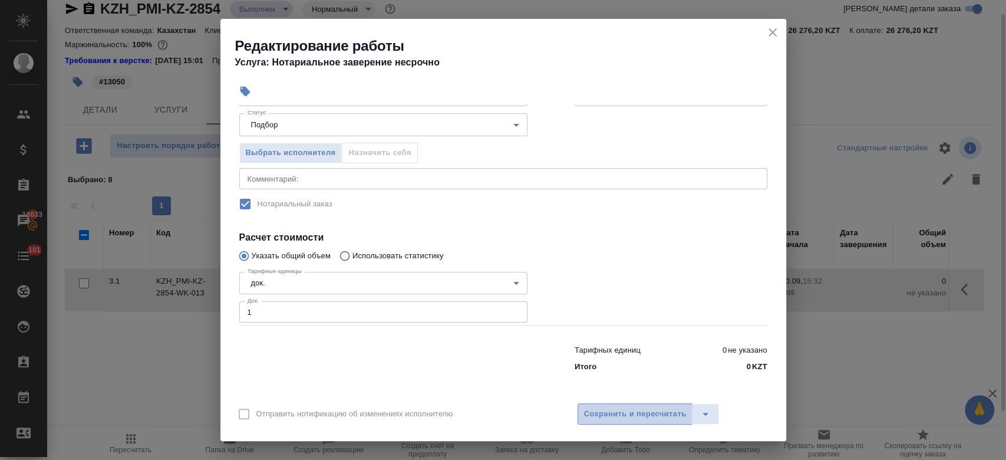
click at [607, 413] on span "Сохранить и пересчитать" at bounding box center [635, 414] width 103 height 14
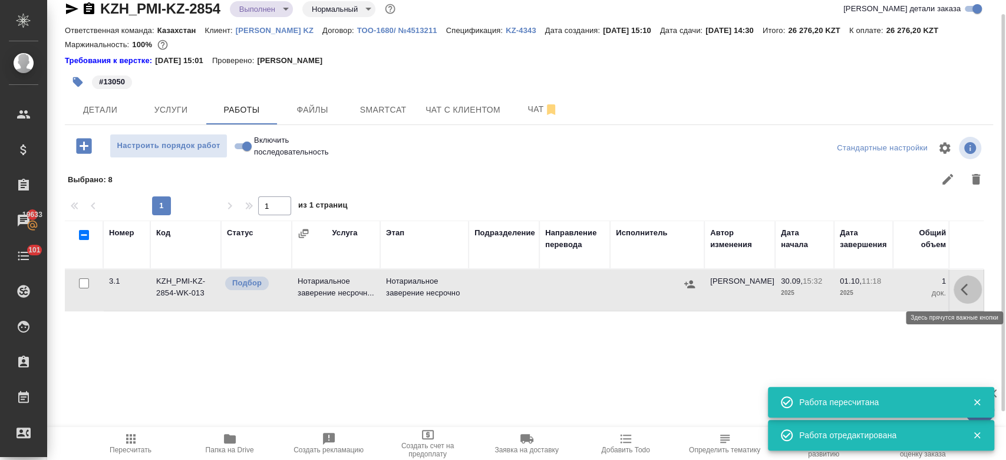
click at [966, 292] on icon "button" at bounding box center [967, 289] width 14 height 14
click at [877, 291] on icon "button" at bounding box center [881, 289] width 11 height 11
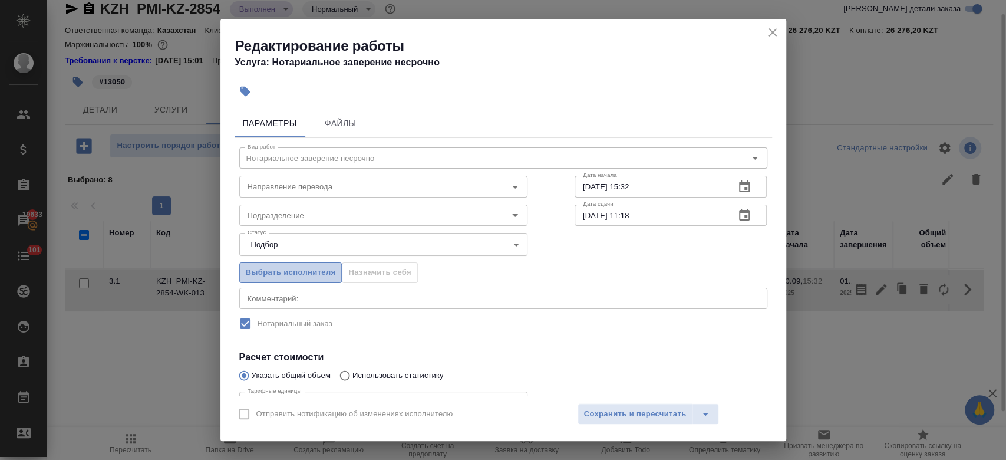
click at [322, 273] on span "Выбрать исполнителя" at bounding box center [291, 273] width 90 height 14
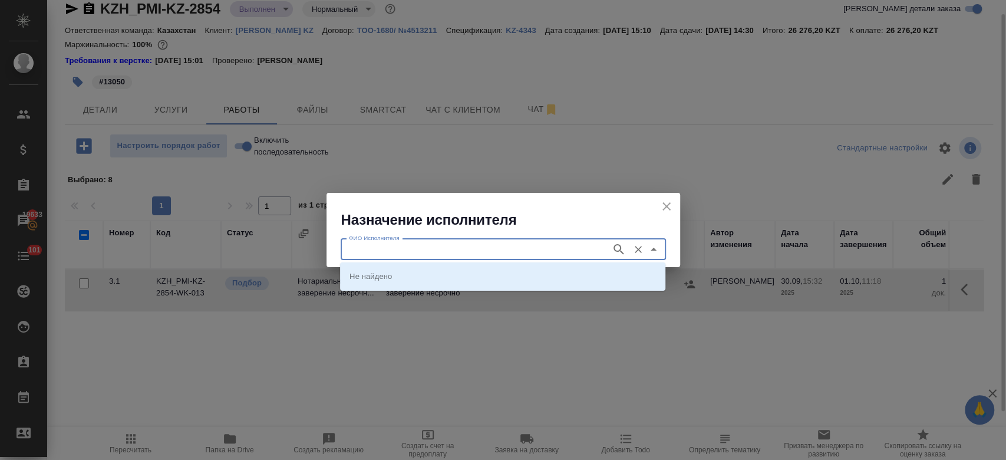
click at [383, 253] on input "ФИО Исполнителя" at bounding box center [474, 249] width 261 height 14
type input "almaty"
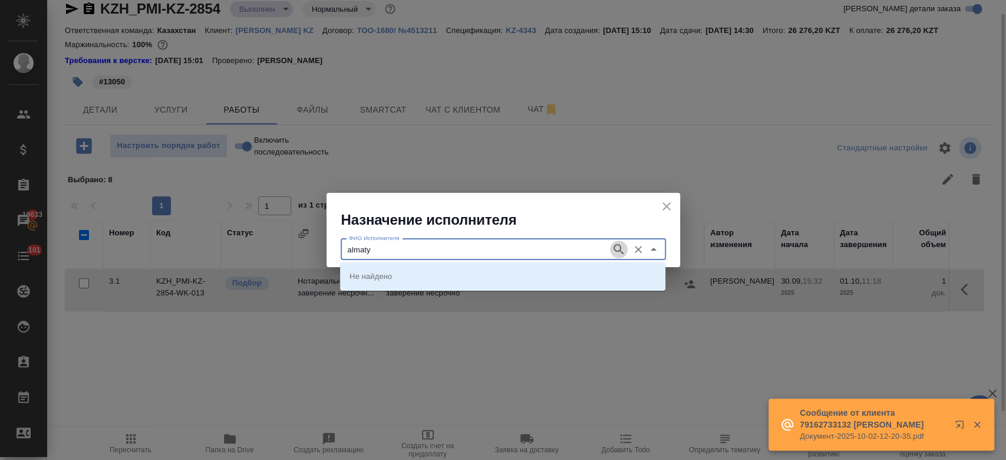
click at [619, 250] on icon "button" at bounding box center [618, 249] width 10 height 10
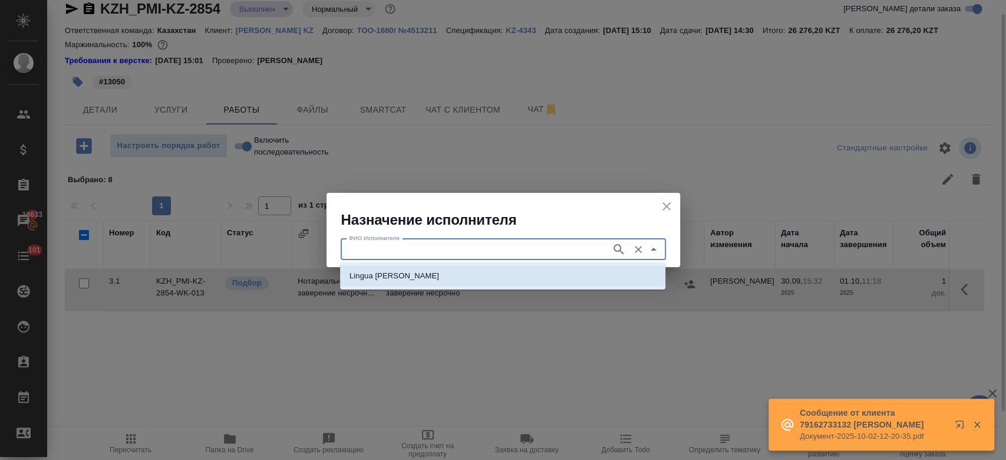
click at [584, 277] on li "Lingua Franka Almaty" at bounding box center [502, 275] width 325 height 21
type input "Lingua Franka Almaty"
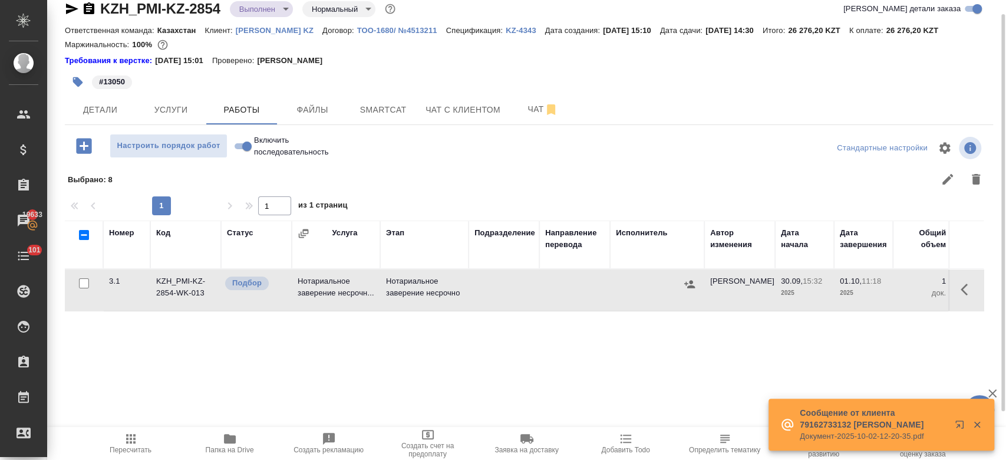
click at [540, 404] on div "Номер Код Статус Услуга Этап Подразделение Направление перевода Исполнитель Авт…" at bounding box center [524, 352] width 919 height 265
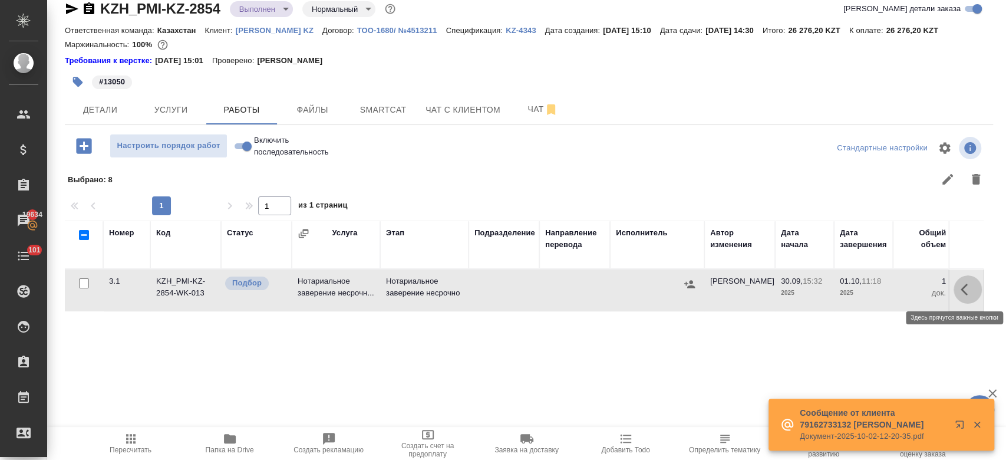
click at [971, 290] on icon "button" at bounding box center [967, 289] width 14 height 14
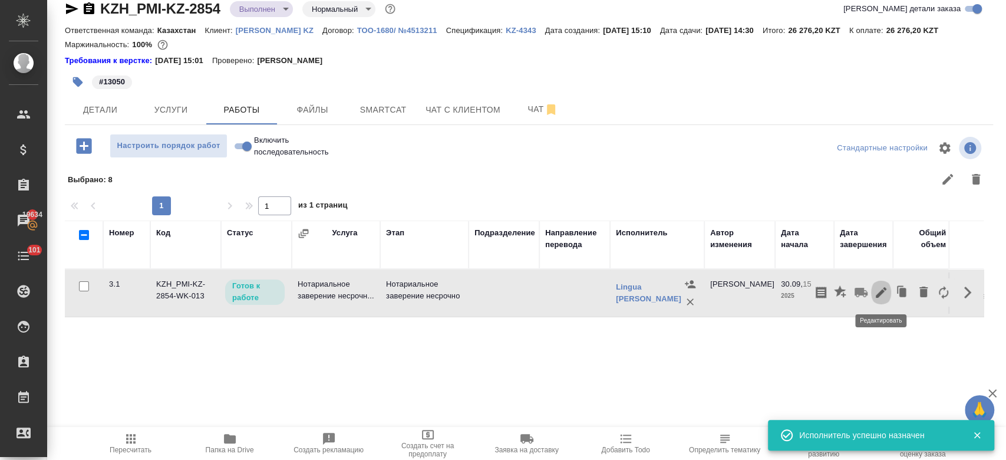
click at [875, 292] on icon "button" at bounding box center [881, 292] width 14 height 14
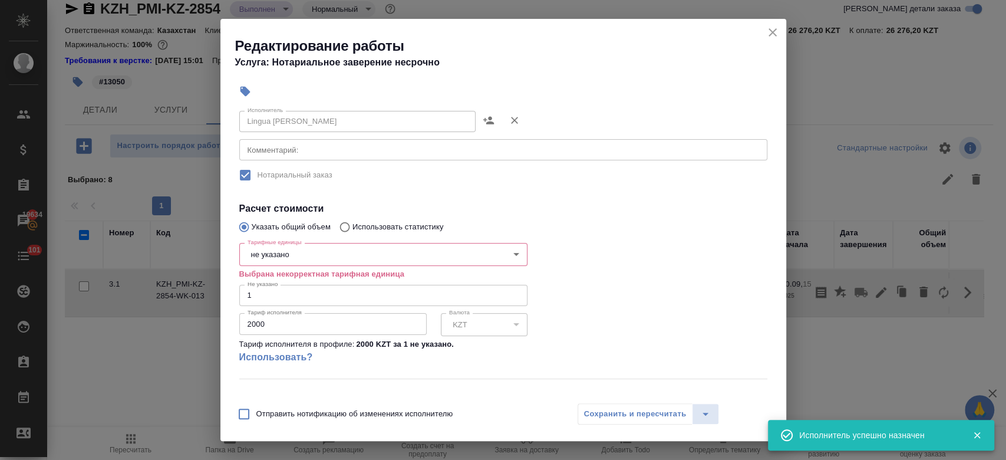
scroll to position [161, 0]
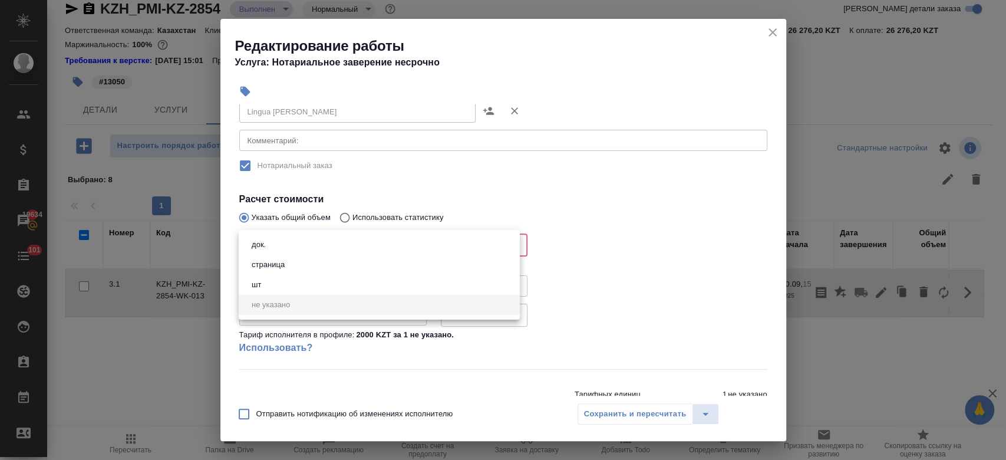
click at [385, 238] on body "🙏 .cls-1 fill:#fff; AWATERA Kosherbayeva Nazerke Клиенты Спецификации Заказы 19…" at bounding box center [503, 230] width 1006 height 460
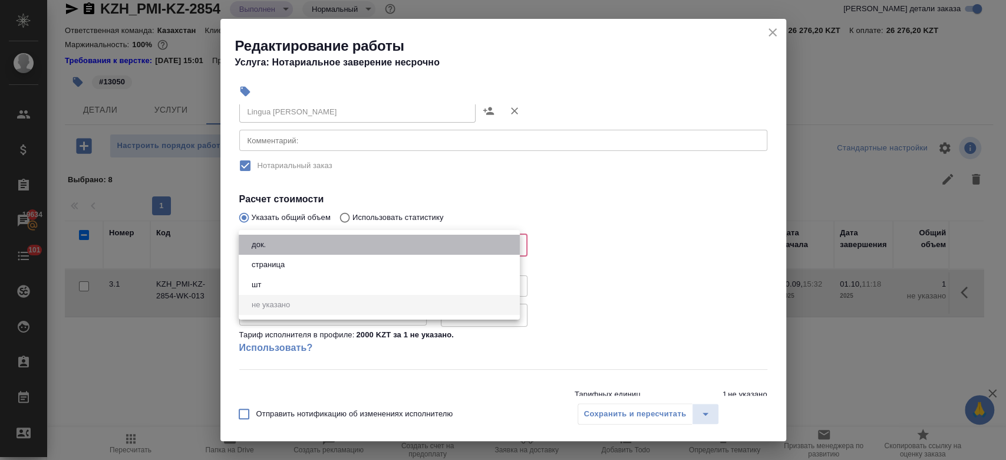
click at [365, 247] on li "док." at bounding box center [379, 244] width 281 height 20
type input "5a8b1489cc6b4906c91bfd8b"
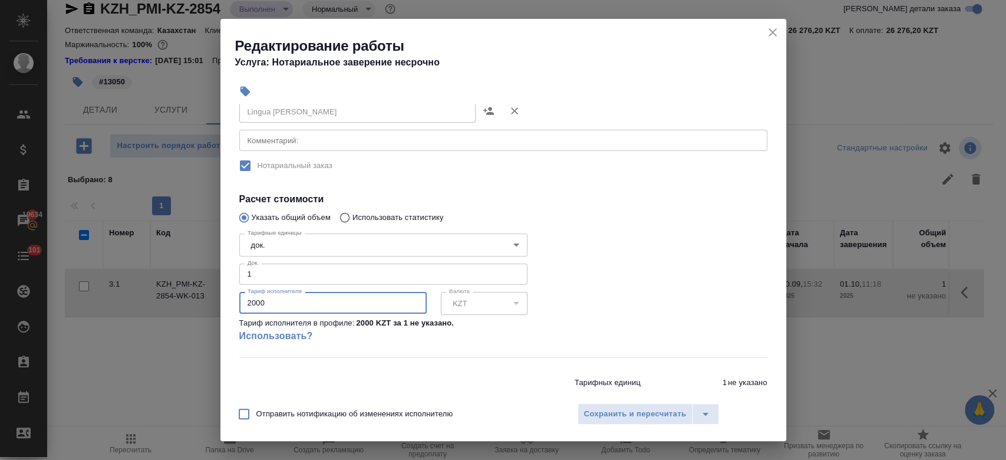
click at [333, 308] on input "2000" at bounding box center [332, 302] width 187 height 21
type input "2"
type input "13050"
click at [722, 308] on div at bounding box center [671, 292] width 240 height 175
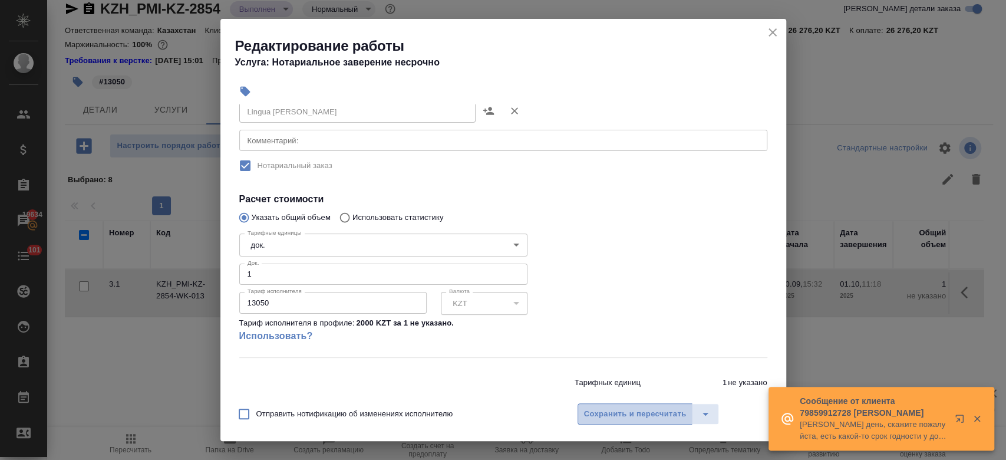
click at [617, 422] on button "Сохранить и пересчитать" at bounding box center [634, 413] width 115 height 21
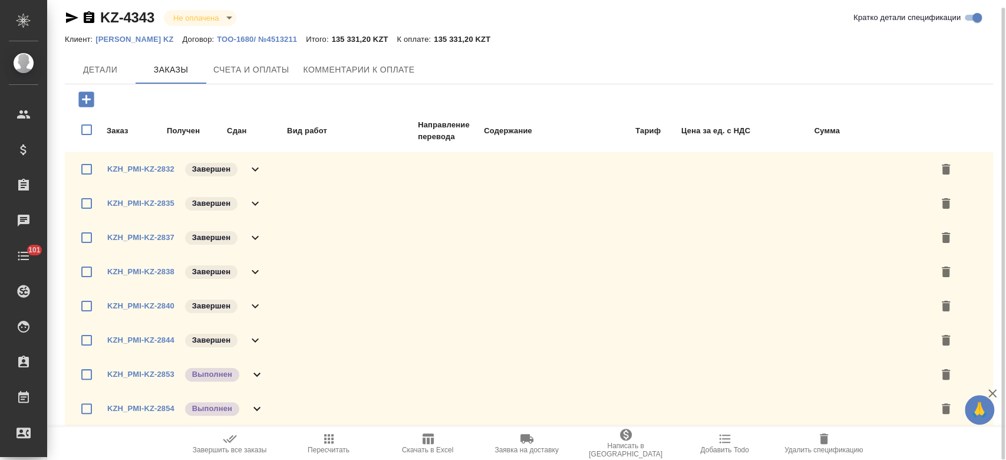
scroll to position [9, 0]
click at [231, 435] on icon "button" at bounding box center [230, 438] width 14 height 14
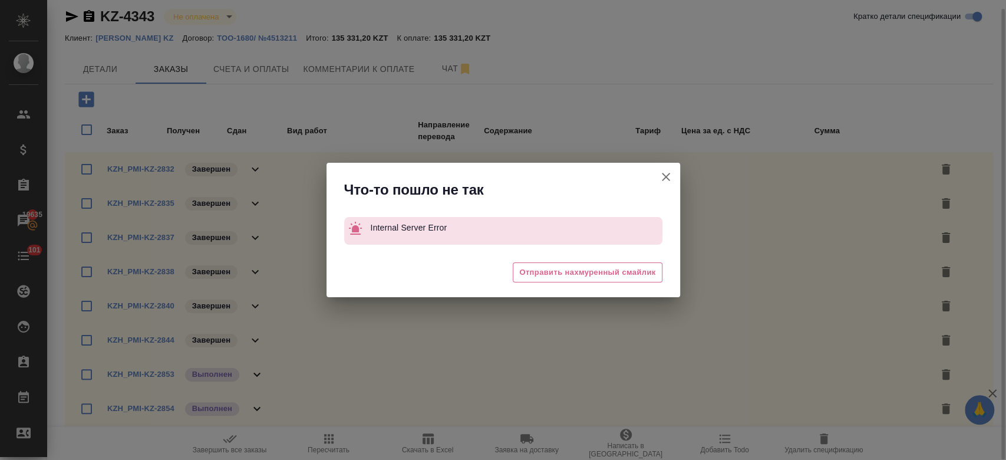
click at [663, 178] on icon "button" at bounding box center [666, 177] width 8 height 8
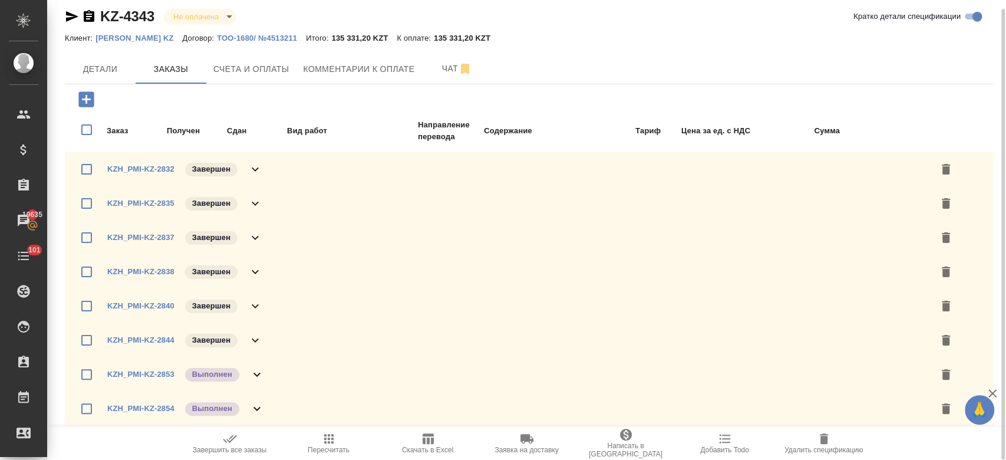
click at [222, 444] on span "Завершить все заказы" at bounding box center [229, 442] width 85 height 22
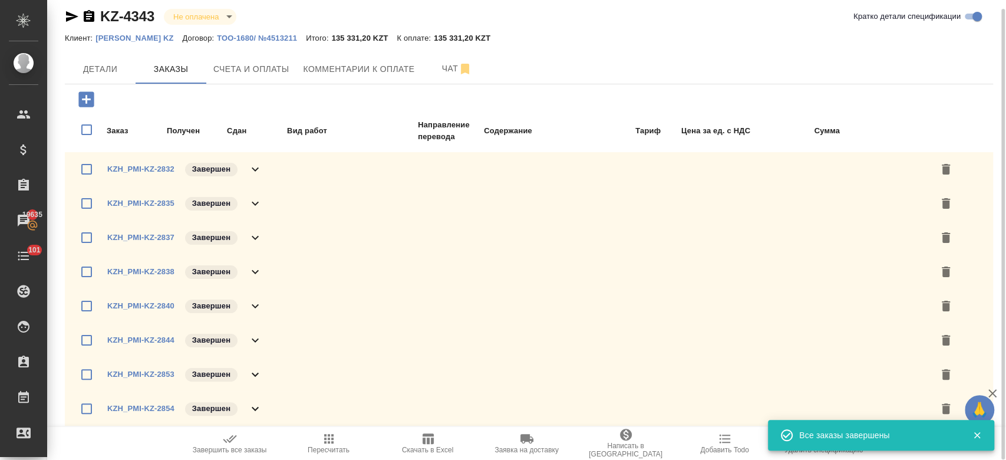
scroll to position [0, 0]
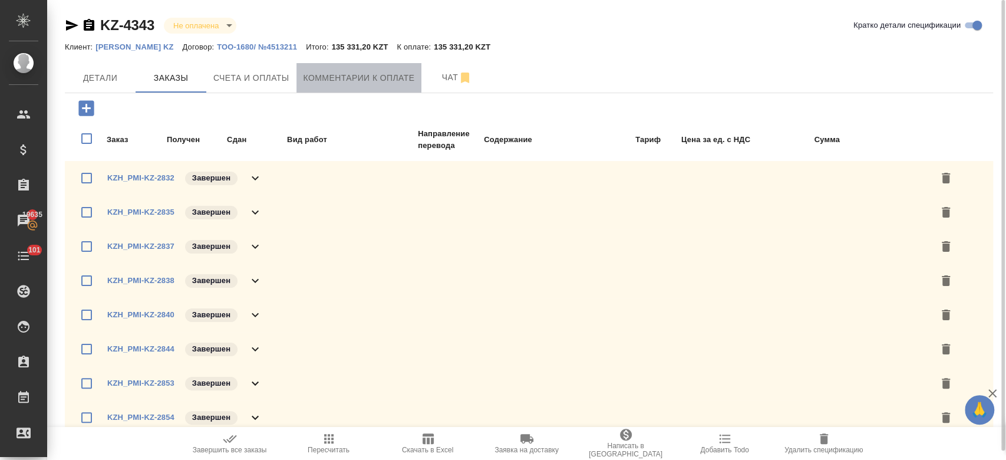
click at [304, 71] on span "Комментарии к оплате" at bounding box center [358, 78] width 111 height 15
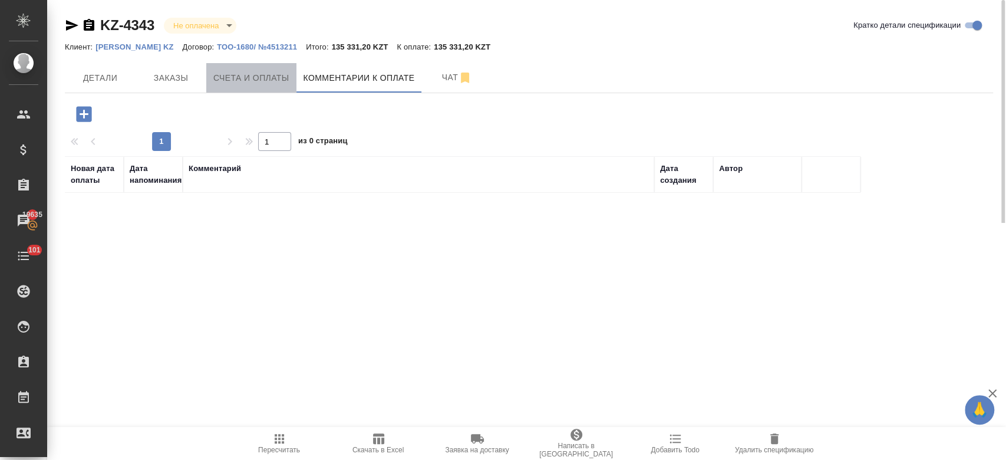
click at [262, 80] on span "Счета и оплаты" at bounding box center [251, 78] width 76 height 15
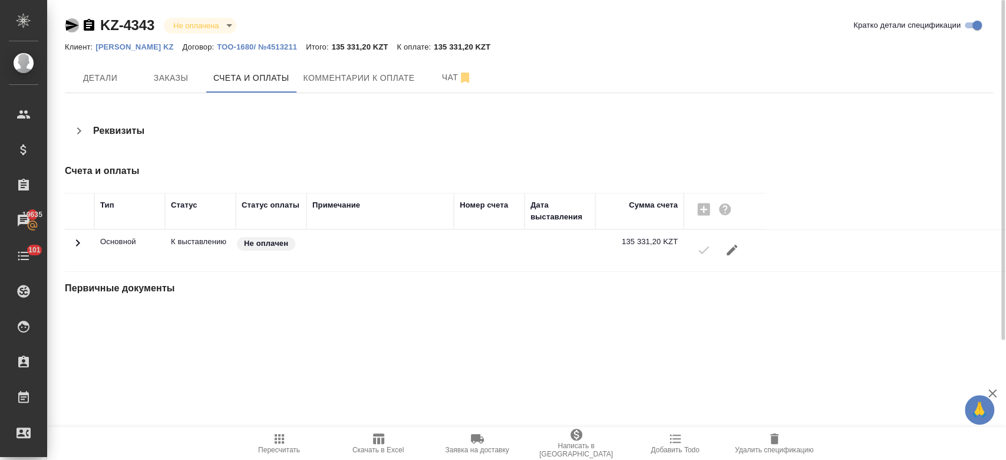
click at [69, 22] on icon "button" at bounding box center [72, 25] width 12 height 11
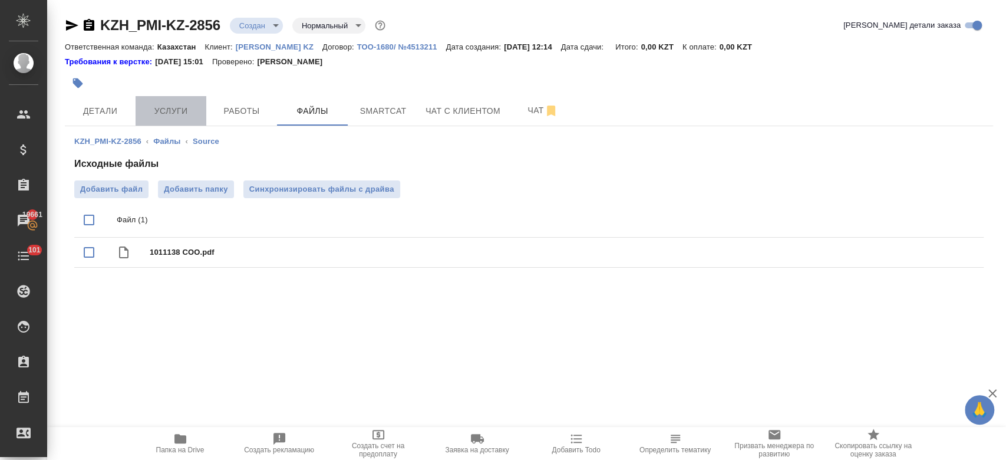
click at [157, 108] on span "Услуги" at bounding box center [171, 111] width 57 height 15
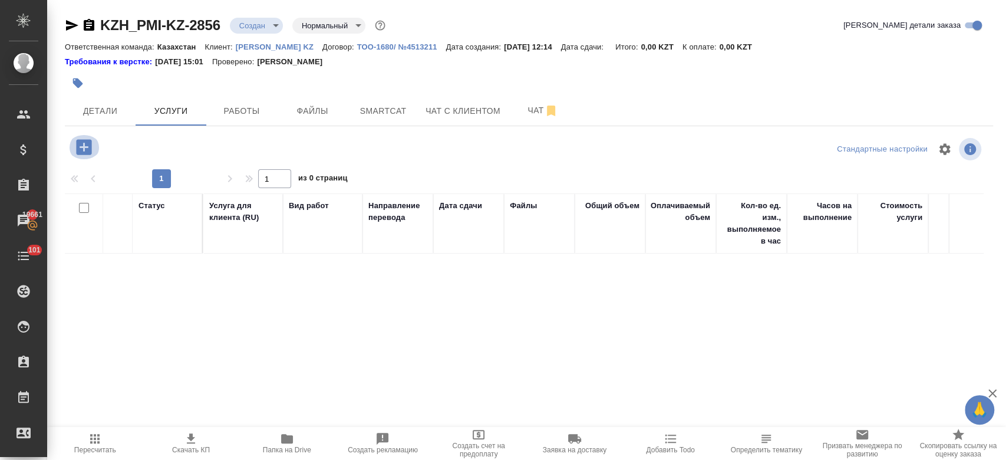
click at [85, 147] on icon "button" at bounding box center [84, 147] width 21 height 21
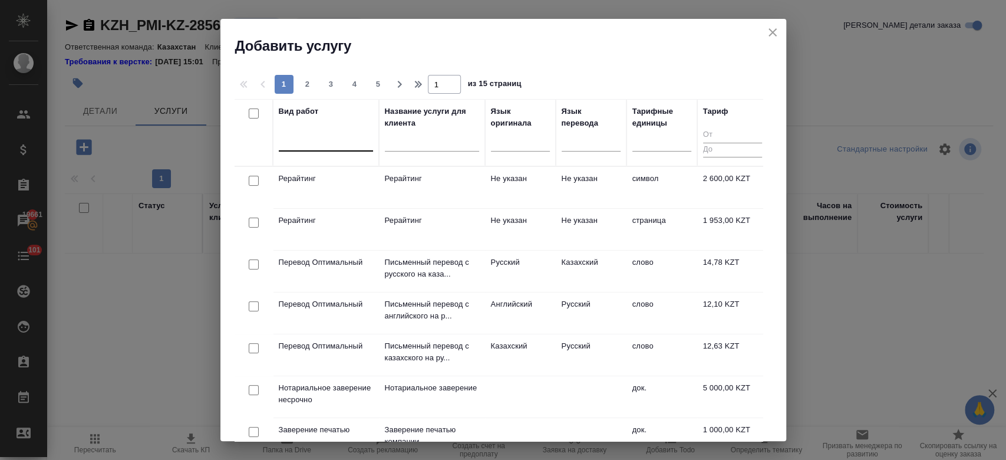
click at [339, 148] on div at bounding box center [326, 140] width 94 height 22
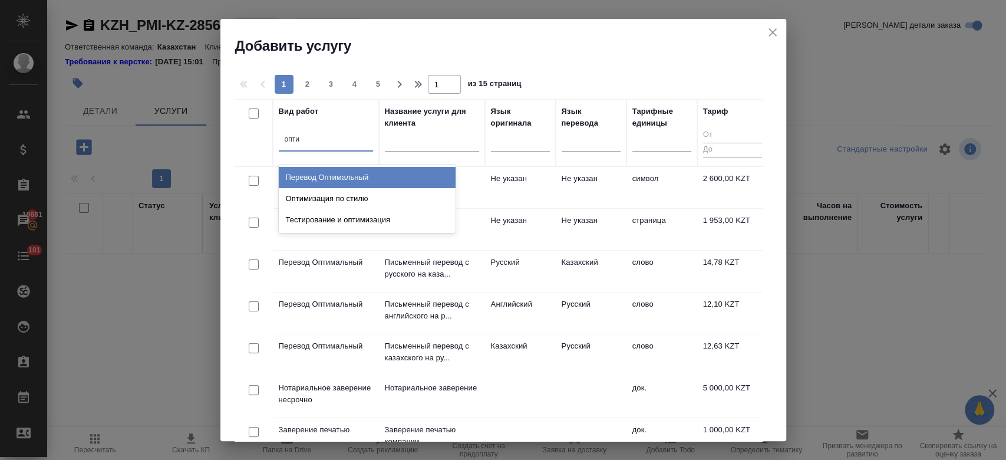
type input "оптим"
click at [341, 183] on div "Перевод Оптимальный" at bounding box center [367, 177] width 177 height 21
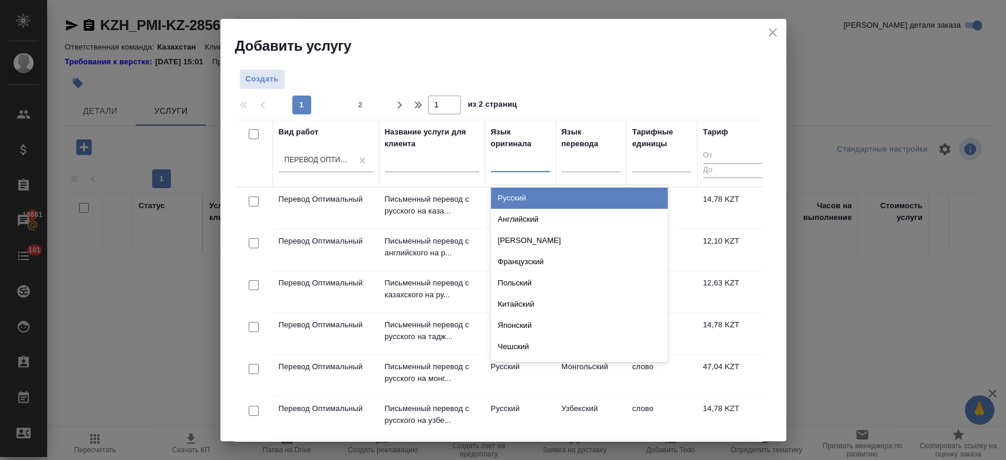
click at [518, 152] on div at bounding box center [520, 159] width 59 height 17
type input "анг"
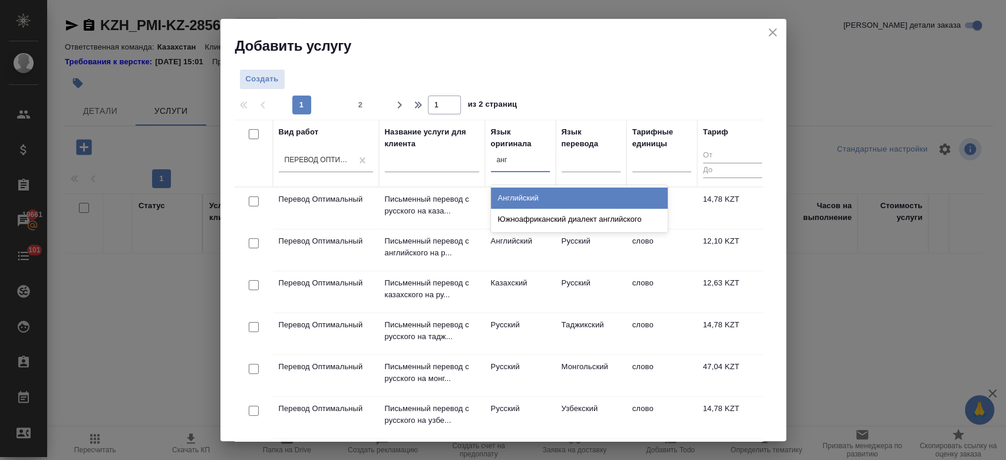
click at [518, 199] on div "Английский" at bounding box center [579, 197] width 177 height 21
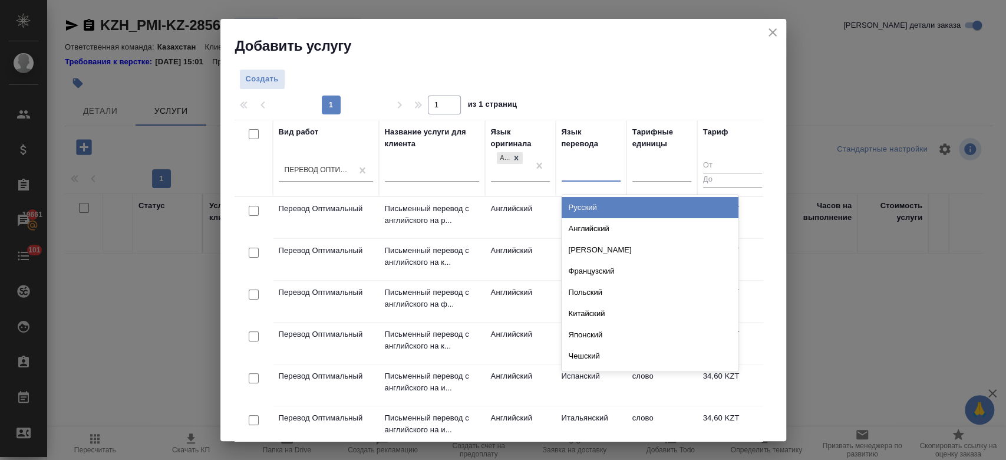
click at [579, 166] on div at bounding box center [591, 169] width 59 height 17
type input "рус"
click at [592, 214] on div "Русский" at bounding box center [650, 207] width 177 height 21
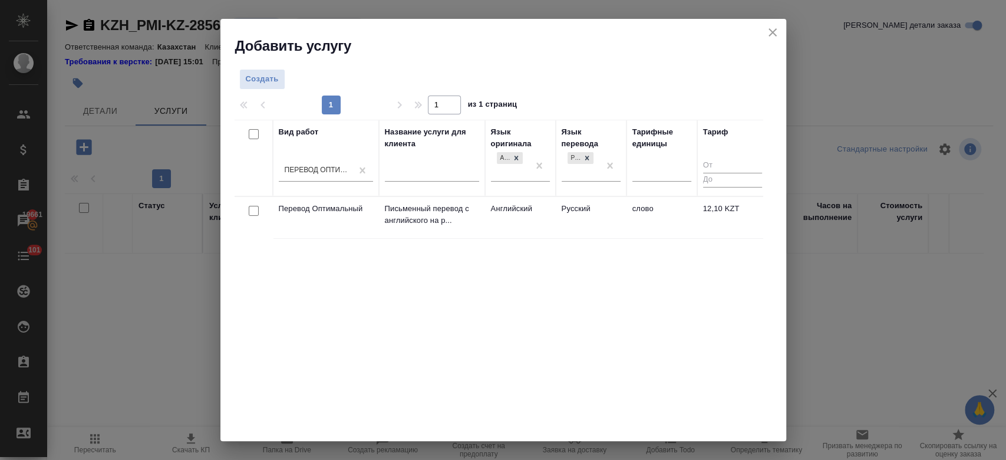
click at [517, 217] on td "Английский" at bounding box center [520, 217] width 71 height 41
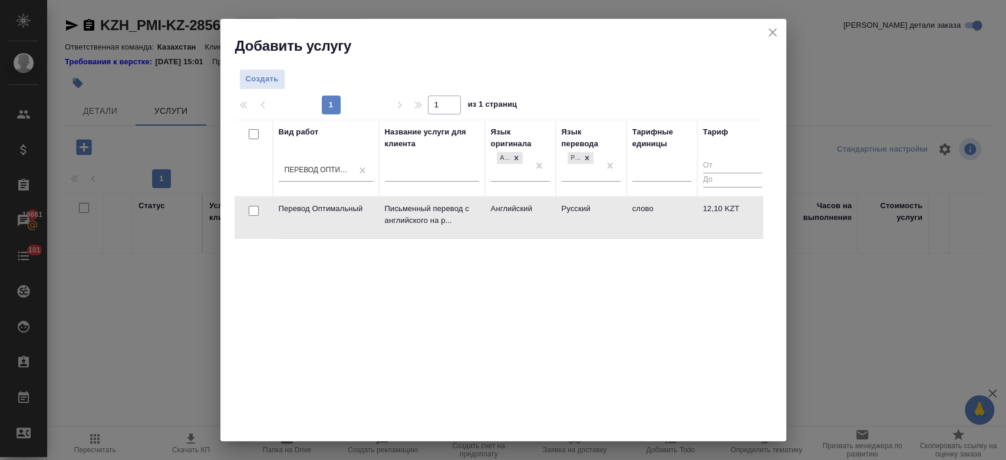
click at [517, 217] on td "Английский" at bounding box center [520, 217] width 71 height 41
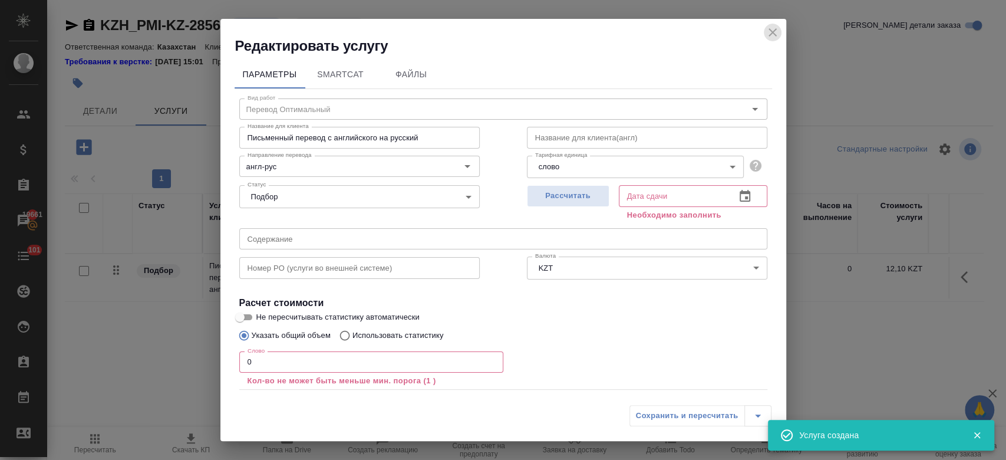
click at [772, 25] on icon "close" at bounding box center [772, 32] width 14 height 14
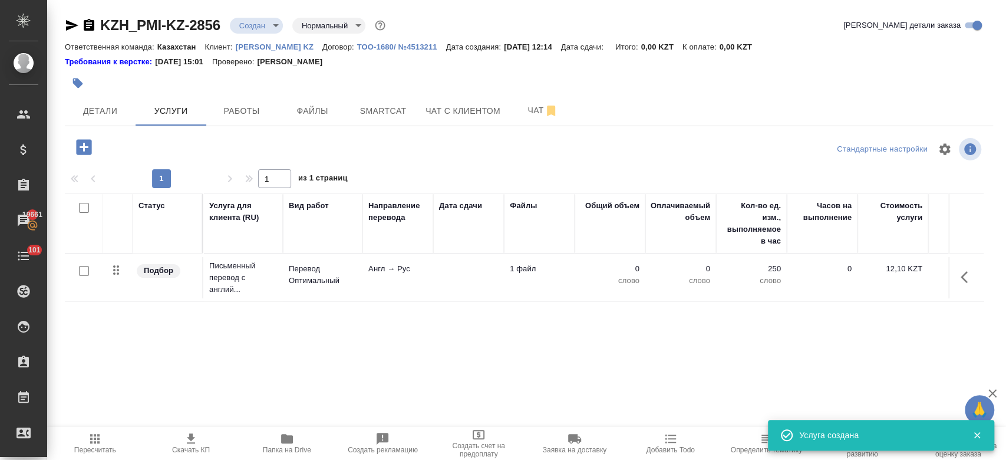
click at [80, 273] on input "checkbox" at bounding box center [84, 271] width 10 height 10
checkbox input "true"
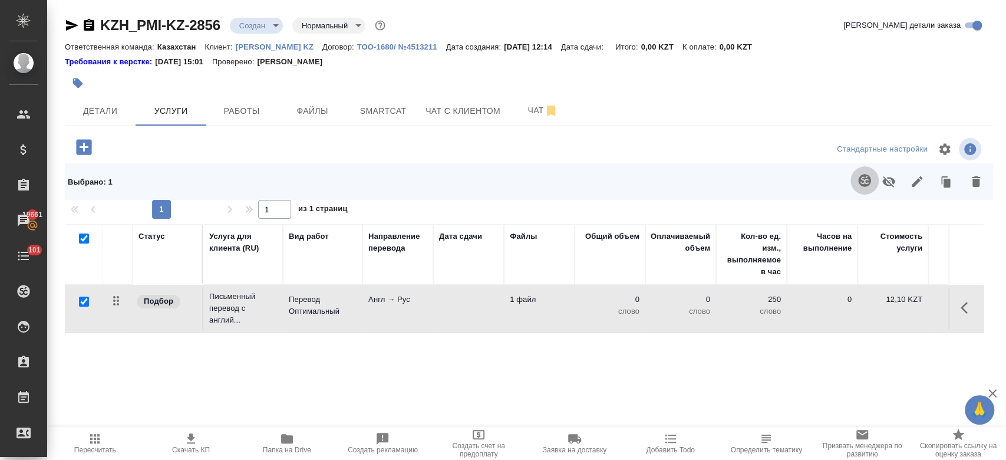
click at [861, 182] on icon "button" at bounding box center [864, 180] width 14 height 14
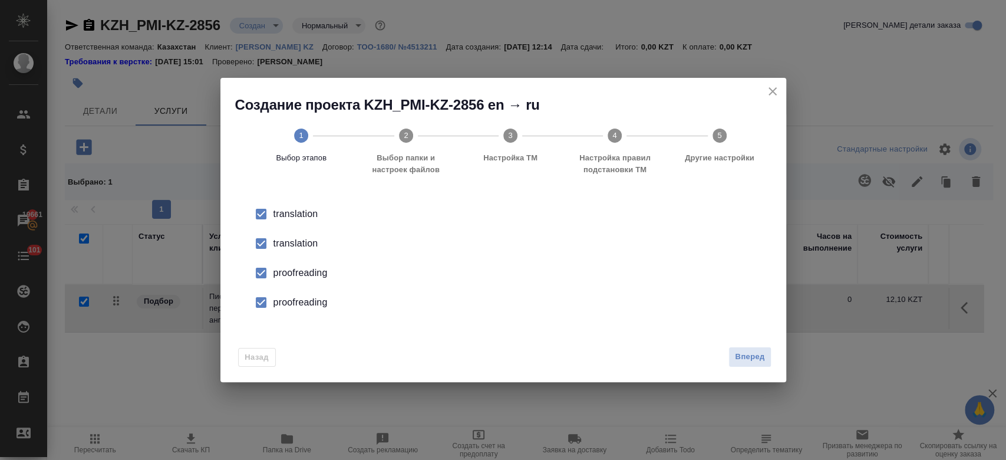
click at [284, 239] on div "translation" at bounding box center [515, 243] width 484 height 14
click at [297, 269] on div "proofreading" at bounding box center [515, 273] width 484 height 14
click at [303, 303] on div "proofreading" at bounding box center [515, 302] width 484 height 14
click at [755, 358] on span "Вперед" at bounding box center [749, 357] width 29 height 14
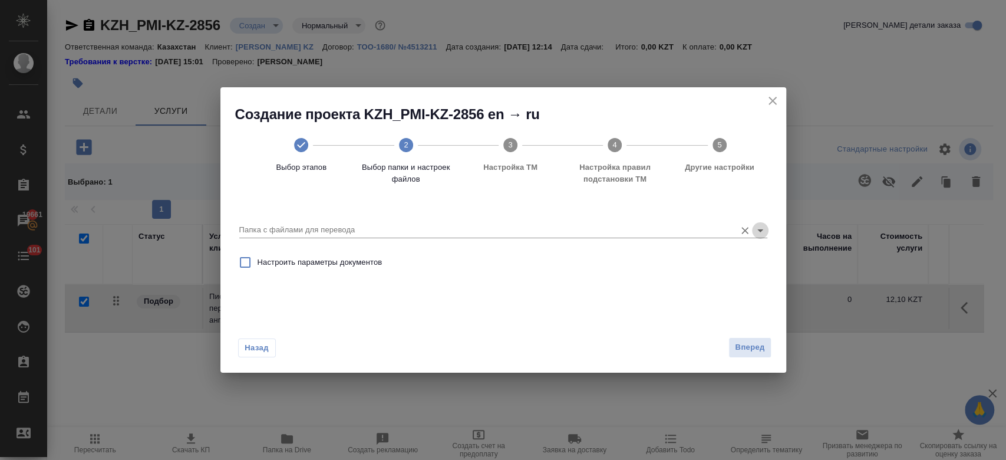
click at [758, 227] on icon "Open" at bounding box center [760, 230] width 14 height 14
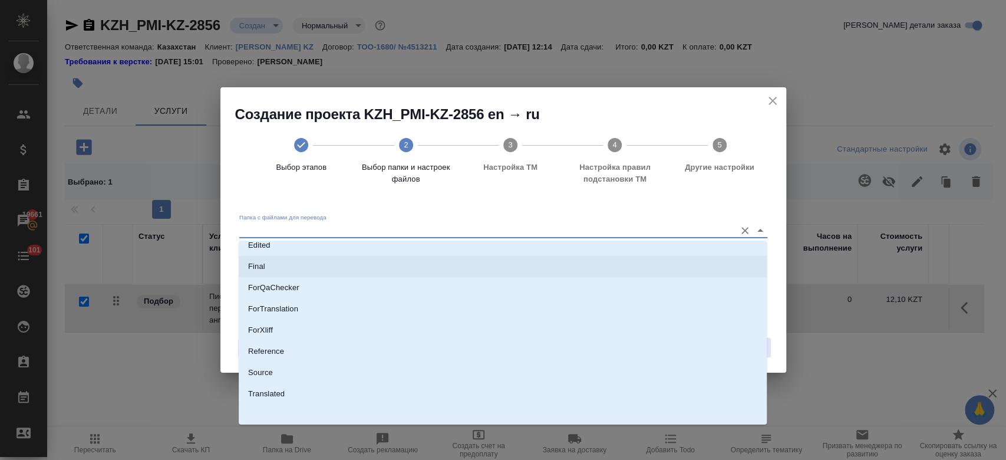
scroll to position [95, 0]
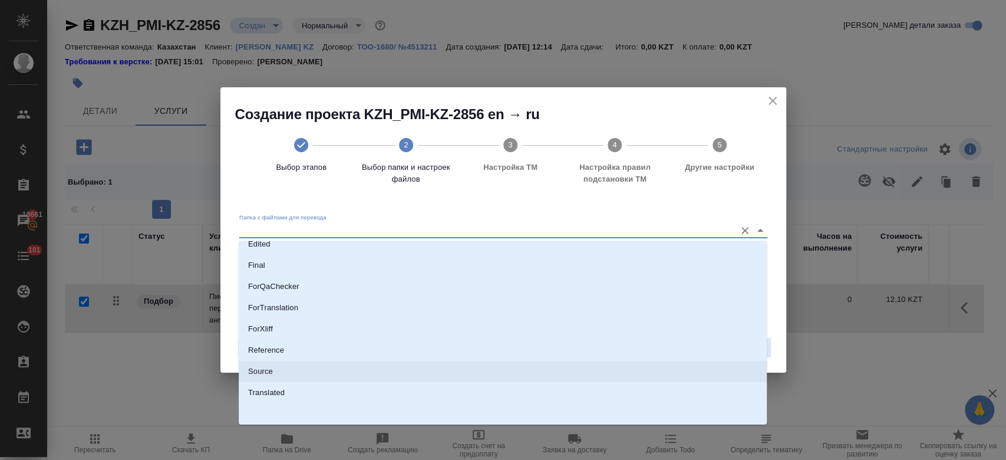
click at [438, 364] on li "Source" at bounding box center [503, 371] width 528 height 21
type input "Source"
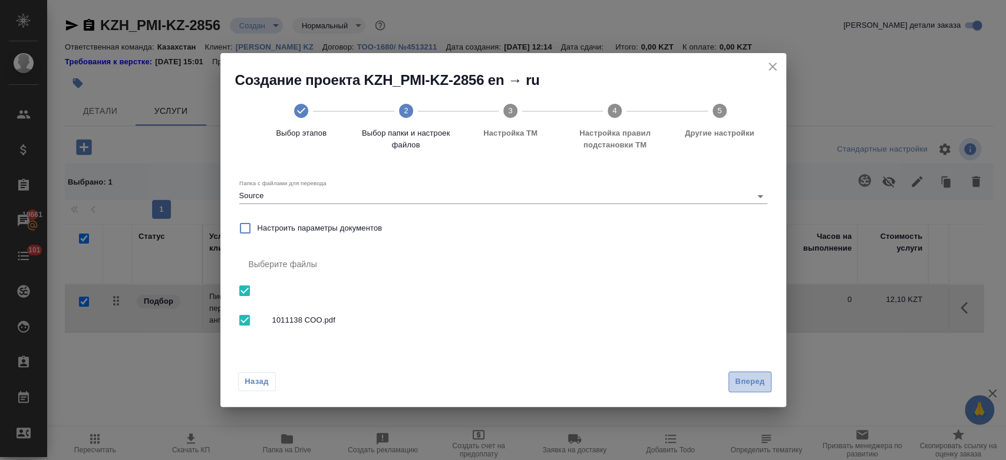
click at [759, 379] on span "Вперед" at bounding box center [749, 382] width 29 height 14
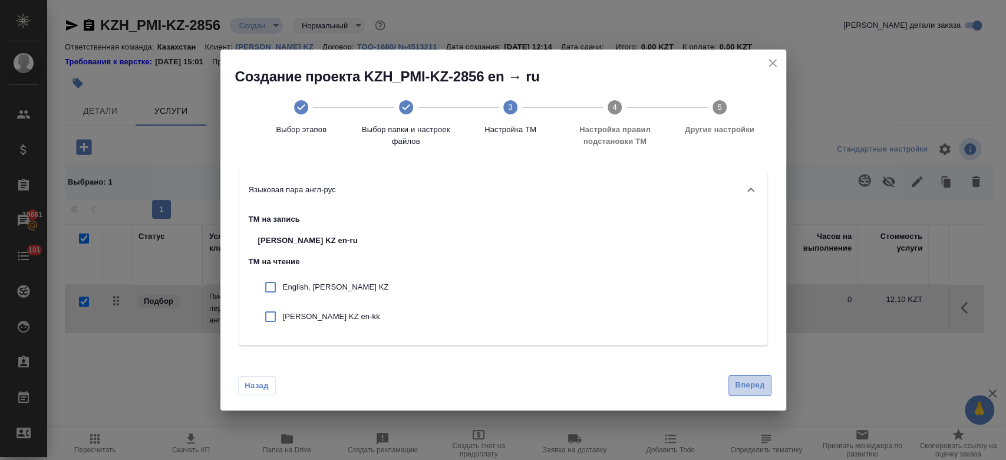
click at [749, 391] on span "Вперед" at bounding box center [749, 385] width 29 height 14
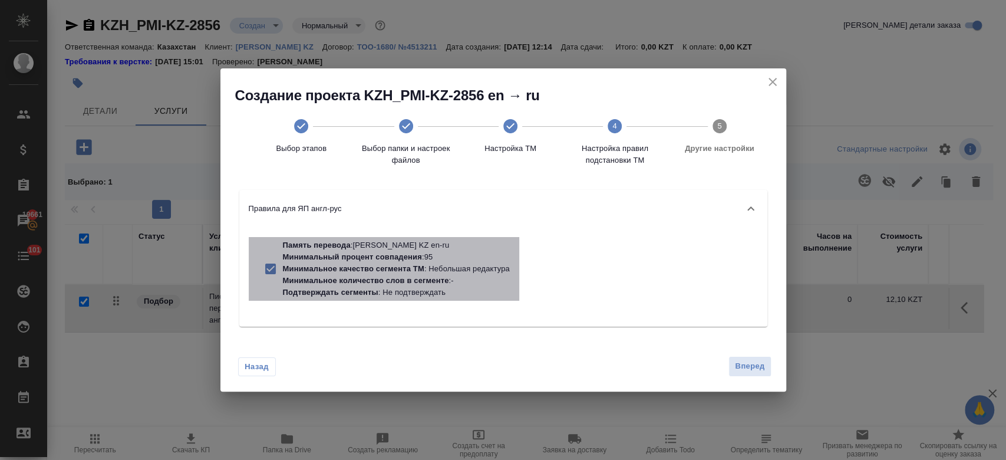
click at [415, 267] on p "Минимальное качество сегмента ТМ" at bounding box center [353, 268] width 141 height 9
checkbox input "false"
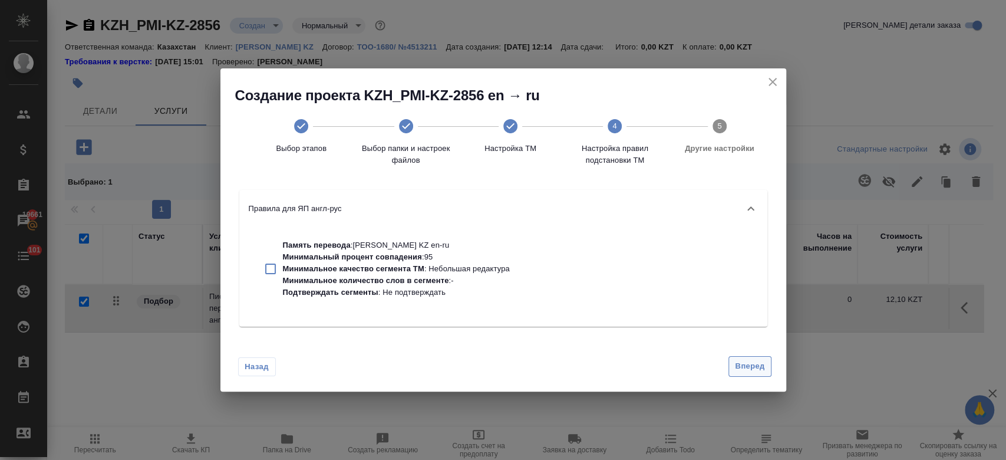
click at [748, 366] on span "Вперед" at bounding box center [749, 366] width 29 height 14
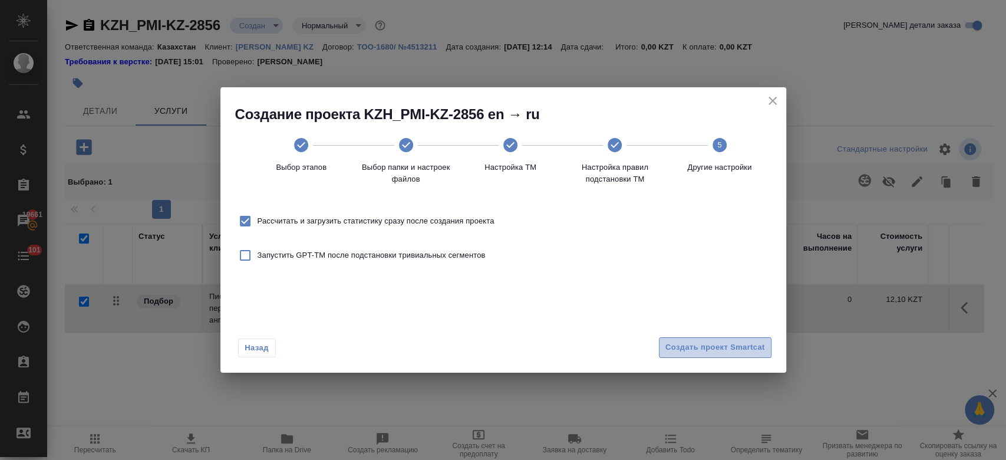
click at [731, 354] on button "Создать проект Smartcat" at bounding box center [715, 347] width 113 height 21
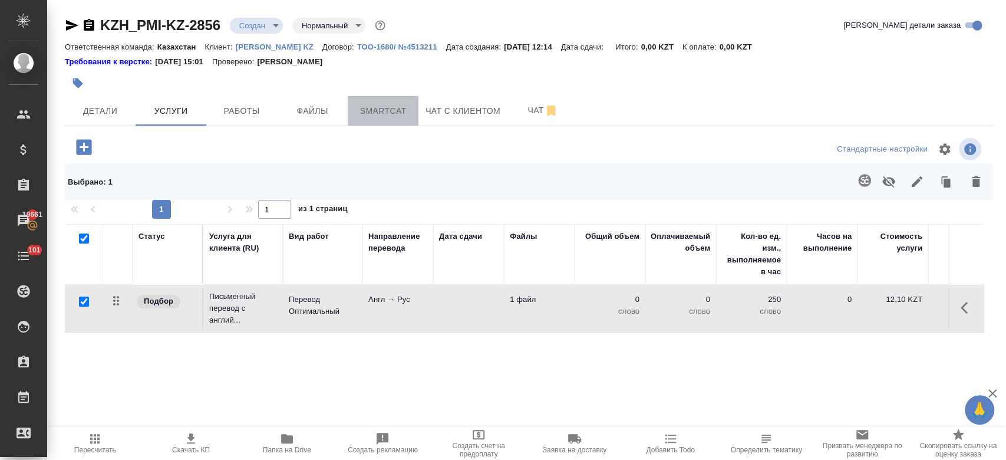
click at [387, 115] on span "Smartcat" at bounding box center [383, 111] width 57 height 15
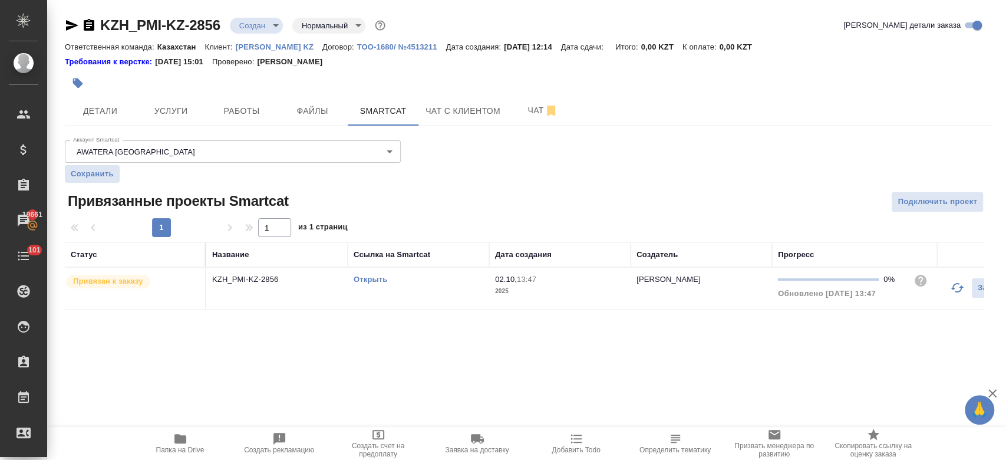
click at [373, 279] on link "Открыть" at bounding box center [371, 279] width 34 height 9
click at [157, 107] on span "Услуги" at bounding box center [171, 111] width 57 height 15
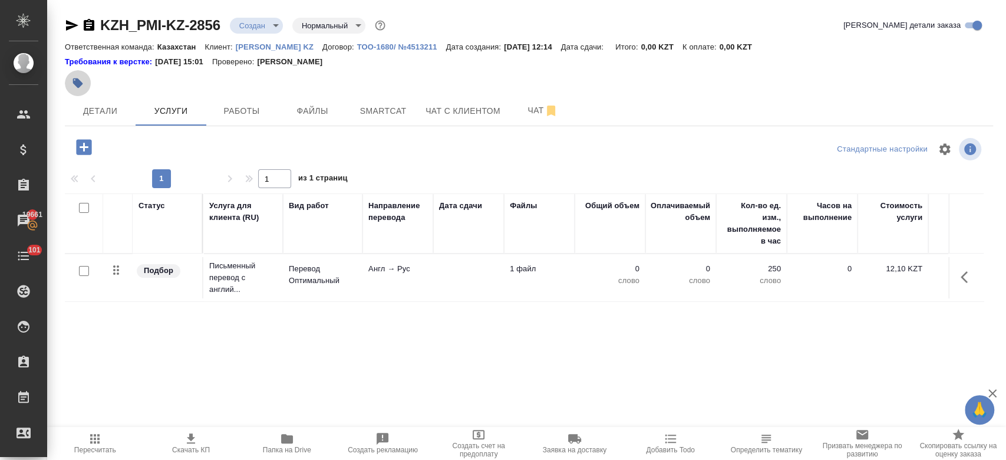
click at [75, 78] on icon "button" at bounding box center [78, 83] width 12 height 12
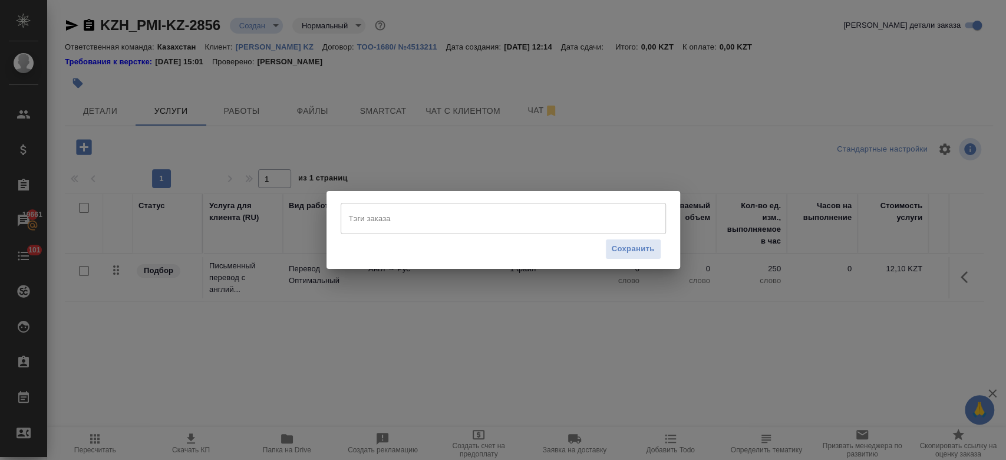
click at [393, 224] on input "Тэги заказа" at bounding box center [492, 218] width 292 height 20
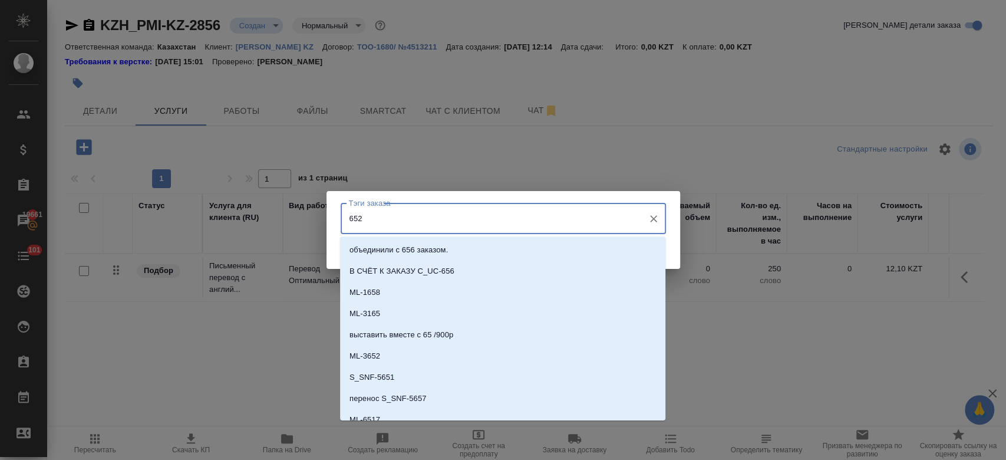
type input "6525"
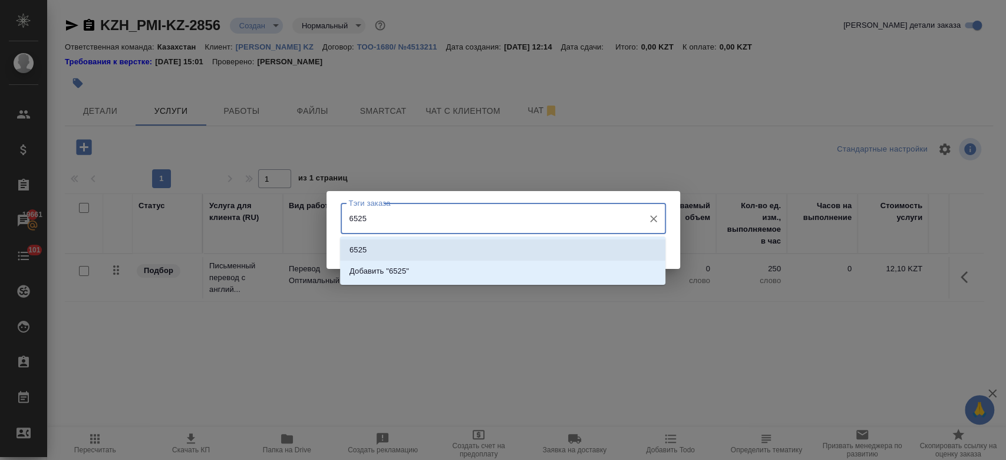
click at [398, 256] on li "6525" at bounding box center [502, 249] width 325 height 21
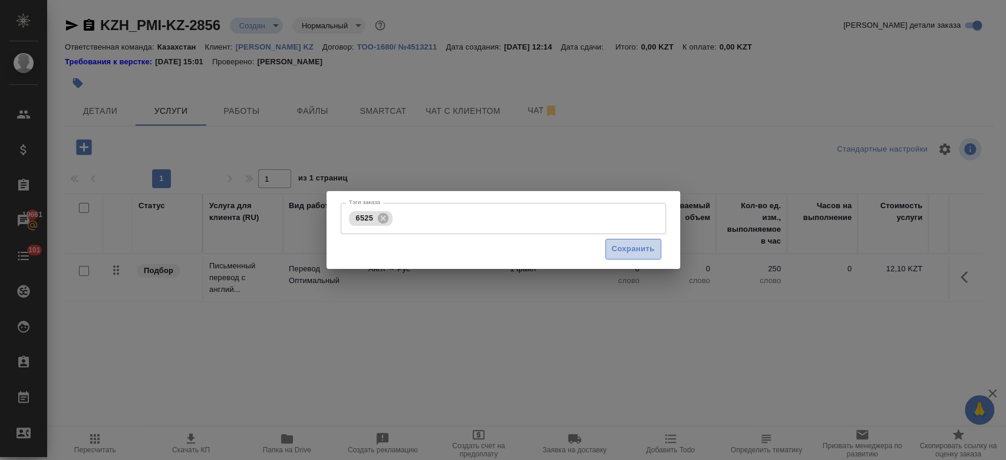
click at [652, 252] on span "Сохранить" at bounding box center [633, 249] width 43 height 14
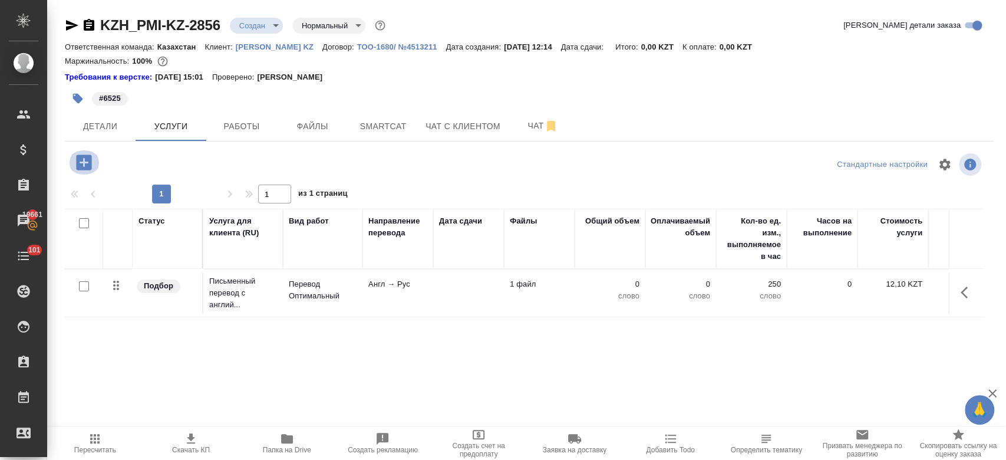
click at [83, 164] on icon "button" at bounding box center [84, 162] width 21 height 21
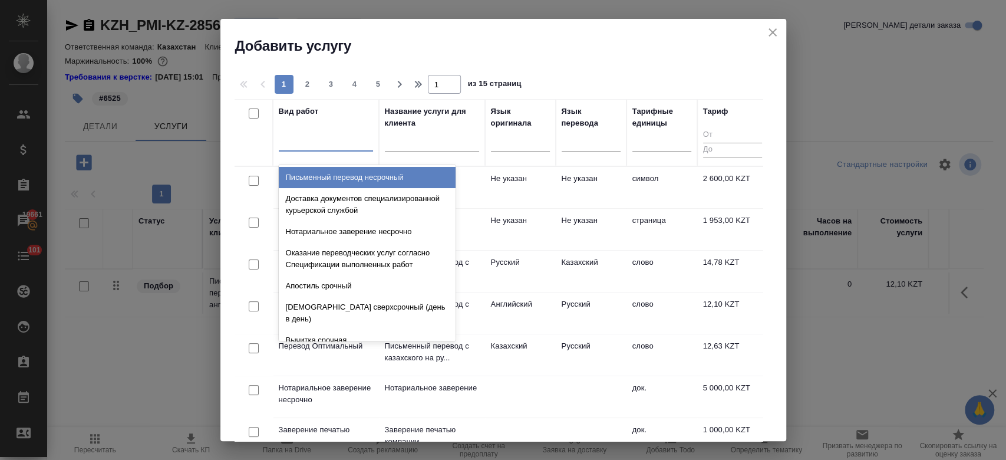
click at [318, 147] on div at bounding box center [326, 139] width 94 height 17
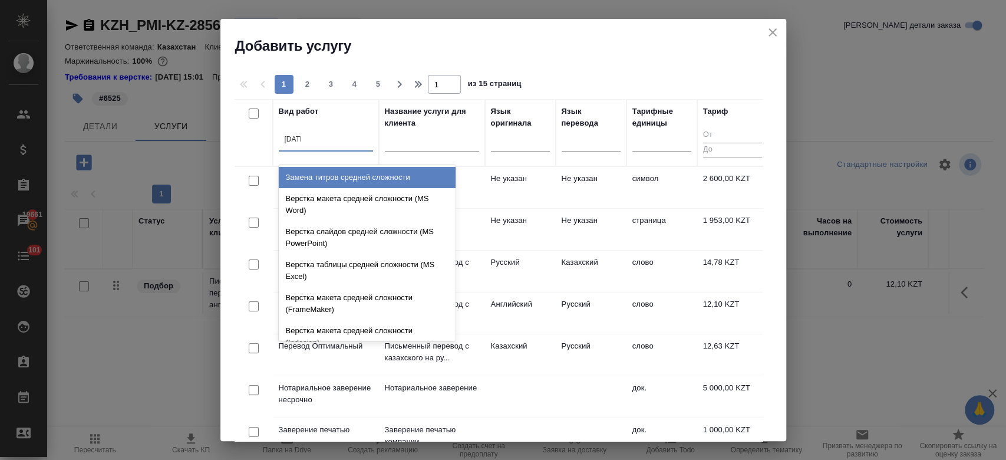
type input "средн"
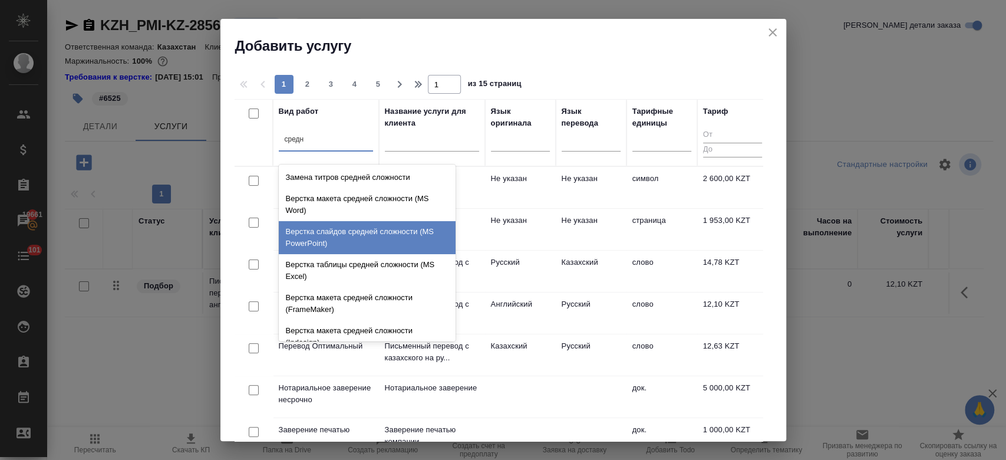
scroll to position [124, 0]
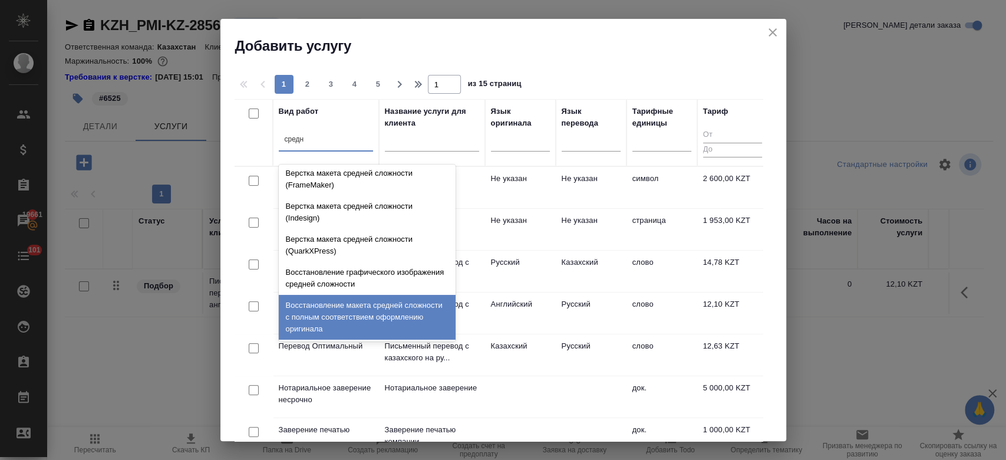
click at [328, 310] on div "Восстановление макета средней сложности с полным соответствием оформлению ориги…" at bounding box center [367, 317] width 177 height 45
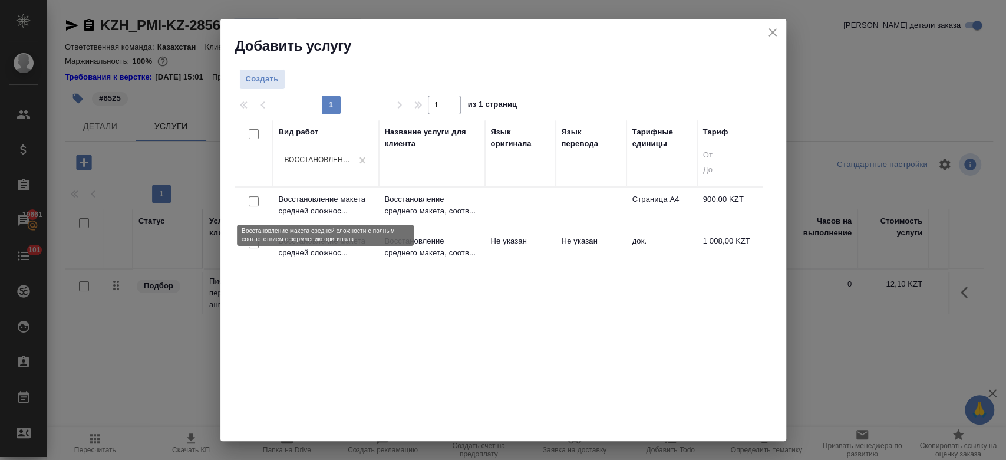
click at [352, 210] on p "Восстановление макета средней сложнос..." at bounding box center [326, 205] width 94 height 24
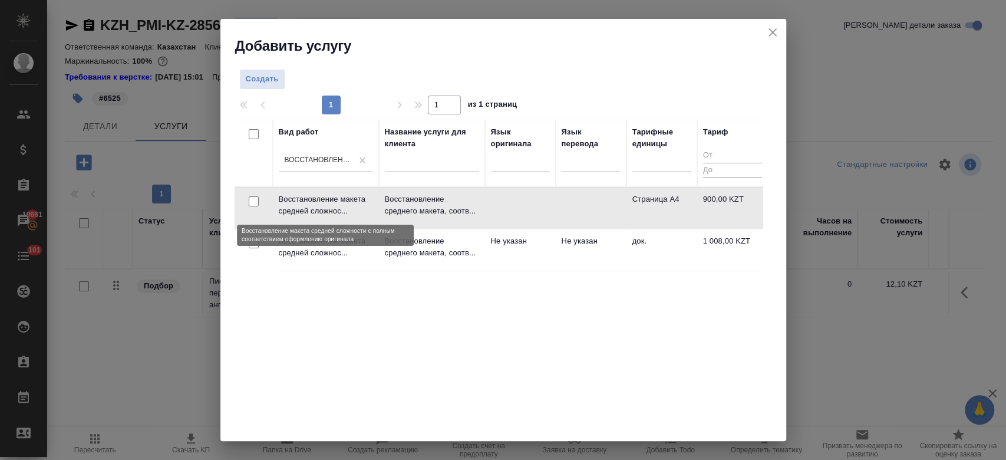
click at [352, 210] on p "Восстановление макета средней сложнос..." at bounding box center [326, 205] width 94 height 24
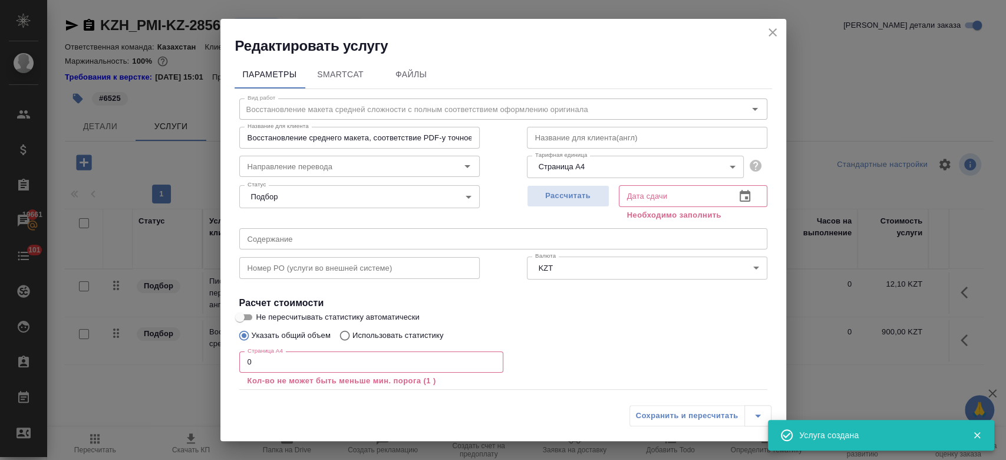
scroll to position [65, 0]
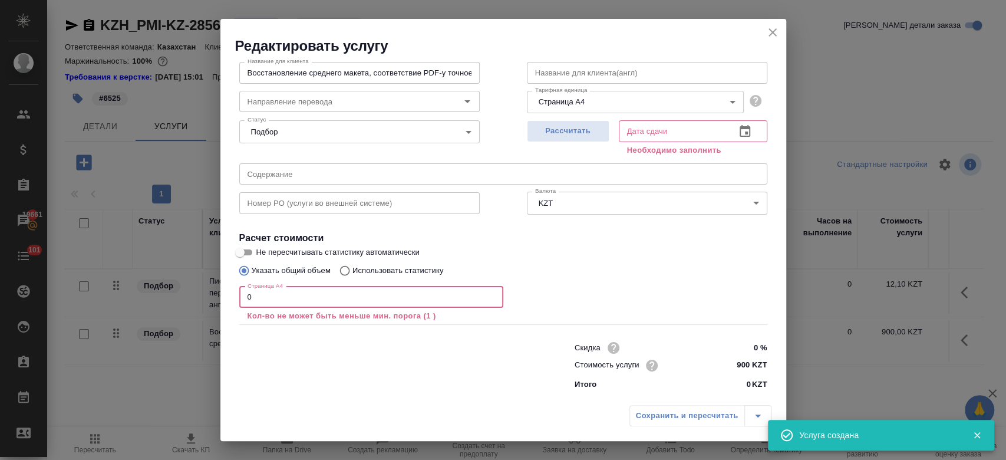
click at [302, 291] on input "0" at bounding box center [371, 296] width 264 height 21
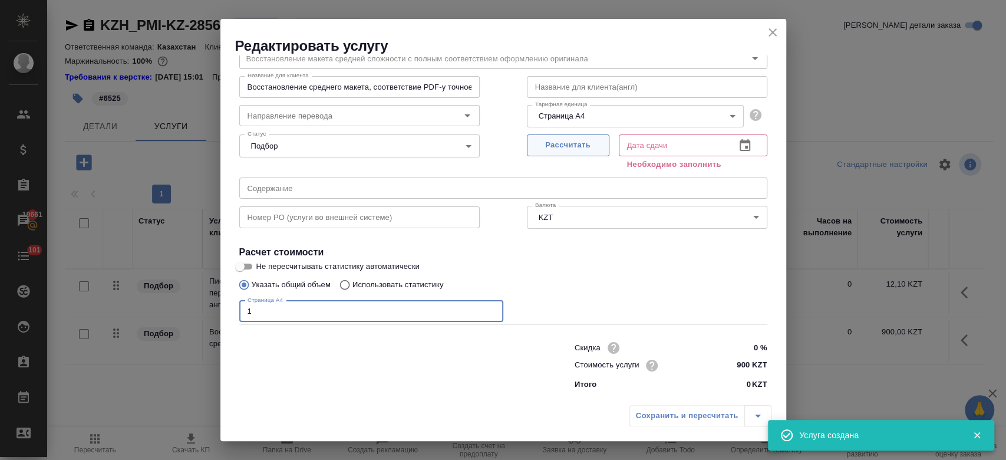
type input "1"
click at [559, 145] on span "Рассчитать" at bounding box center [568, 145] width 70 height 14
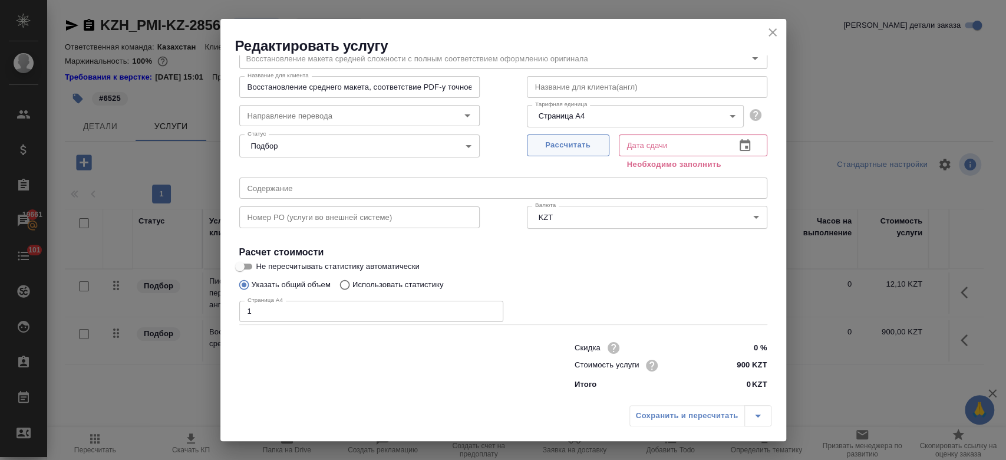
type input "[DATE] 13:54"
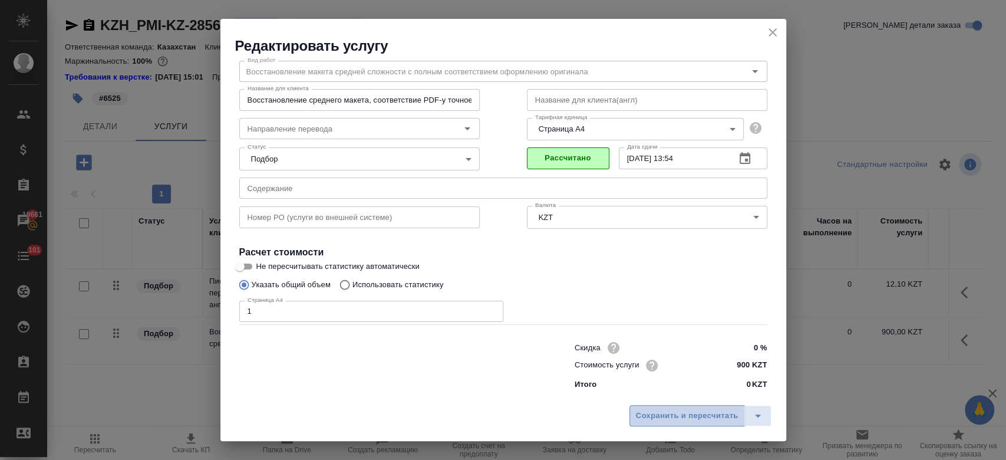
click at [664, 422] on span "Сохранить и пересчитать" at bounding box center [687, 416] width 103 height 14
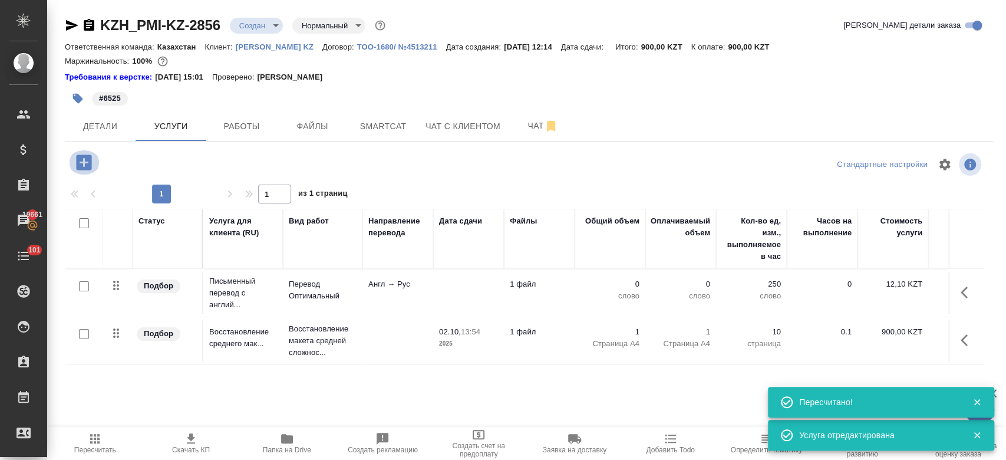
click at [85, 158] on icon "button" at bounding box center [83, 161] width 15 height 15
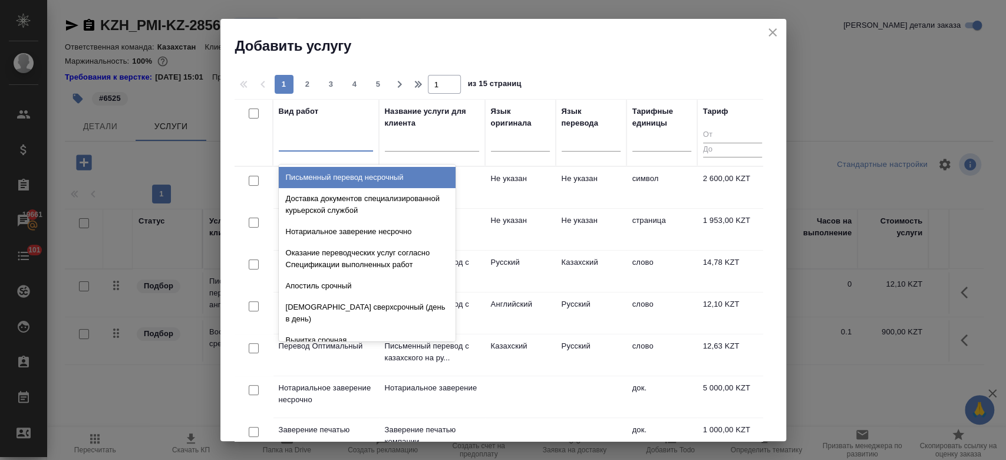
click at [336, 139] on div at bounding box center [326, 139] width 94 height 17
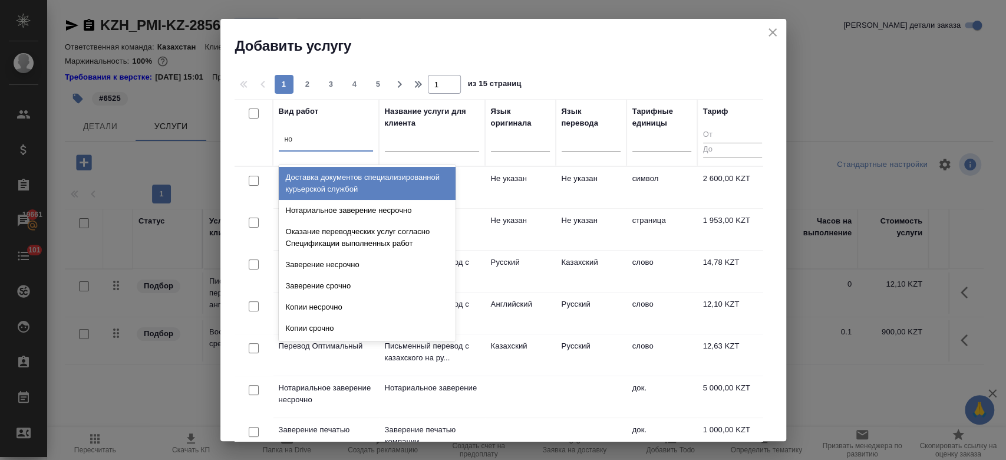
type input "нот"
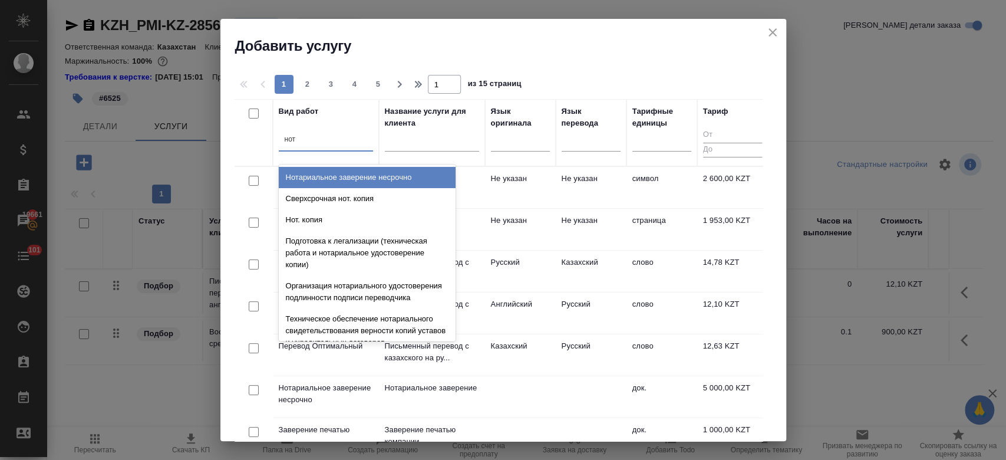
click at [343, 173] on div "Нотариальное заверение несрочно" at bounding box center [367, 177] width 177 height 21
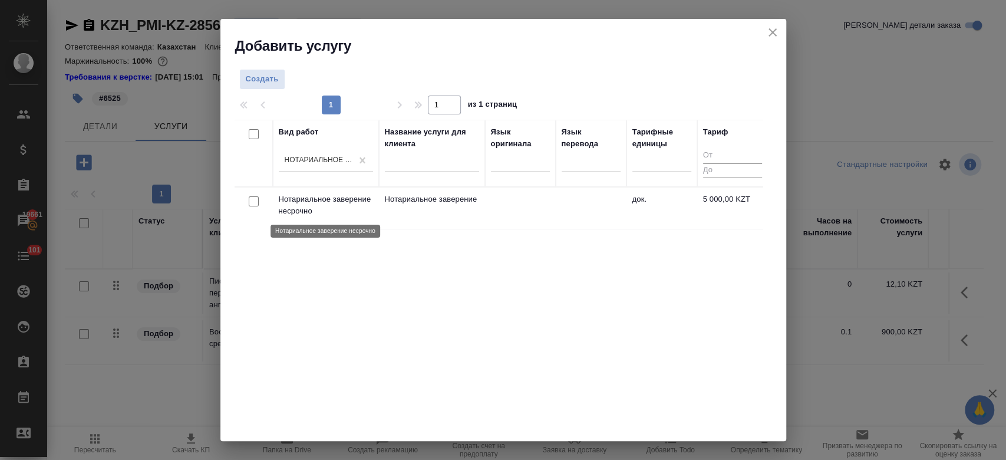
click at [344, 200] on p "Нотариальное заверение несрочно" at bounding box center [326, 205] width 94 height 24
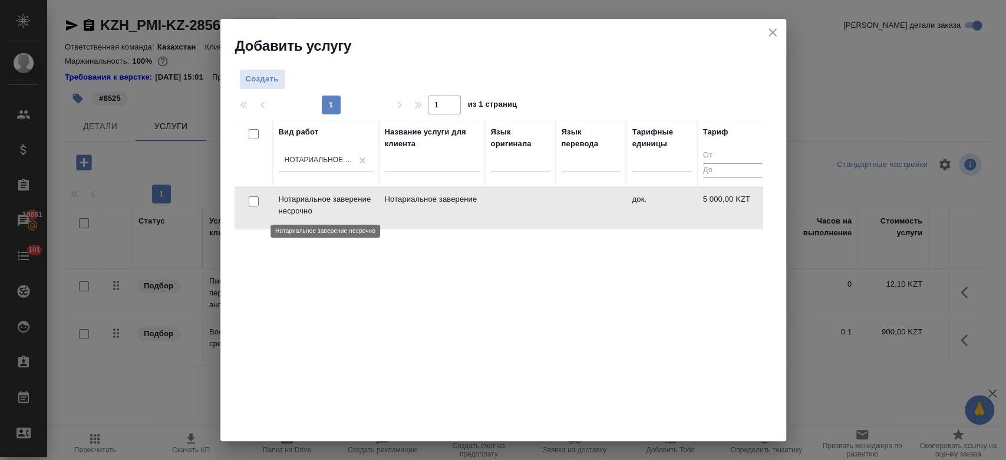
click at [344, 200] on p "Нотариальное заверение несрочно" at bounding box center [326, 205] width 94 height 24
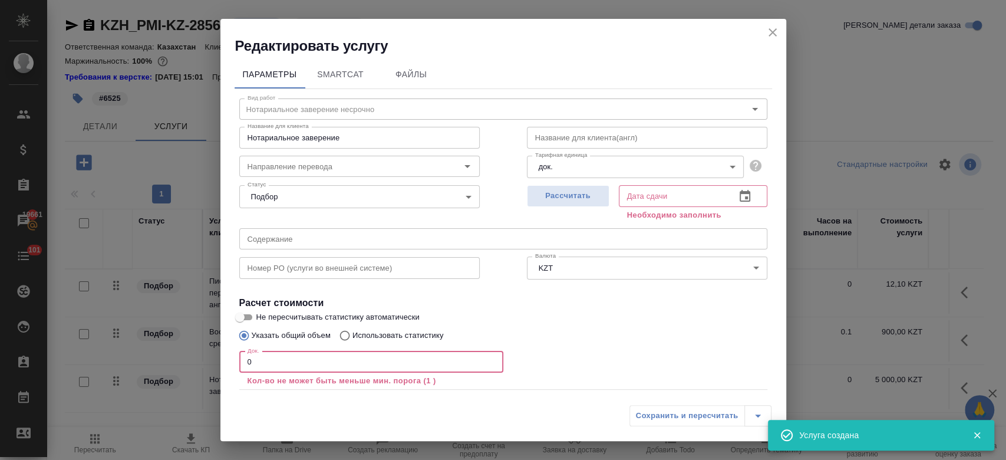
click at [295, 365] on input "0" at bounding box center [371, 361] width 264 height 21
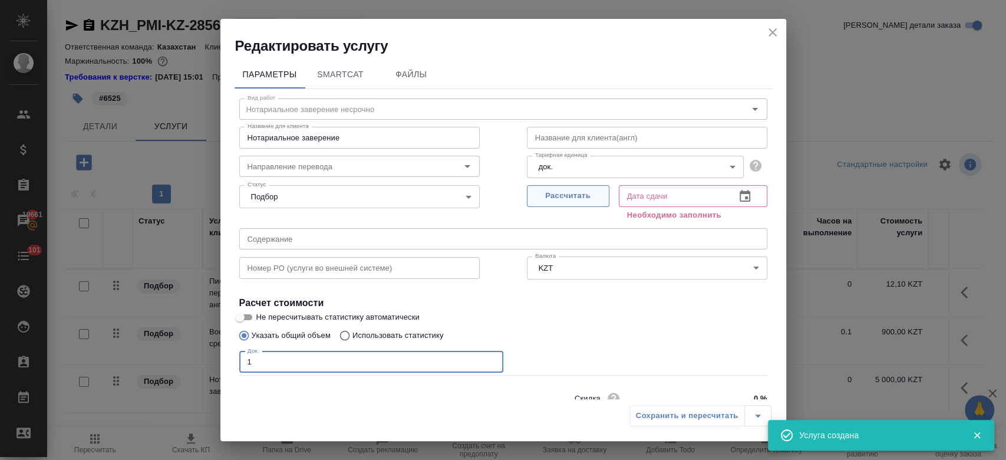
type input "1"
click at [554, 197] on span "Рассчитать" at bounding box center [568, 196] width 70 height 14
type input "02.10.2025 14:00"
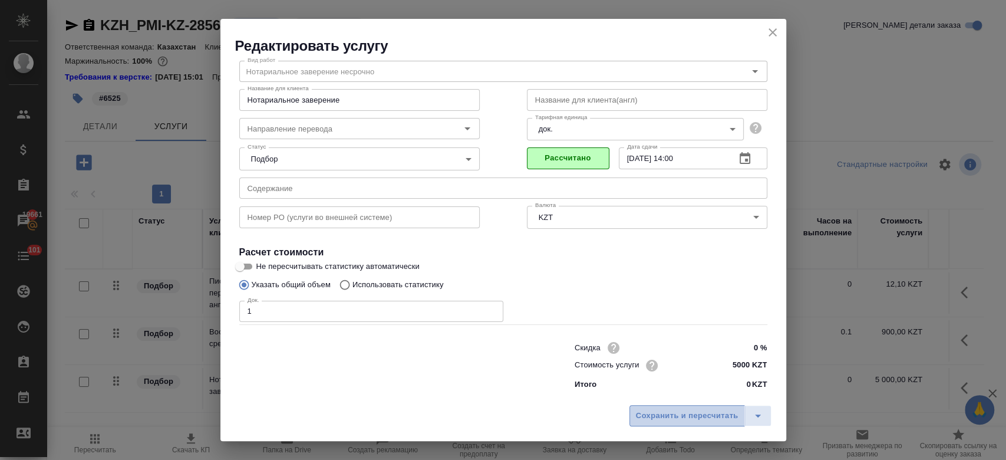
click at [674, 419] on span "Сохранить и пересчитать" at bounding box center [687, 416] width 103 height 14
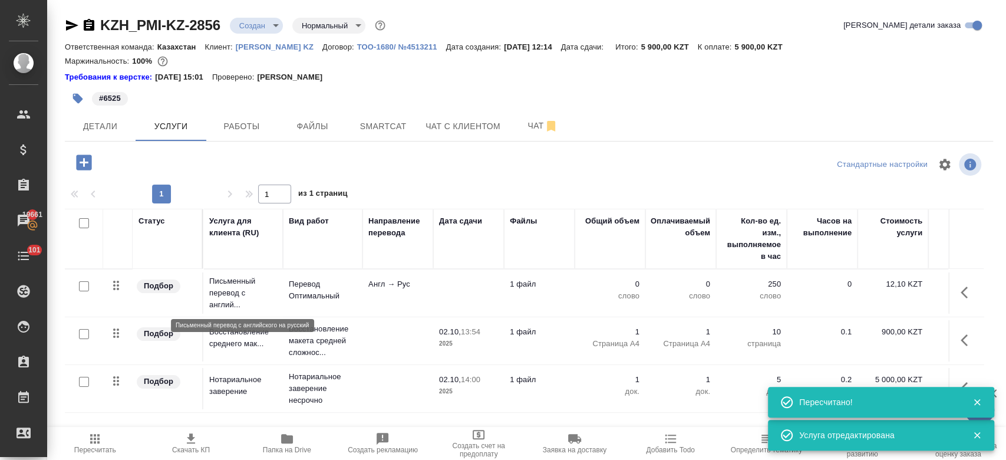
click at [240, 287] on p "Письменный перевод с англий..." at bounding box center [243, 292] width 68 height 35
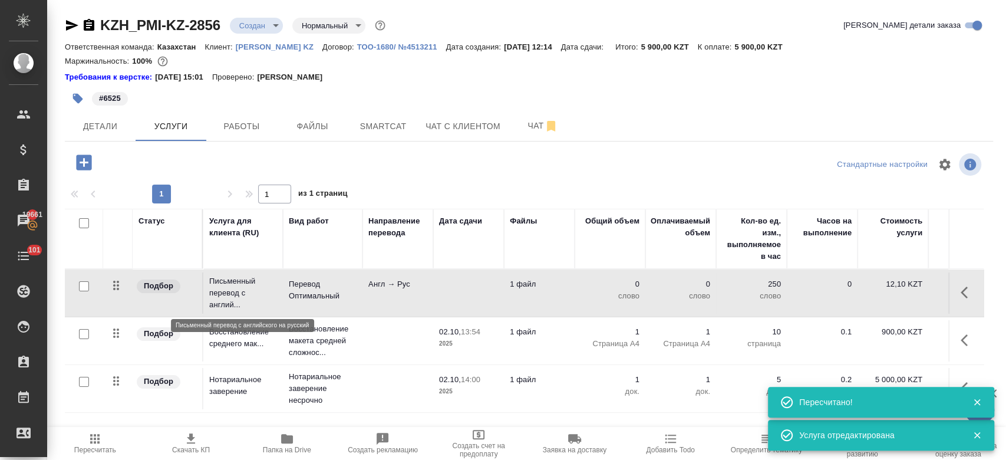
click at [240, 287] on p "Письменный перевод с англий..." at bounding box center [243, 292] width 68 height 35
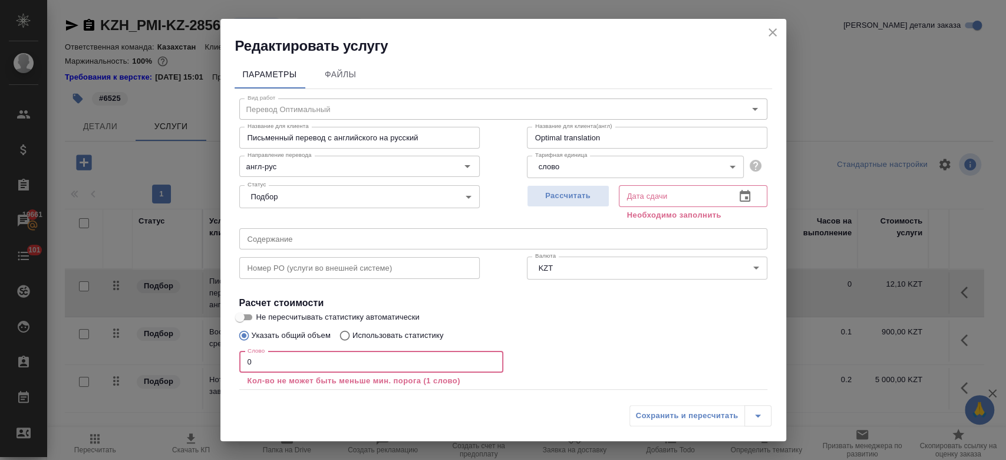
click at [404, 356] on input "0" at bounding box center [371, 361] width 264 height 21
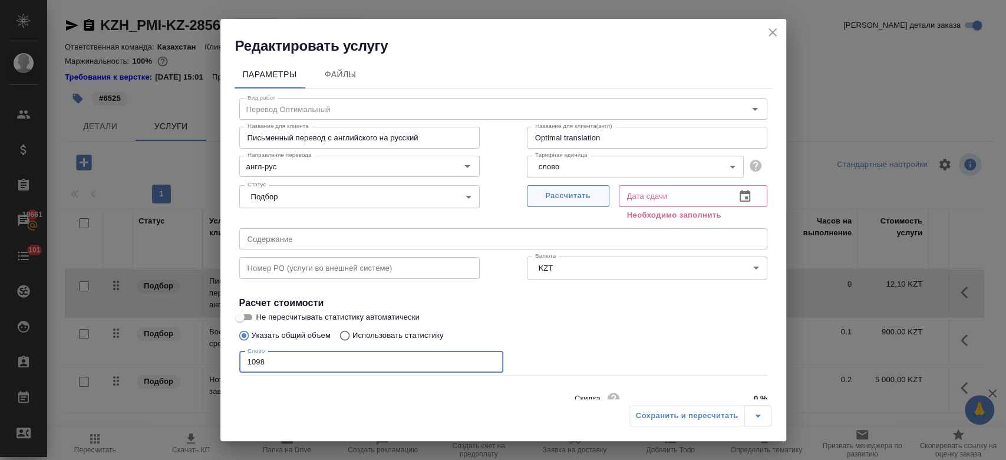
type input "1098"
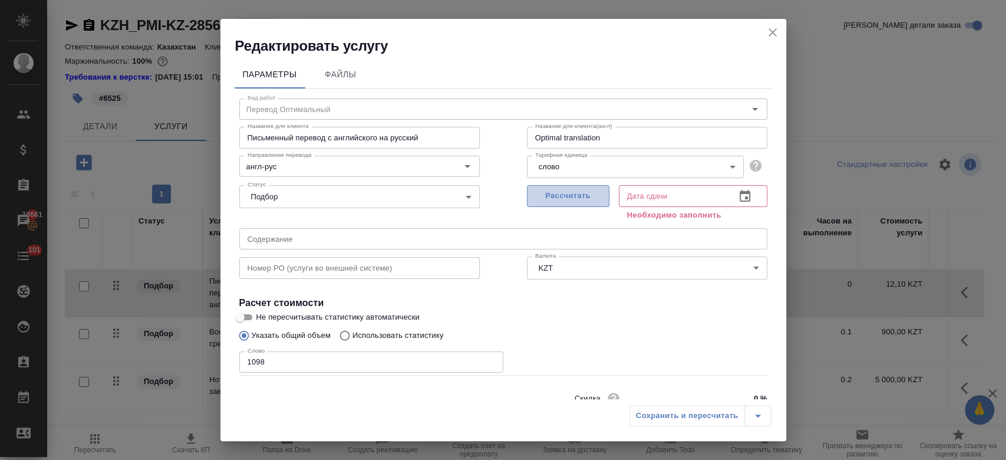
click at [573, 189] on span "Рассчитать" at bounding box center [568, 196] width 70 height 14
type input "03.10.2025 10:12"
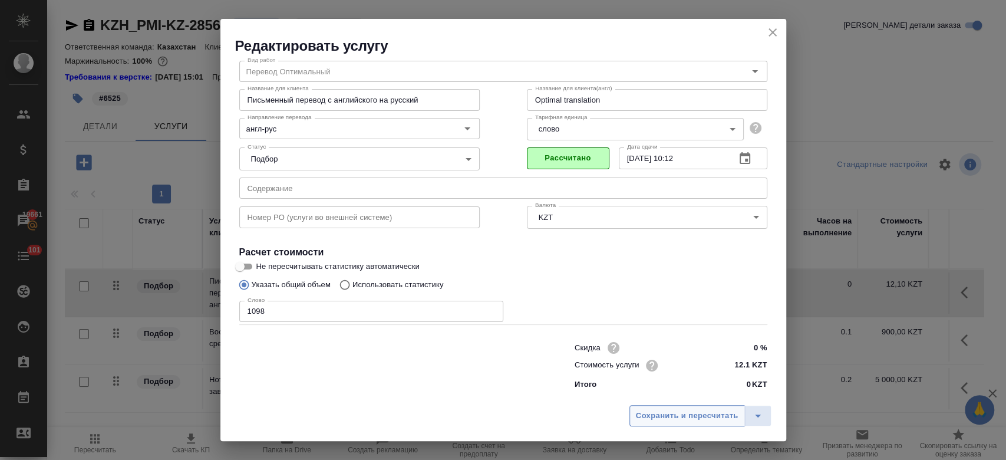
drag, startPoint x: 674, startPoint y: 428, endPoint x: 665, endPoint y: 414, distance: 16.7
click at [665, 414] on div "Сохранить и пересчитать" at bounding box center [503, 420] width 566 height 42
click at [665, 414] on span "Сохранить и пересчитать" at bounding box center [687, 416] width 103 height 14
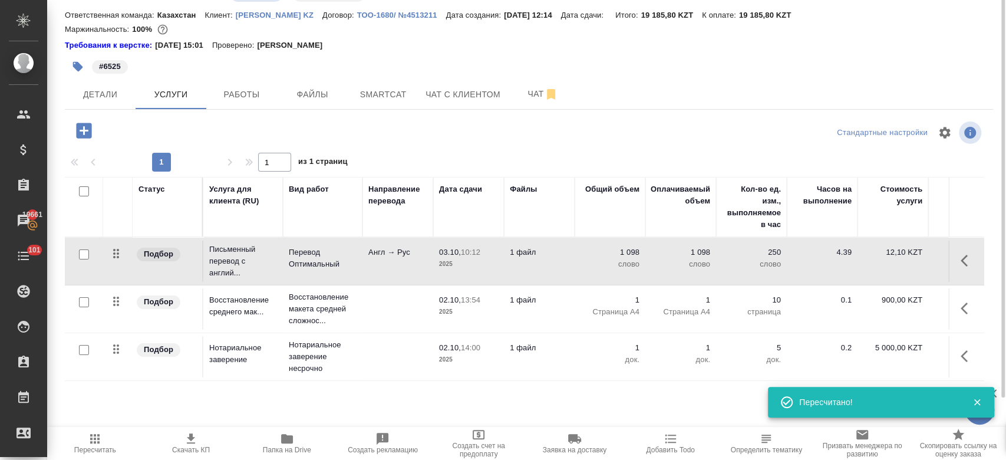
scroll to position [0, 0]
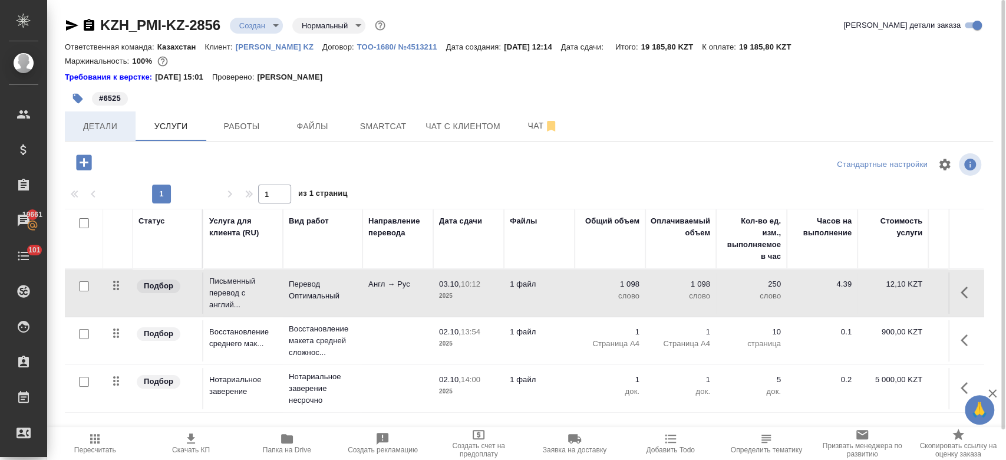
click at [108, 132] on span "Детали" at bounding box center [100, 126] width 57 height 15
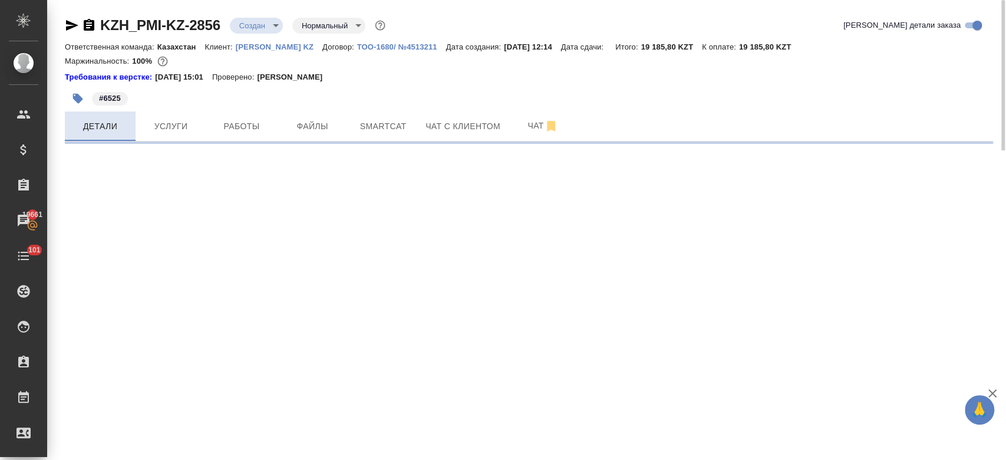
select select "RU"
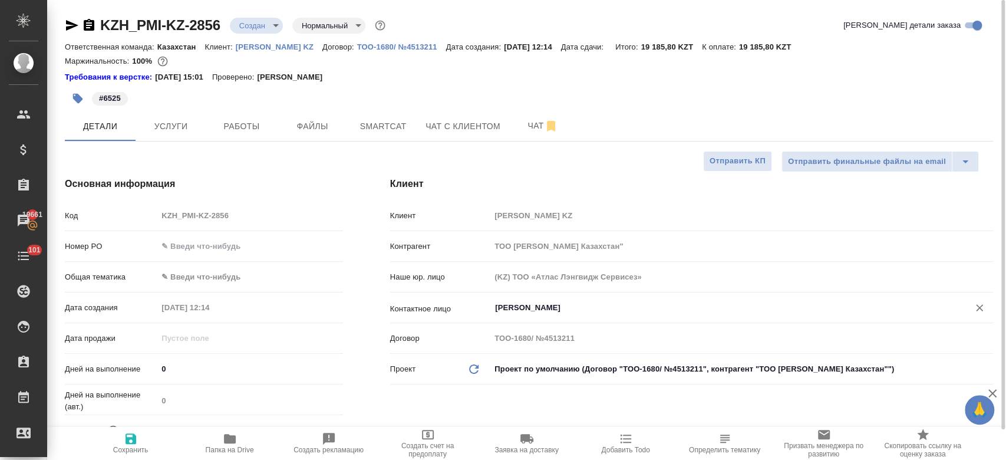
type textarea "x"
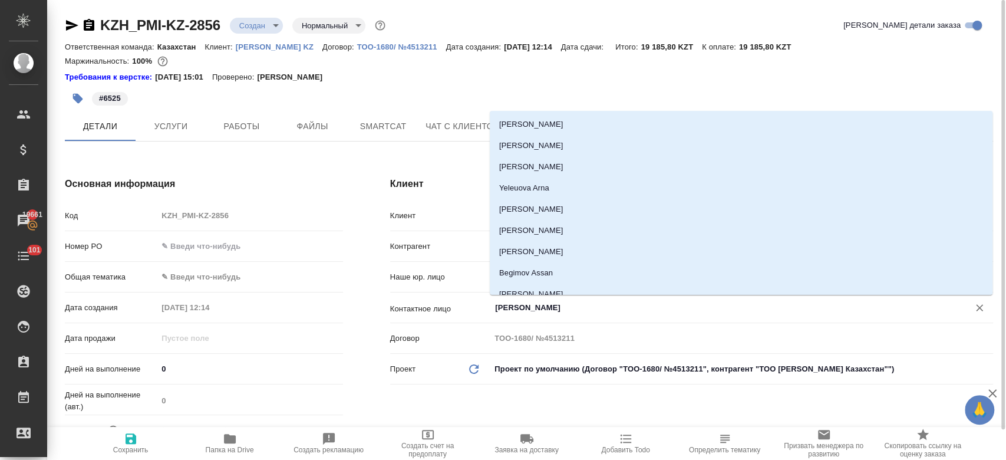
click at [500, 305] on input "Kim Darya" at bounding box center [722, 307] width 456 height 14
type textarea "x"
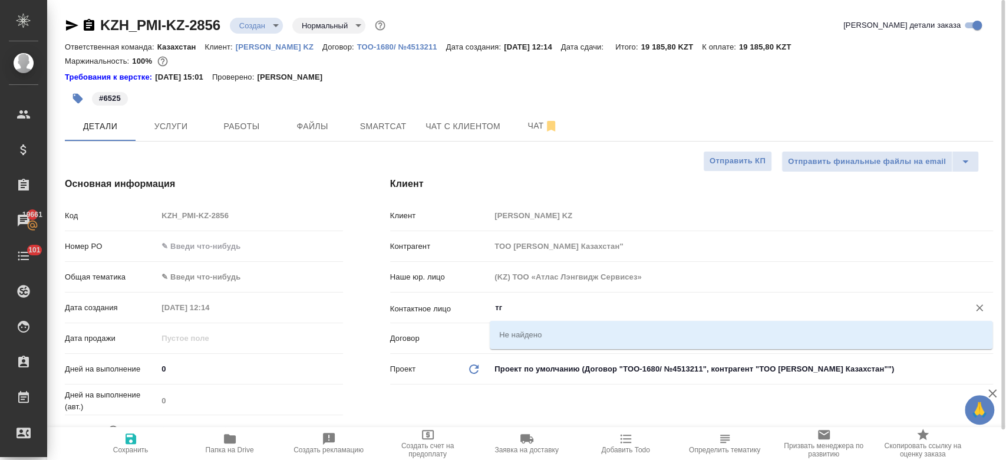
type input "т"
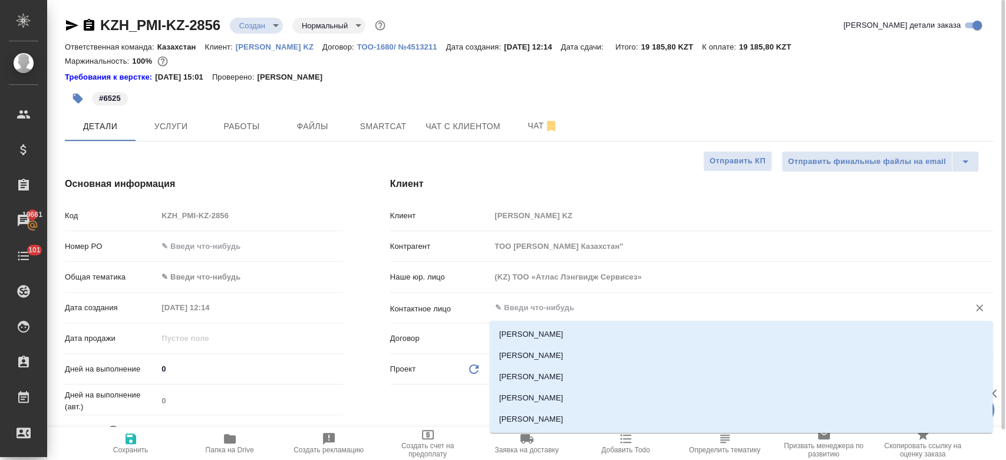
type textarea "x"
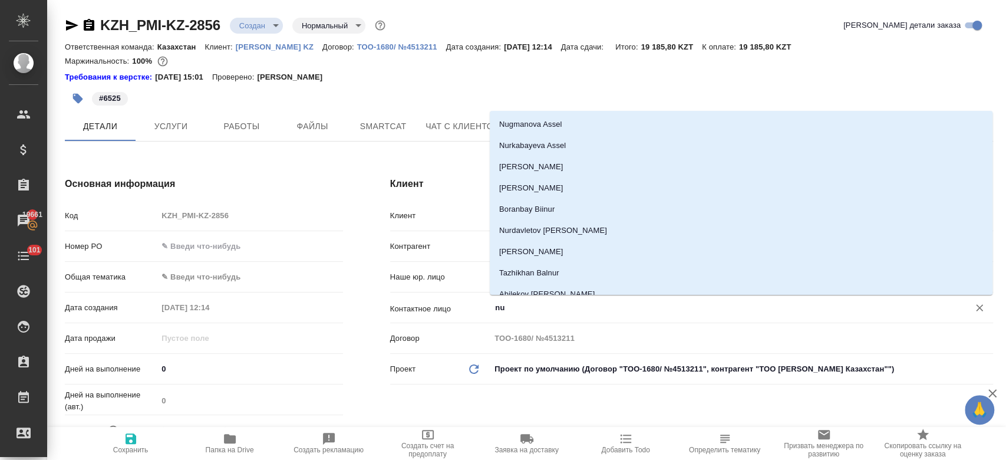
type input "n"
type textarea "x"
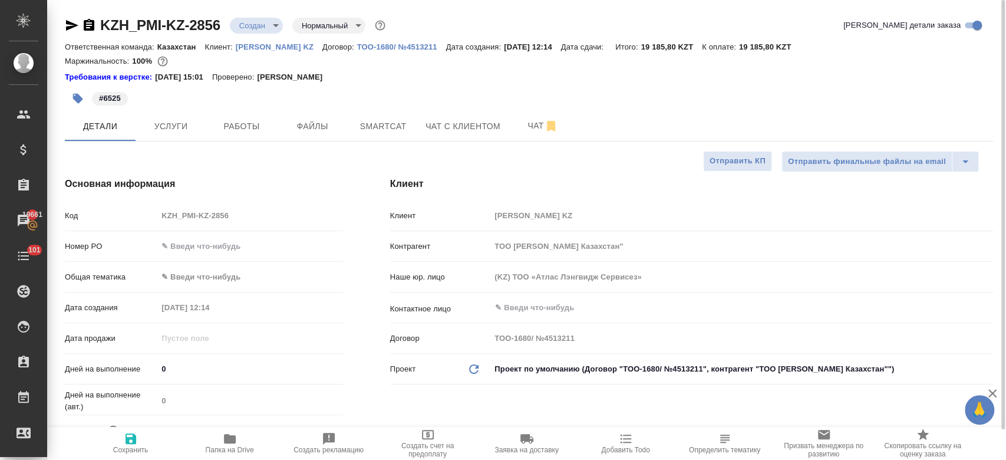
type textarea "x"
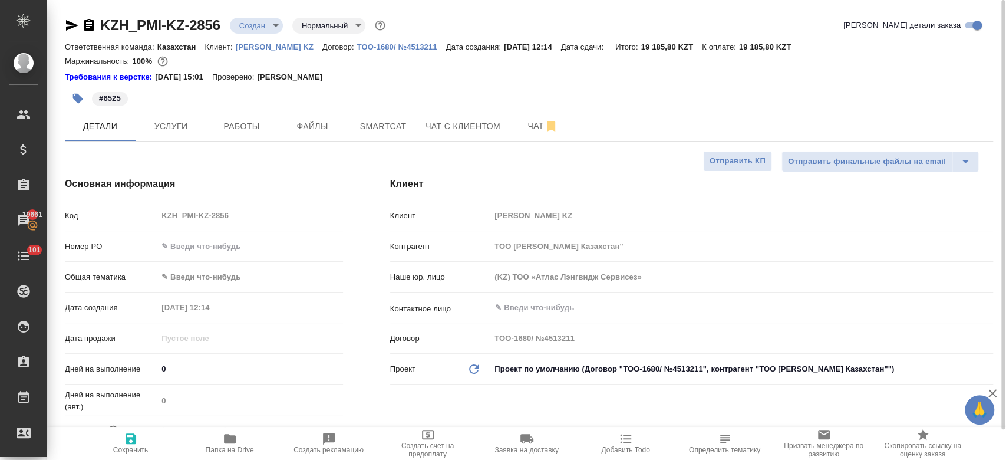
type textarea "x"
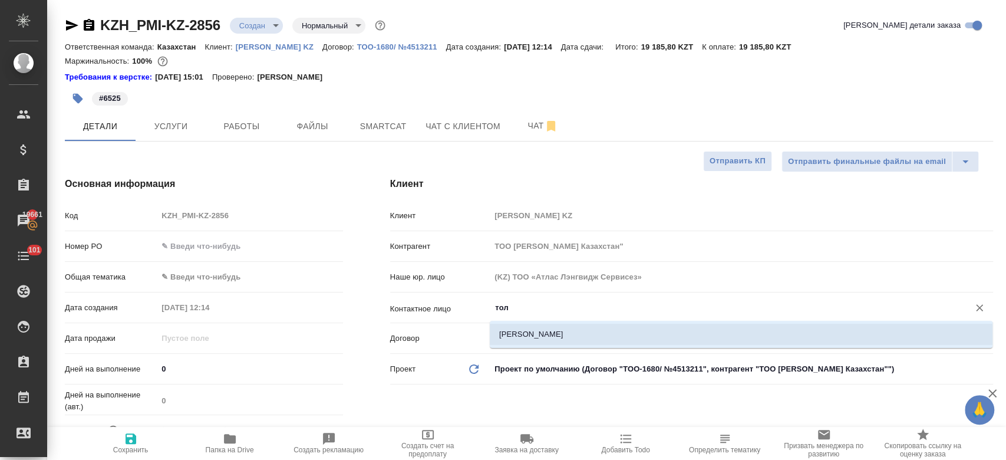
click at [512, 323] on li "Толубаев Нурмухаммед" at bounding box center [741, 333] width 503 height 21
type input "Толубаев Нурмухаммед"
type textarea "x"
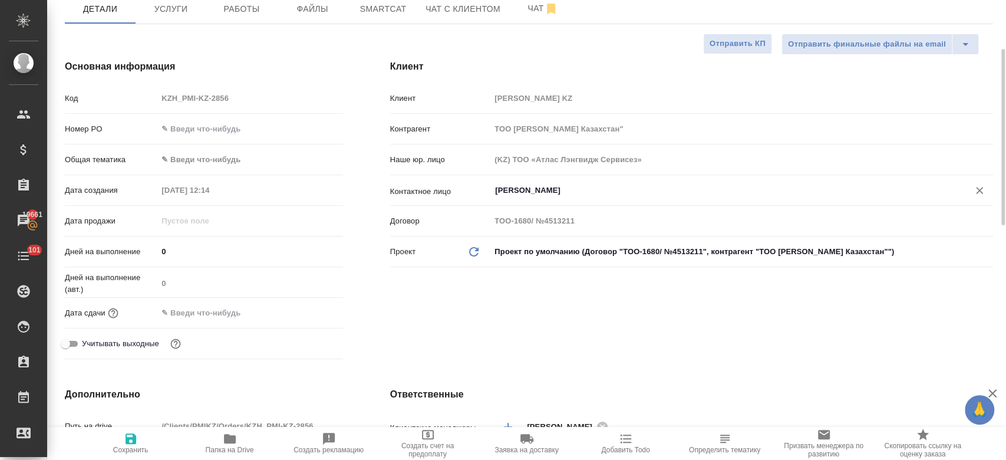
scroll to position [126, 0]
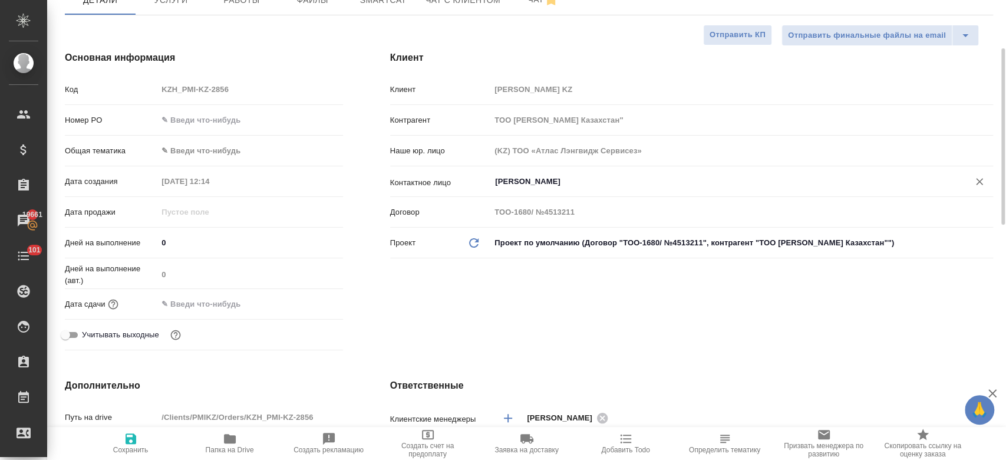
type input "Толубаев Нурмухаммед"
click at [233, 296] on input "text" at bounding box center [208, 303] width 103 height 17
click at [313, 301] on icon "button" at bounding box center [308, 303] width 11 height 12
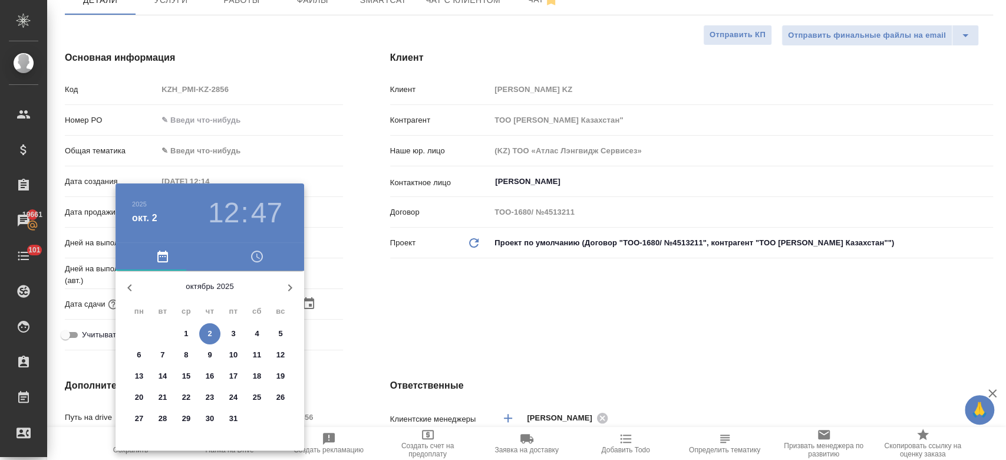
click at [237, 331] on span "3" at bounding box center [233, 334] width 21 height 12
type input "03.10.2025 12:47"
type textarea "x"
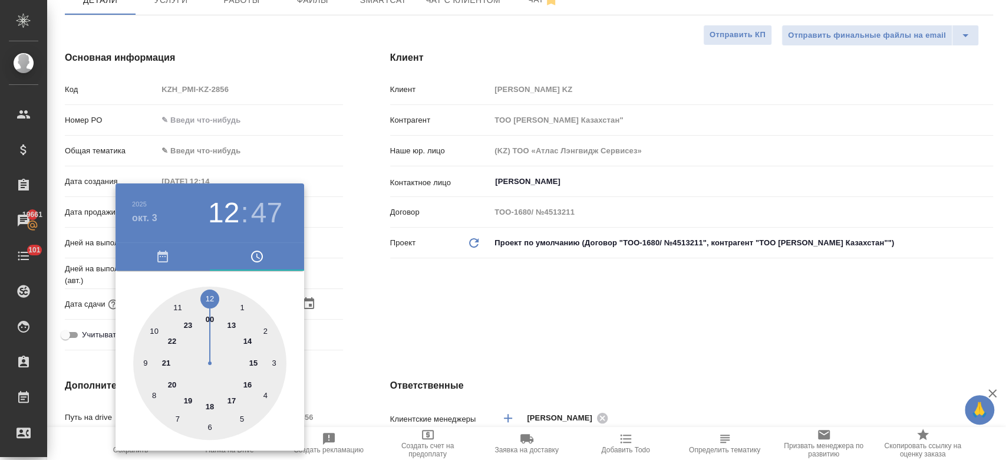
click at [372, 308] on div at bounding box center [503, 230] width 1006 height 460
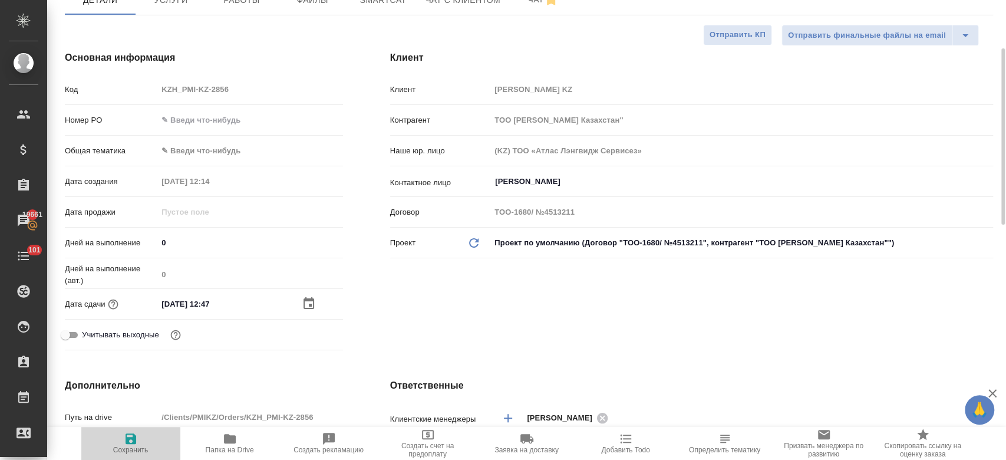
click at [128, 442] on icon "button" at bounding box center [130, 438] width 11 height 11
type textarea "x"
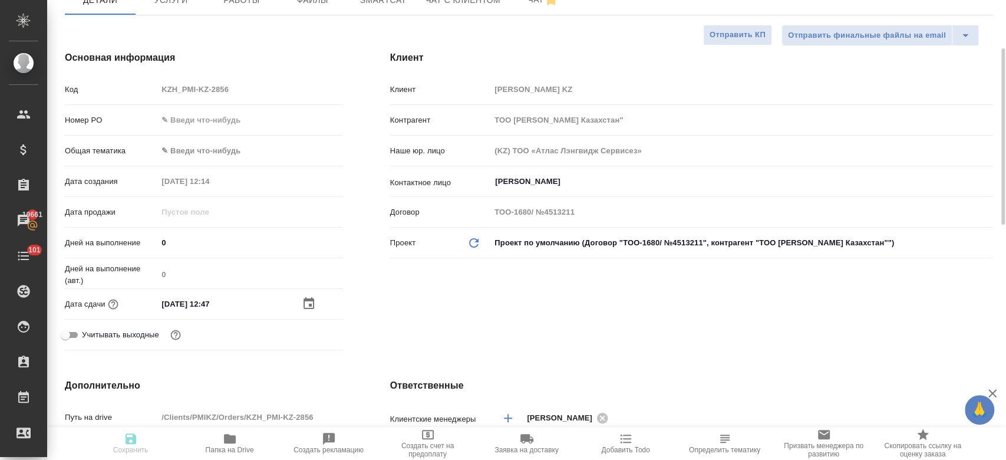
type textarea "x"
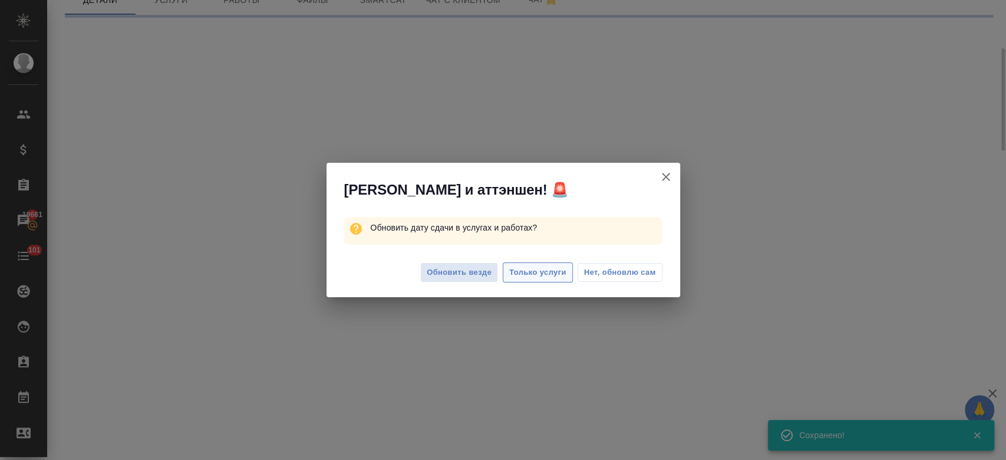
select select "RU"
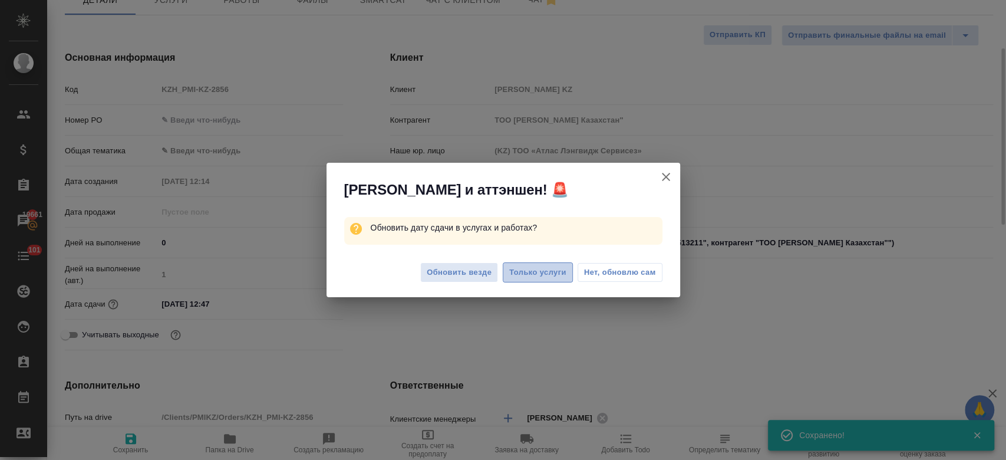
click at [526, 270] on span "Только услуги" at bounding box center [537, 273] width 57 height 14
type textarea "x"
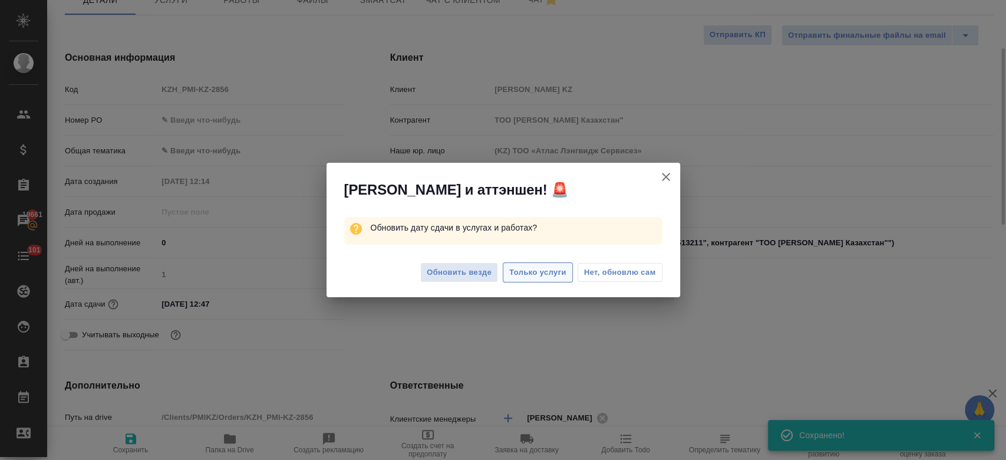
type textarea "x"
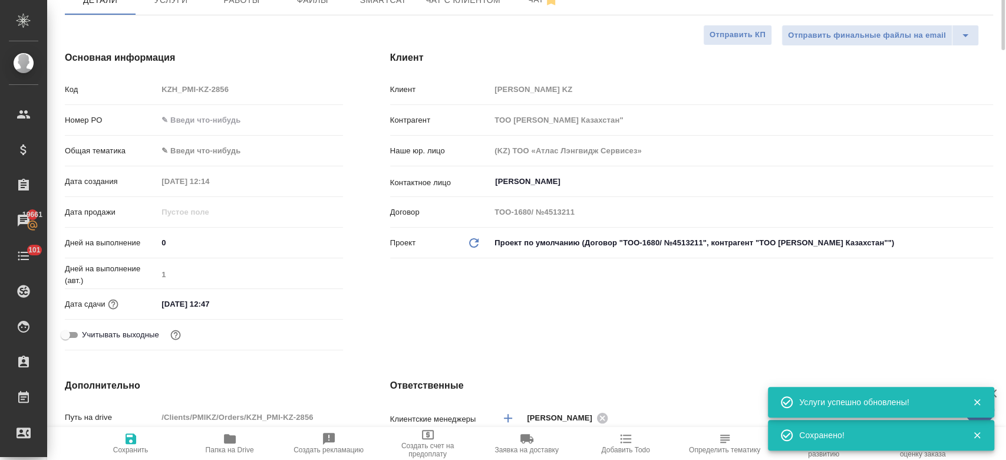
scroll to position [0, 0]
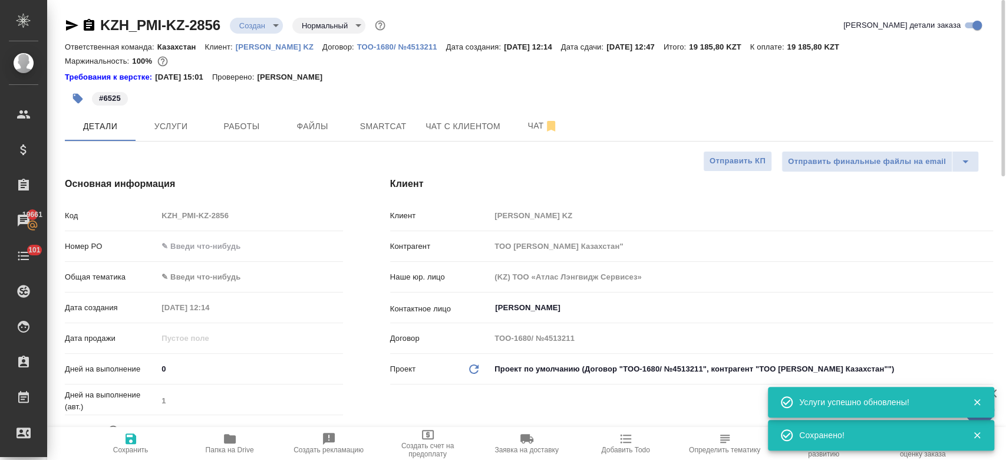
click at [189, 102] on div "#6525" at bounding box center [374, 98] width 619 height 26
type textarea "x"
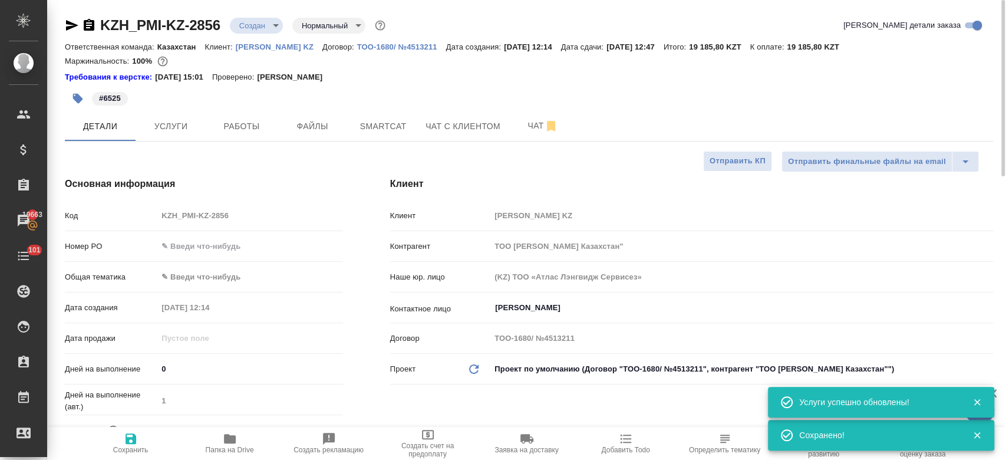
type textarea "x"
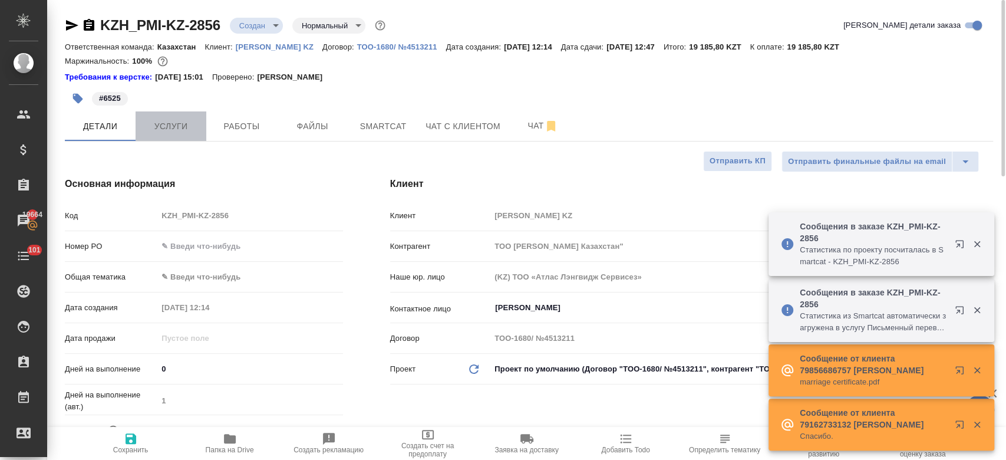
click at [165, 134] on button "Услуги" at bounding box center [171, 125] width 71 height 29
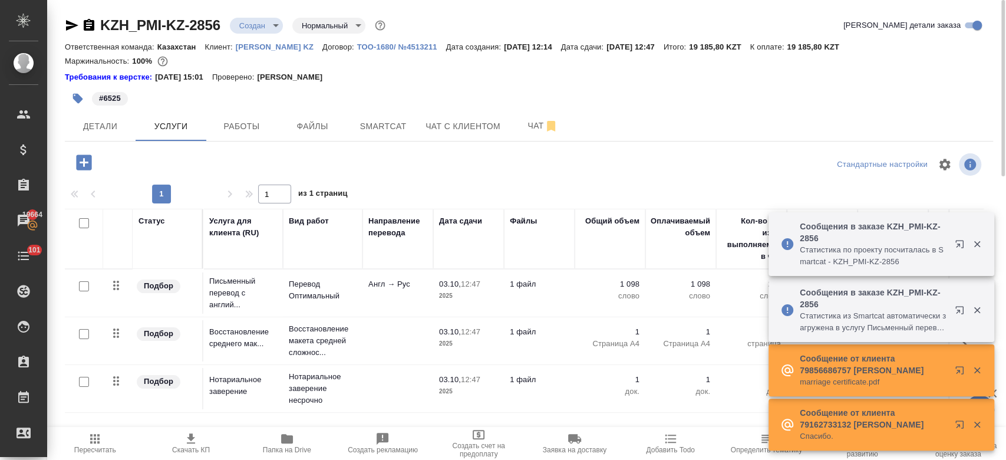
click at [587, 92] on div "#6525" at bounding box center [374, 98] width 619 height 26
click at [196, 435] on icon "button" at bounding box center [191, 438] width 14 height 14
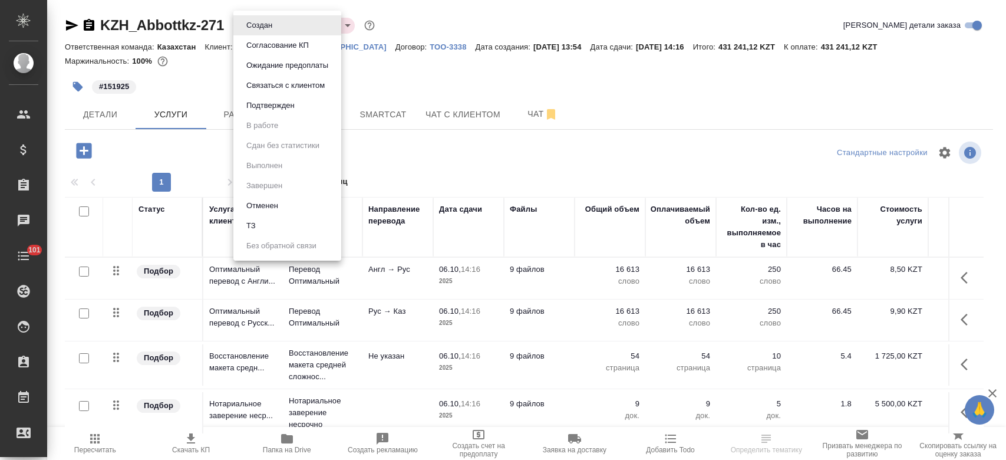
click at [258, 24] on body "🙏 .cls-1 fill:#fff; AWATERA Kosherbayeva Nazerke Клиенты Спецификации Заказы Ча…" at bounding box center [503, 230] width 1006 height 460
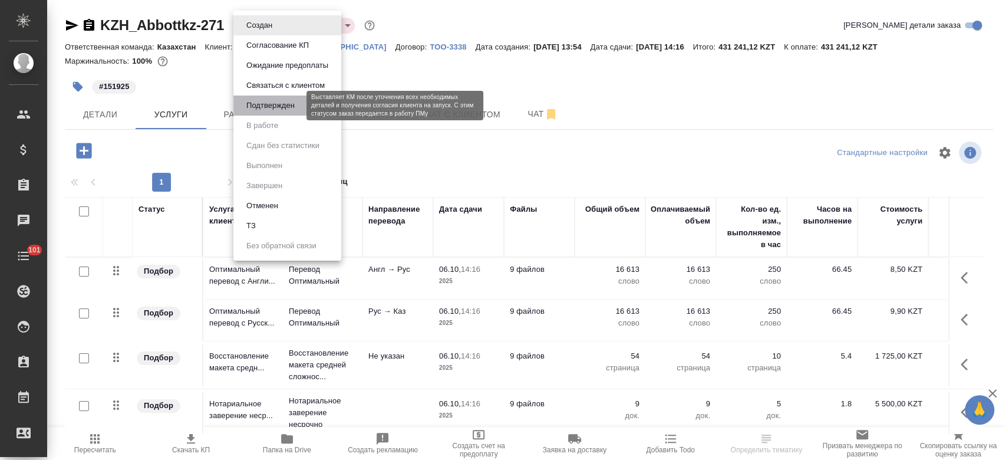
click at [286, 111] on button "Подтвержден" at bounding box center [270, 105] width 55 height 13
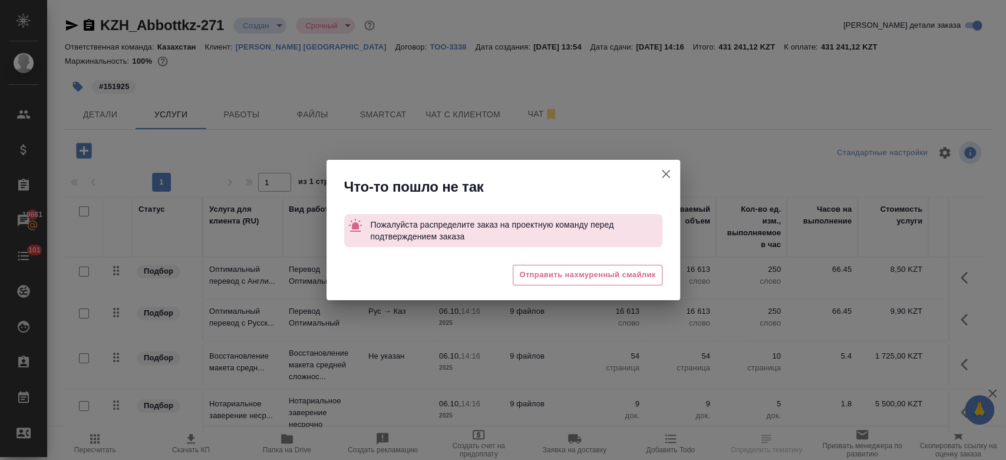
click at [662, 174] on icon "button" at bounding box center [666, 174] width 14 height 14
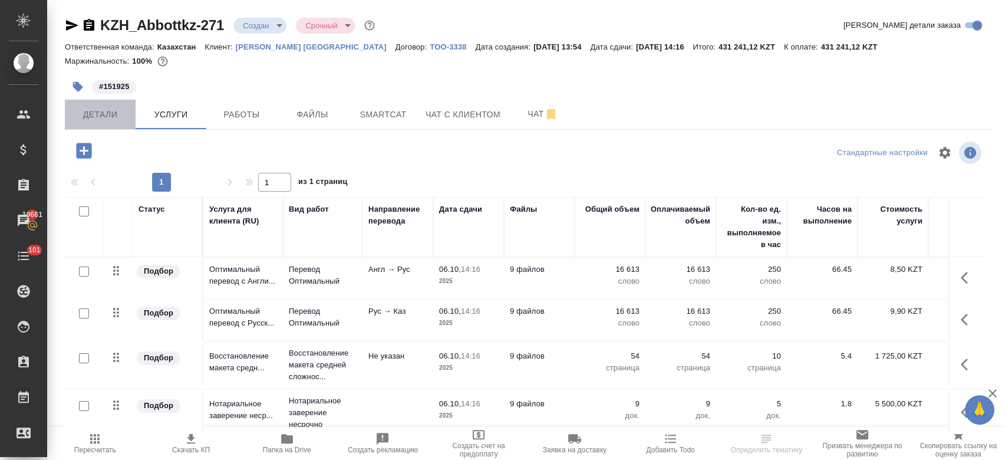
click at [104, 111] on span "Детали" at bounding box center [100, 114] width 57 height 15
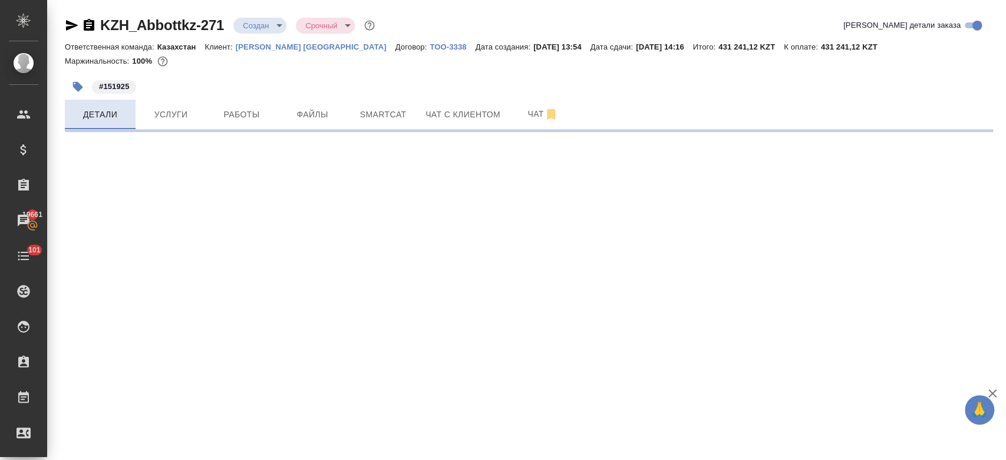
select select "RU"
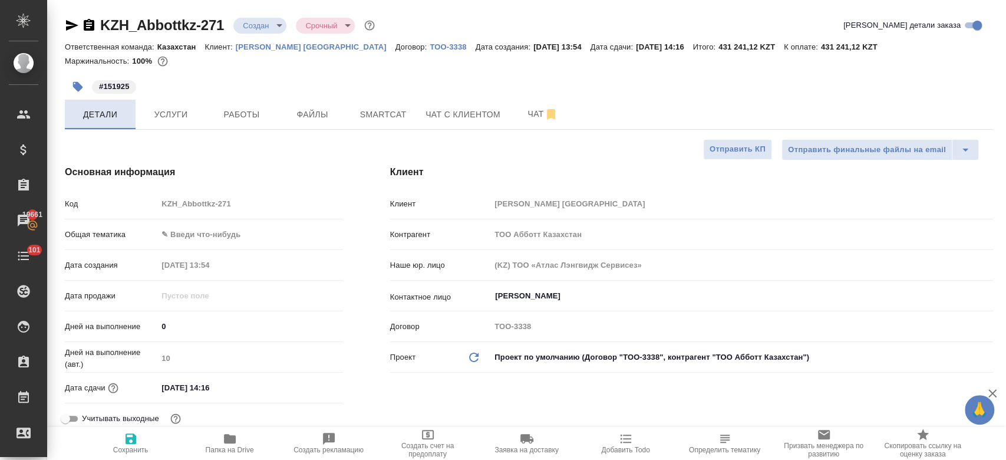
type textarea "x"
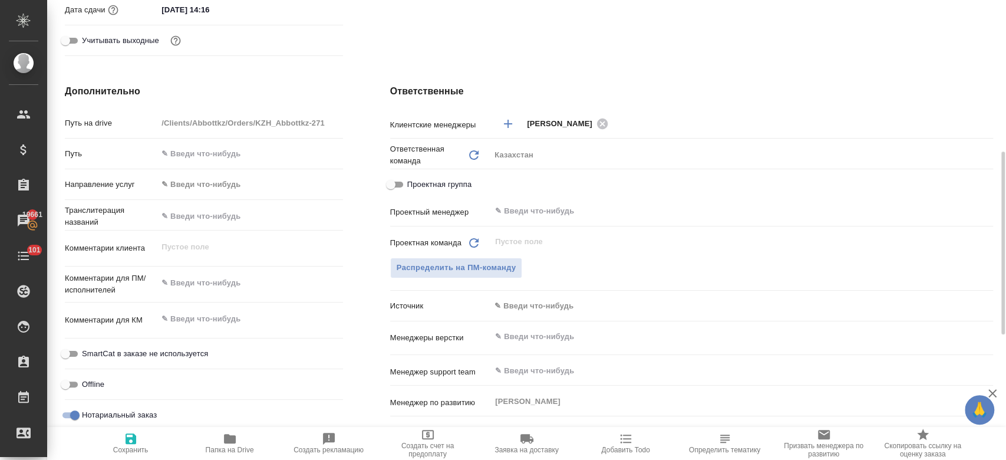
scroll to position [379, 0]
click at [540, 217] on div "​" at bounding box center [741, 209] width 503 height 21
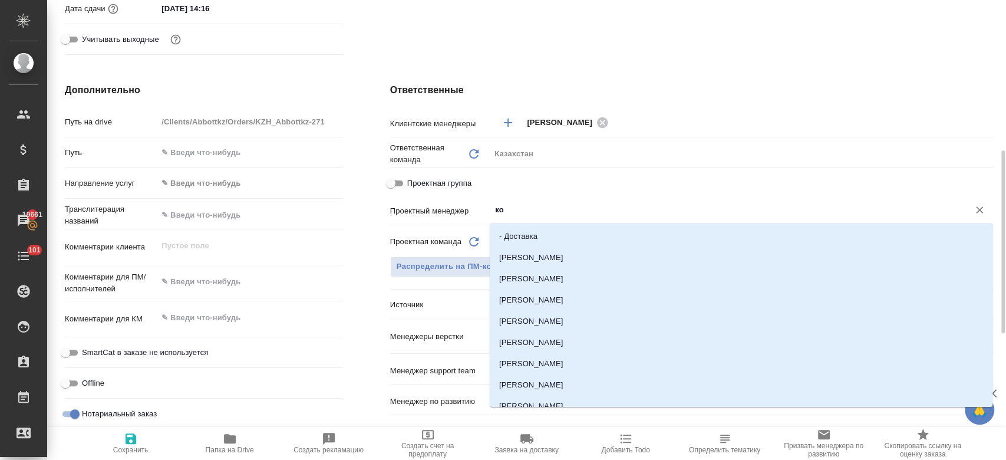
type input "кош"
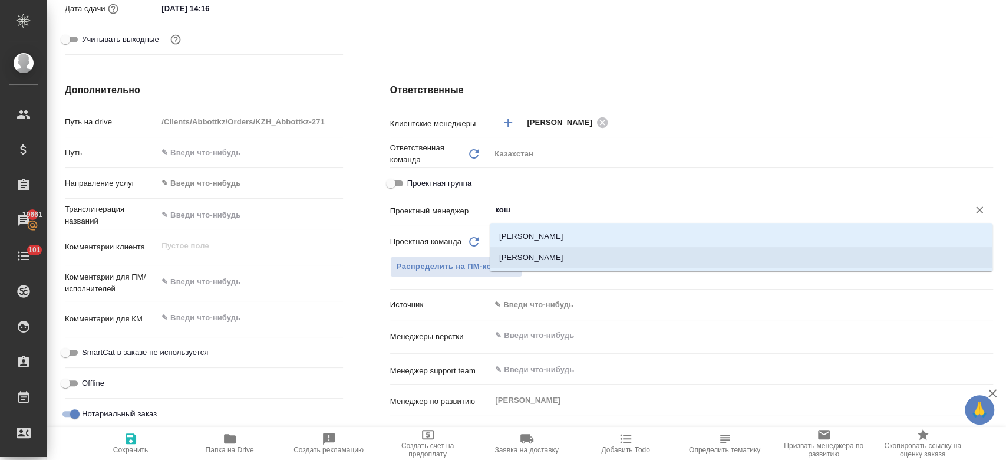
click at [542, 263] on li "[PERSON_NAME]" at bounding box center [741, 257] width 503 height 21
type textarea "x"
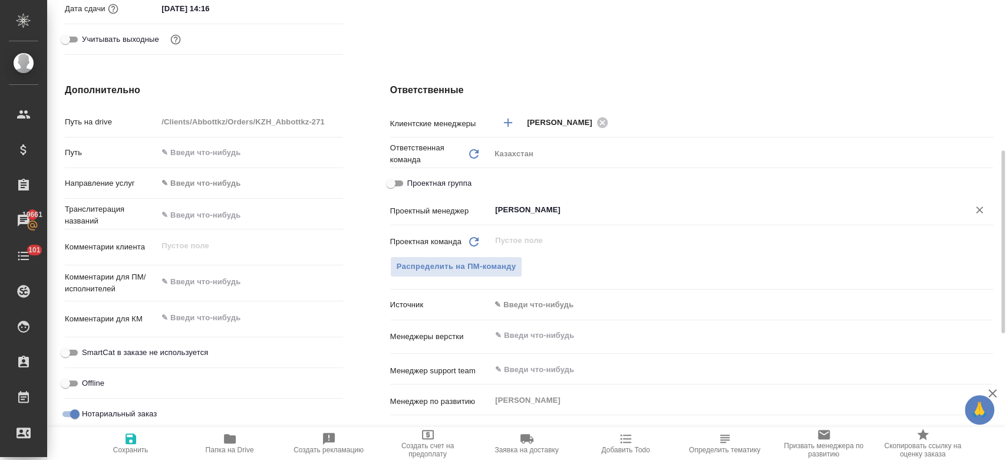
type input "[PERSON_NAME]"
click at [147, 454] on button "Сохранить" at bounding box center [130, 443] width 99 height 33
type textarea "x"
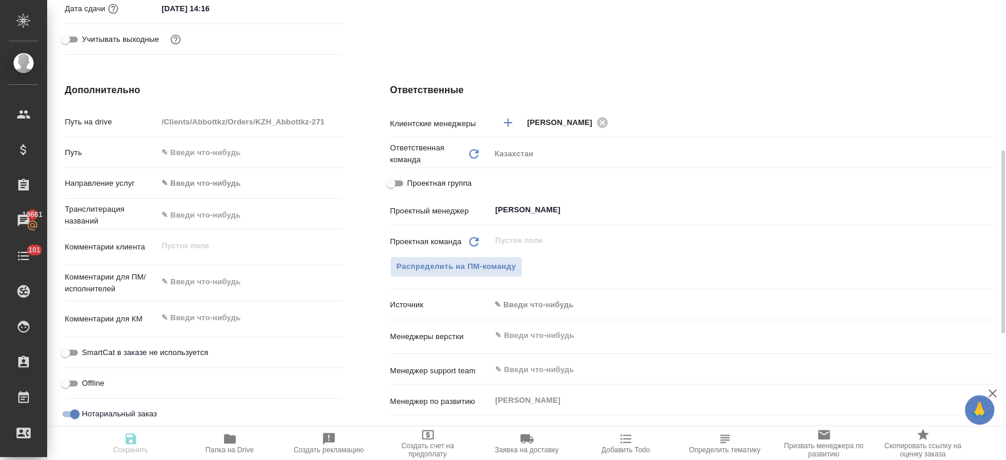
type textarea "x"
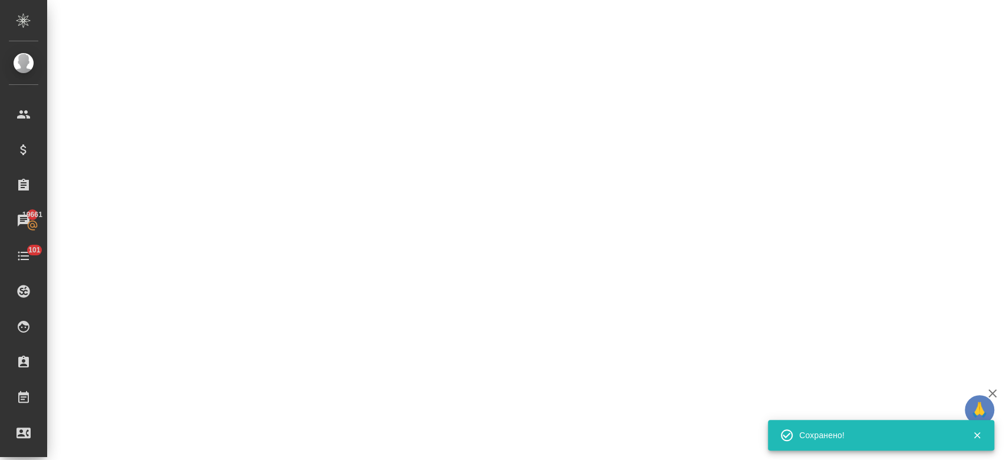
select select "RU"
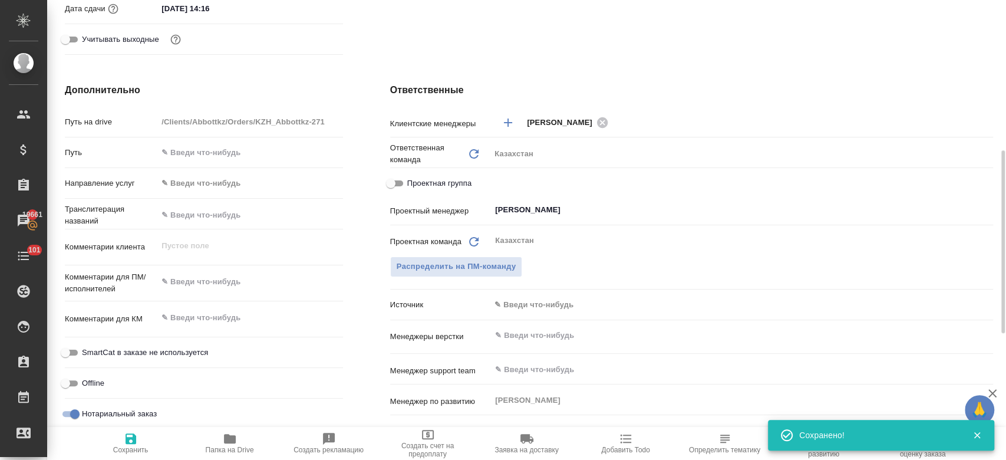
type textarea "x"
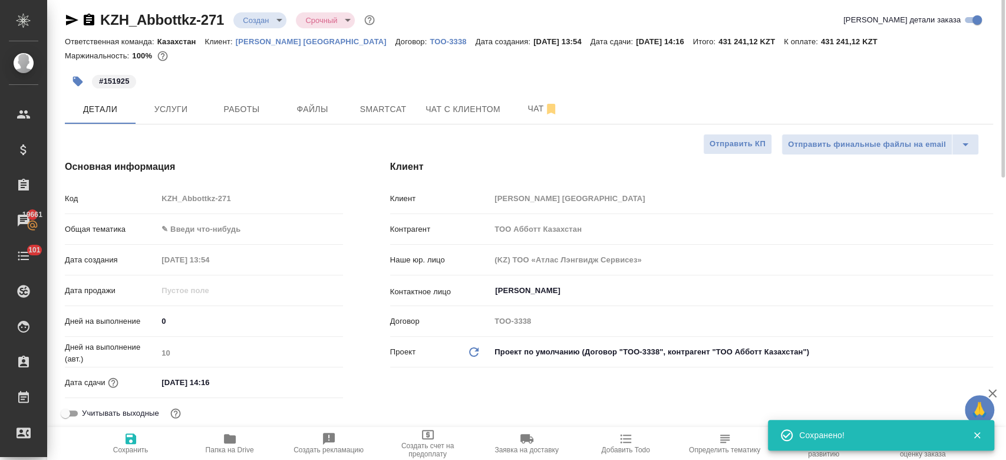
scroll to position [0, 0]
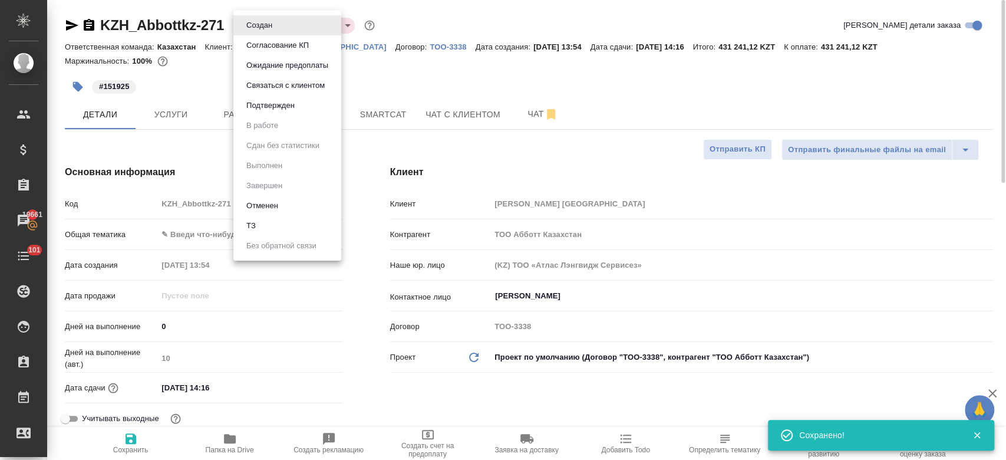
click at [273, 21] on body "🙏 .cls-1 fill:#fff; AWATERA Kosherbayeva Nazerke Клиенты Спецификации Заказы 19…" at bounding box center [503, 230] width 1006 height 460
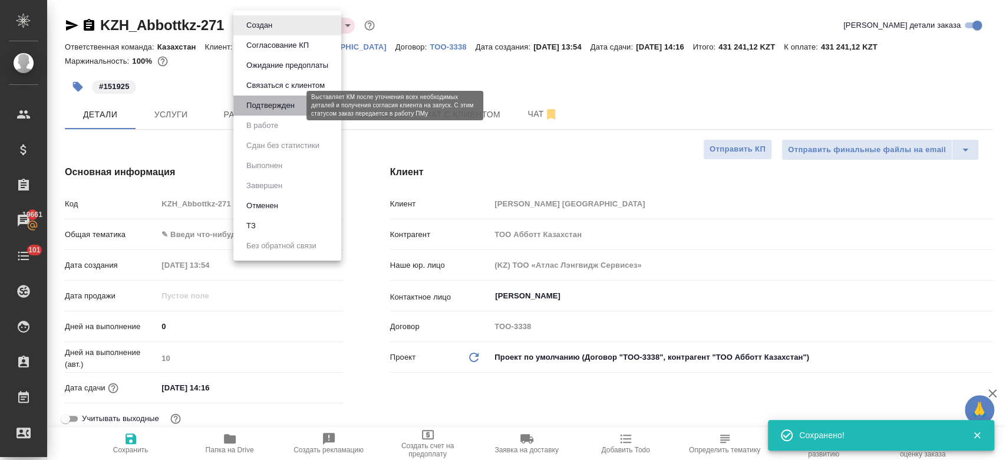
click at [276, 106] on button "Подтвержден" at bounding box center [270, 105] width 55 height 13
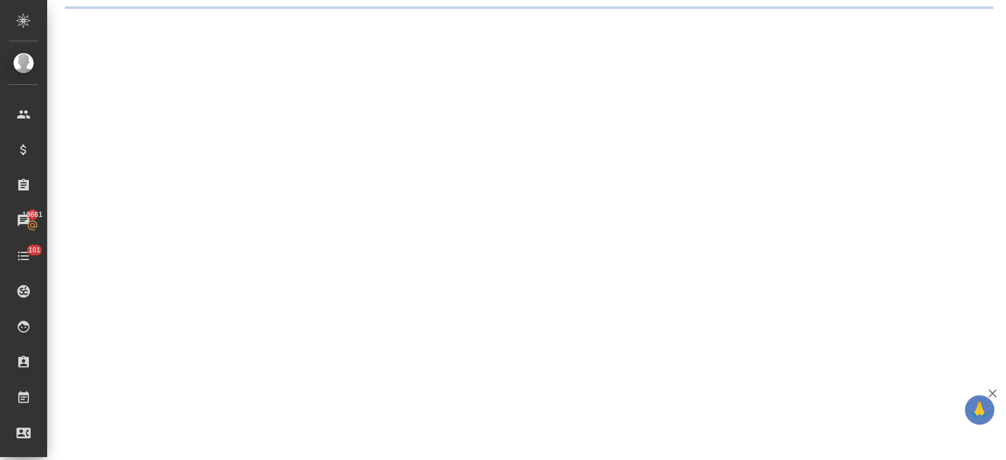
click at [262, 28] on div ".cls-1 fill:#fff; AWATERA Kosherbayeva Nazerke Клиенты Спецификации Заказы 1966…" at bounding box center [503, 230] width 1006 height 460
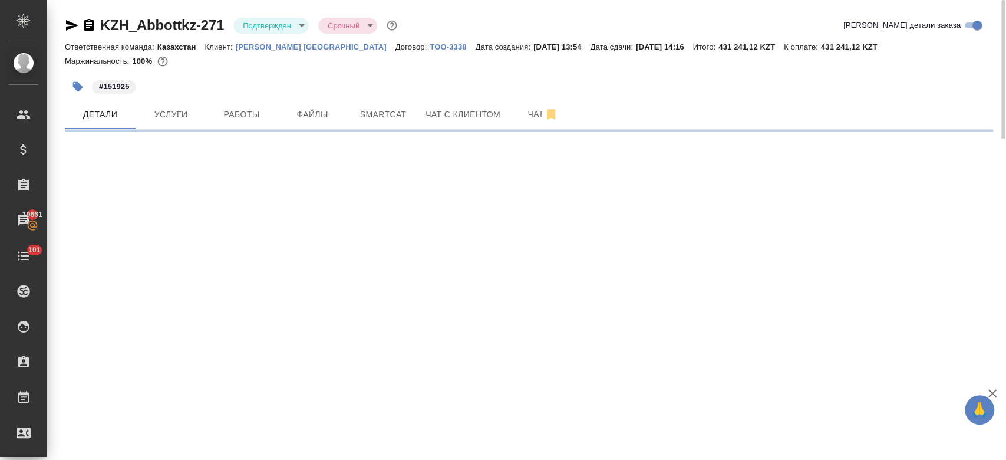
select select "RU"
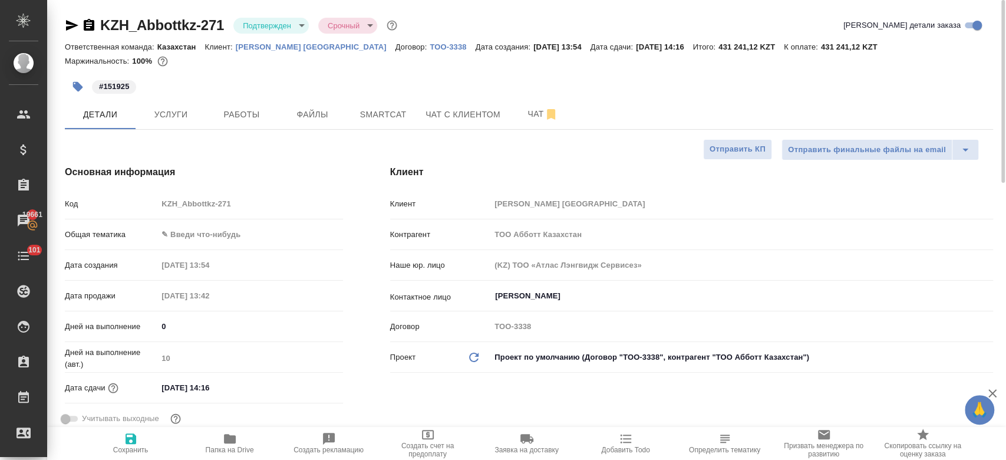
type textarea "x"
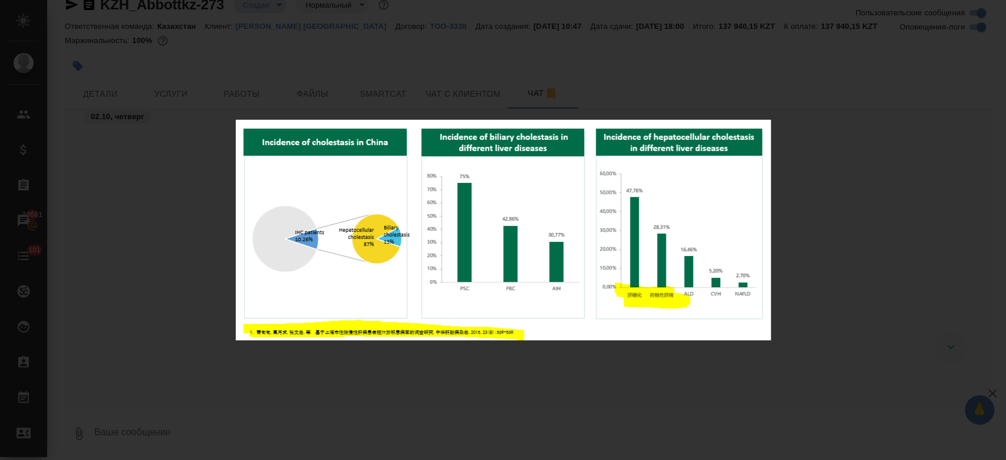
scroll to position [422, 0]
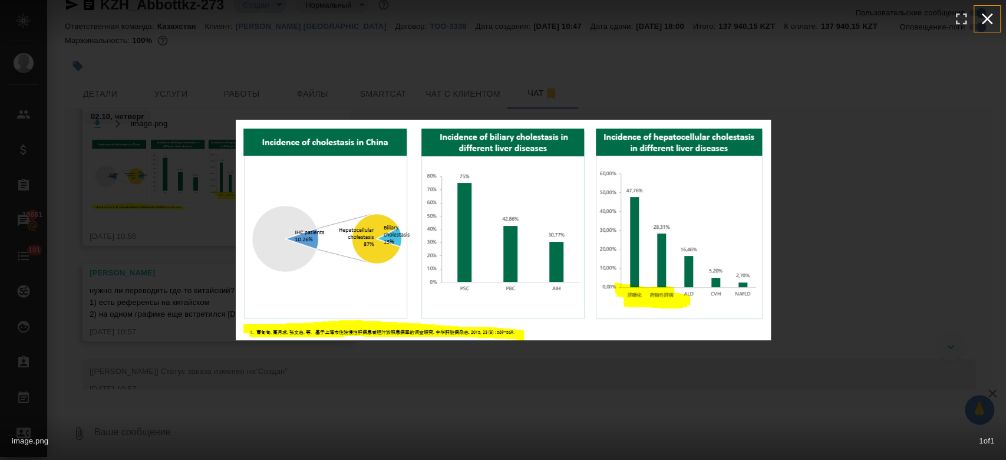
click at [985, 18] on icon "button" at bounding box center [986, 18] width 19 height 19
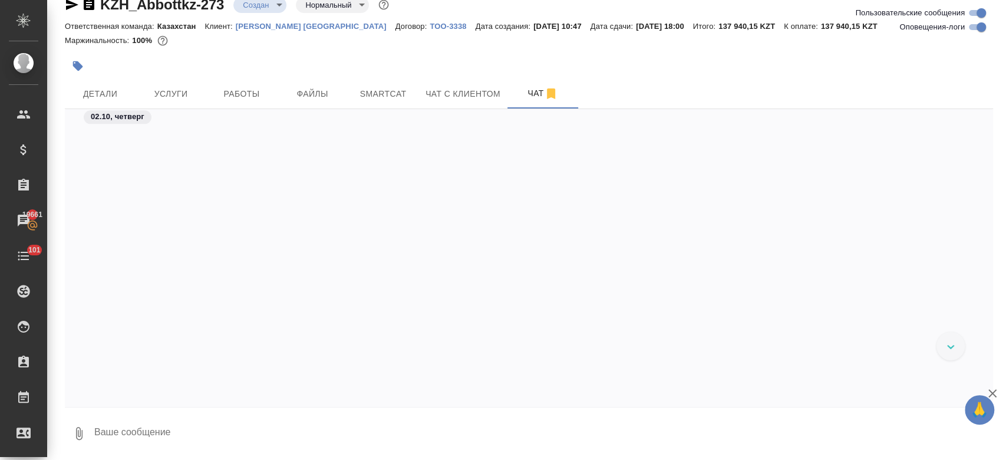
scroll to position [1395, 0]
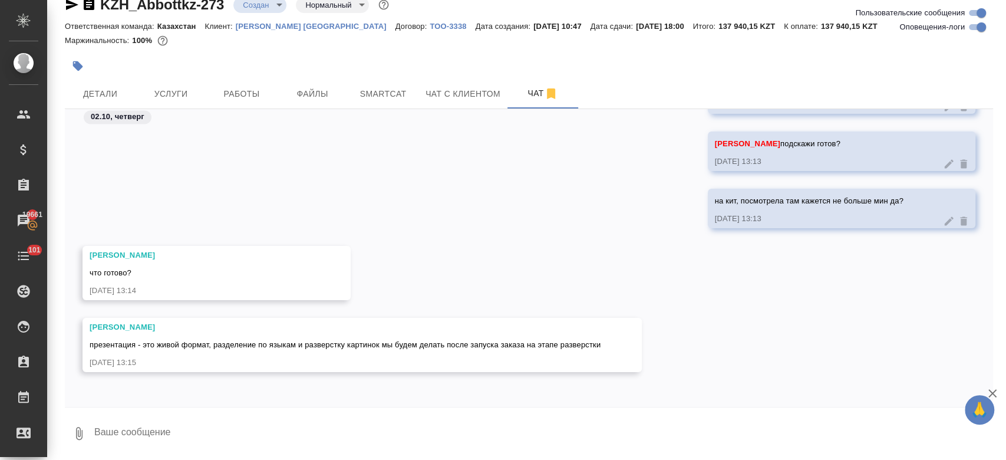
click at [282, 52] on div at bounding box center [529, 52] width 928 height 2
